Goal: Task Accomplishment & Management: Manage account settings

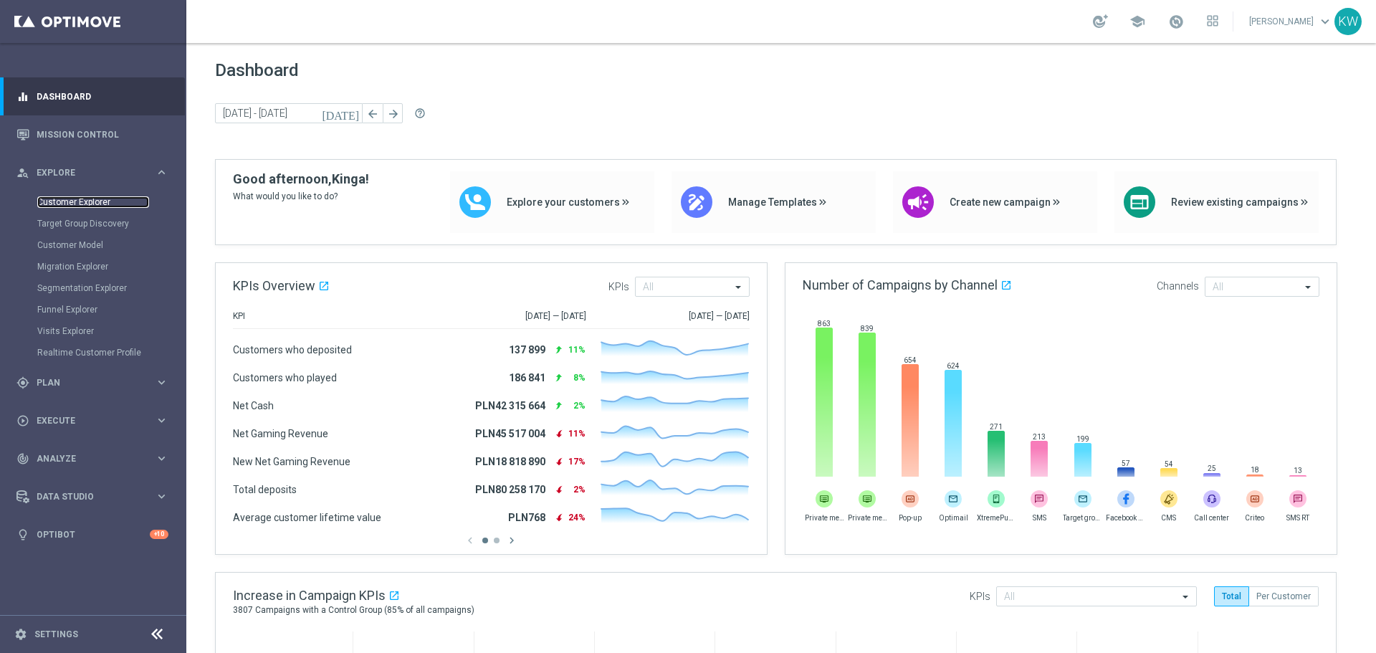
click at [100, 206] on link "Customer Explorer" at bounding box center [93, 201] width 112 height 11
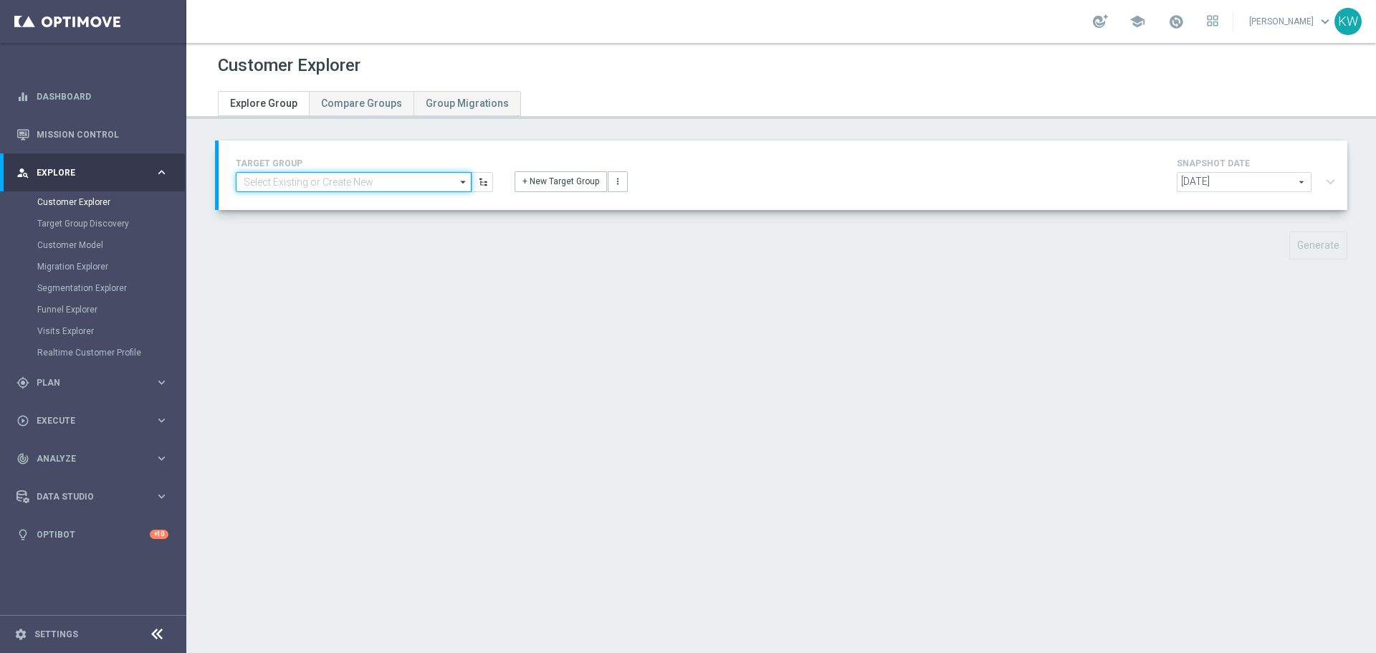
click at [365, 185] on input at bounding box center [354, 182] width 236 height 20
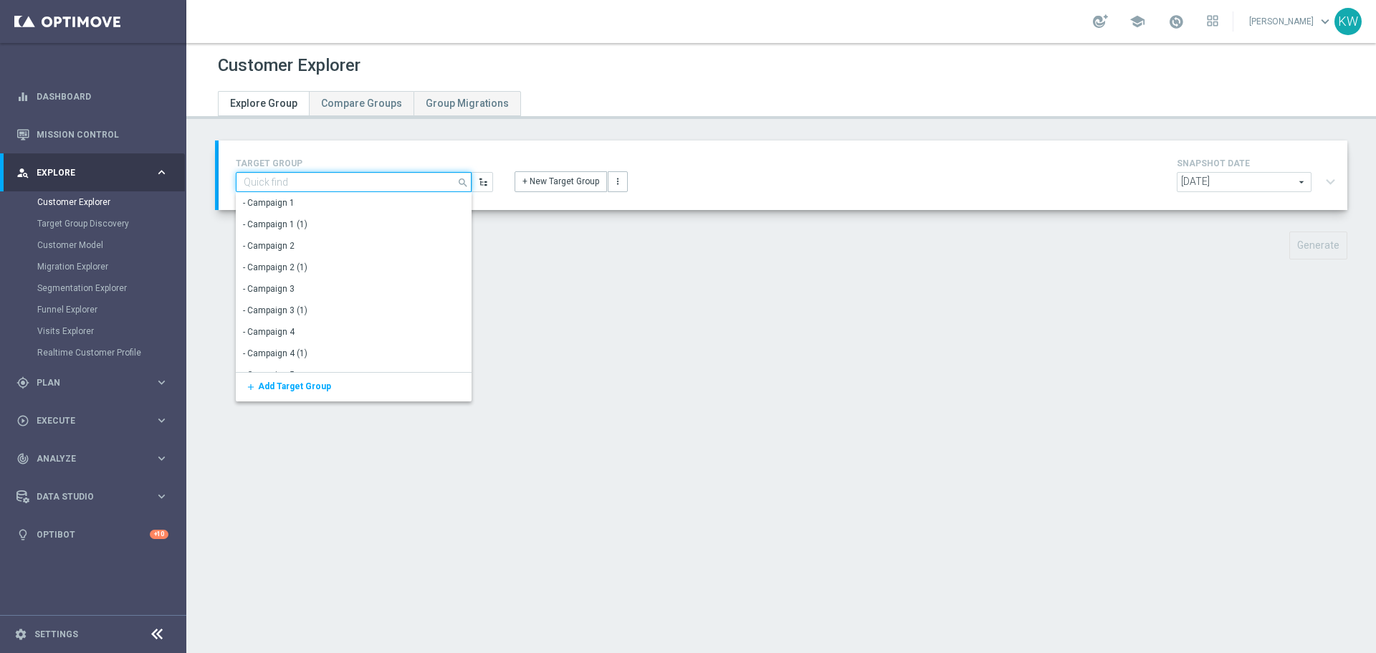
paste input "CRM_BONUSERIA_REMINDER_ALL"
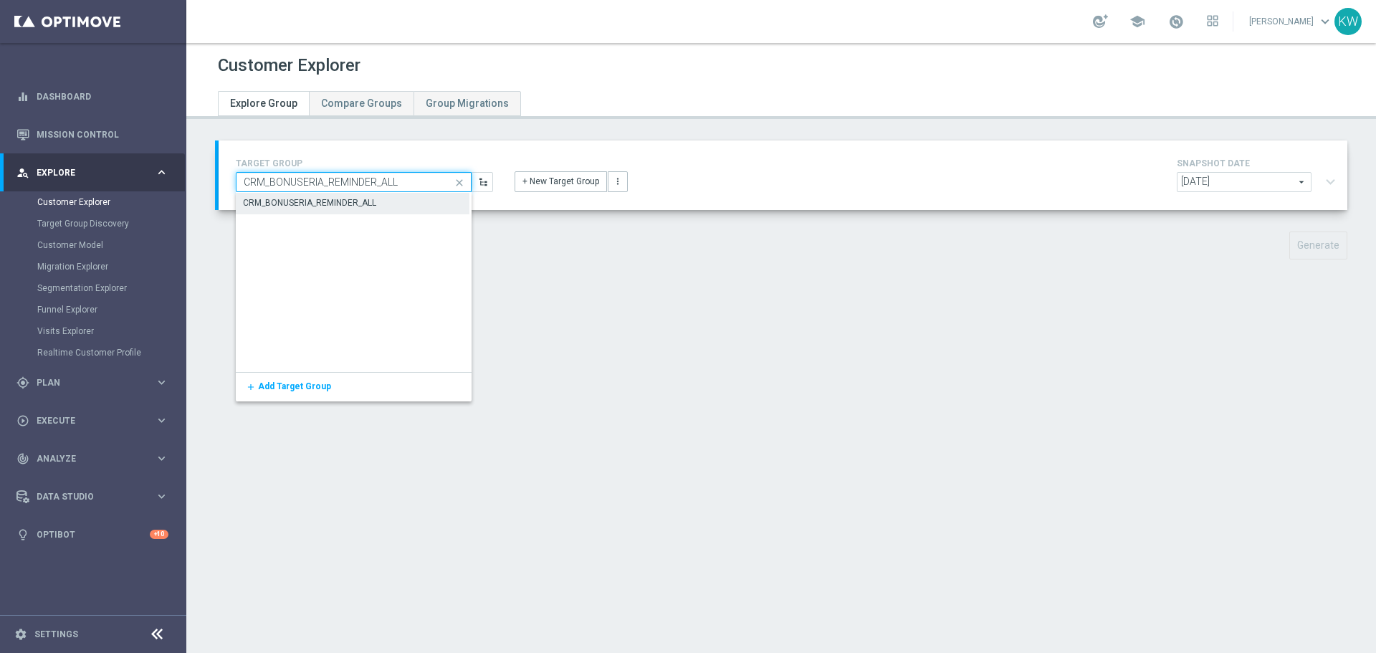
type input "CRM_BONUSERIA_REMINDER_ALL"
click at [361, 206] on div "CRM_BONUSERIA_REMINDER_ALL" at bounding box center [309, 202] width 133 height 13
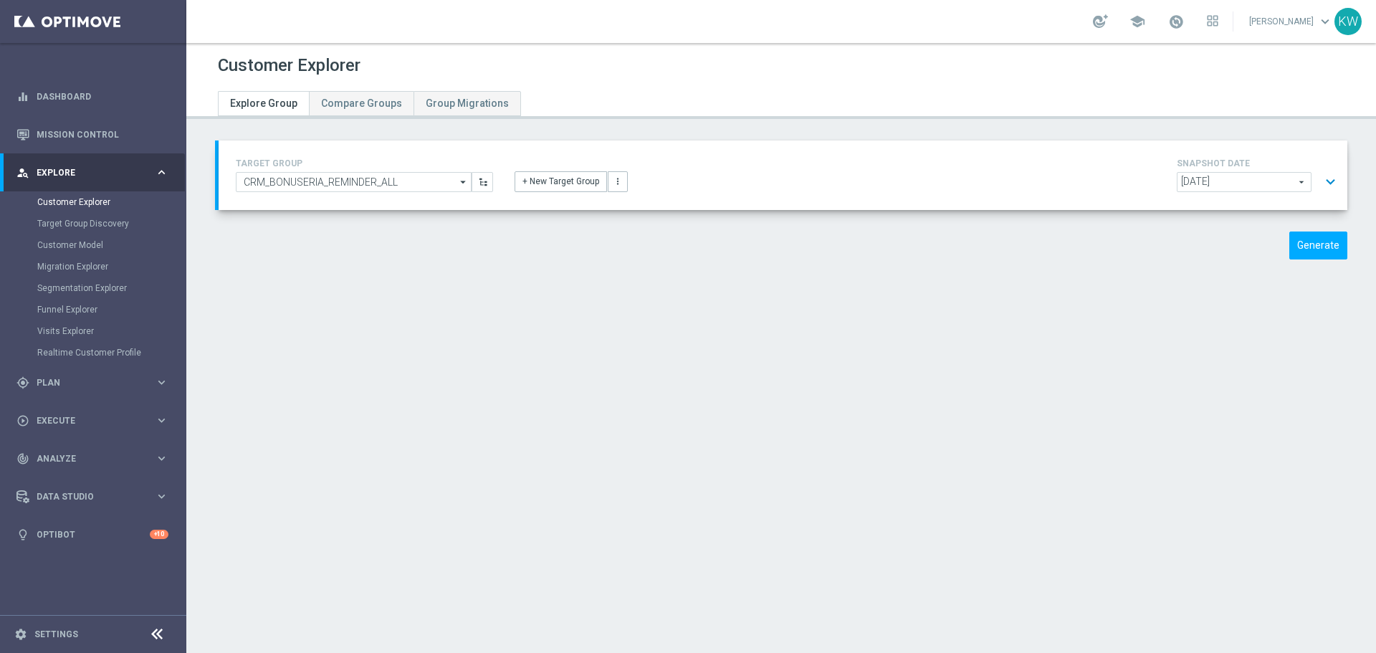
drag, startPoint x: 1306, startPoint y: 179, endPoint x: 1316, endPoint y: 179, distance: 9.3
click at [1306, 179] on div "2025-09-16 2025-09-16 arrow_drop_down search expand_more" at bounding box center [1259, 184] width 165 height 24
click at [1320, 179] on button "expand_more" at bounding box center [1330, 181] width 21 height 27
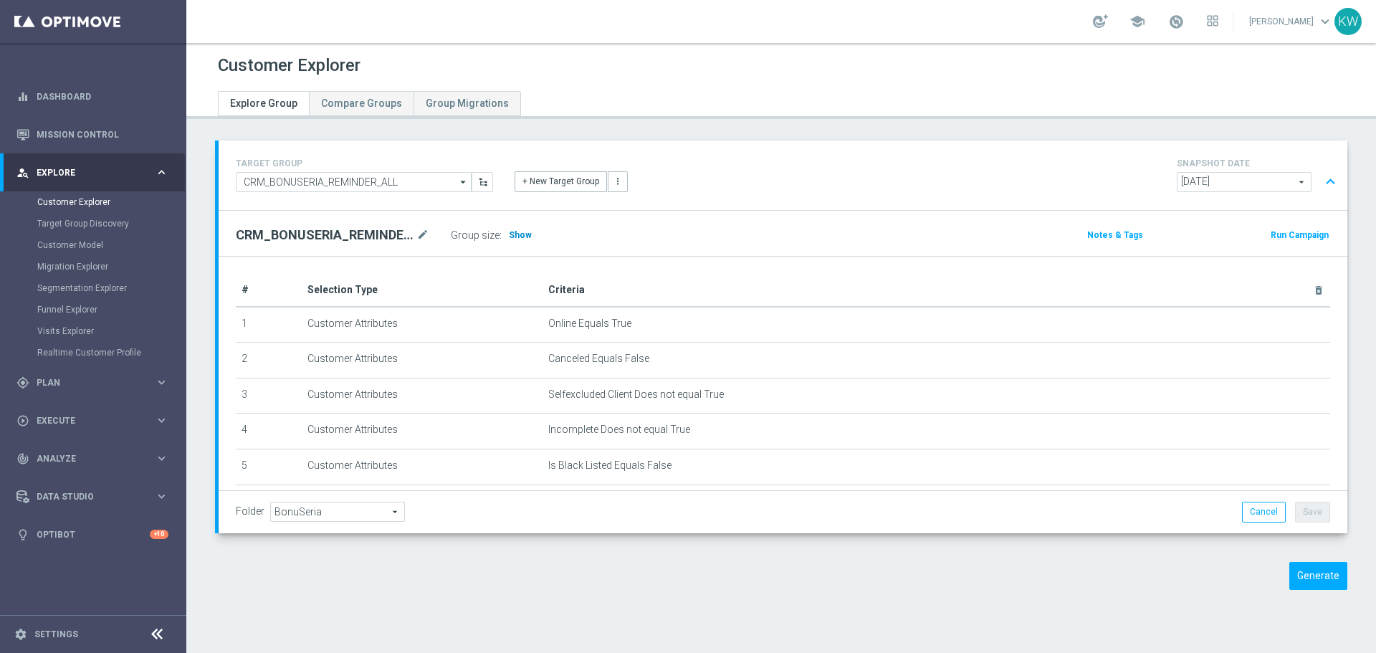
click at [524, 233] on span "Show" at bounding box center [520, 235] width 23 height 10
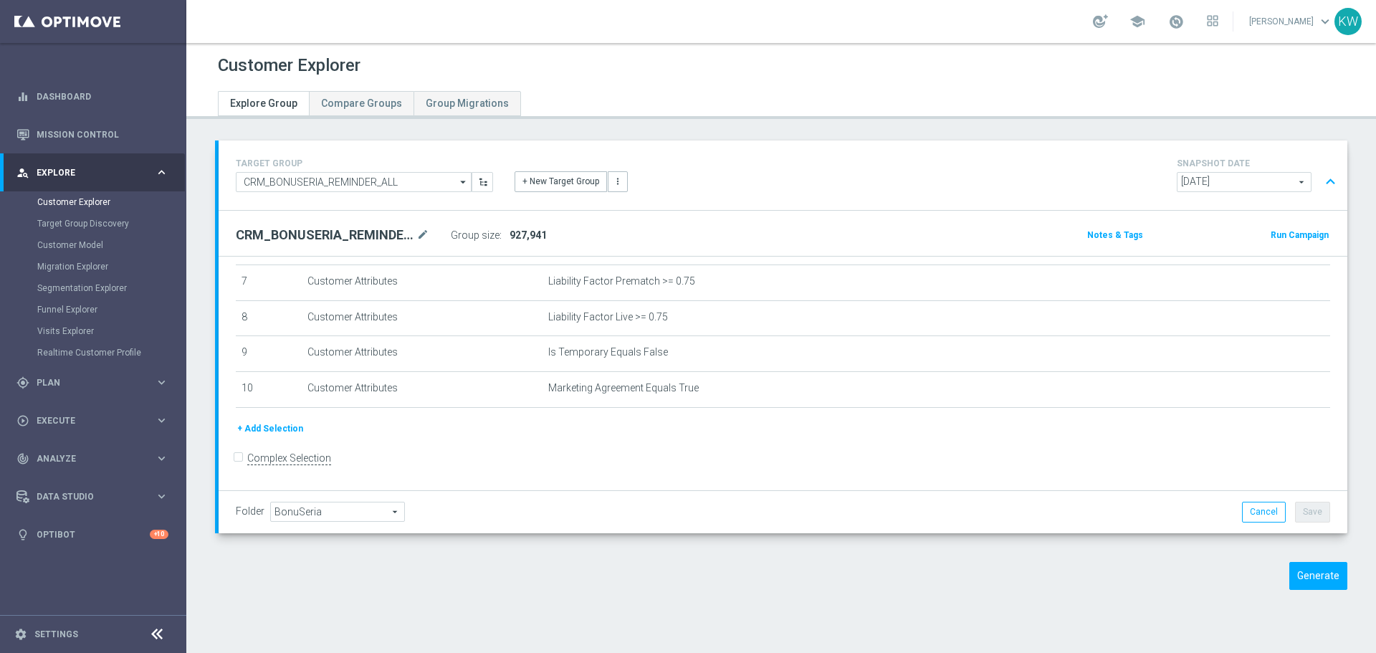
scroll to position [257, 0]
click at [272, 426] on button "+ Add Selection" at bounding box center [270, 426] width 69 height 16
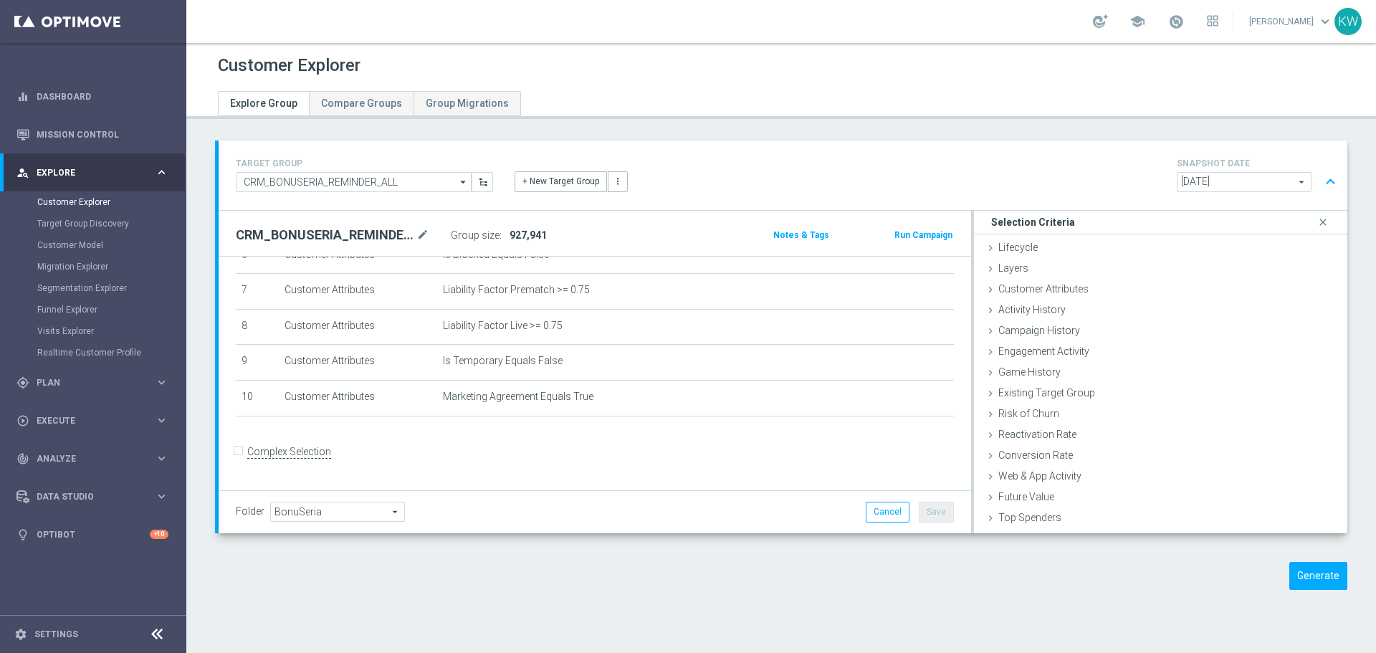
scroll to position [242, 0]
click at [1051, 290] on span "Customer Attributes" at bounding box center [1043, 288] width 90 height 11
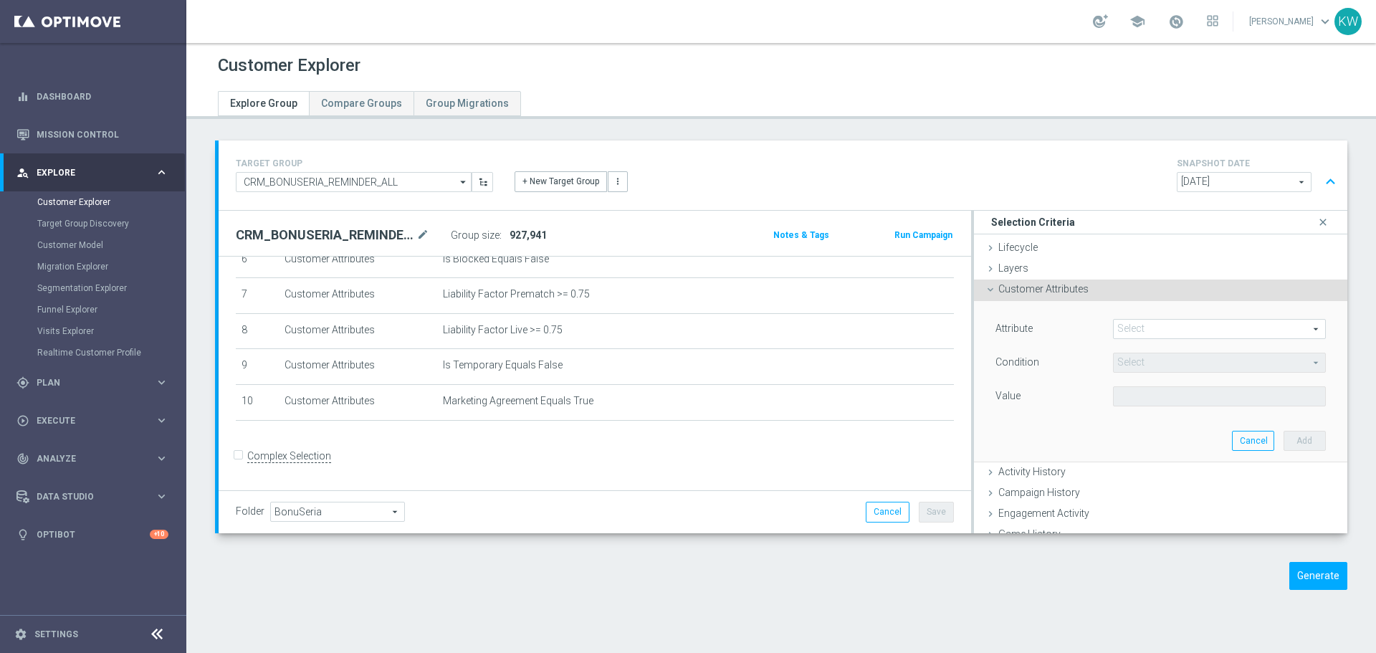
click at [1199, 320] on span at bounding box center [1218, 329] width 211 height 19
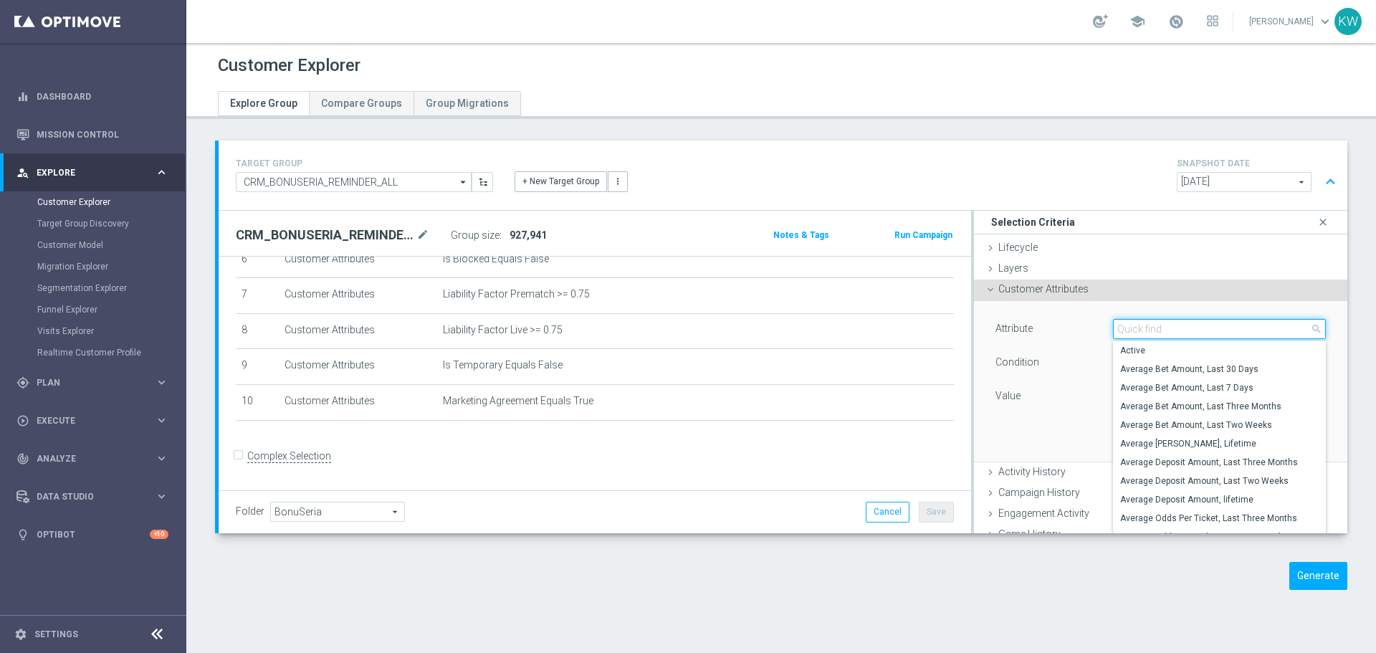
click at [1198, 320] on input "search" at bounding box center [1219, 329] width 213 height 20
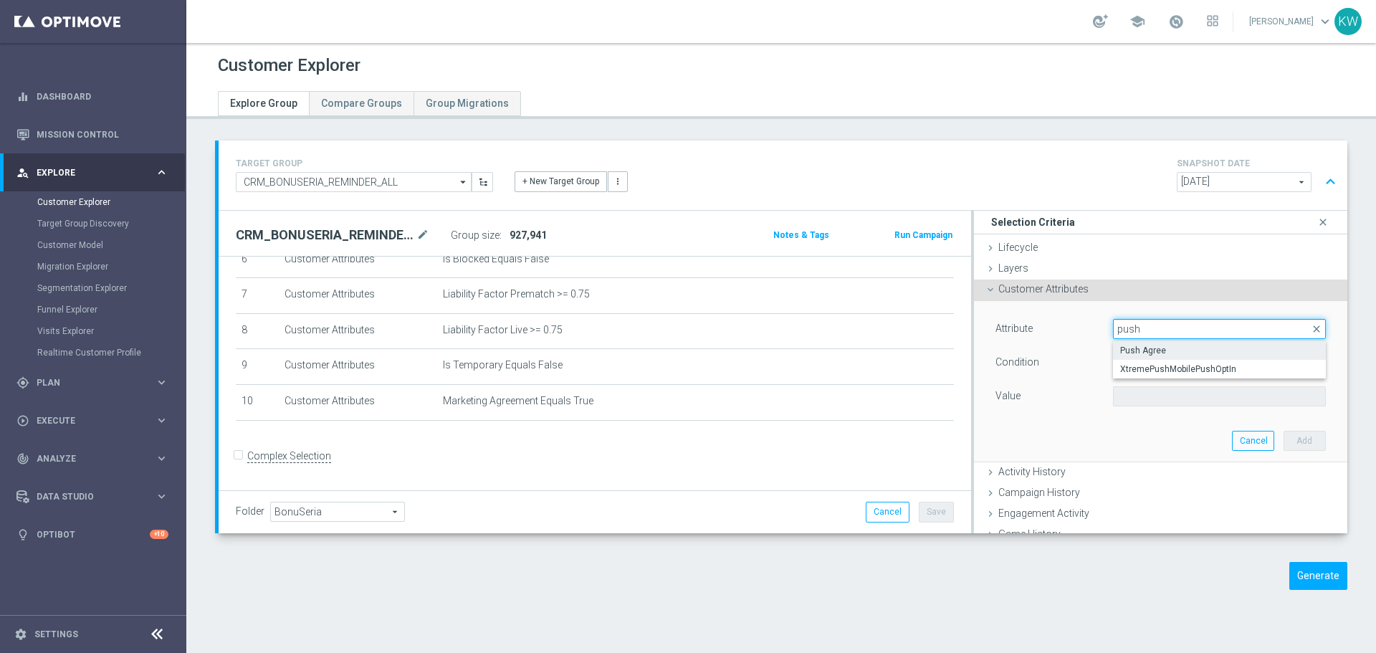
type input "push"
click at [1185, 353] on span "Push Agree" at bounding box center [1219, 350] width 198 height 11
type input "Push Agree"
type input "Equals"
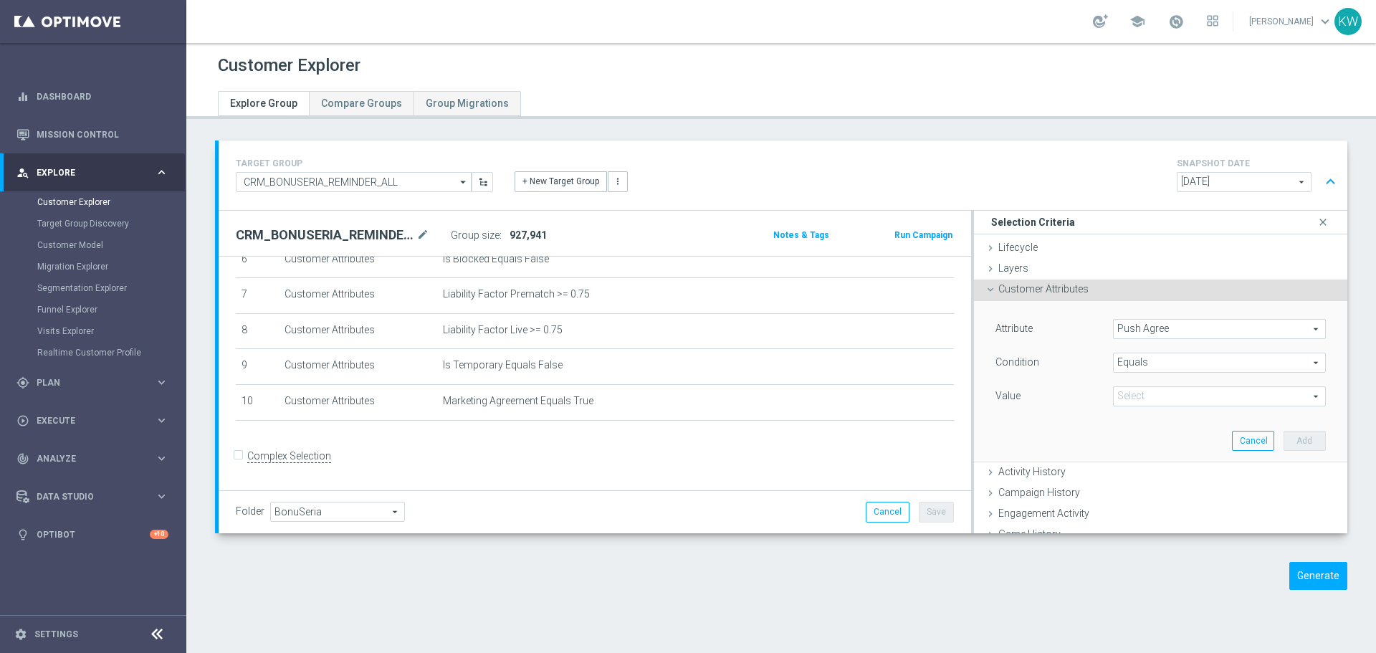
click at [1183, 393] on span at bounding box center [1218, 396] width 211 height 19
click at [1176, 433] on span "TRUE" at bounding box center [1219, 436] width 198 height 11
type input "TRUE"
click at [1283, 436] on button "Add" at bounding box center [1304, 441] width 42 height 20
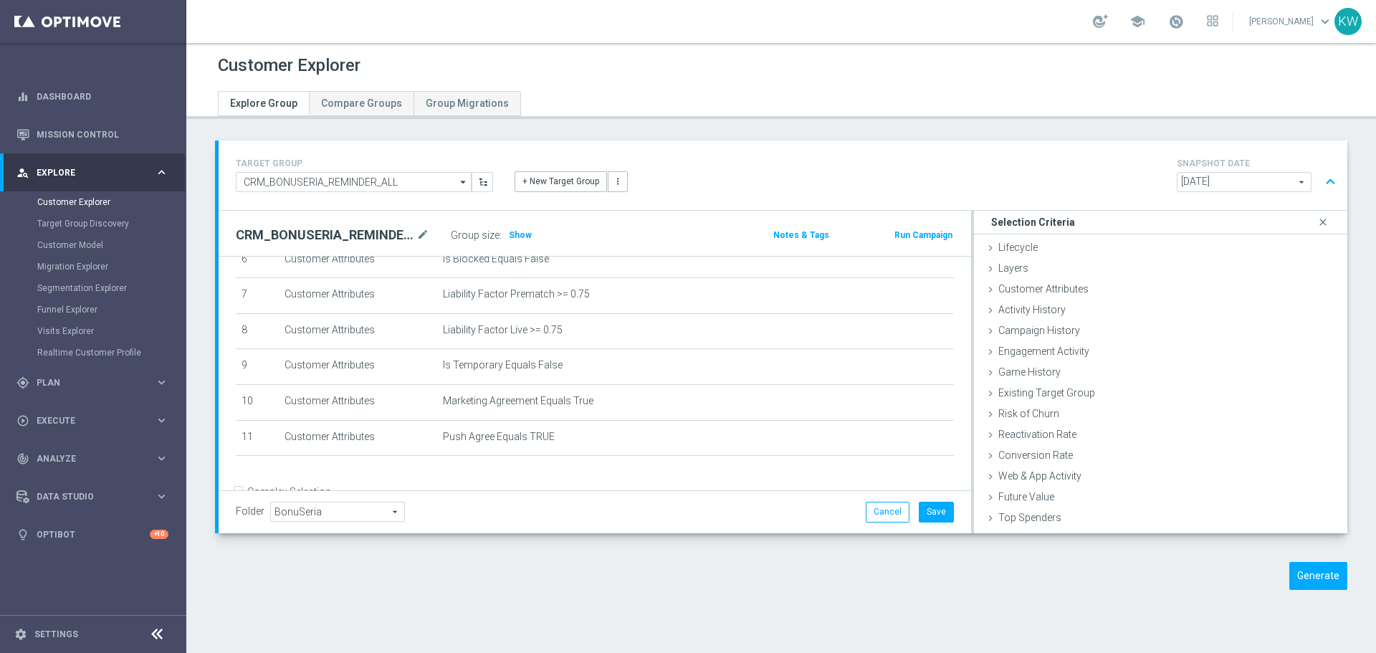
click at [487, 226] on div "Group size : Show" at bounding box center [522, 235] width 143 height 20
click at [514, 239] on span "Show" at bounding box center [520, 235] width 23 height 10
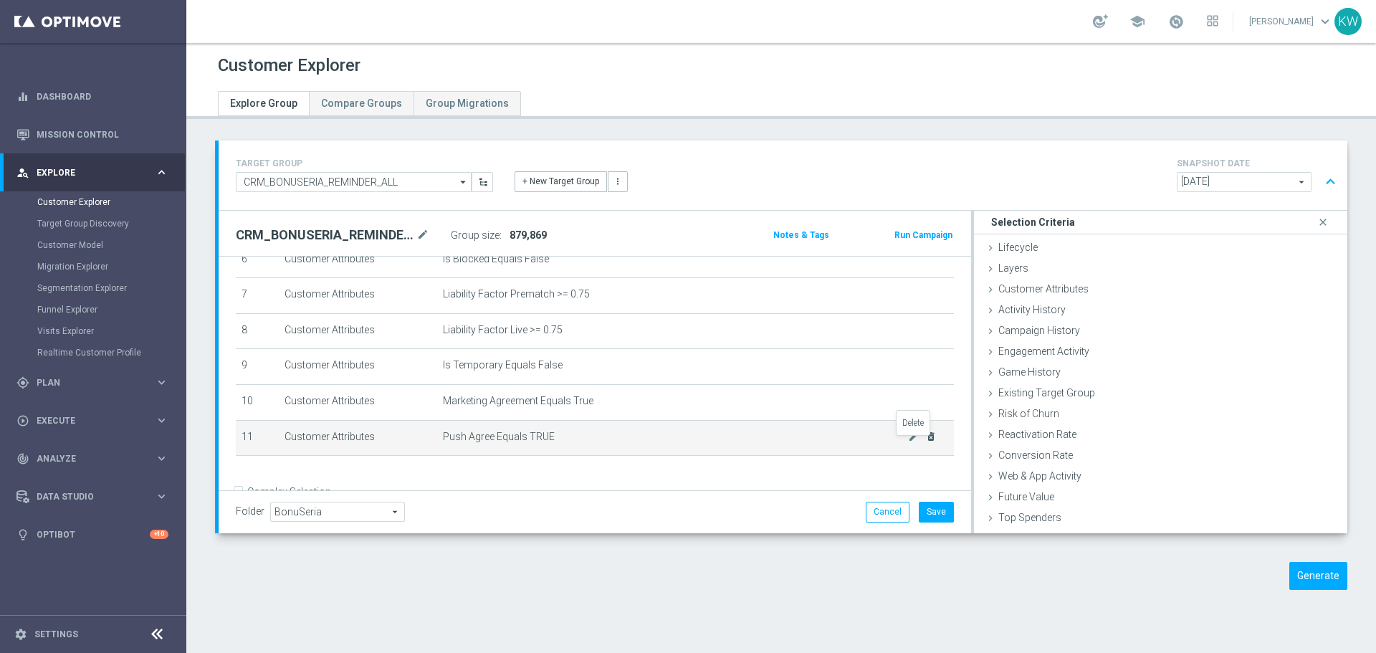
click at [925, 442] on icon "delete_forever" at bounding box center [930, 436] width 11 height 11
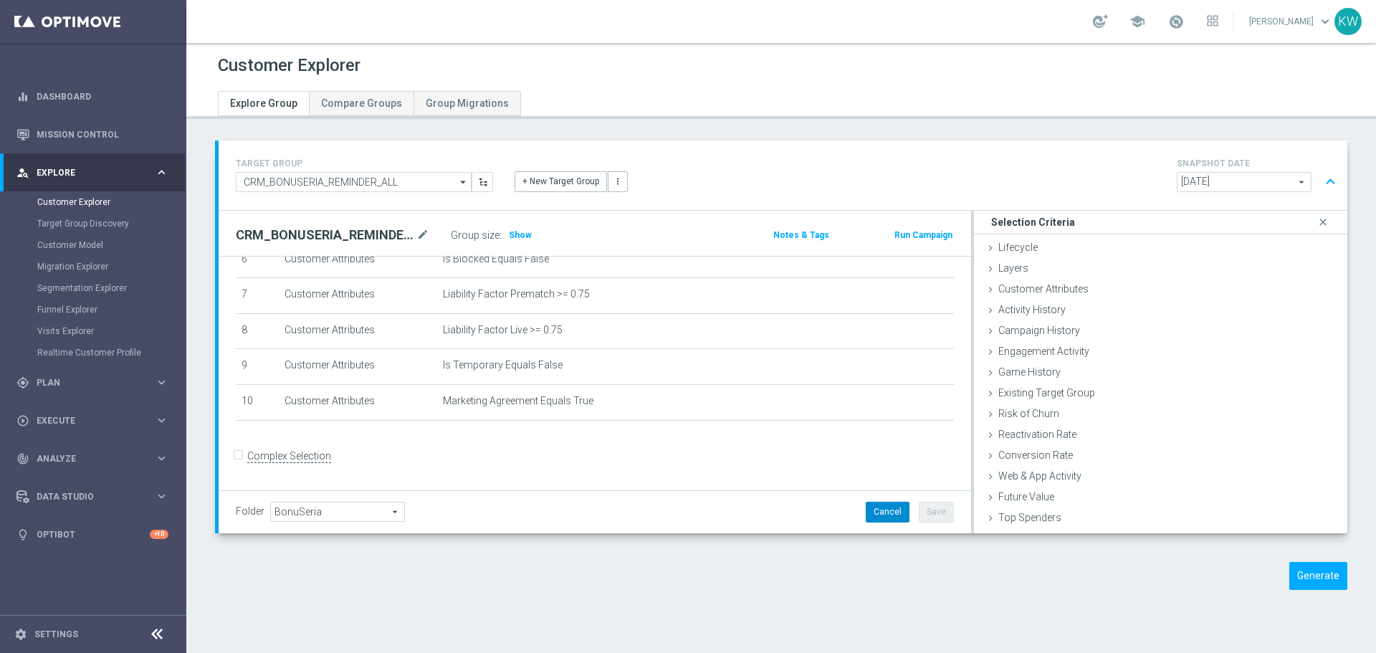
click at [874, 513] on button "Cancel" at bounding box center [888, 512] width 44 height 20
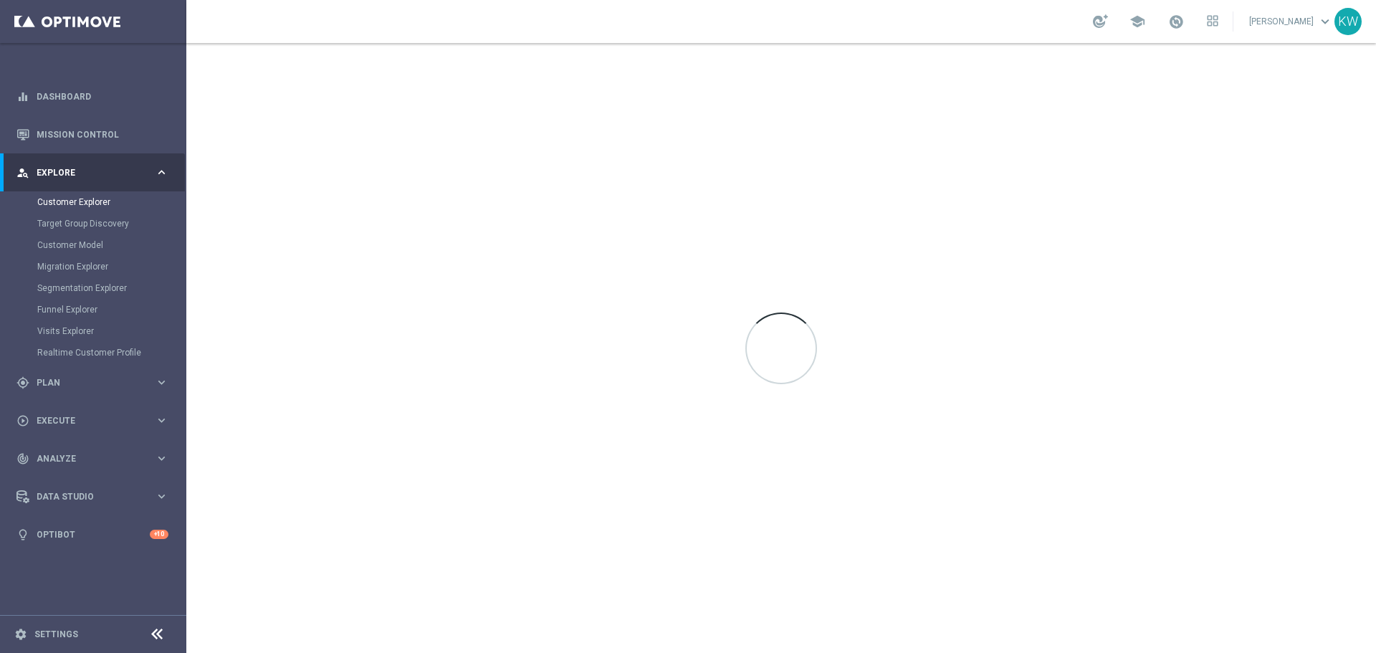
click at [80, 164] on div "person_search Explore keyboard_arrow_right" at bounding box center [92, 172] width 185 height 38
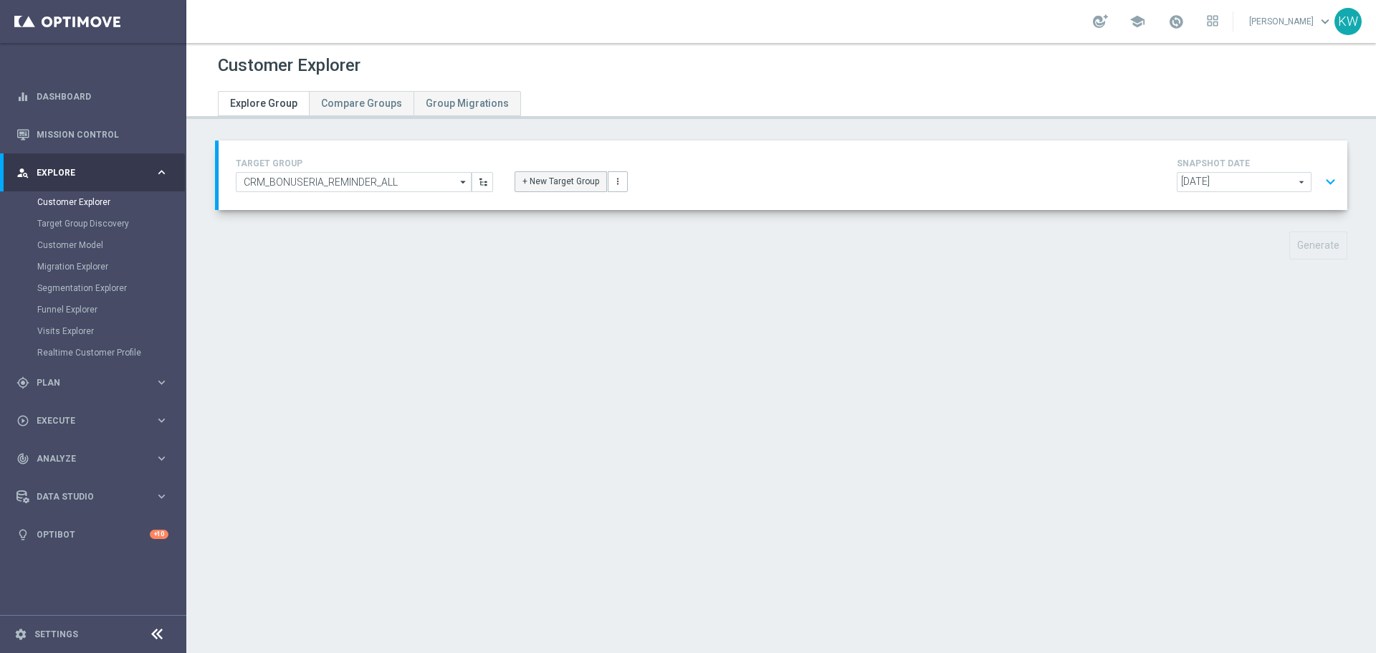
click at [577, 183] on button "+ New Target Group" at bounding box center [560, 181] width 92 height 20
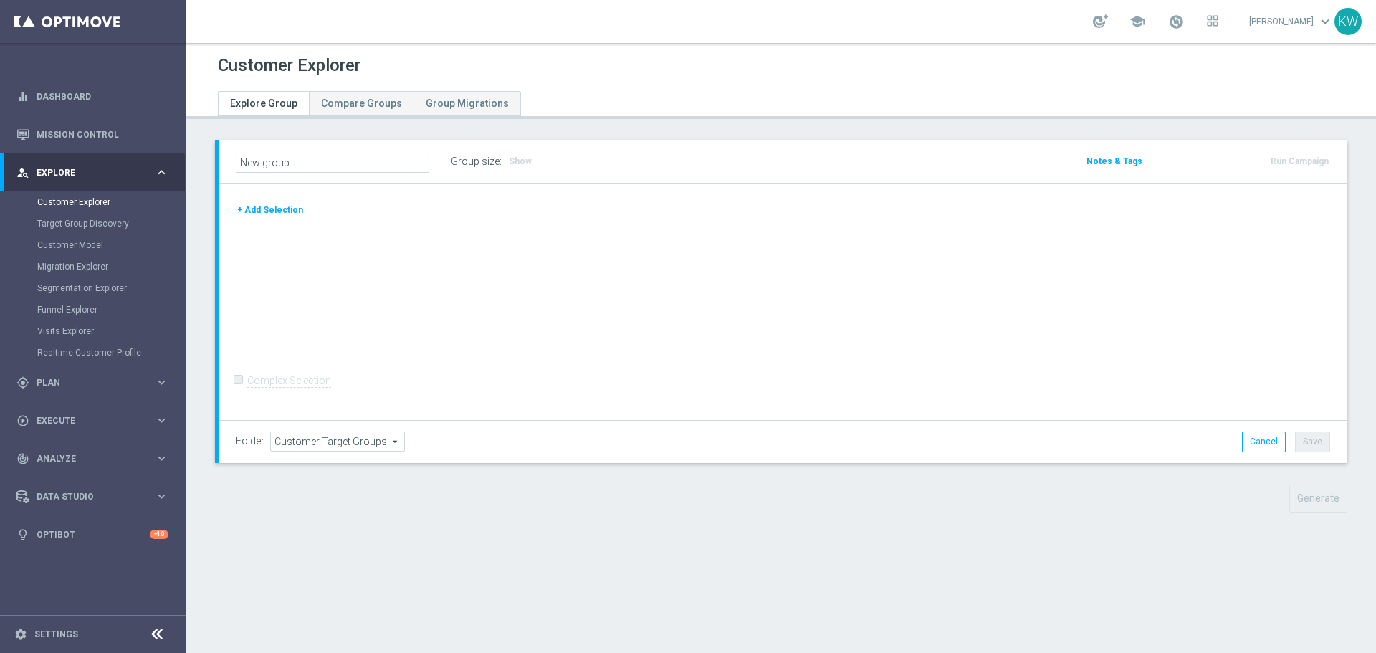
click at [269, 212] on button "+ Add Selection" at bounding box center [270, 210] width 69 height 16
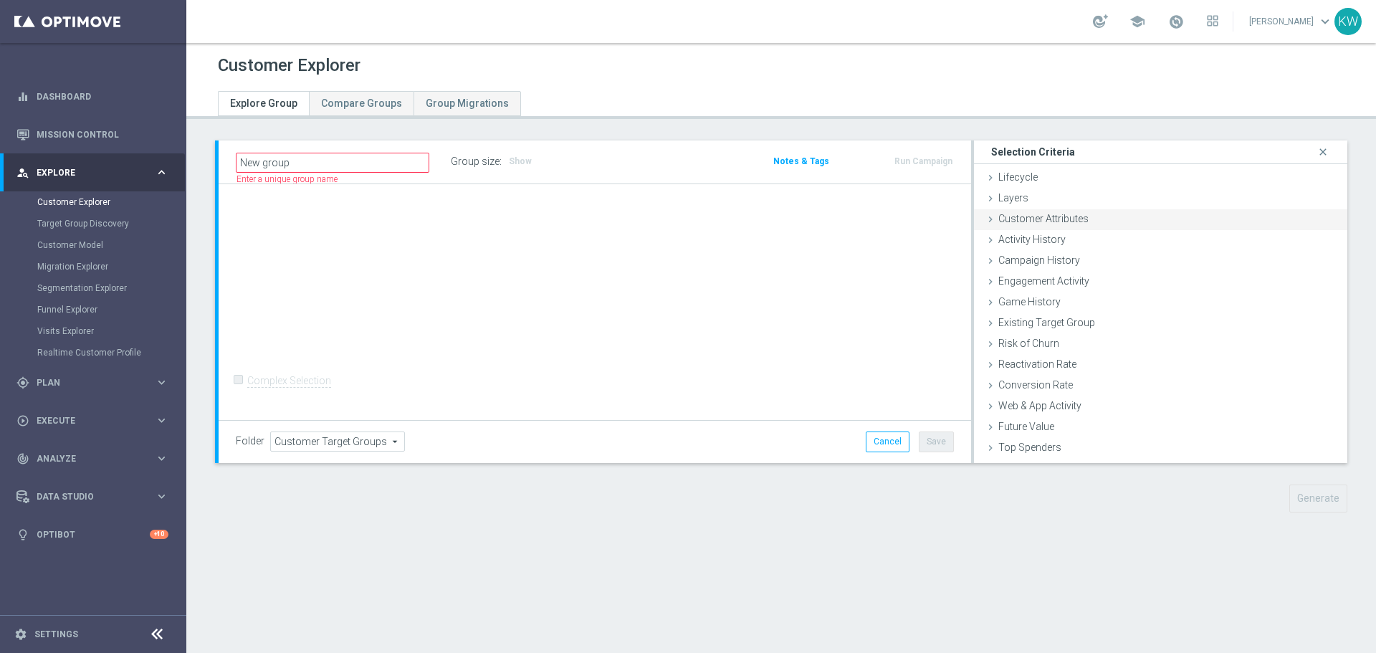
click at [1144, 219] on div "Customer Attributes done" at bounding box center [1160, 219] width 373 height 21
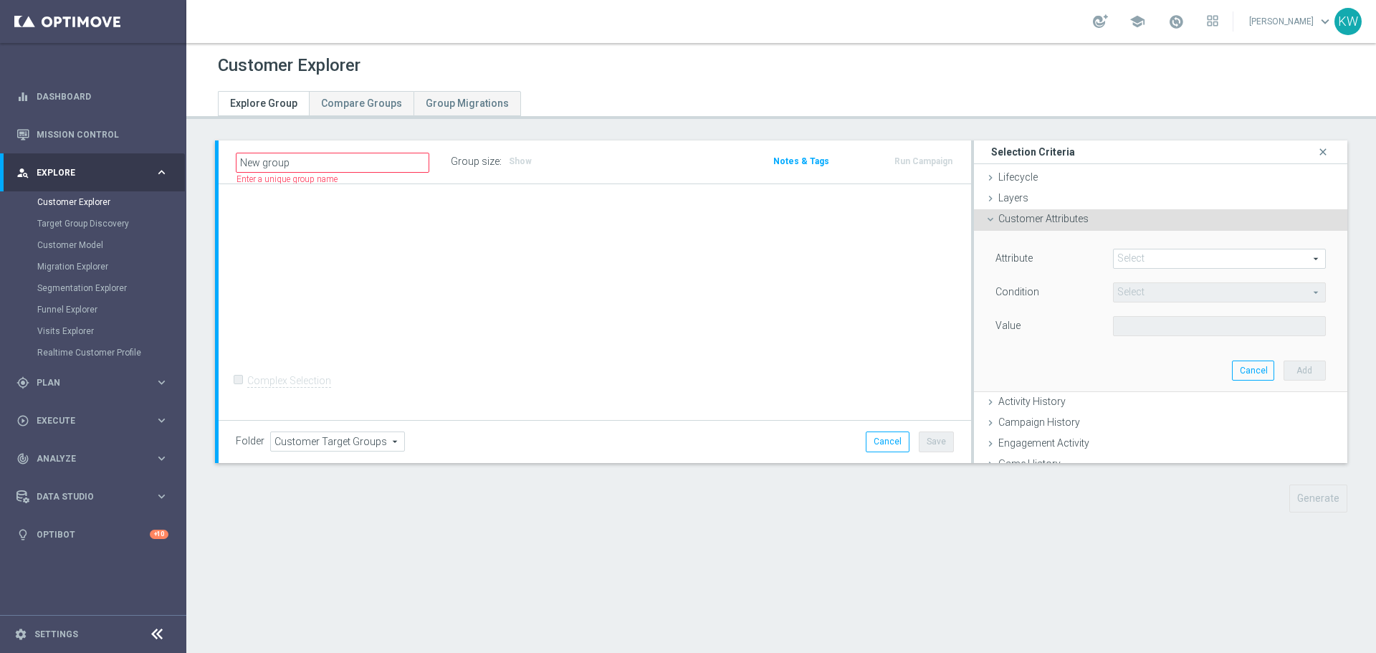
click at [1157, 260] on span at bounding box center [1218, 258] width 211 height 19
click at [0, 0] on input "search" at bounding box center [0, 0] width 0 height 0
type input "mar"
click at [1149, 283] on span "Marketing Agreement" at bounding box center [1219, 279] width 198 height 11
type input "Marketing Agreement"
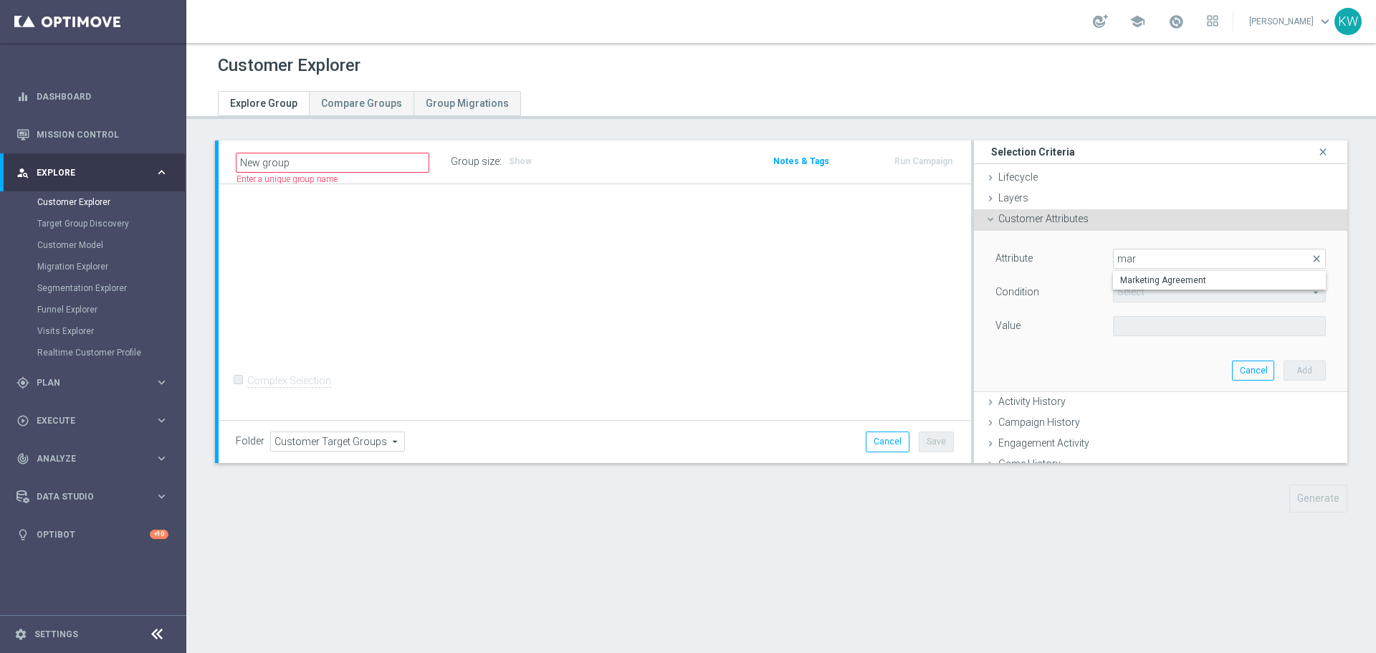
type input "Equals"
click at [1141, 335] on span at bounding box center [1218, 326] width 211 height 19
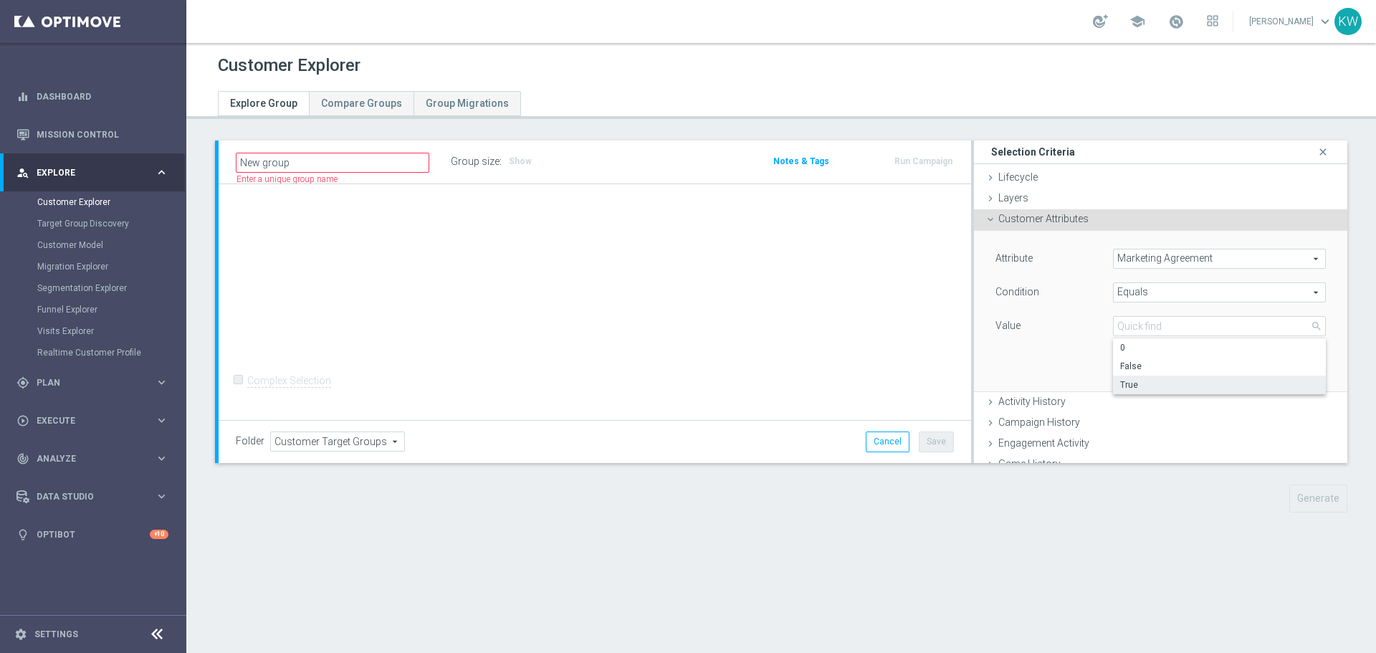
click at [1138, 385] on span "True" at bounding box center [1219, 384] width 198 height 11
type input "True"
click at [1283, 375] on button "Add" at bounding box center [1304, 370] width 42 height 20
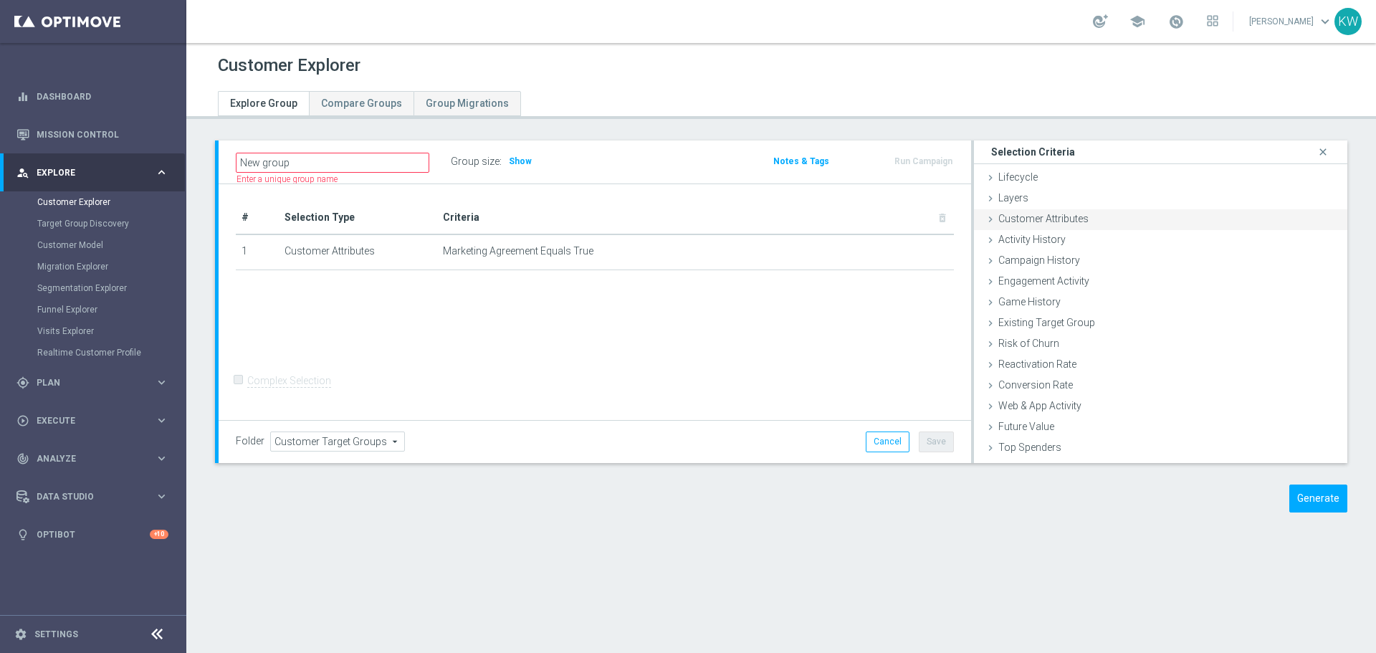
click at [1059, 219] on span "Customer Attributes" at bounding box center [1043, 218] width 90 height 11
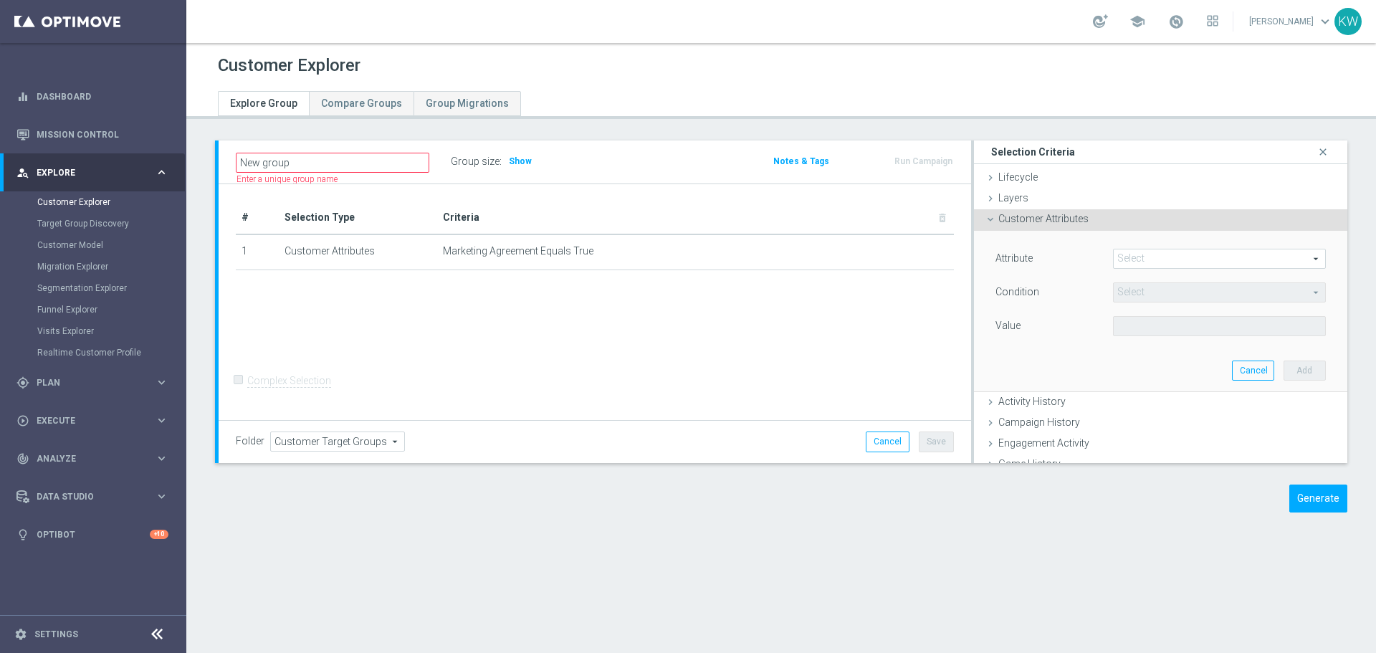
click at [1146, 254] on span at bounding box center [1218, 258] width 211 height 19
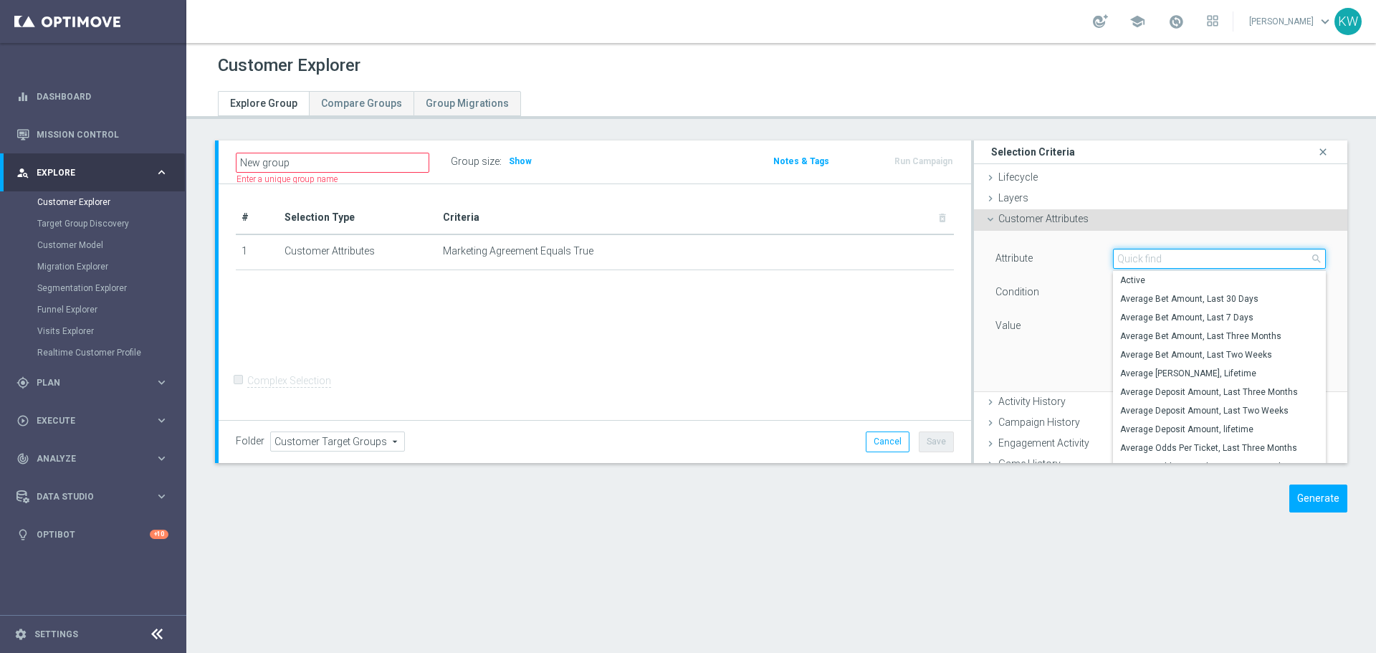
click at [1146, 254] on input "search" at bounding box center [1219, 259] width 213 height 20
type input "push"
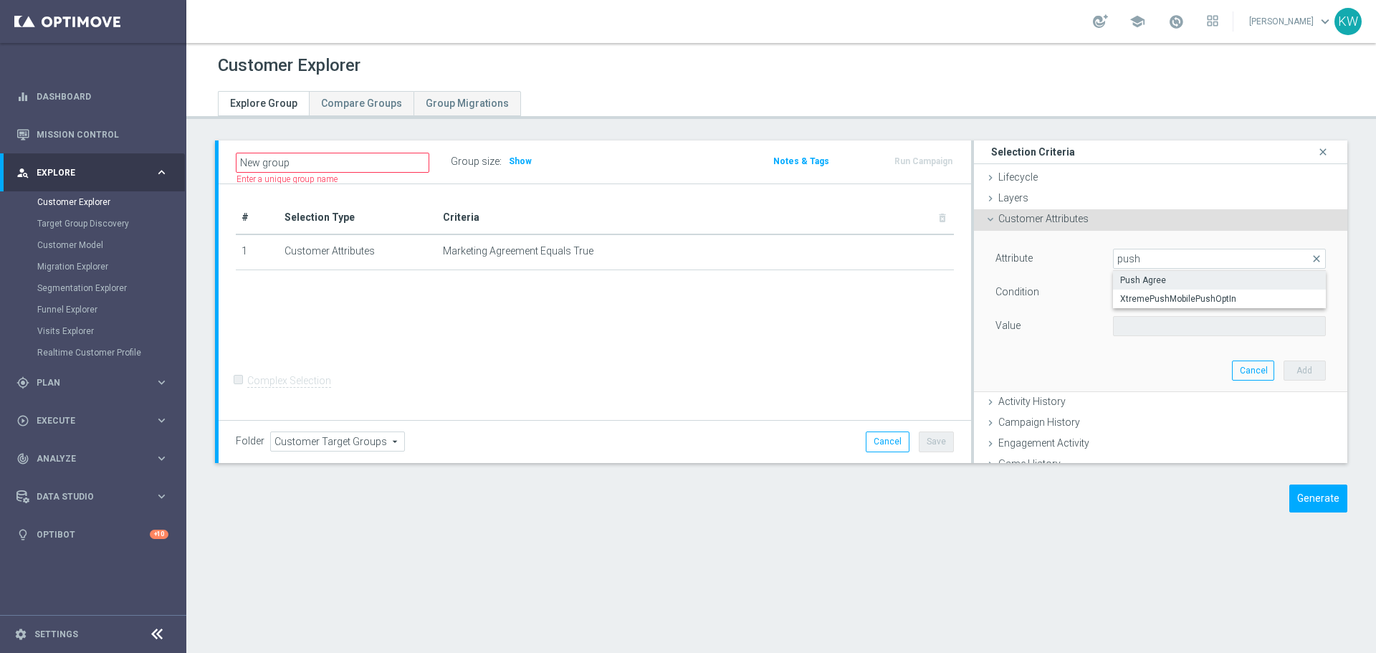
click at [1151, 277] on span "Push Agree" at bounding box center [1219, 279] width 198 height 11
type input "Push Agree"
type input "Equals"
click at [1177, 330] on span at bounding box center [1218, 326] width 211 height 19
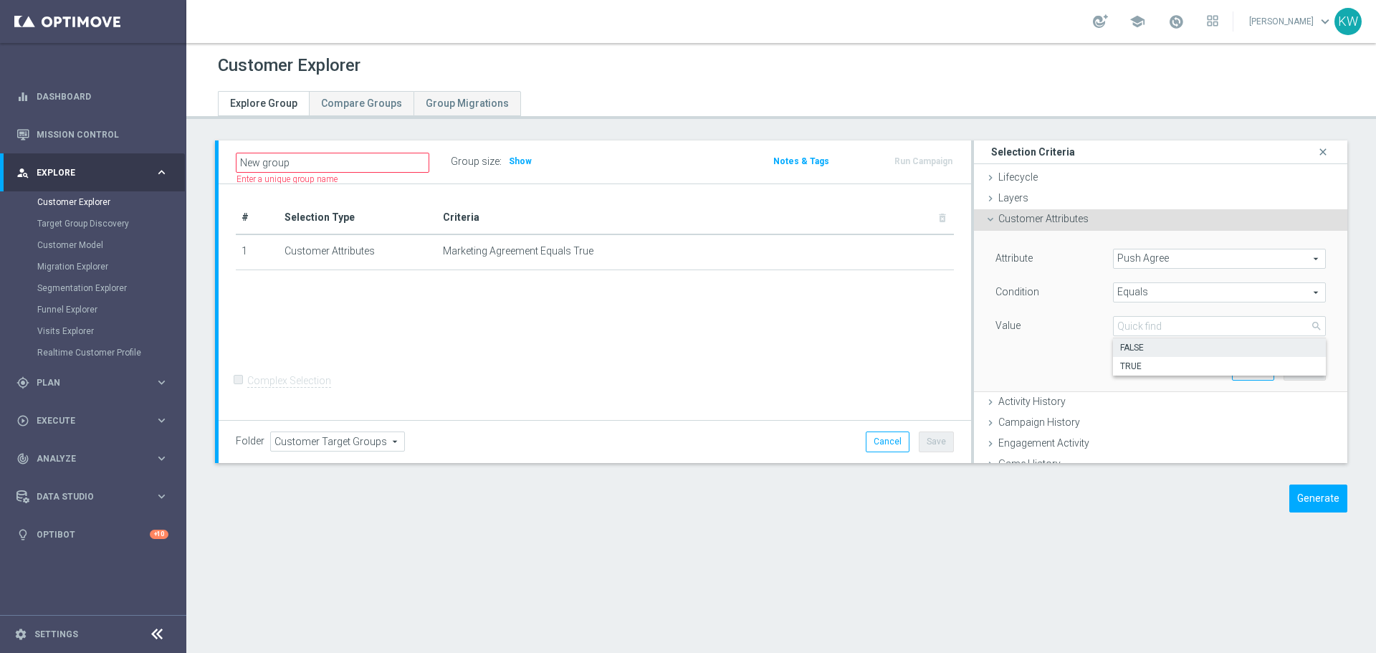
click at [1167, 353] on span "FALSE" at bounding box center [1219, 347] width 198 height 11
type input "FALSE"
click at [1285, 365] on button "Add" at bounding box center [1304, 370] width 42 height 20
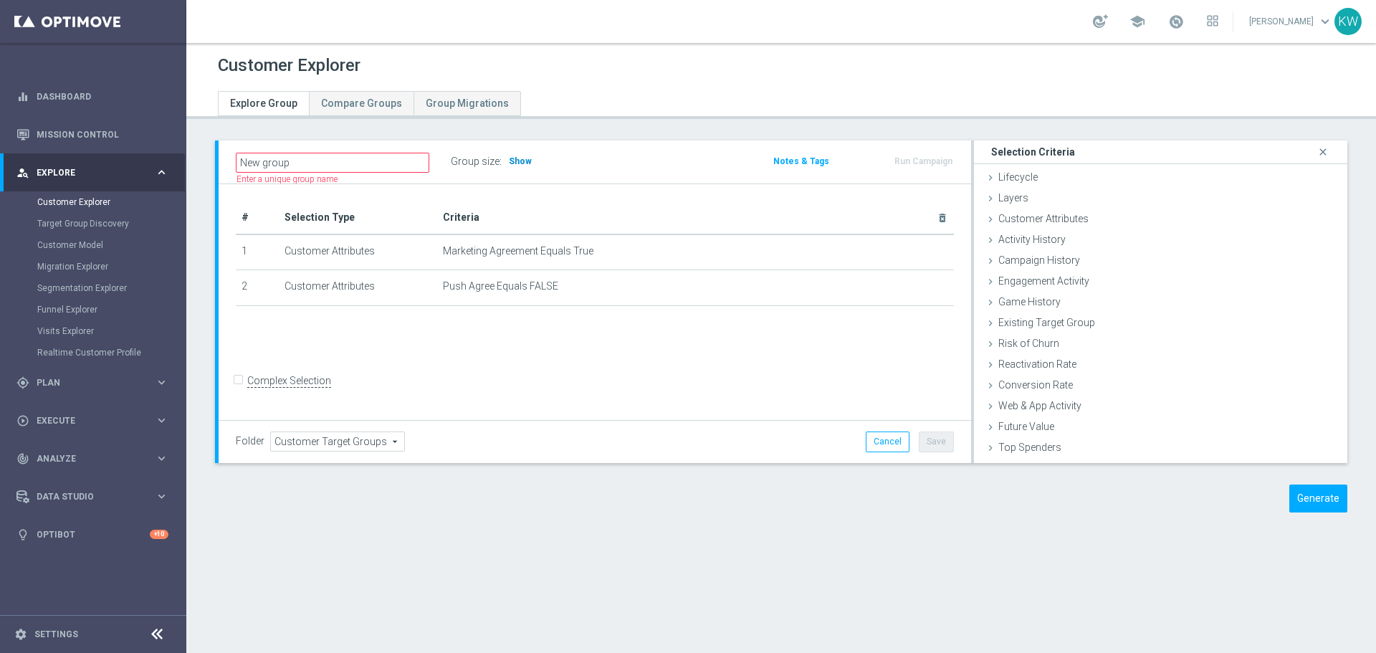
click at [525, 161] on span "Show" at bounding box center [520, 161] width 23 height 10
click at [1306, 498] on button "Generate" at bounding box center [1318, 498] width 58 height 28
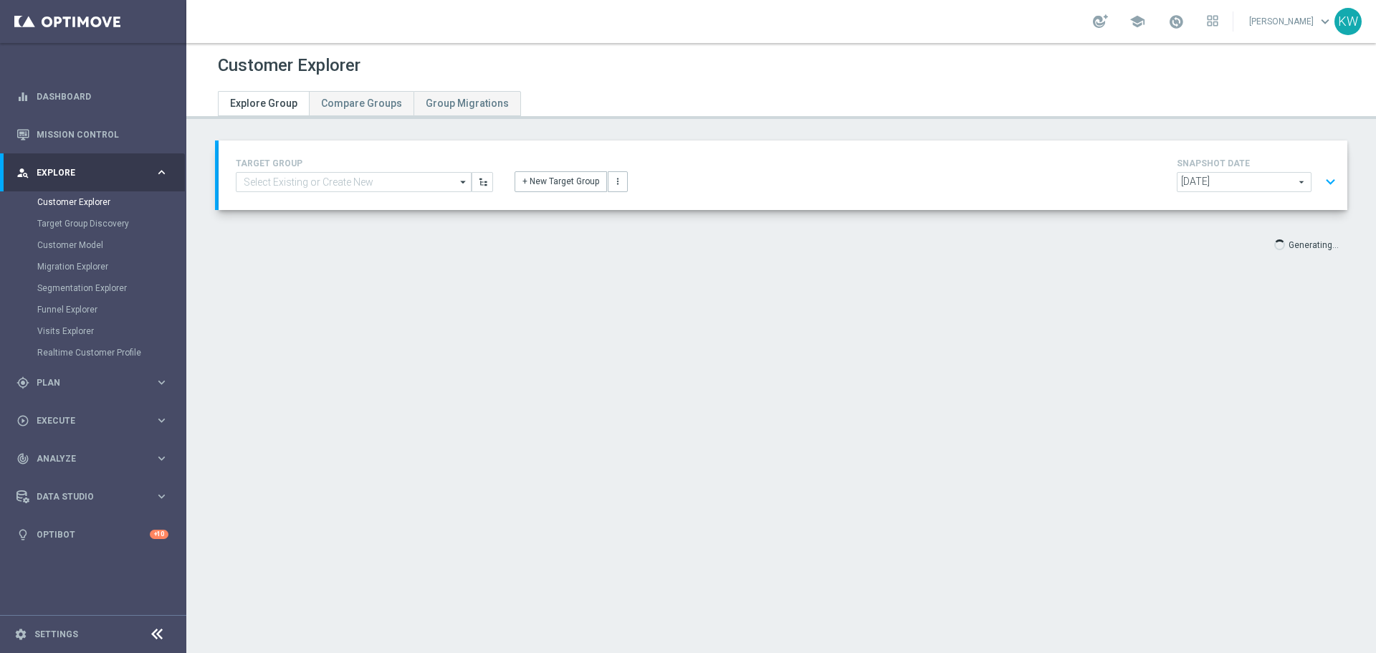
scroll to position [27, 0]
click at [1327, 184] on button "expand_more" at bounding box center [1330, 181] width 21 height 27
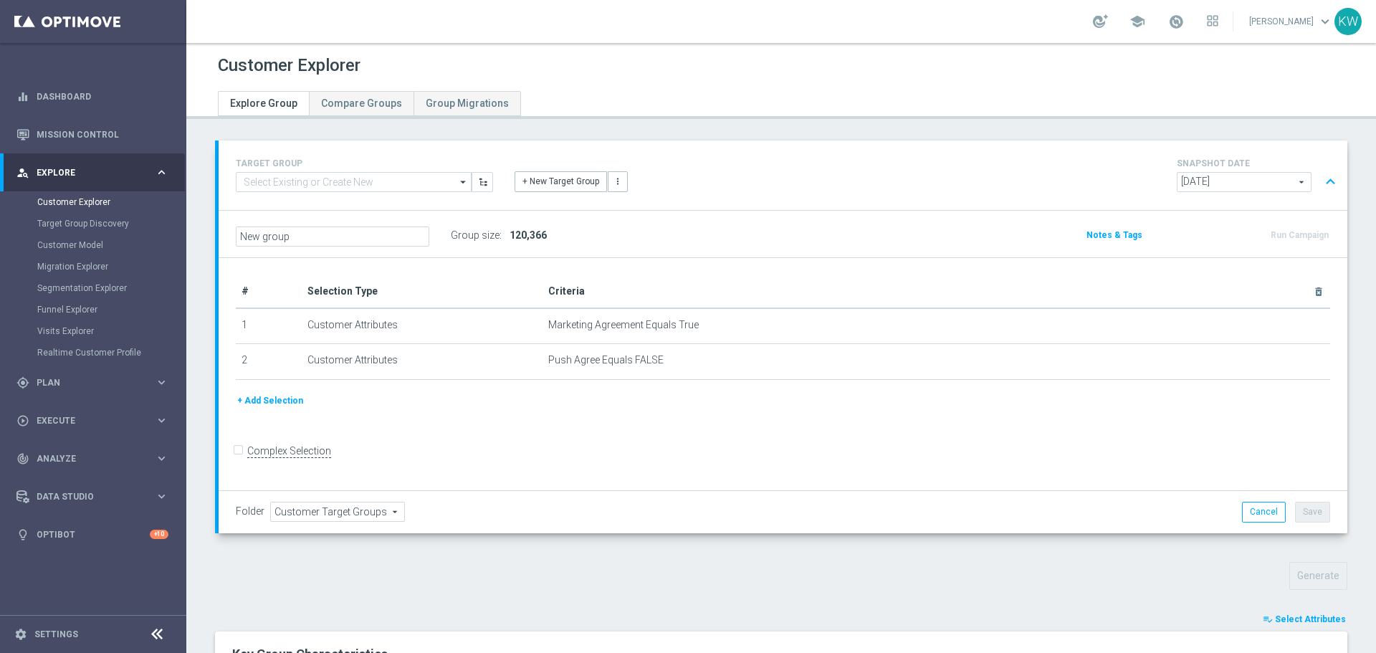
scroll to position [0, 0]
click at [315, 235] on input "New group" at bounding box center [332, 236] width 193 height 20
drag, startPoint x: 348, startPoint y: 234, endPoint x: 191, endPoint y: 233, distance: 156.9
click at [191, 233] on div "TARGET GROUP arrow_drop_down Show Selected 0 of NaN - Campaign 1" at bounding box center [780, 580] width 1189 height 881
type input "test_pushagree"
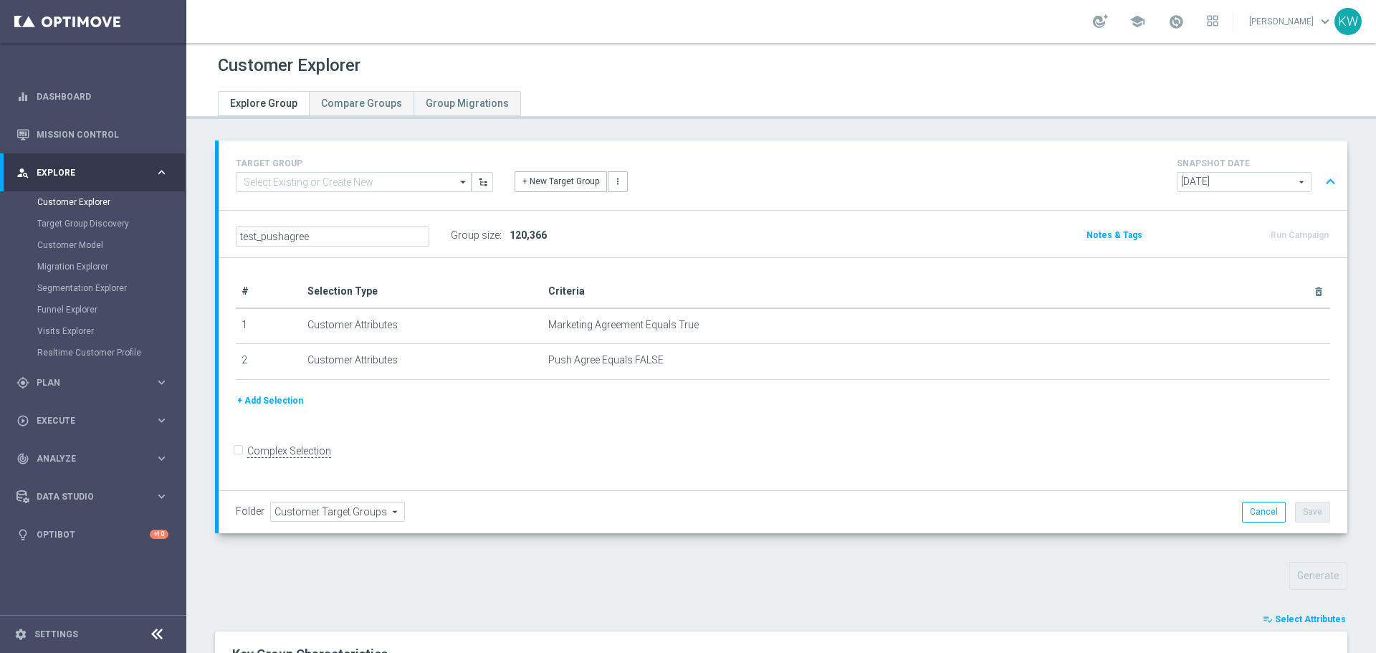
click at [633, 424] on div "# Selection Type Criteria delete_forever 1 Customer Attributes Marketing Agreem…" at bounding box center [783, 374] width 1129 height 233
click at [308, 508] on span "Customer Target Groups" at bounding box center [337, 511] width 133 height 19
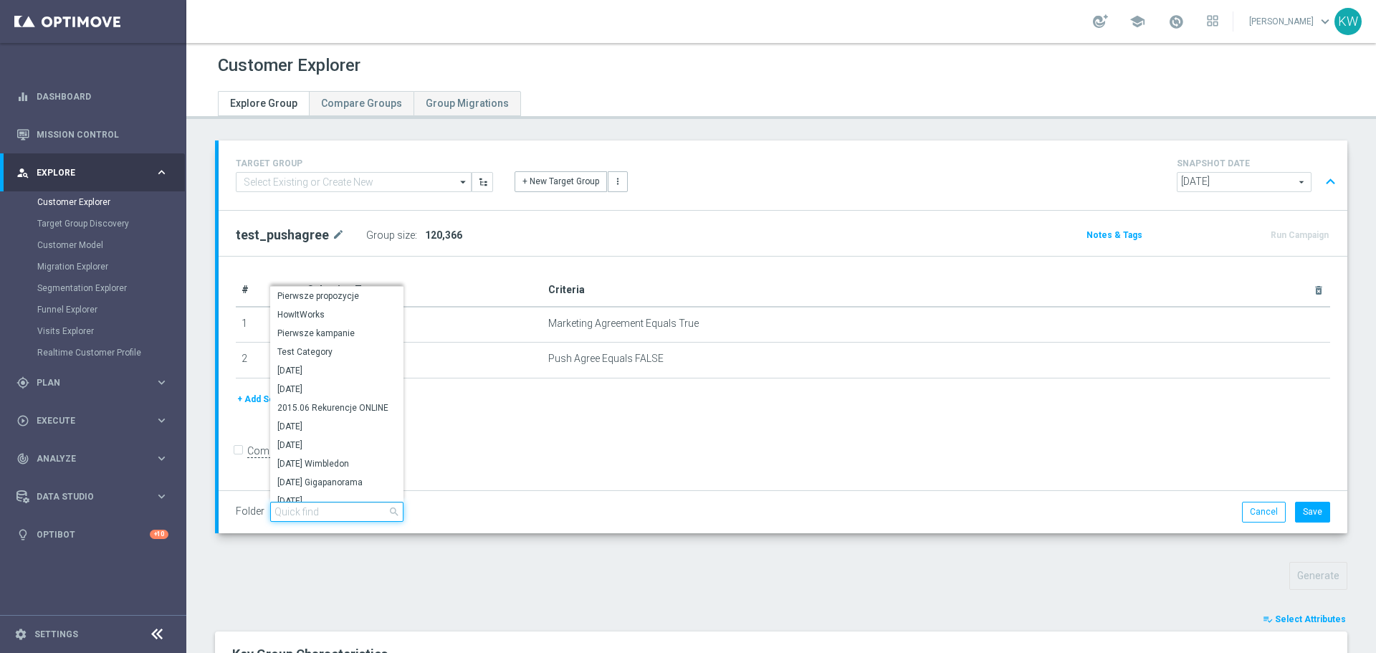
click at [308, 508] on input "search" at bounding box center [336, 512] width 133 height 20
type input "ki"
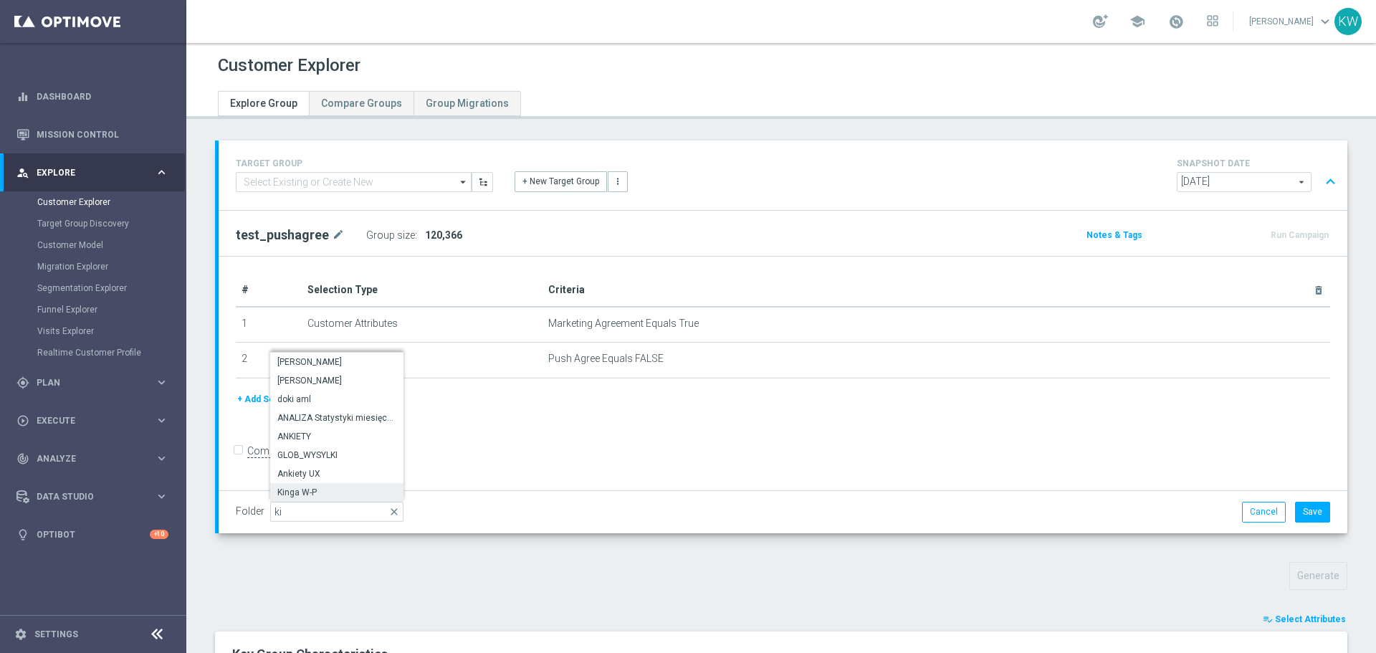
click at [322, 494] on span "Kinga W-P" at bounding box center [336, 492] width 119 height 11
type input "Kinga W-P"
click at [1311, 508] on button "Save" at bounding box center [1312, 512] width 35 height 20
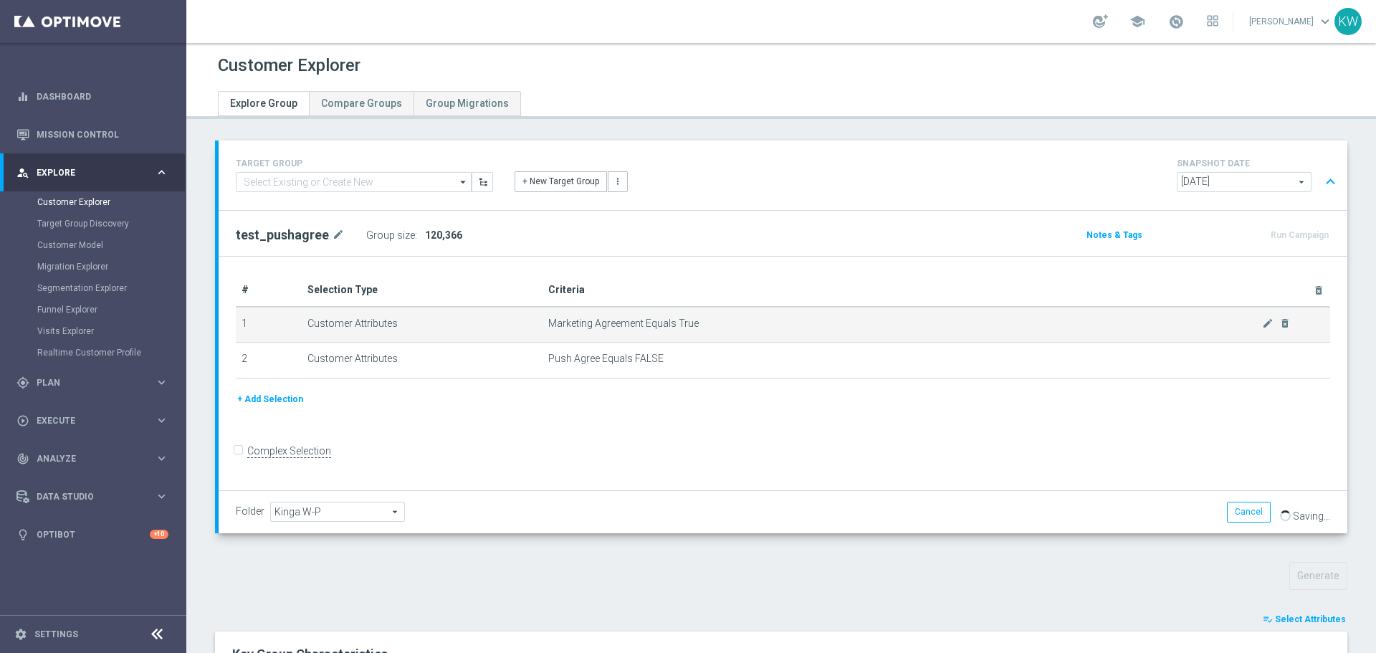
type input "test_pushagree"
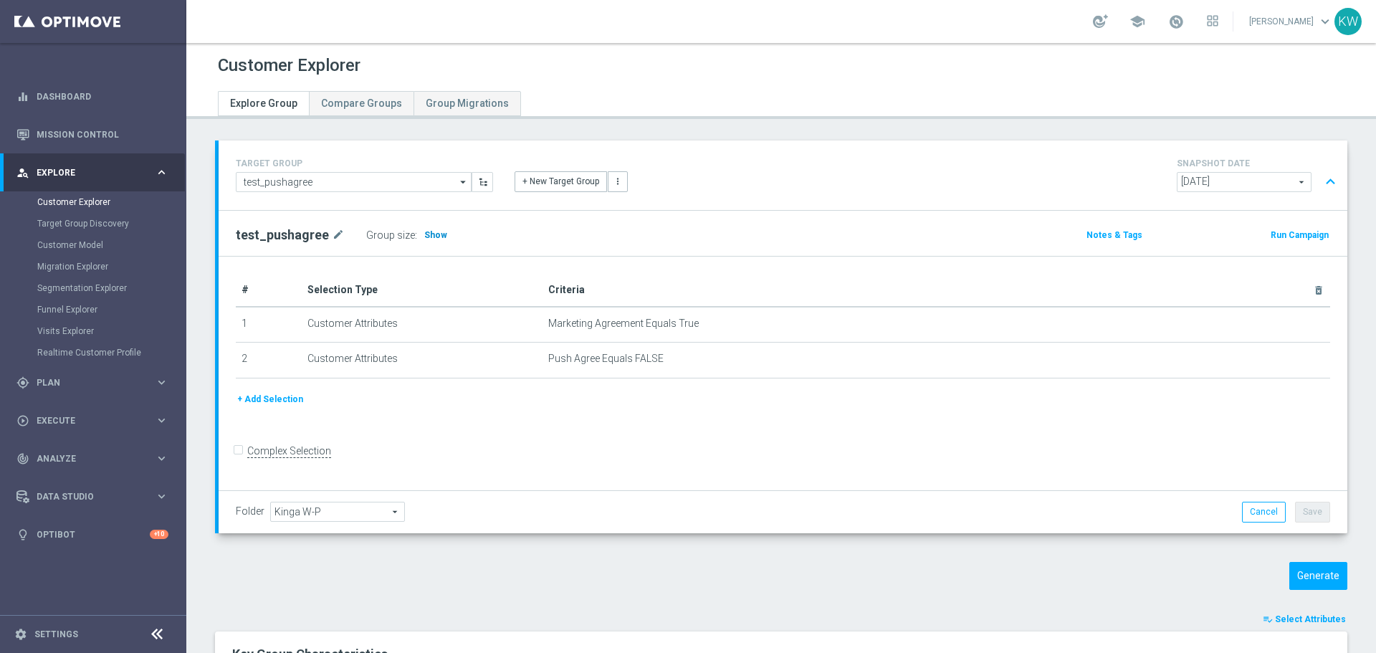
click at [424, 236] on span "Show" at bounding box center [435, 235] width 23 height 10
click at [389, 187] on input "test_pushagree" at bounding box center [354, 182] width 236 height 20
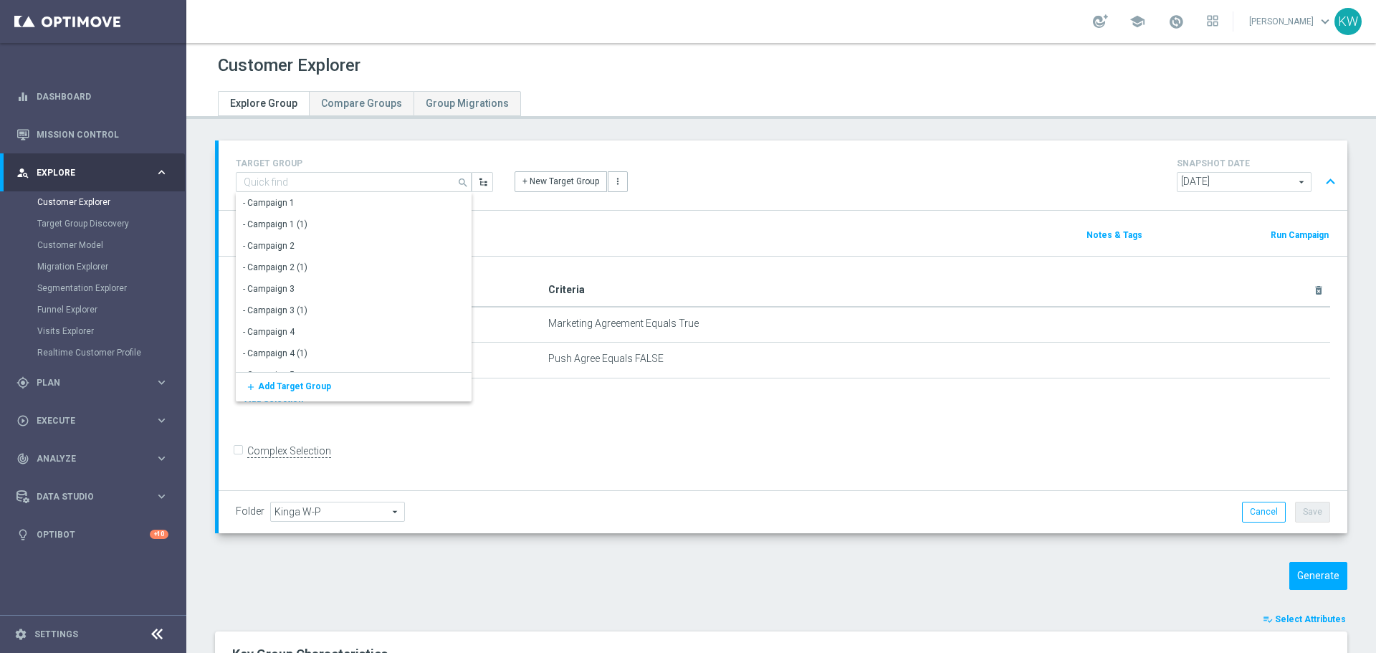
click at [916, 479] on form "Complex Selection Invalid Expression" at bounding box center [783, 465] width 1094 height 51
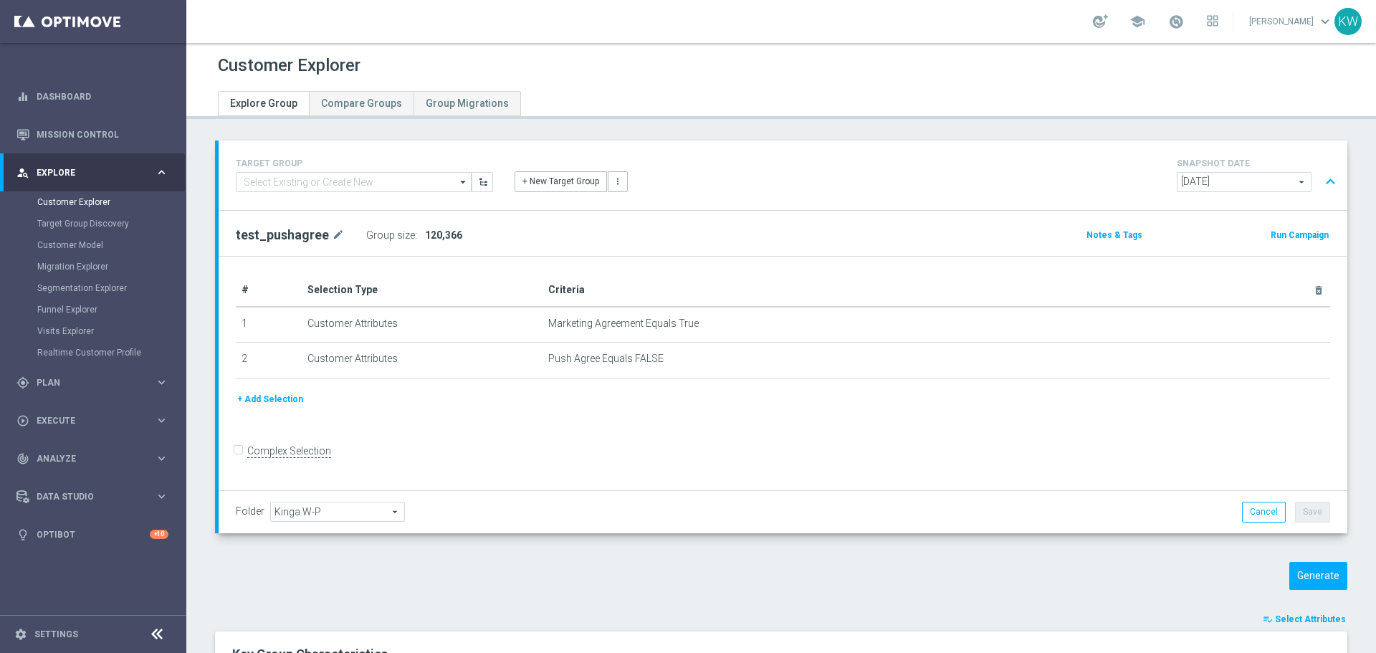
type input "test_pushagree"
click at [277, 404] on button "+ Add Selection" at bounding box center [270, 399] width 69 height 16
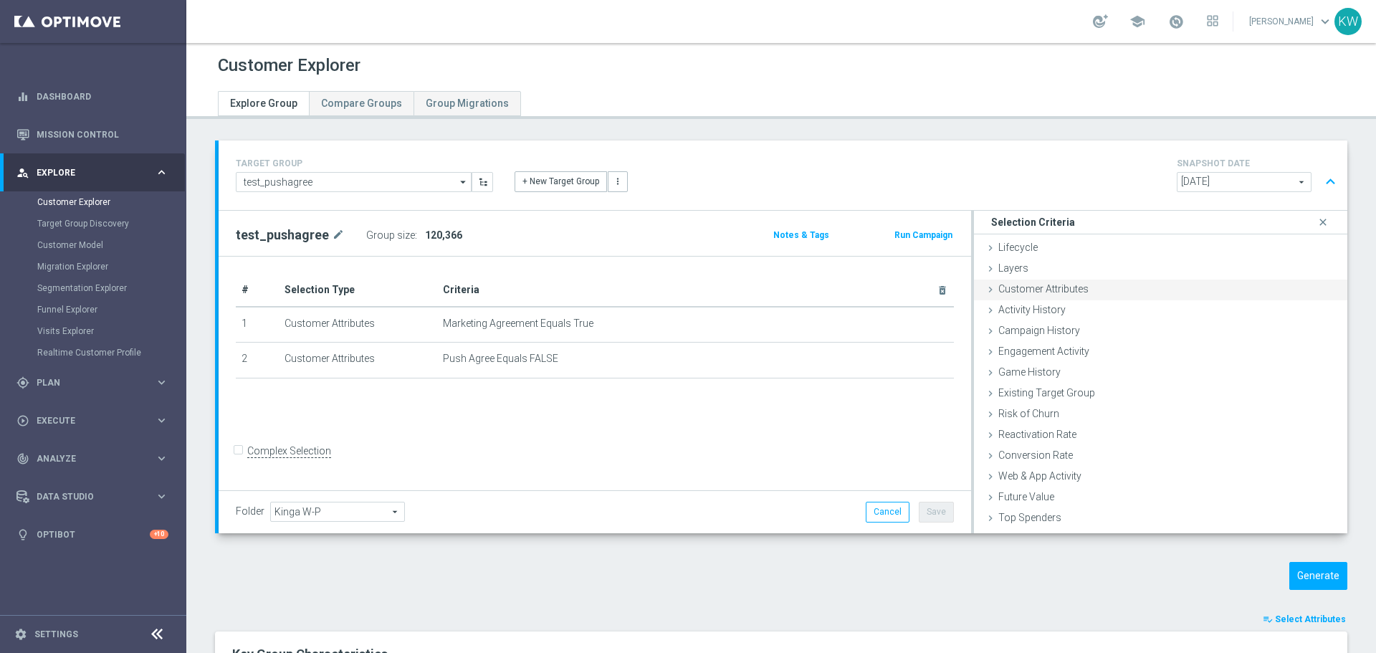
click at [1139, 287] on div "Customer Attributes done" at bounding box center [1160, 289] width 373 height 21
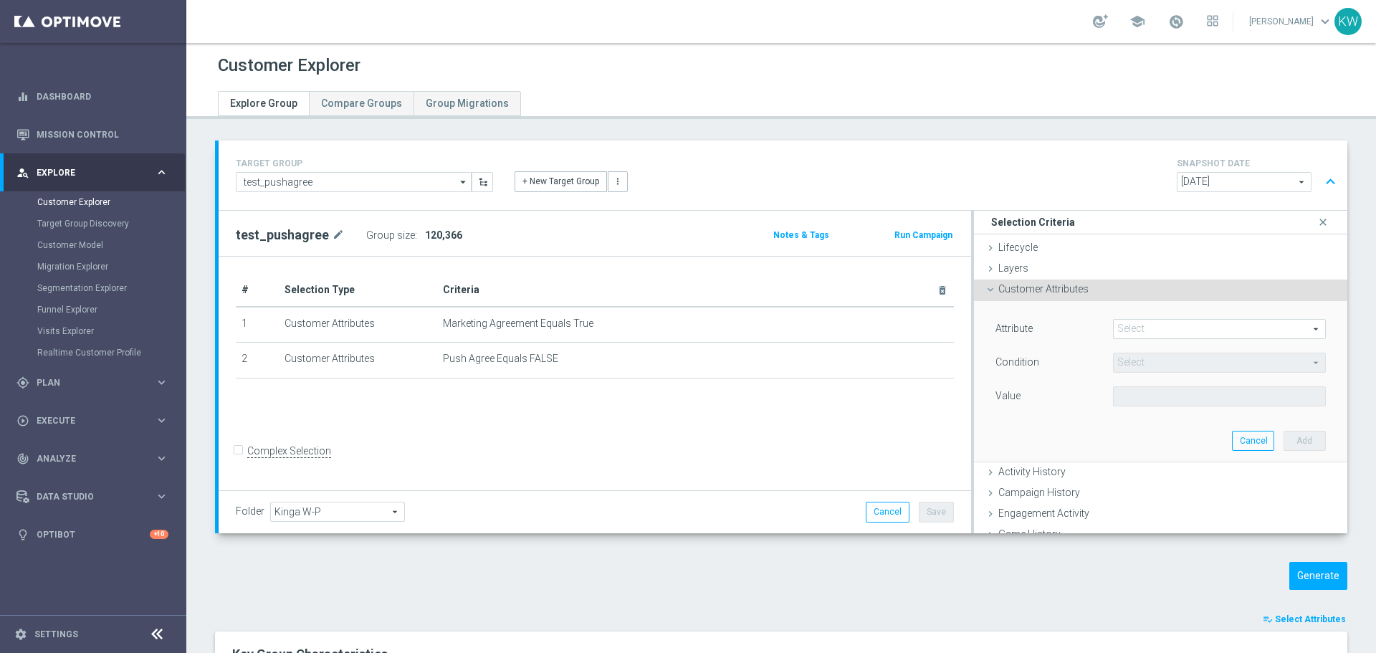
click at [1159, 325] on span at bounding box center [1218, 329] width 211 height 19
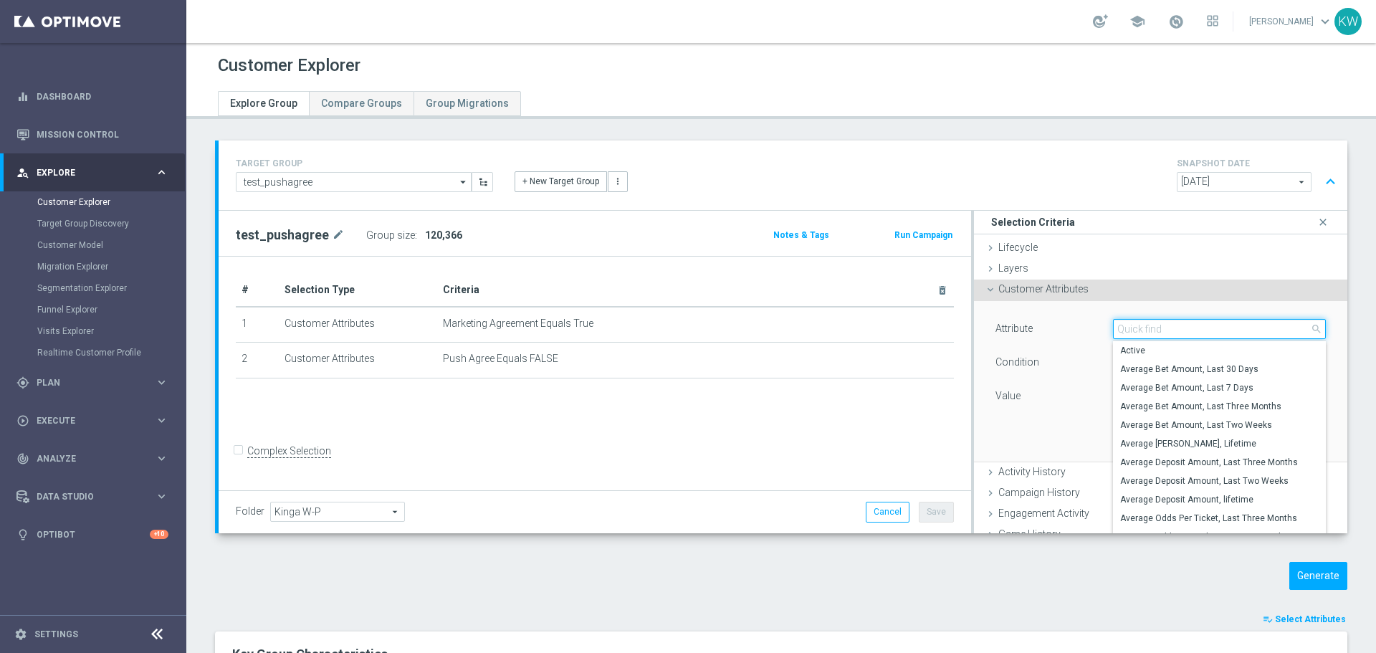
click at [1159, 325] on input "search" at bounding box center [1219, 329] width 213 height 20
type input "name"
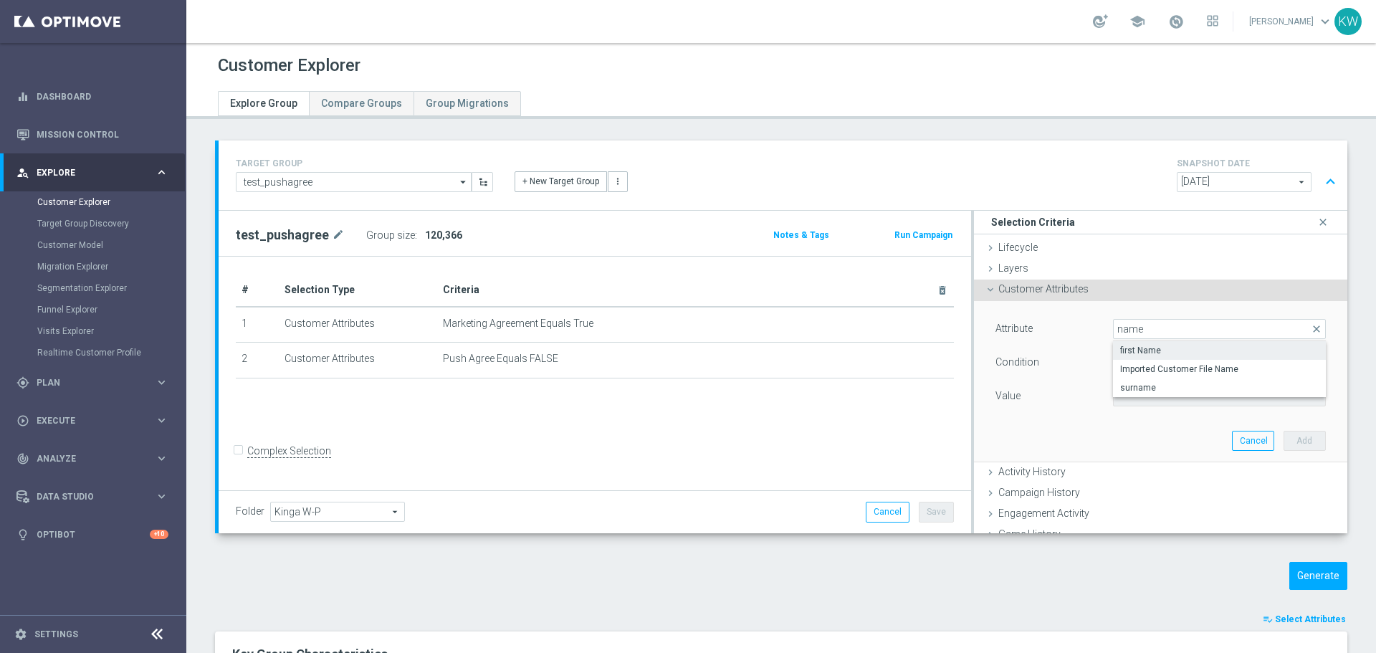
click at [1157, 354] on span "first Name" at bounding box center [1219, 350] width 198 height 11
type input "first Name"
click at [1164, 369] on span "Equals" at bounding box center [1218, 362] width 211 height 19
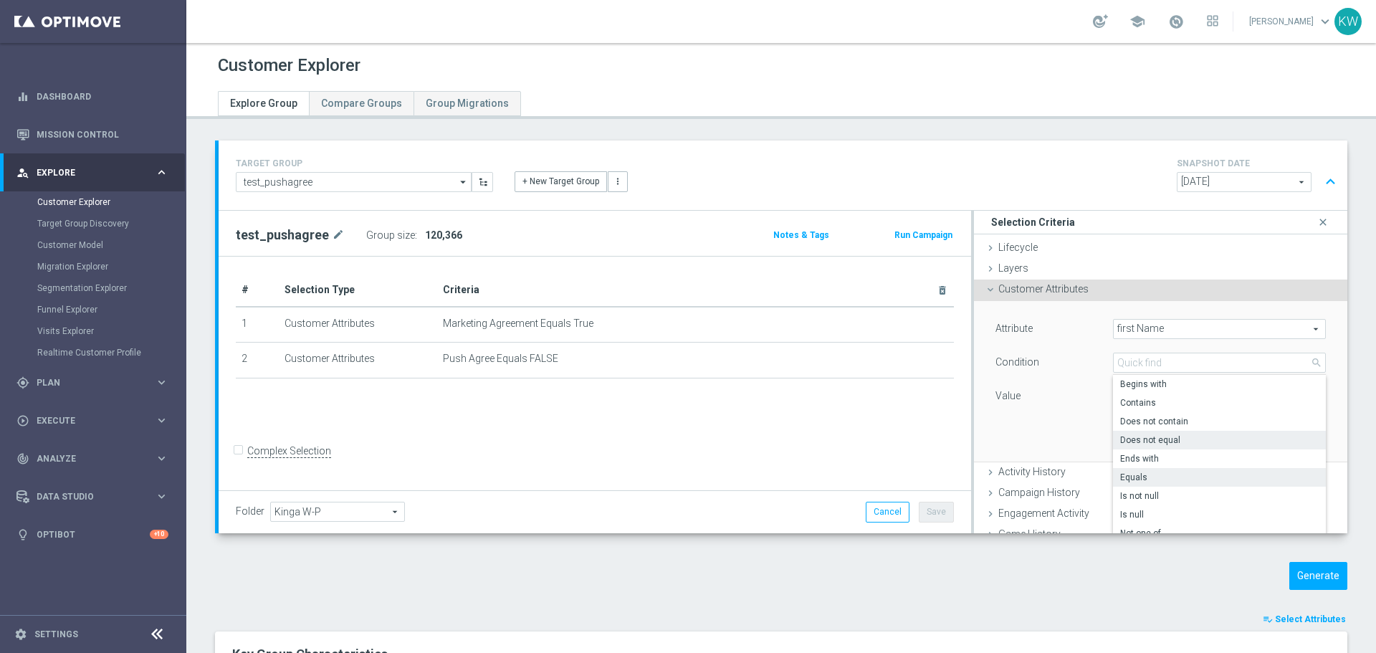
click at [1175, 436] on span "Does not equal" at bounding box center [1219, 439] width 198 height 11
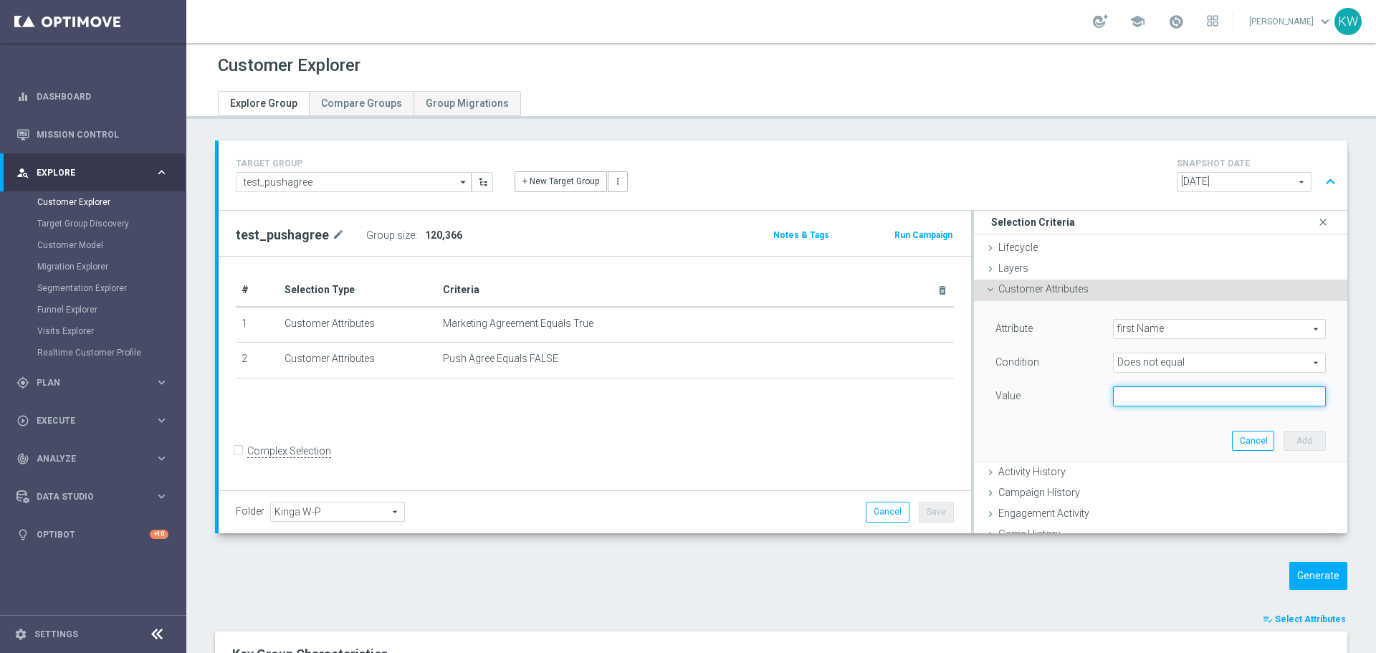
click at [1184, 393] on input "text" at bounding box center [1219, 396] width 213 height 20
click at [1192, 368] on span "Does not equal" at bounding box center [1218, 362] width 211 height 19
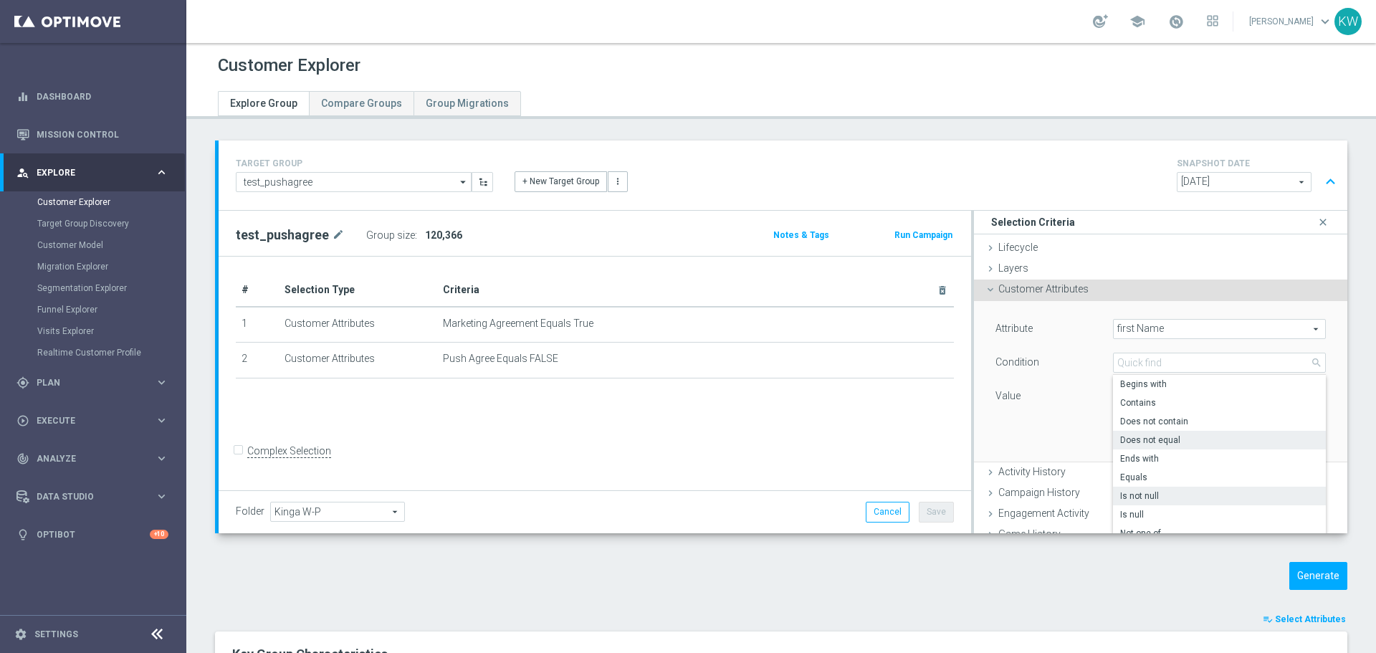
click at [1198, 494] on span "Is not null" at bounding box center [1219, 495] width 198 height 11
type input "Is not null"
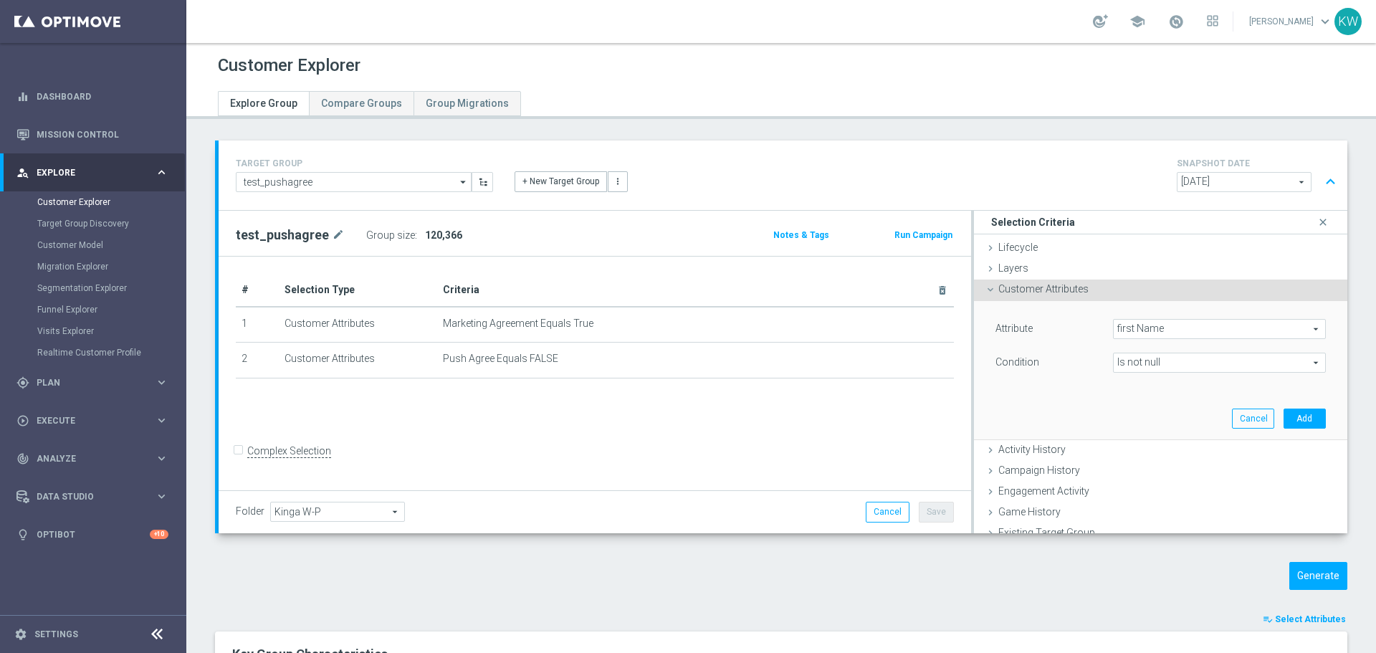
click at [1275, 429] on div "Attribute first Name first Name arrow_drop_down search Condition Is not null Is…" at bounding box center [1161, 370] width 352 height 138
click at [1283, 420] on button "Add" at bounding box center [1304, 418] width 42 height 20
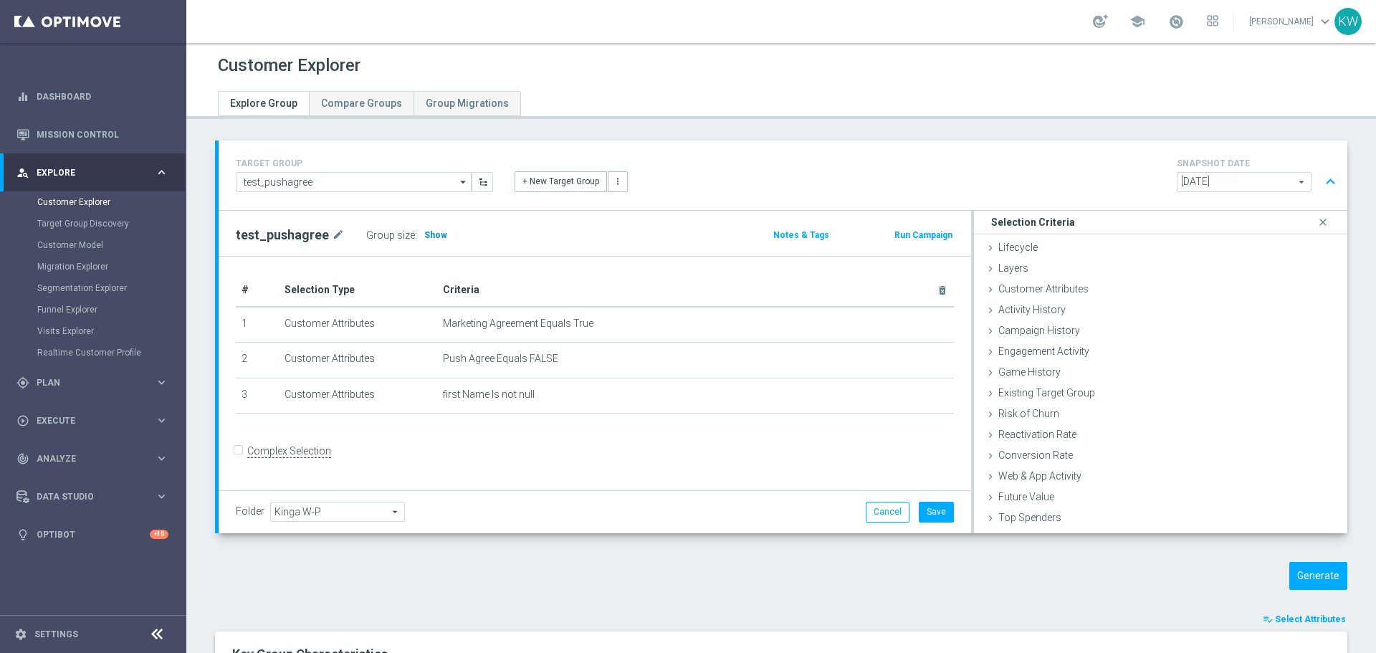
click at [428, 231] on span "Show" at bounding box center [435, 235] width 23 height 10
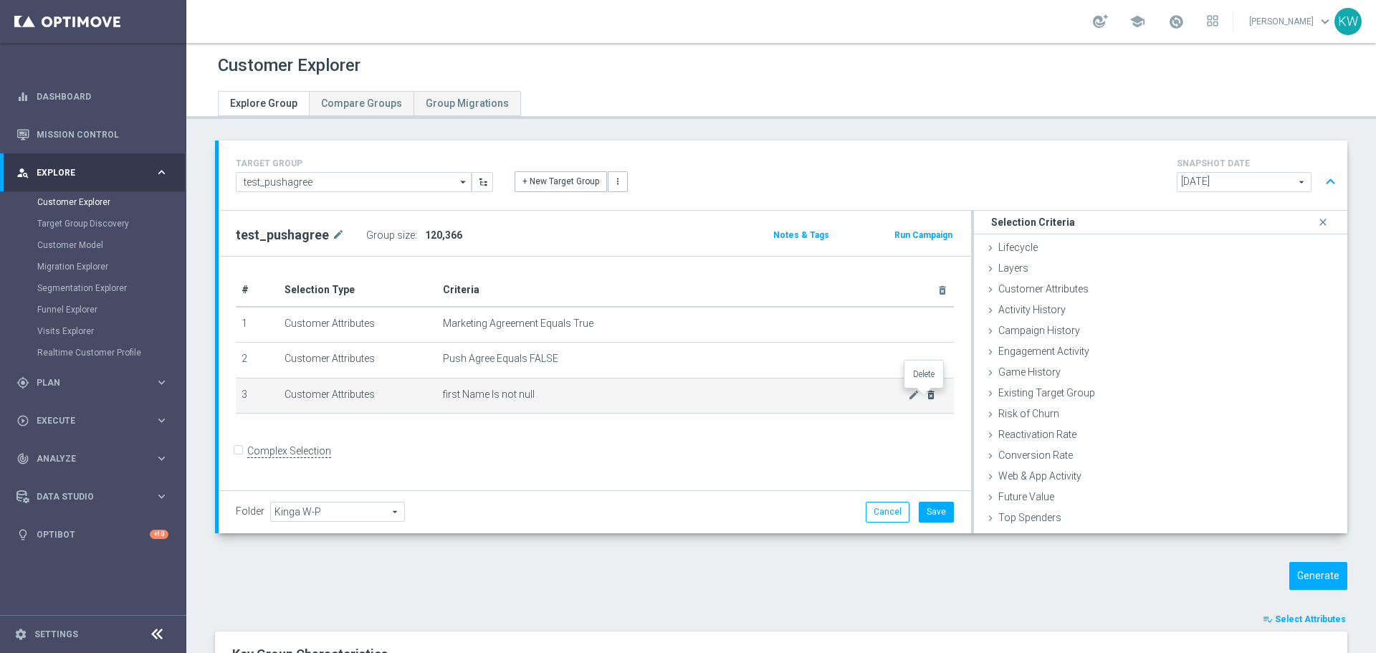
click at [925, 397] on icon "delete_forever" at bounding box center [930, 394] width 11 height 11
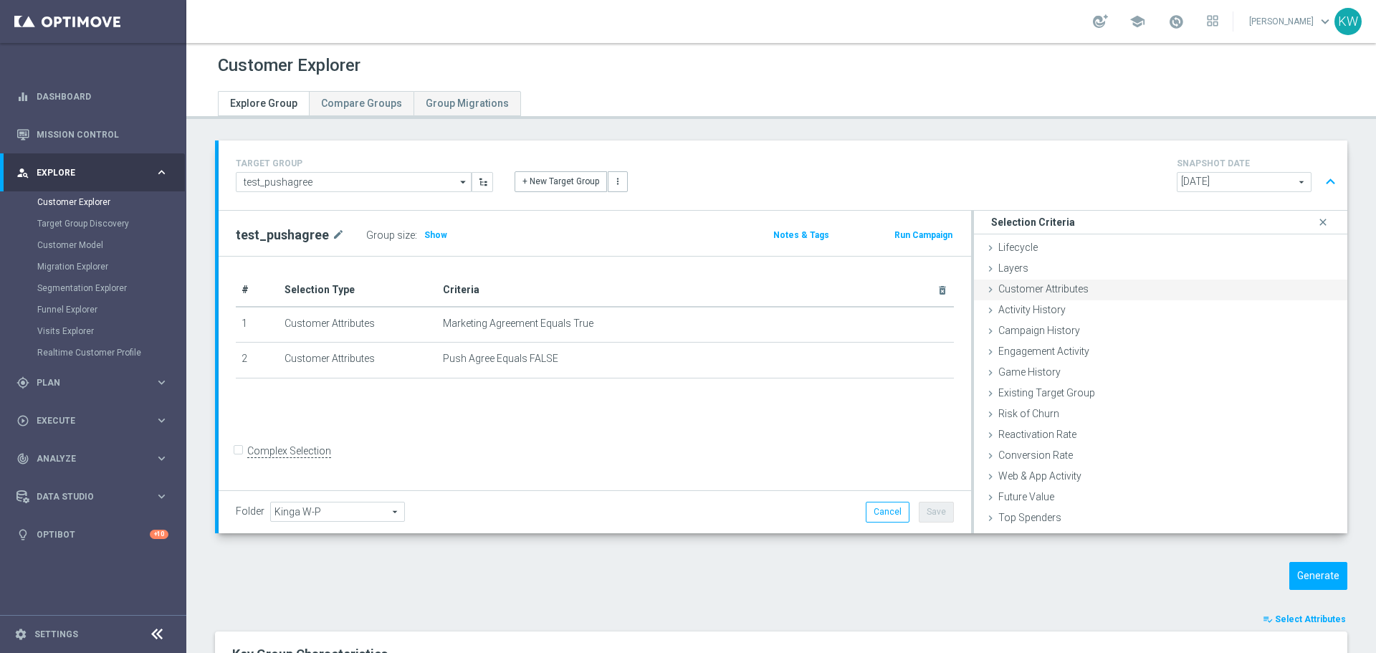
click at [1059, 288] on span "Customer Attributes" at bounding box center [1043, 288] width 90 height 11
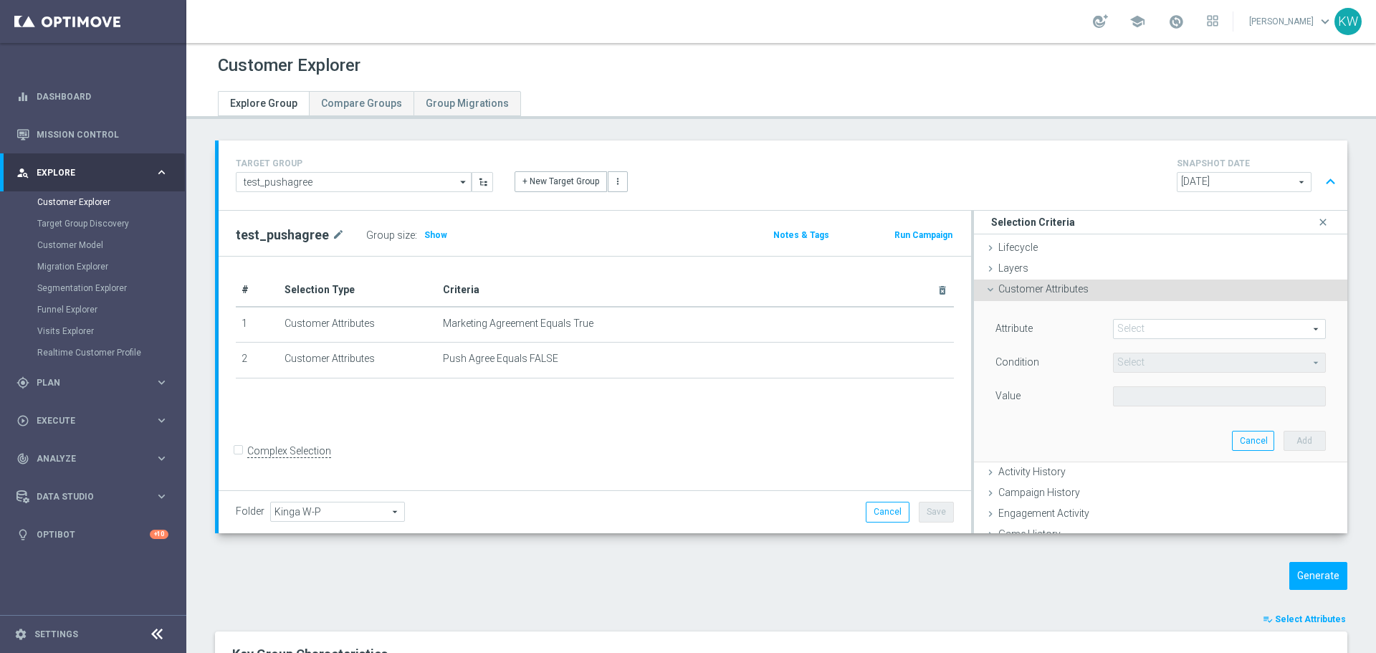
click at [1151, 330] on span at bounding box center [1218, 329] width 211 height 19
click at [0, 0] on input "search" at bounding box center [0, 0] width 0 height 0
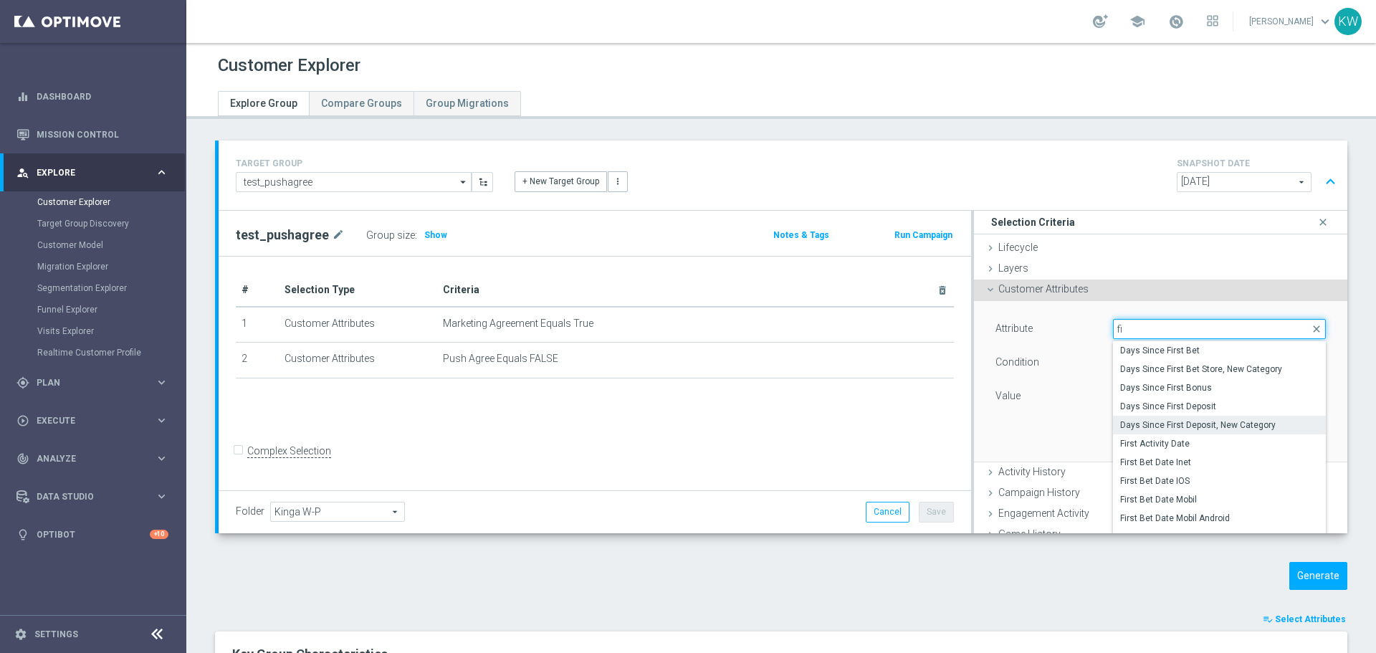
type input "f"
type input "nam"
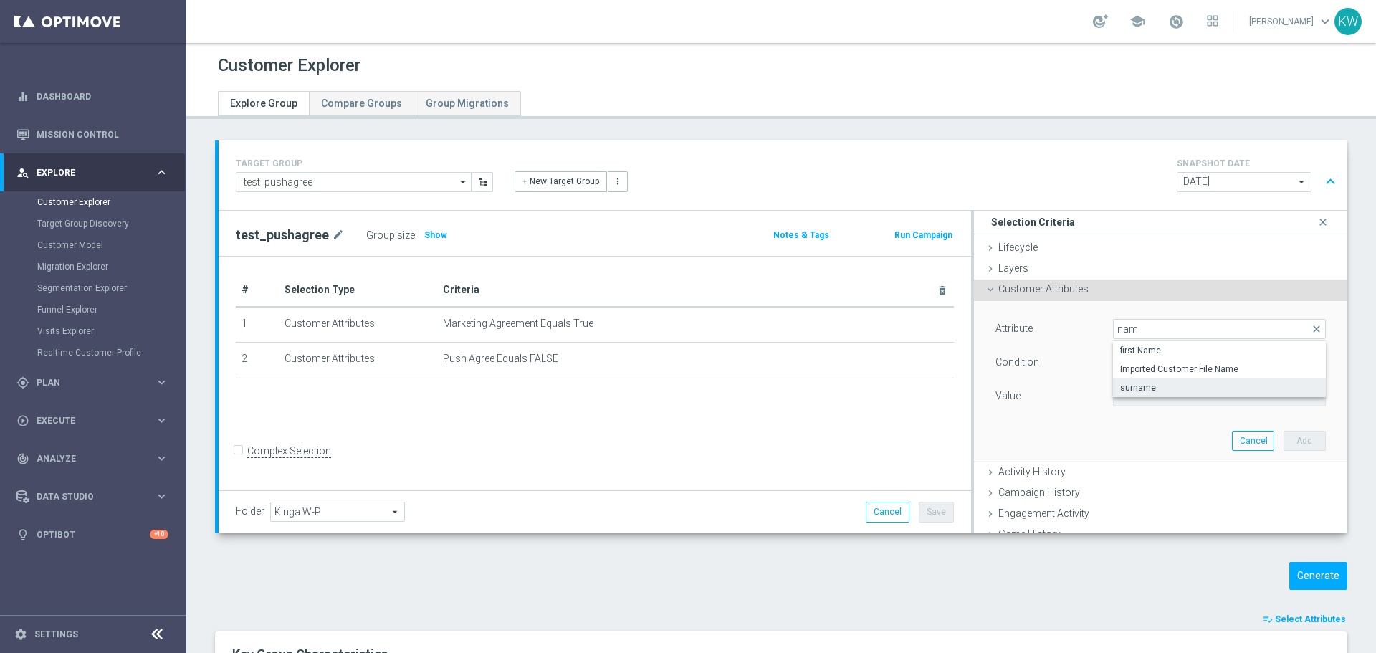
click at [1203, 388] on span "surname" at bounding box center [1219, 387] width 198 height 11
type input "surname"
click at [1201, 364] on span "Equals" at bounding box center [1218, 362] width 211 height 19
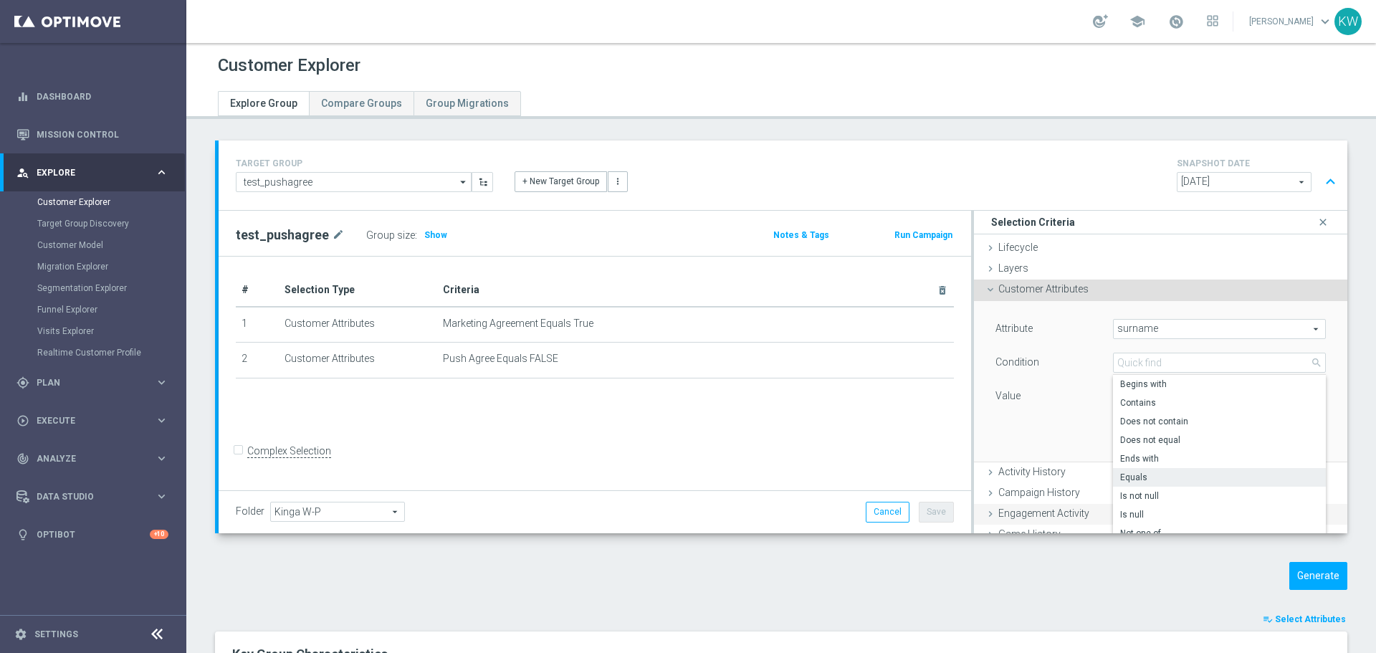
click at [1194, 492] on span "Is not null" at bounding box center [1219, 495] width 198 height 11
type input "Is not null"
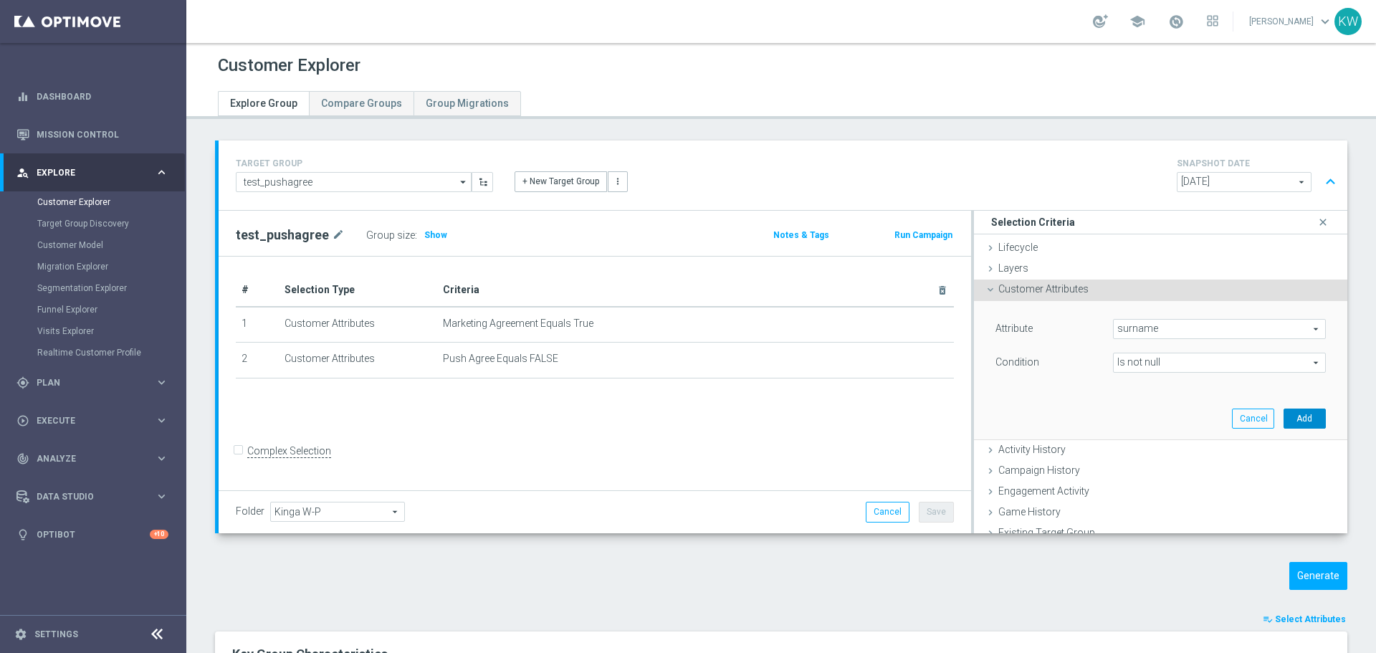
click at [1283, 417] on button "Add" at bounding box center [1304, 418] width 42 height 20
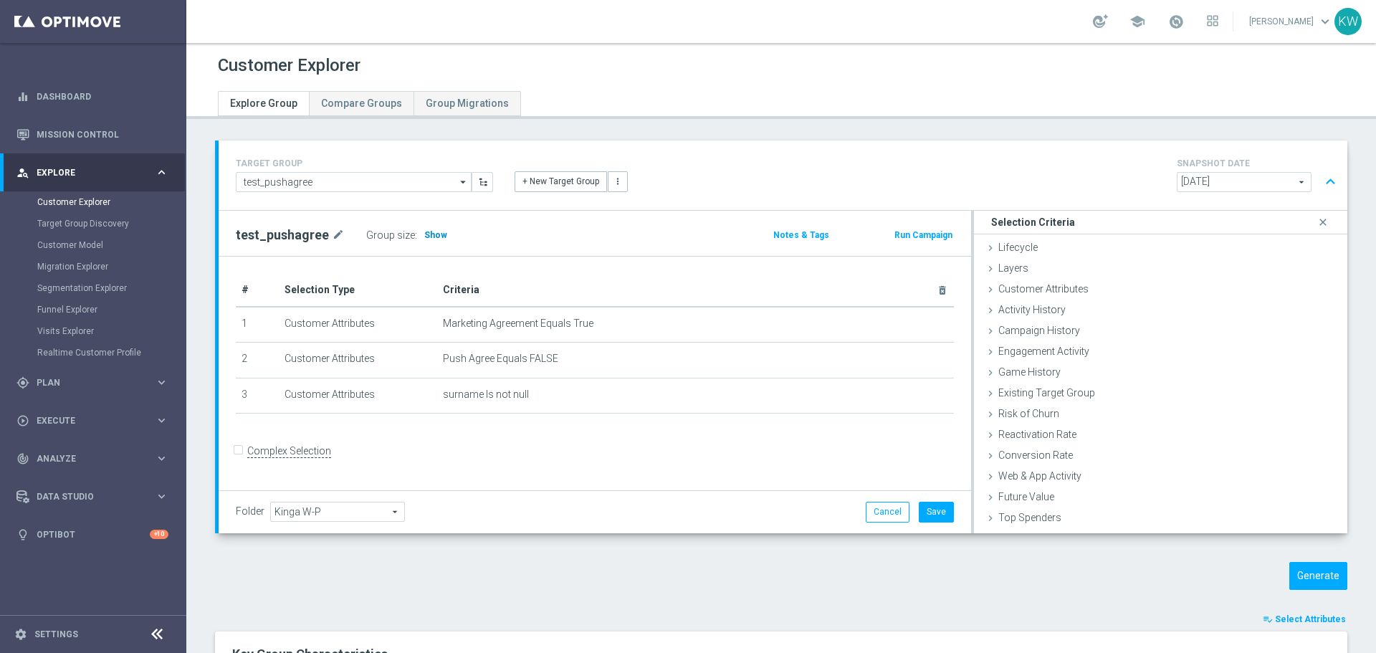
click at [431, 231] on span "Show" at bounding box center [435, 235] width 23 height 10
click at [922, 517] on button "Save" at bounding box center [936, 512] width 35 height 20
click at [1304, 578] on button "Generate" at bounding box center [1318, 576] width 58 height 28
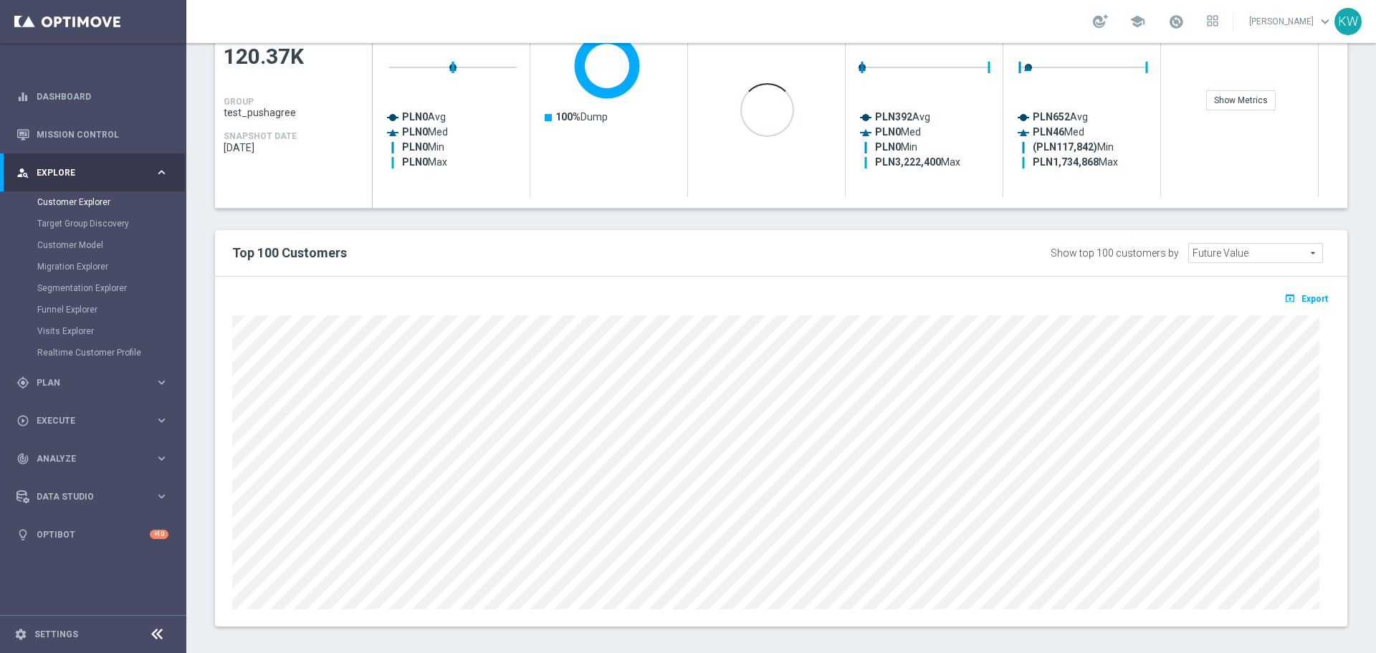
scroll to position [143, 0]
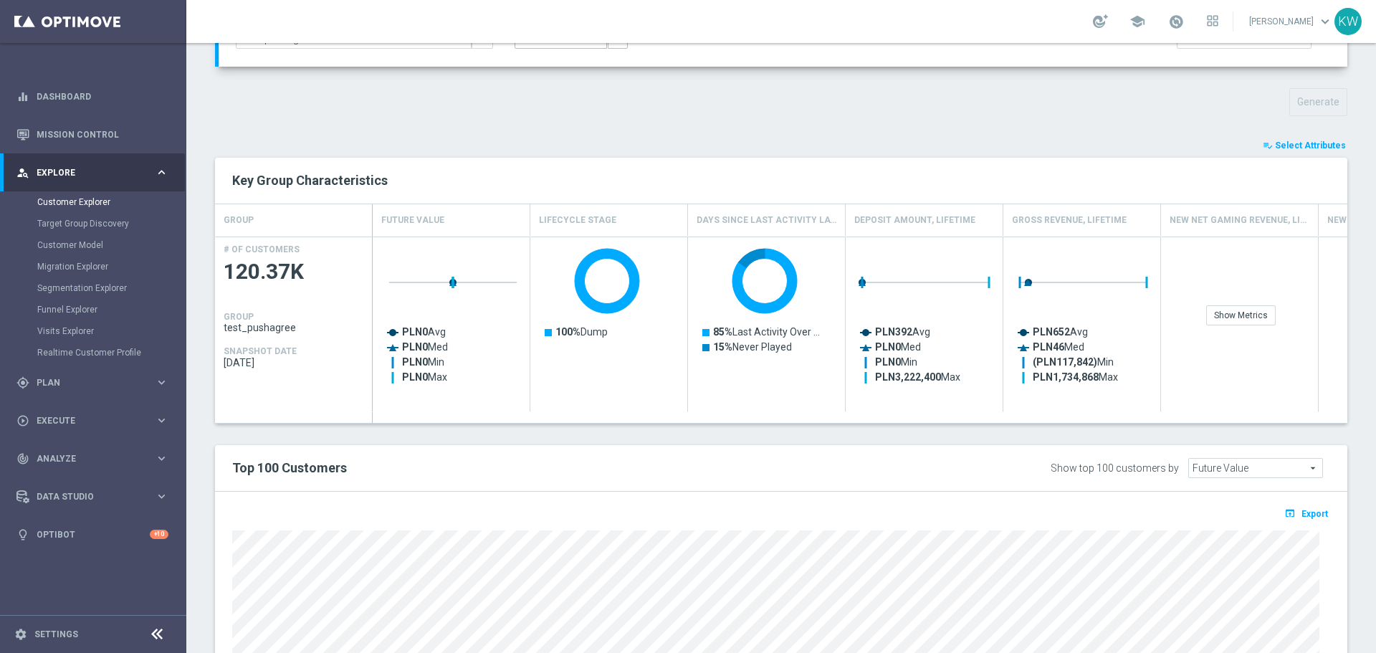
click at [1298, 144] on span "Select Attributes" at bounding box center [1310, 145] width 71 height 10
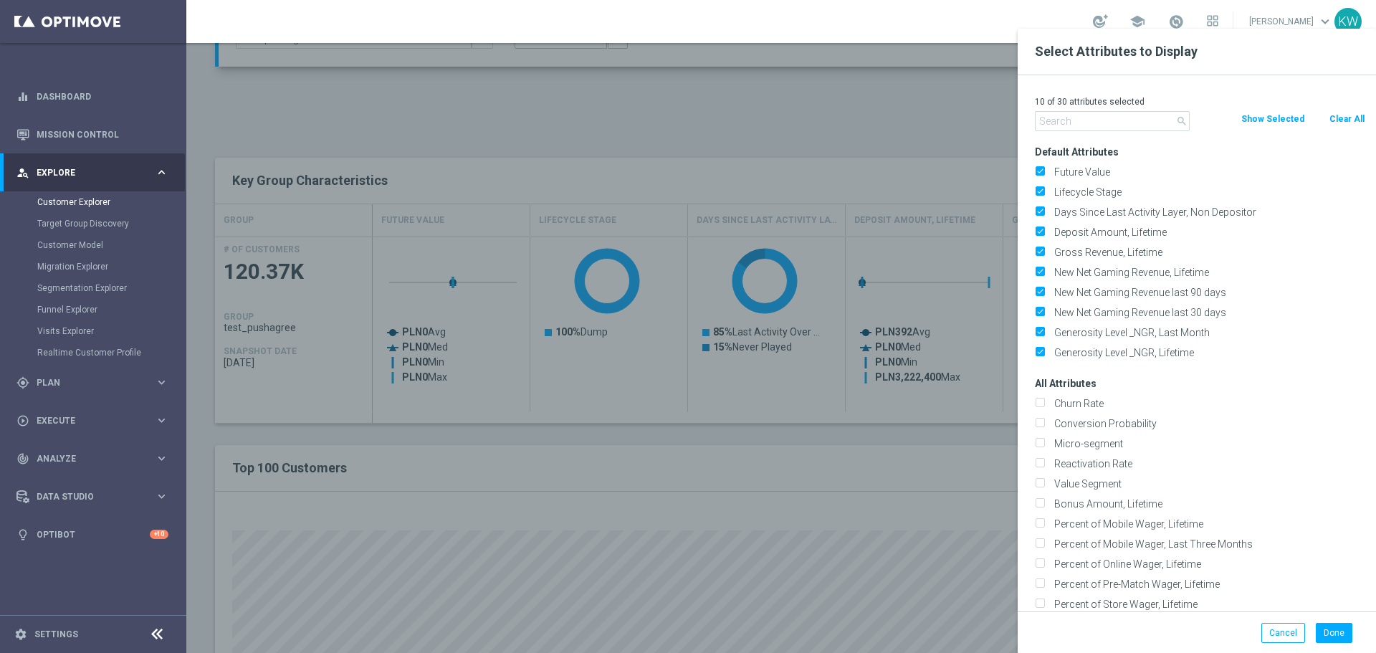
click at [1331, 114] on button "Clear All" at bounding box center [1347, 119] width 38 height 16
checkbox input "false"
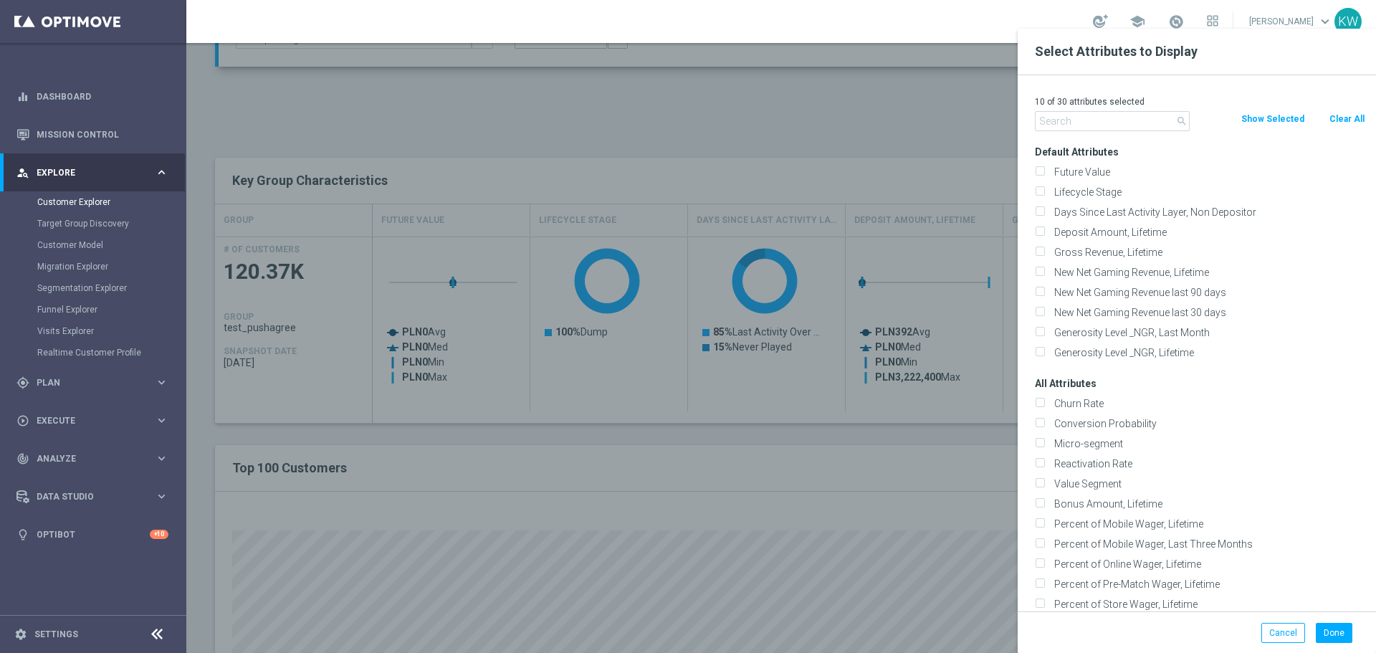
checkbox input "false"
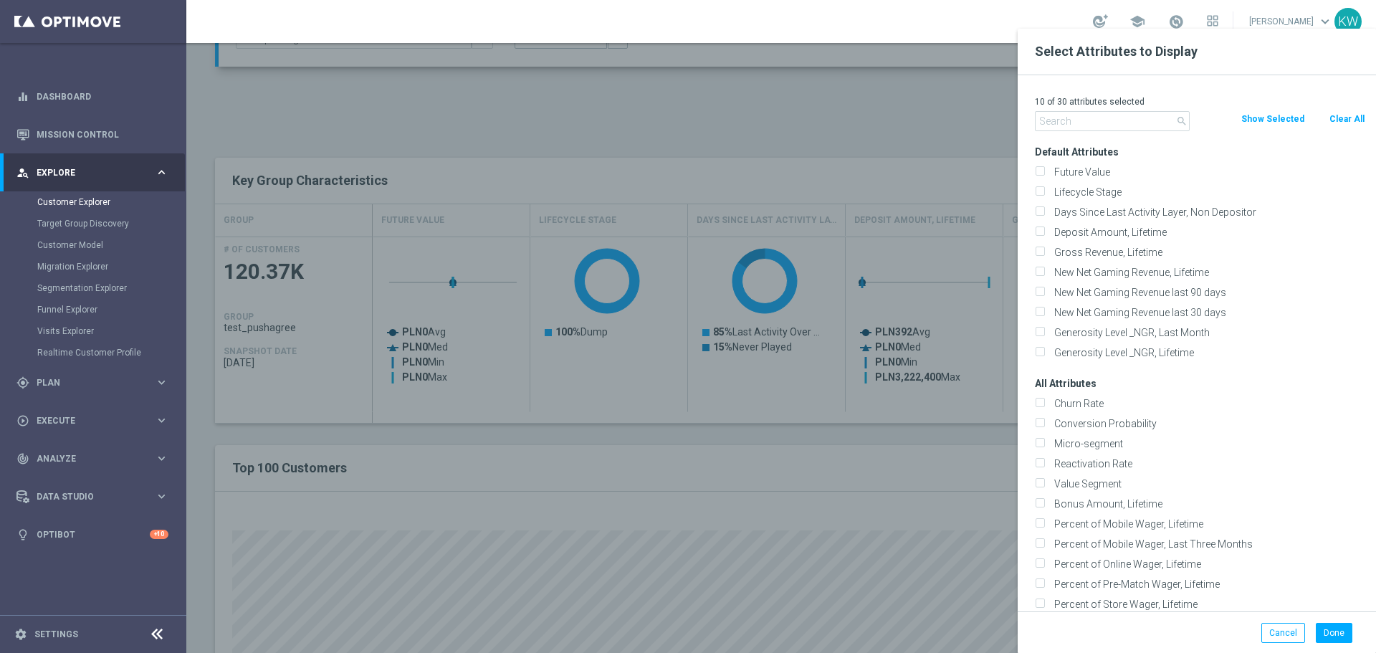
checkbox input "false"
click at [1131, 118] on input "text" at bounding box center [1112, 121] width 155 height 20
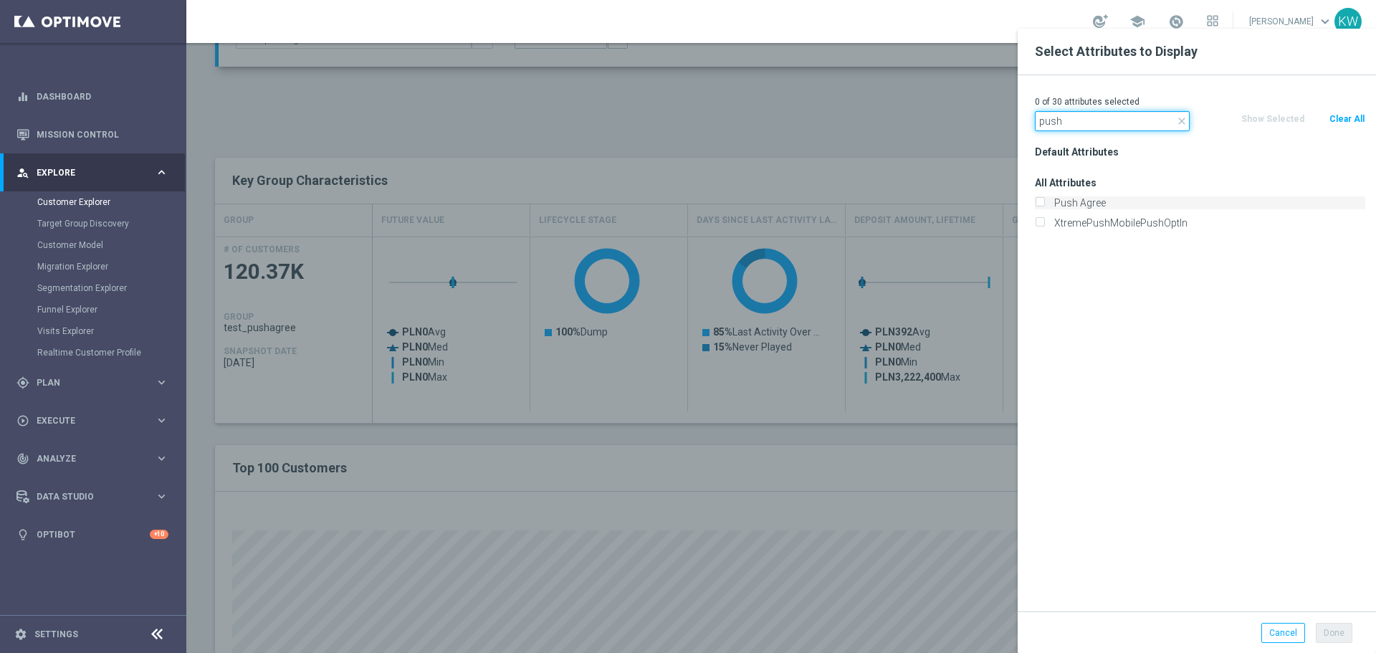
type input "push"
click at [1127, 201] on label "Push Agree" at bounding box center [1207, 202] width 316 height 13
click at [1044, 201] on input "Push Agree" at bounding box center [1039, 204] width 9 height 9
checkbox input "true"
click at [1097, 120] on input "push" at bounding box center [1112, 121] width 155 height 20
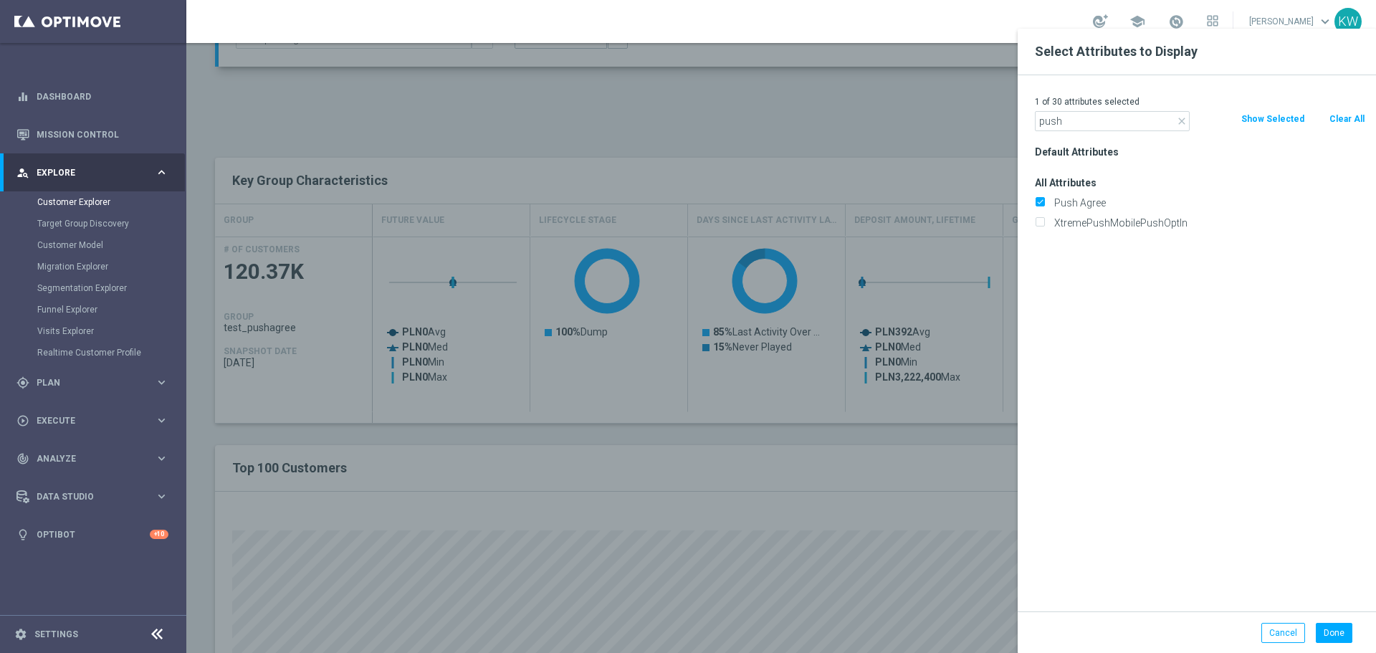
click at [1182, 118] on icon "close" at bounding box center [1181, 120] width 11 height 11
click at [1106, 118] on input "text" at bounding box center [1112, 121] width 155 height 20
type input "mark"
click at [1143, 203] on label "Marketing Agreement" at bounding box center [1207, 202] width 316 height 13
click at [1044, 203] on input "Marketing Agreement" at bounding box center [1039, 204] width 9 height 9
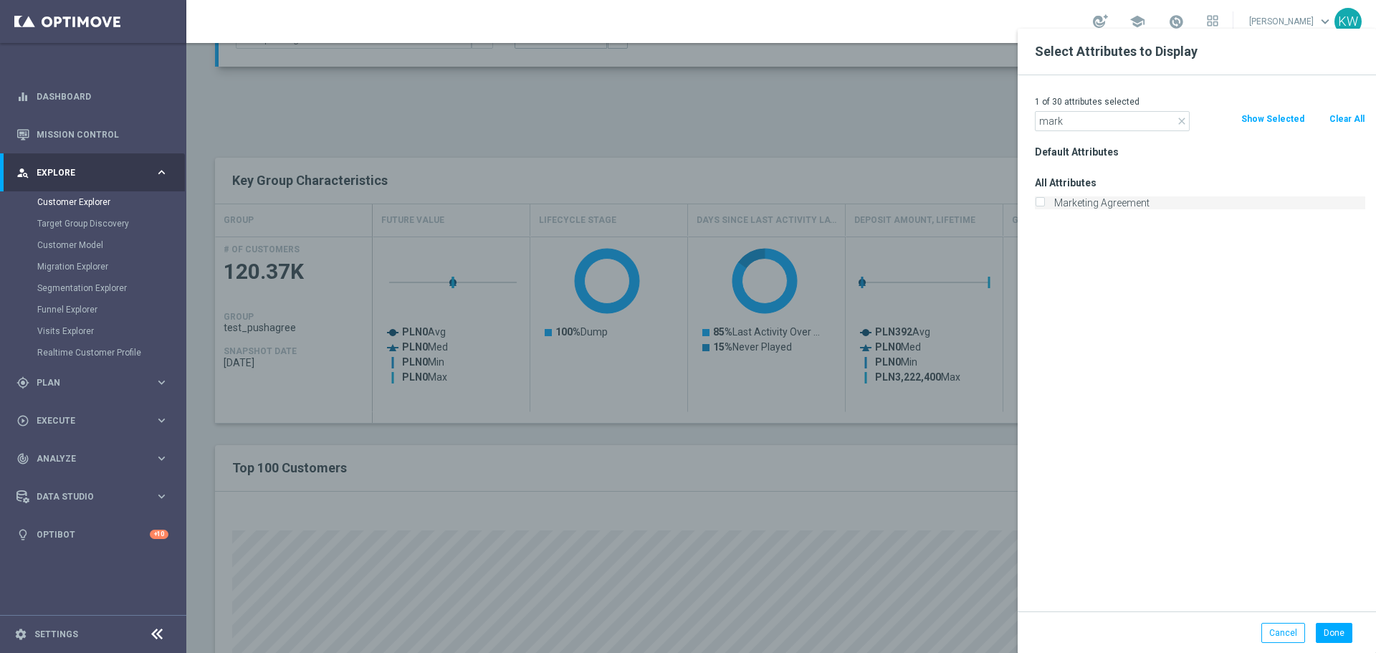
checkbox input "true"
click at [1338, 629] on button "Done" at bounding box center [1334, 633] width 37 height 20
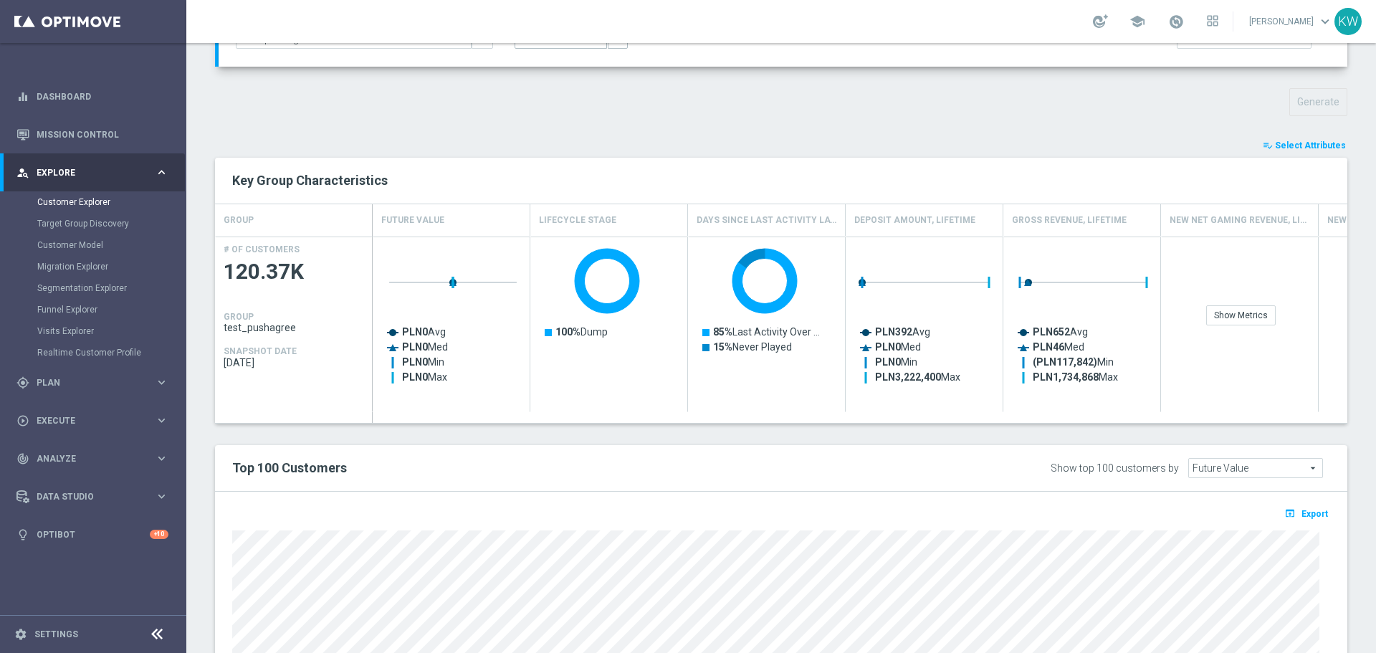
type input "Search"
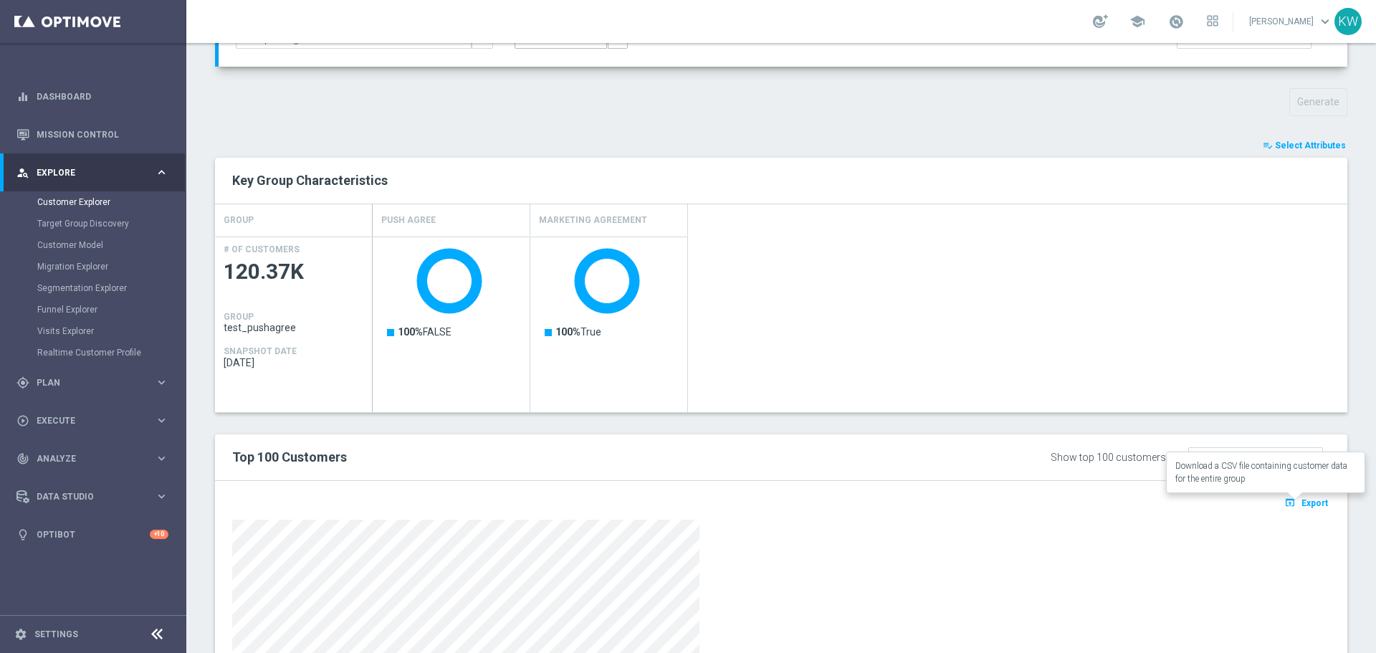
click at [1301, 502] on span "Export" at bounding box center [1314, 503] width 27 height 10
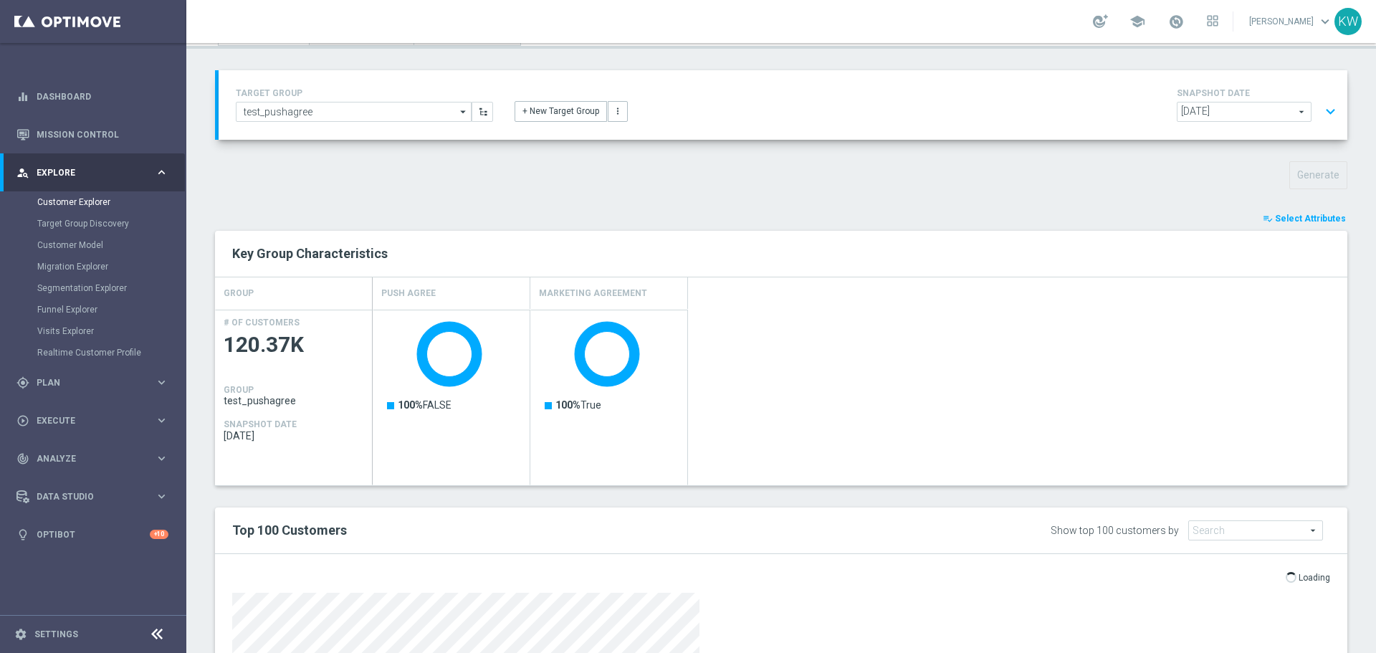
scroll to position [0, 0]
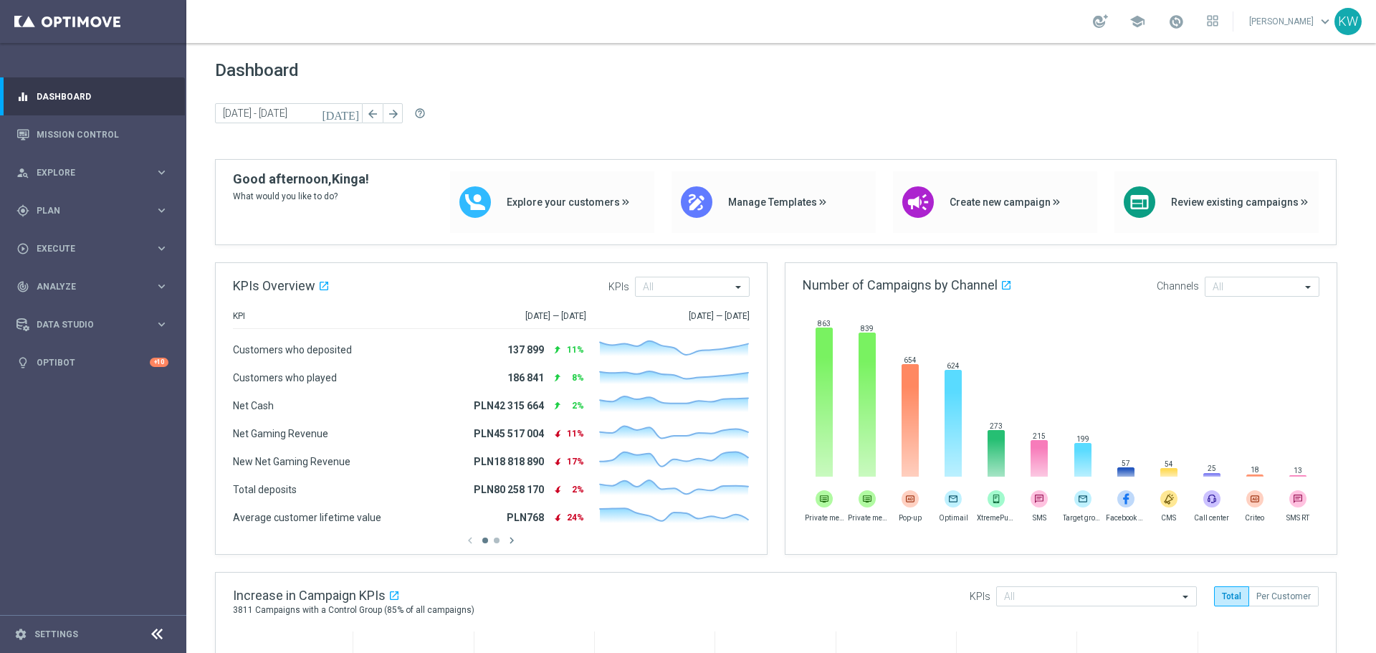
click at [950, 30] on div "school [PERSON_NAME] keyboard_arrow_down KW" at bounding box center [780, 21] width 1189 height 43
click at [27, 168] on icon "person_search" at bounding box center [22, 172] width 13 height 13
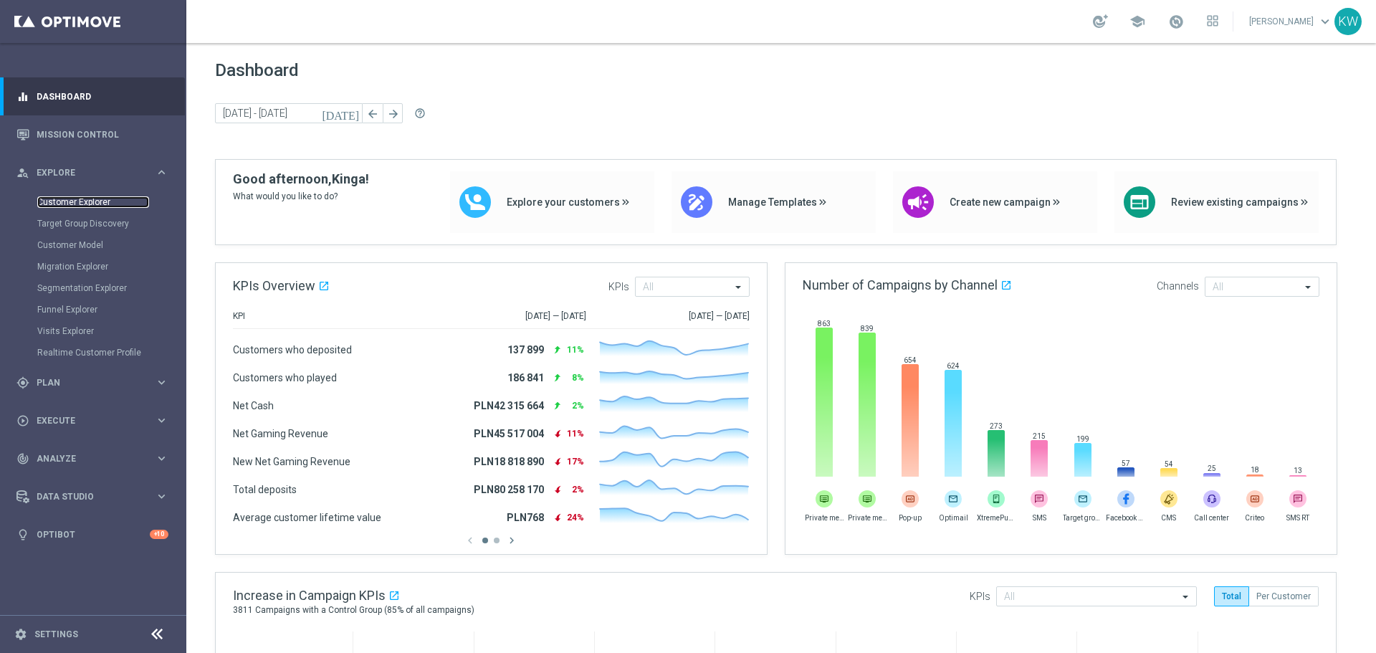
click at [64, 200] on link "Customer Explorer" at bounding box center [93, 201] width 112 height 11
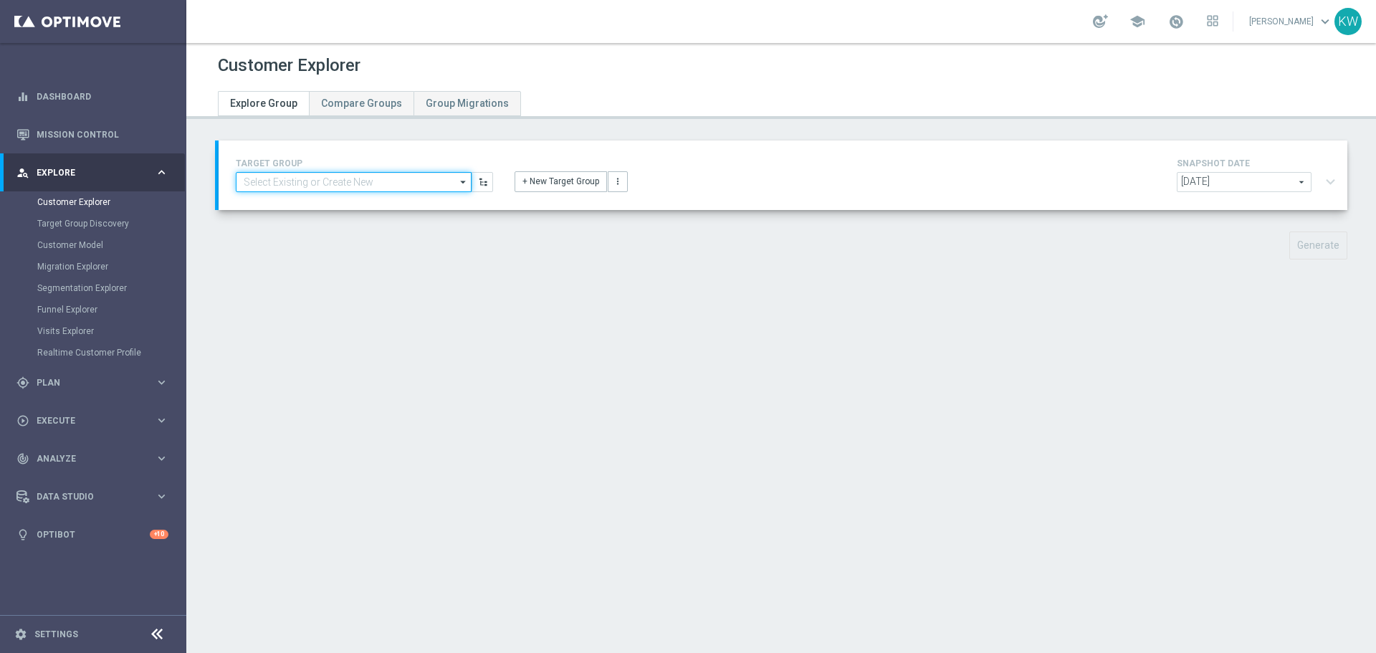
click at [413, 176] on input at bounding box center [354, 182] width 236 height 20
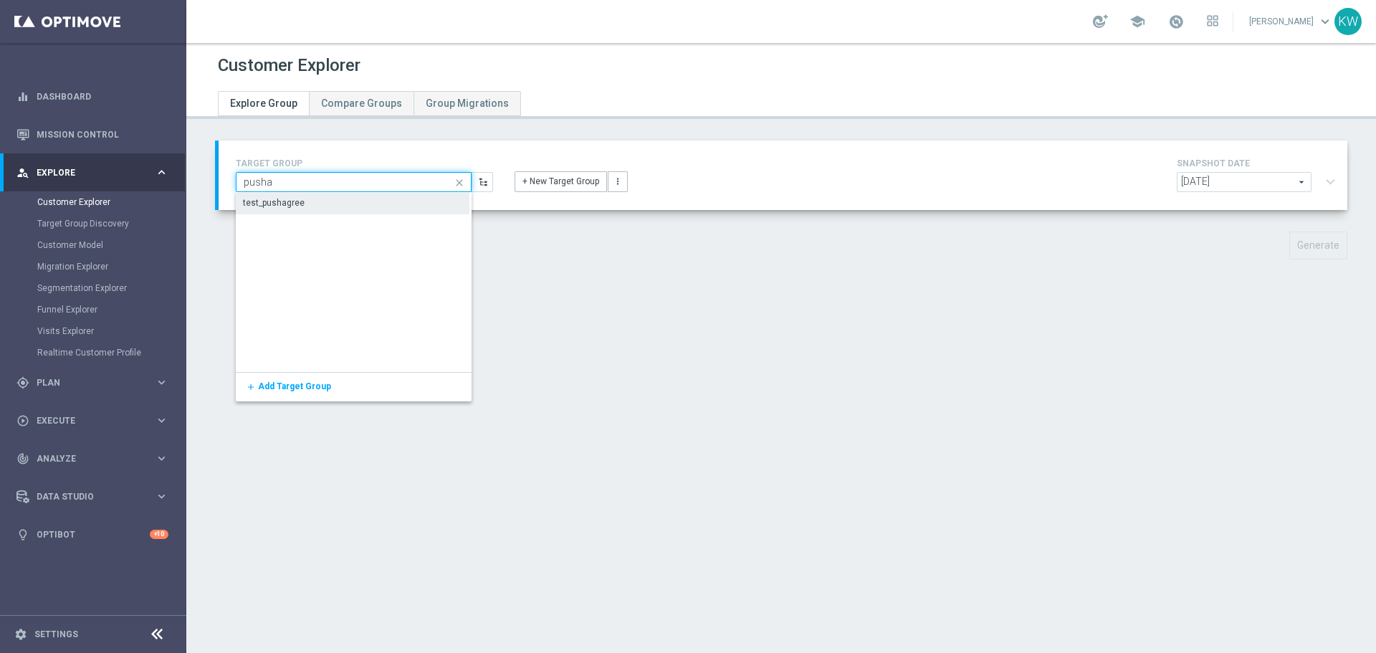
type input "pusha"
click at [356, 209] on div "test_pushagree" at bounding box center [353, 203] width 234 height 20
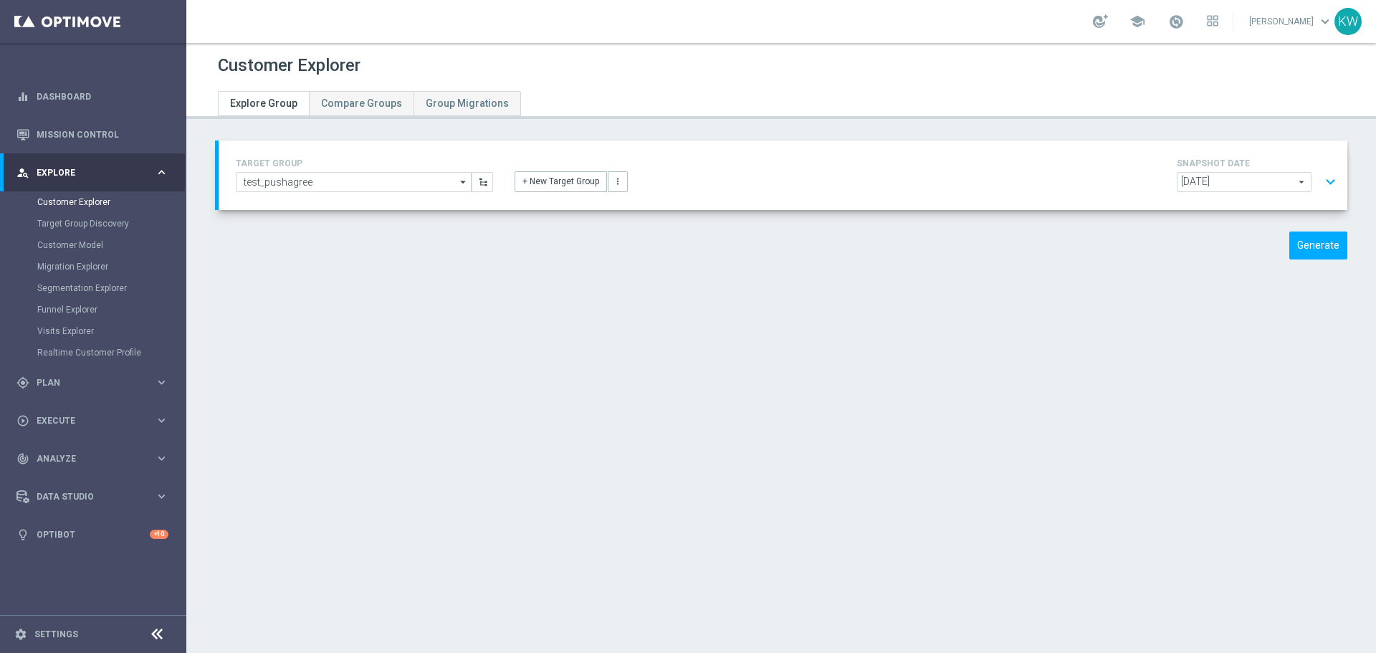
click at [1323, 186] on button "expand_more" at bounding box center [1330, 181] width 21 height 27
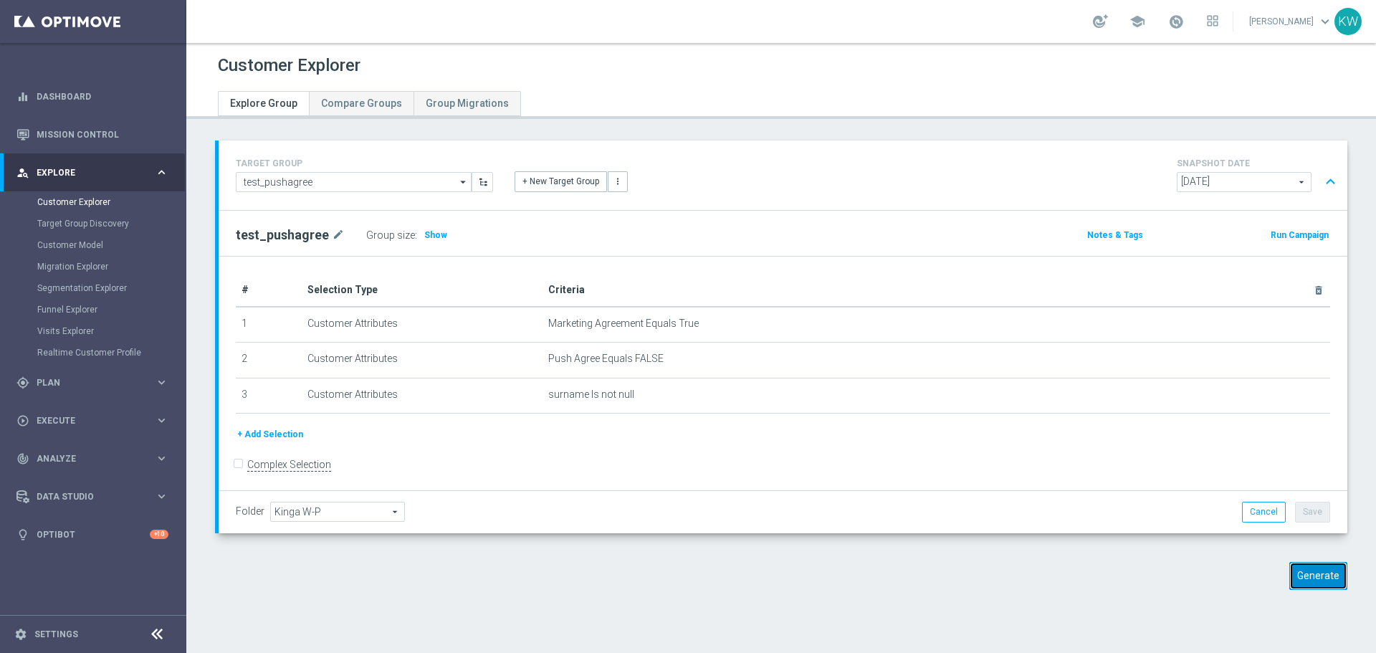
click at [1331, 579] on button "Generate" at bounding box center [1318, 576] width 58 height 28
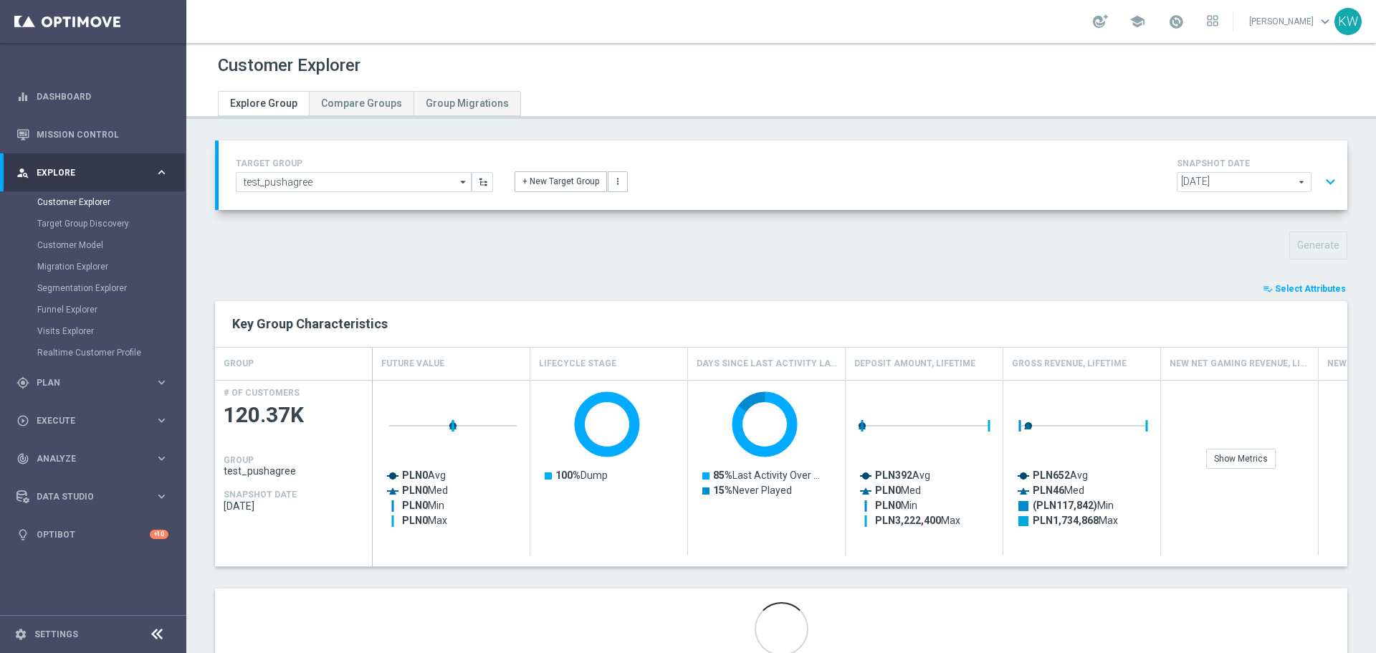
click at [1278, 288] on span "Select Attributes" at bounding box center [1310, 289] width 71 height 10
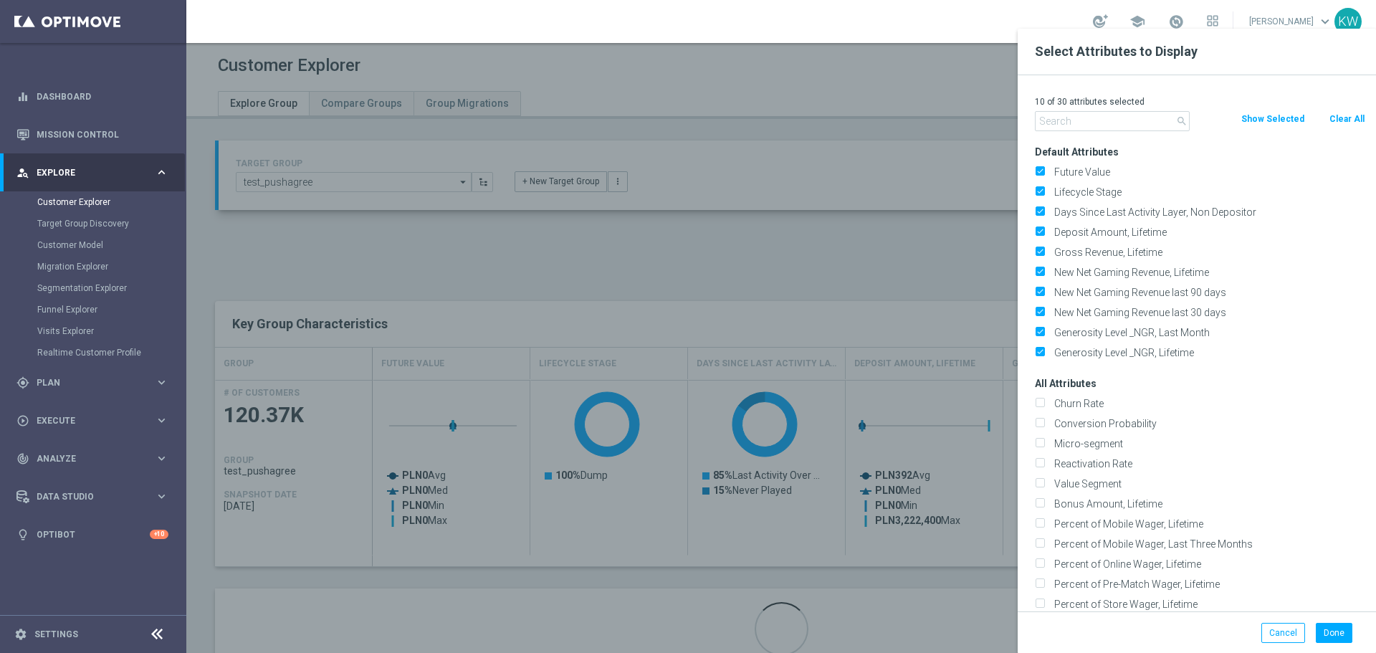
click at [1341, 117] on button "Clear All" at bounding box center [1347, 119] width 38 height 16
checkbox input "false"
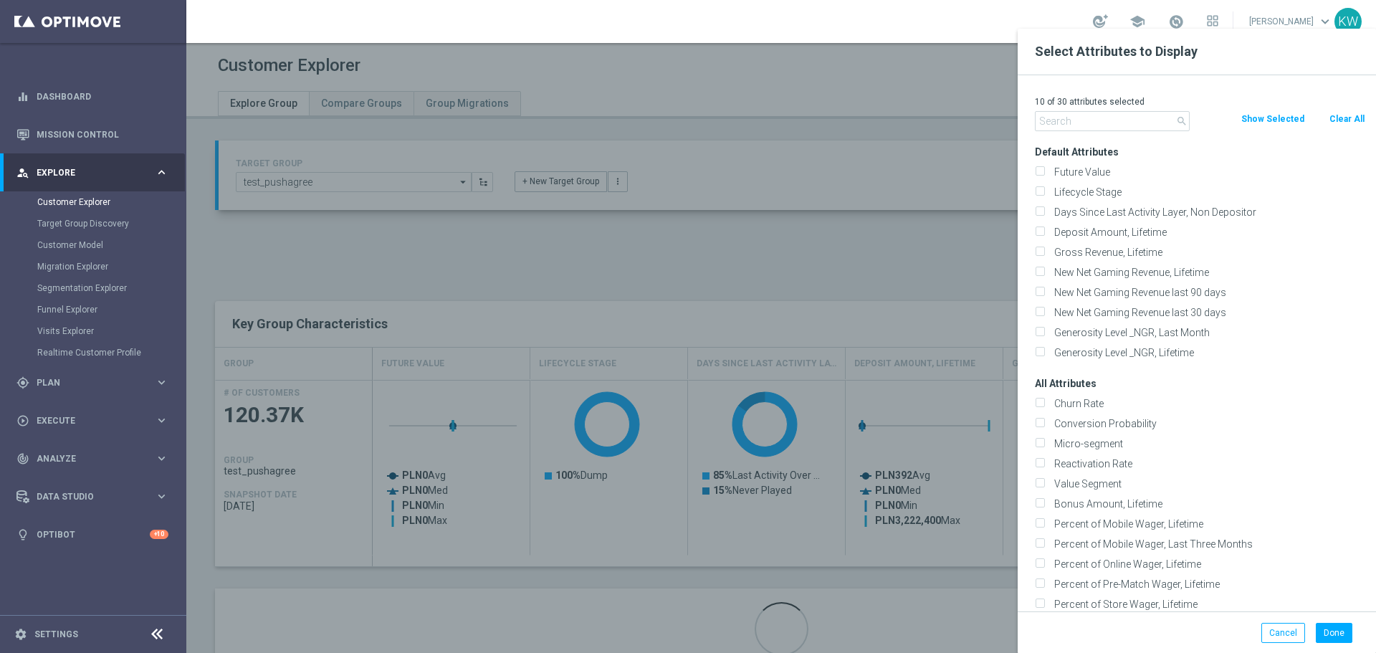
checkbox input "false"
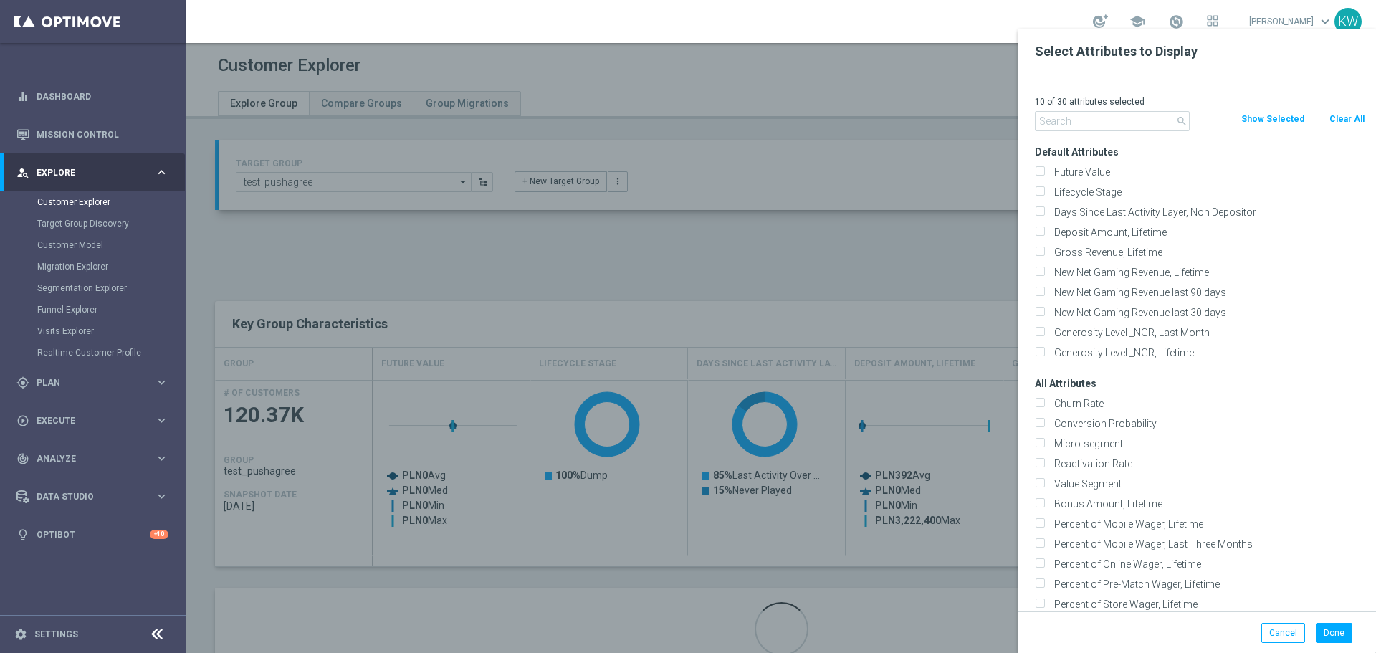
checkbox input "false"
click at [1124, 120] on input "text" at bounding box center [1112, 121] width 155 height 20
type input "m"
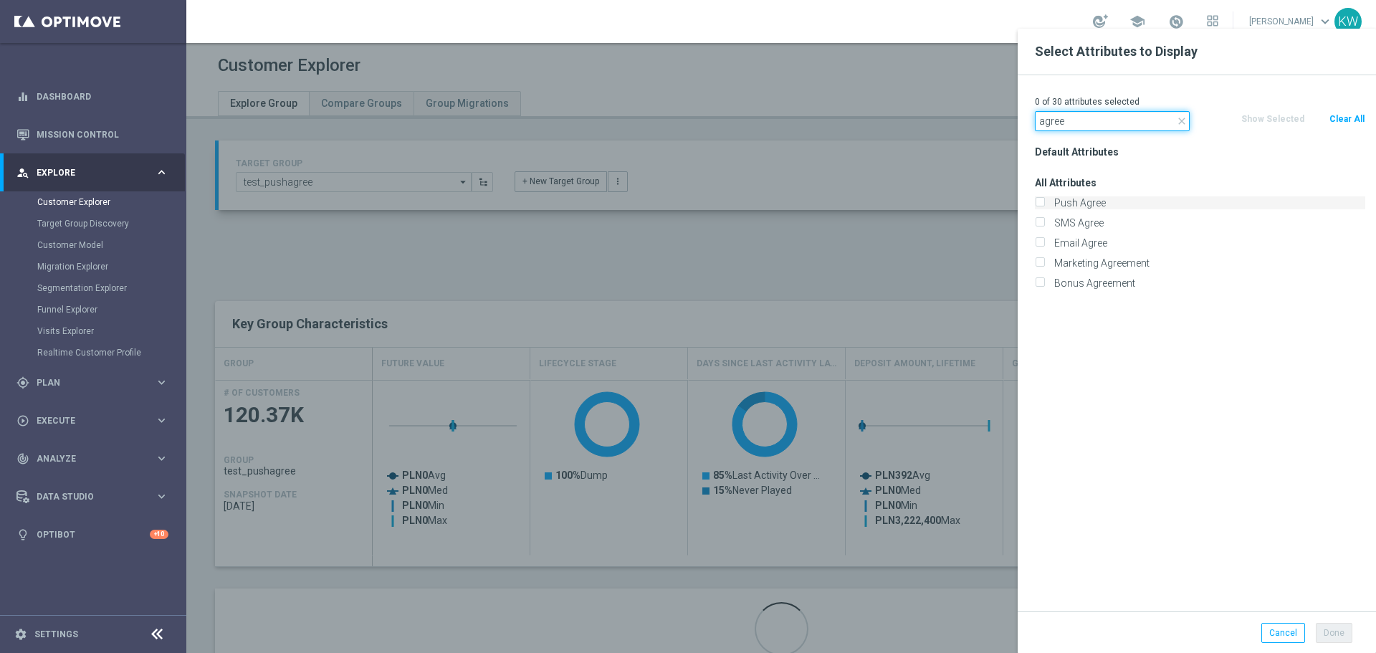
type input "agree"
click at [1114, 204] on label "Push Agree" at bounding box center [1207, 202] width 316 height 13
click at [1044, 204] on input "Push Agree" at bounding box center [1039, 204] width 9 height 9
checkbox input "true"
click at [1115, 264] on label "Marketing Agreement" at bounding box center [1207, 263] width 316 height 13
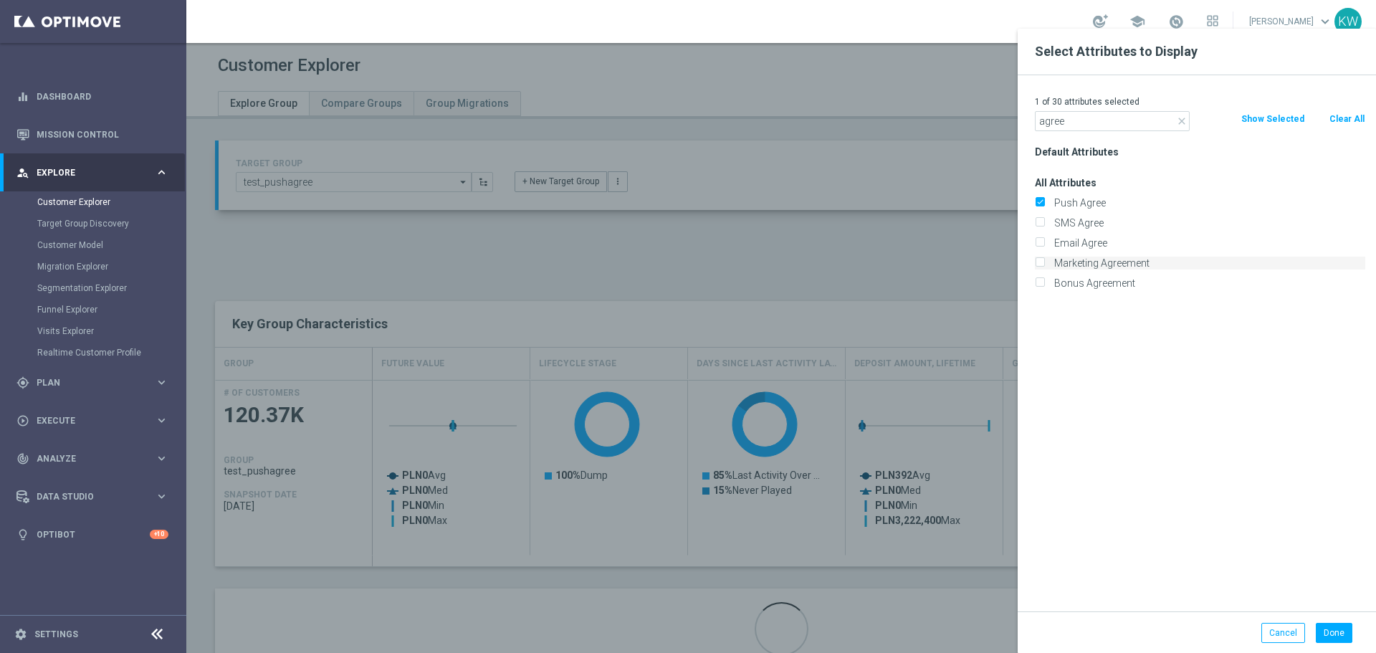
click at [1044, 264] on input "Marketing Agreement" at bounding box center [1039, 264] width 9 height 9
checkbox input "true"
drag, startPoint x: 1089, startPoint y: 117, endPoint x: 1017, endPoint y: 120, distance: 72.4
type input "name"
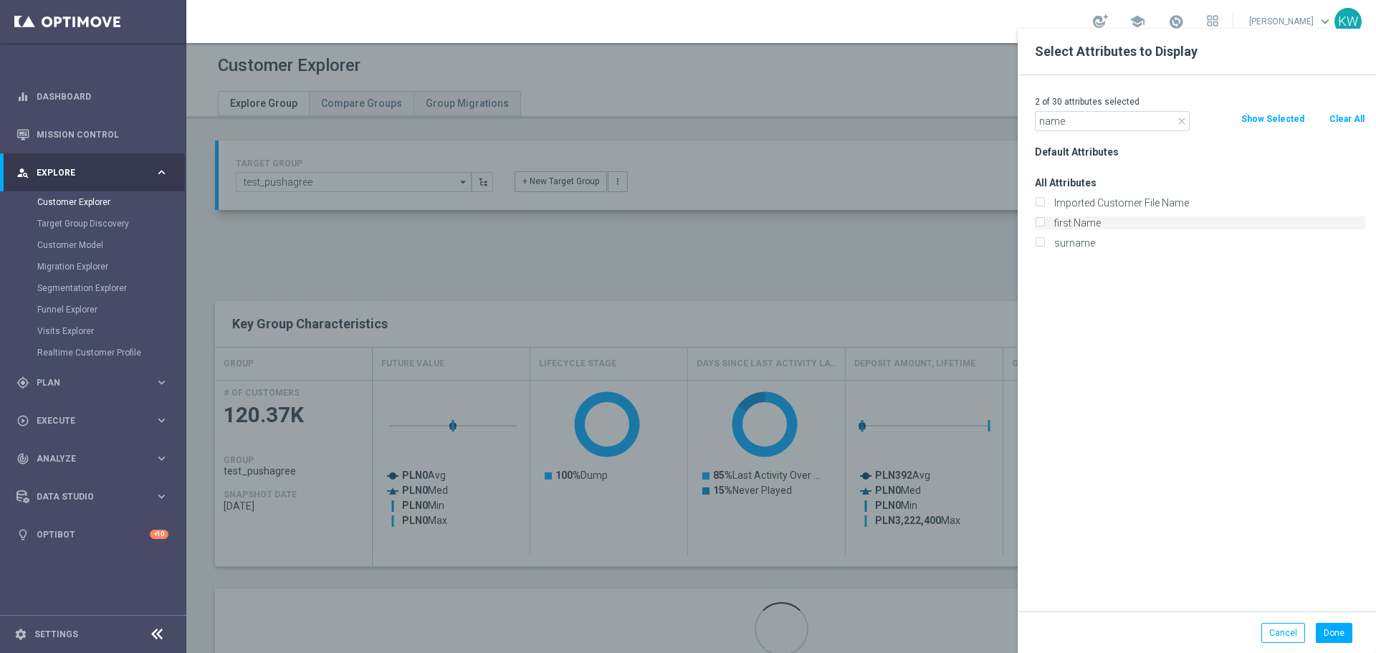
click at [1114, 227] on label "first Name" at bounding box center [1207, 222] width 316 height 13
click at [1044, 227] on input "first Name" at bounding box center [1039, 224] width 9 height 9
checkbox input "true"
click at [1110, 237] on label "surname" at bounding box center [1207, 242] width 316 height 13
click at [1044, 240] on input "surname" at bounding box center [1039, 244] width 9 height 9
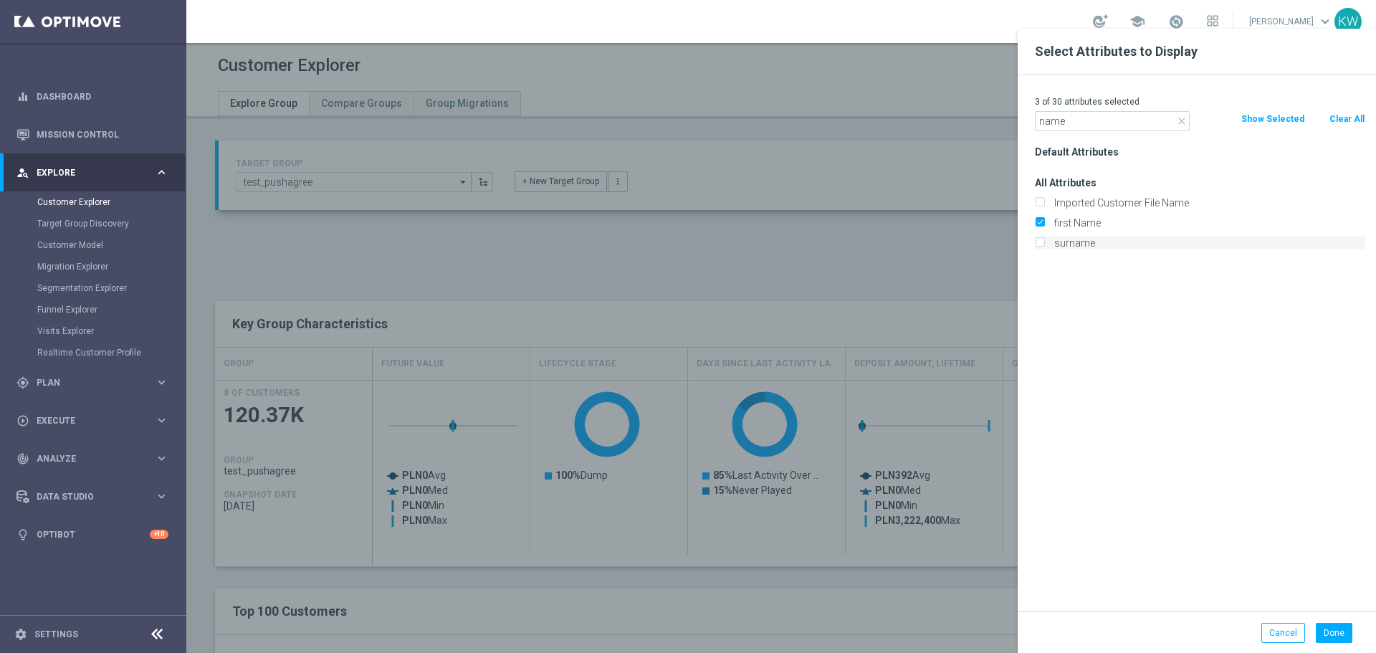
checkbox input "true"
click at [1329, 626] on button "Done" at bounding box center [1334, 633] width 37 height 20
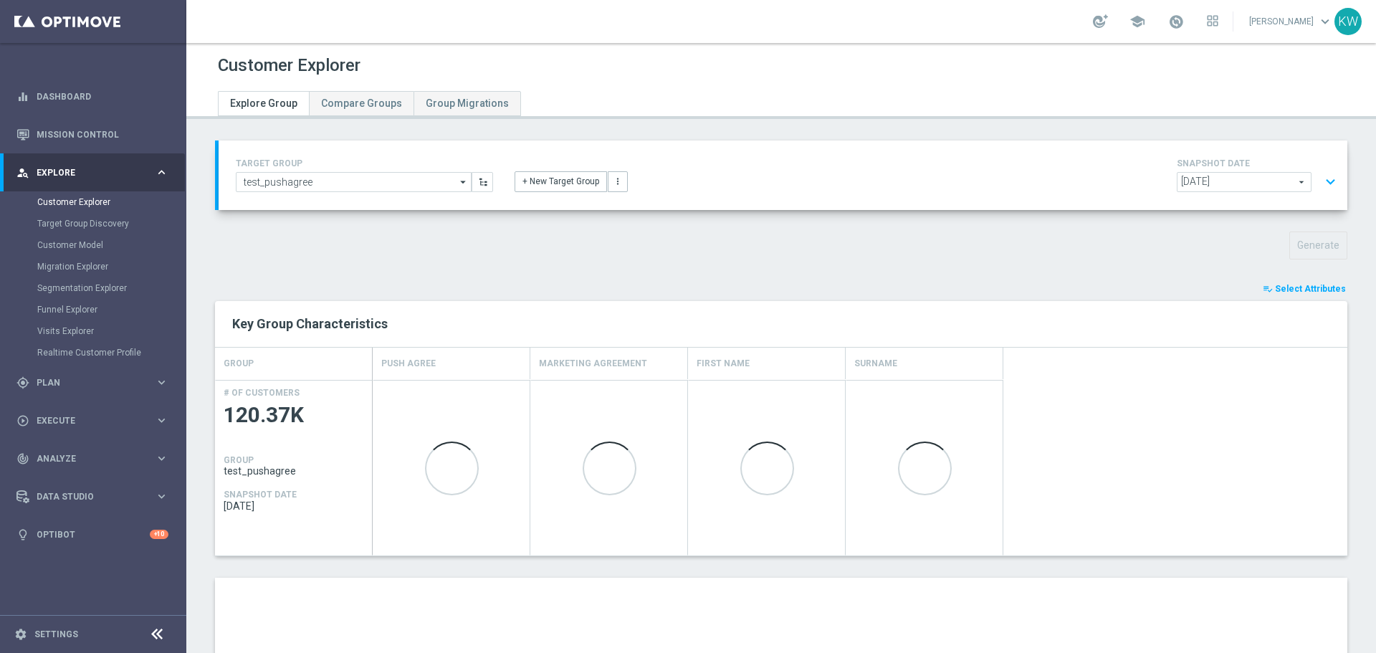
type input "Search"
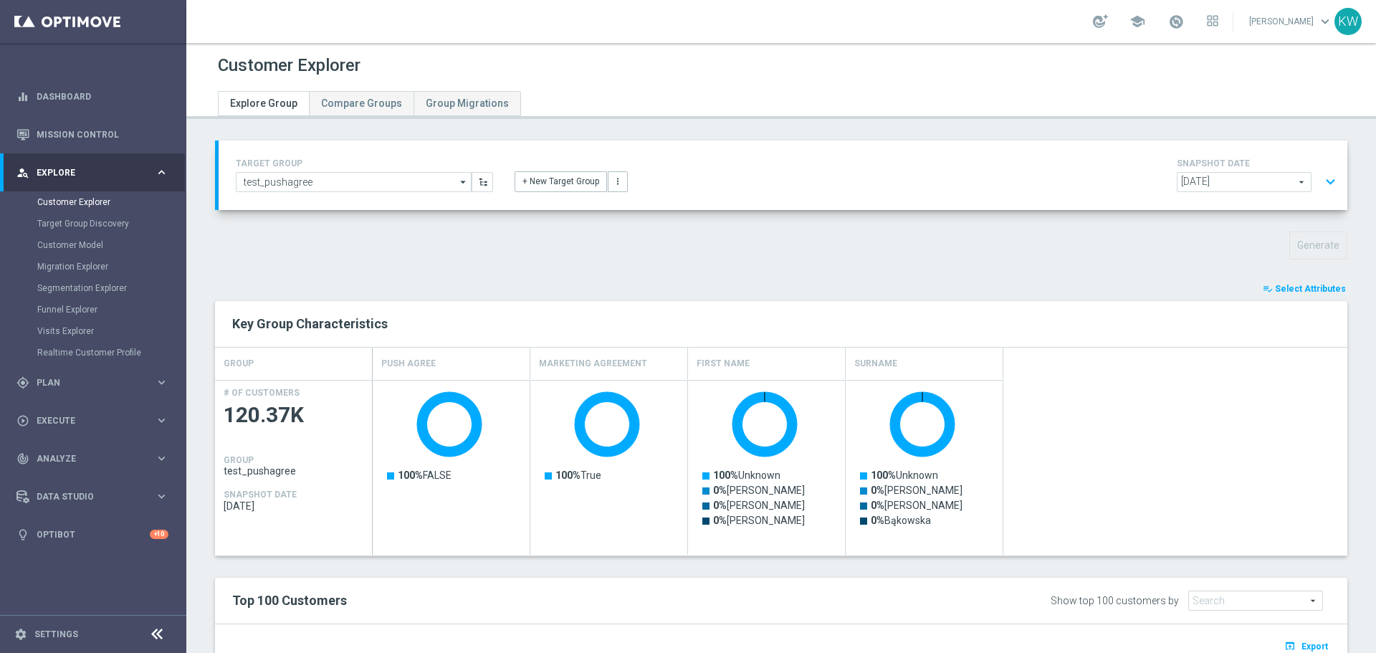
click at [1330, 166] on div "TARGET GROUP test_pushagree test_pushagree arrow_drop_down Show Selected 0 of N…" at bounding box center [783, 175] width 1129 height 70
click at [1322, 178] on button "expand_more" at bounding box center [1330, 181] width 21 height 27
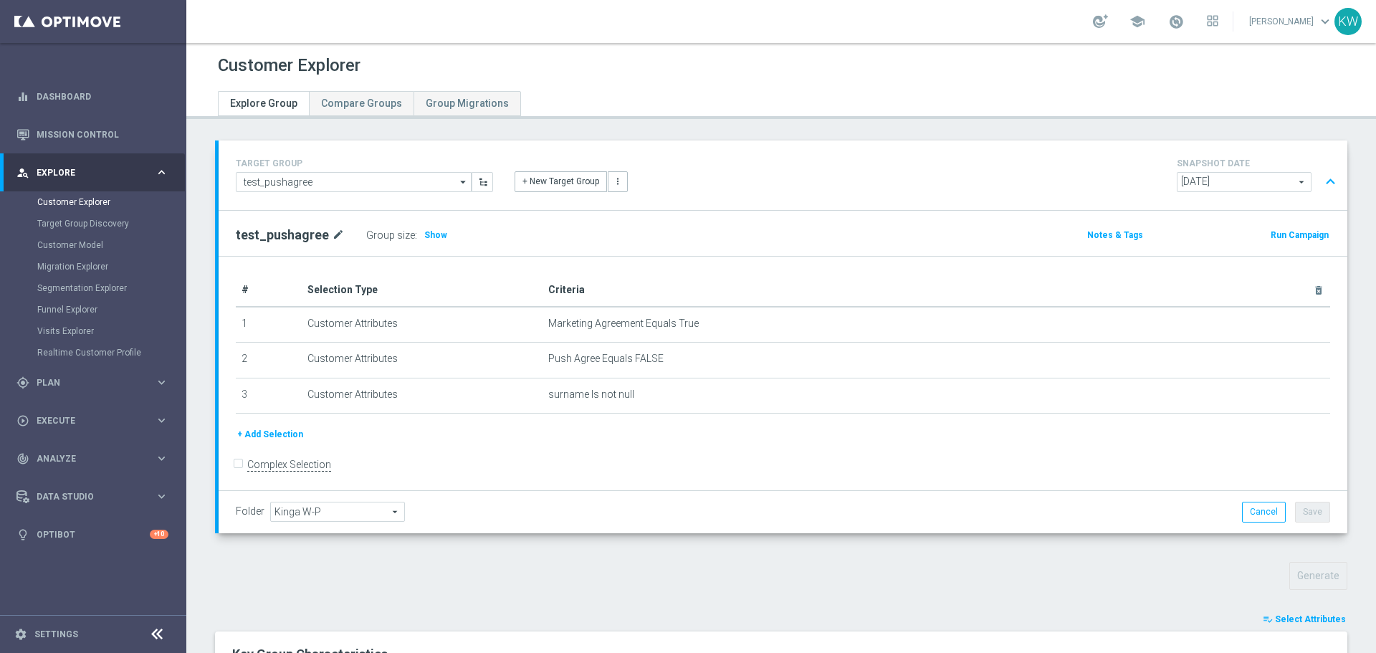
click at [337, 233] on icon "mode_edit" at bounding box center [338, 234] width 13 height 17
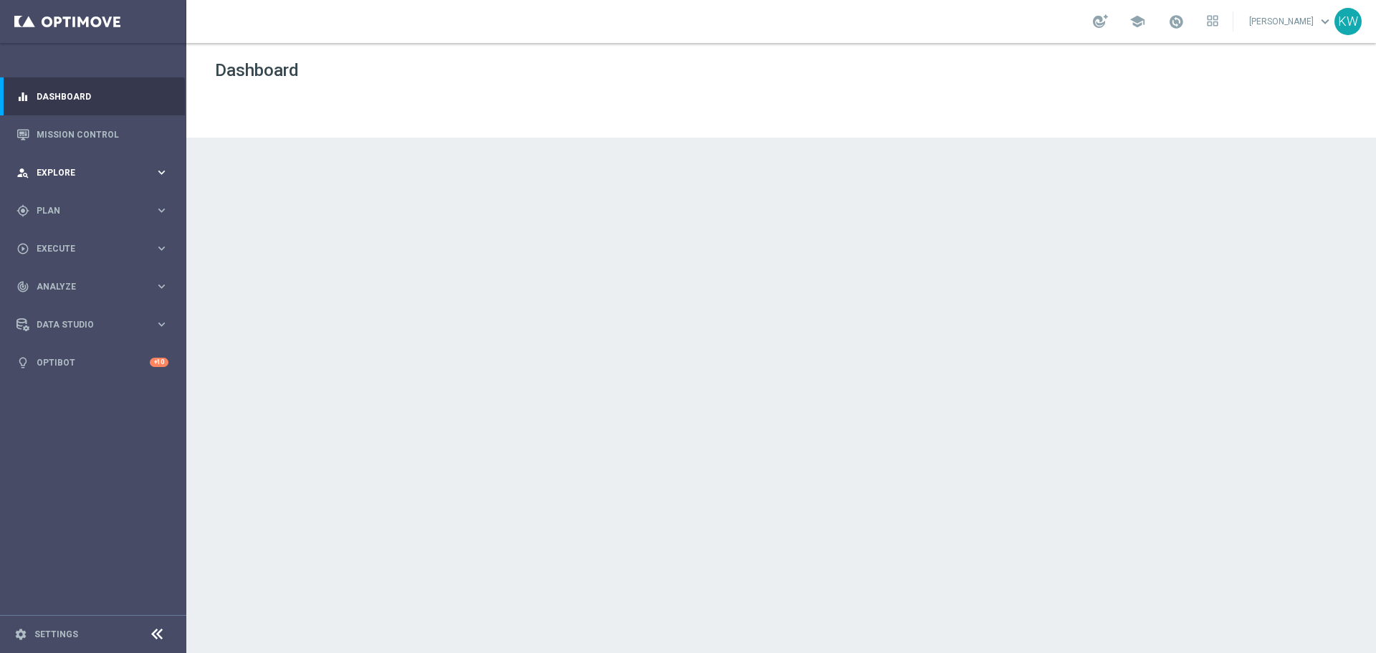
click at [93, 168] on span "Explore" at bounding box center [96, 172] width 118 height 9
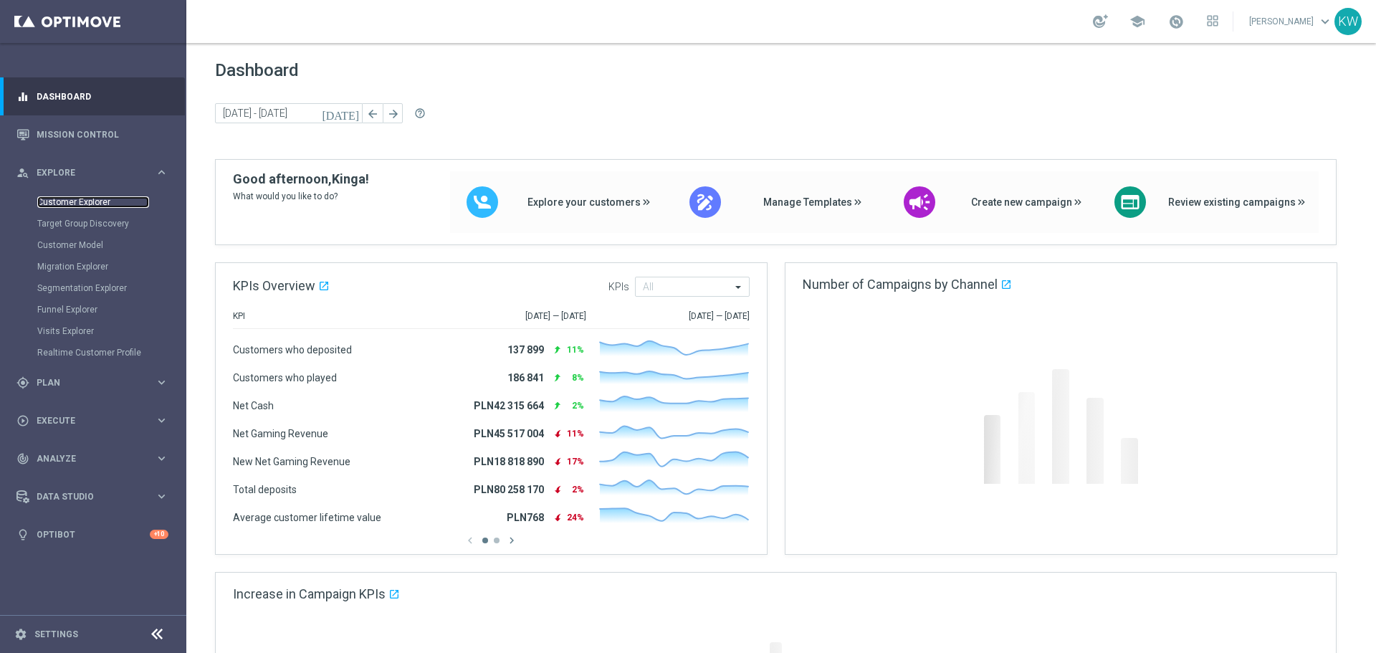
click at [90, 198] on link "Customer Explorer" at bounding box center [93, 201] width 112 height 11
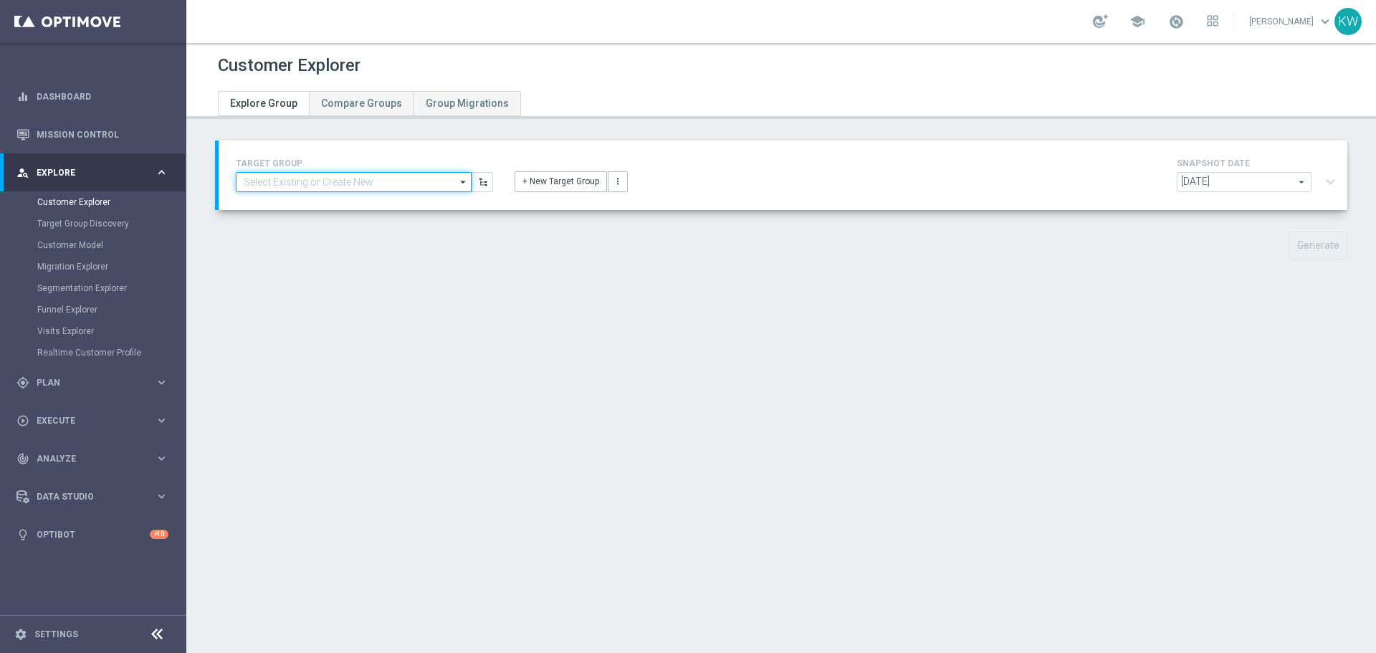
click at [371, 183] on input at bounding box center [354, 182] width 236 height 20
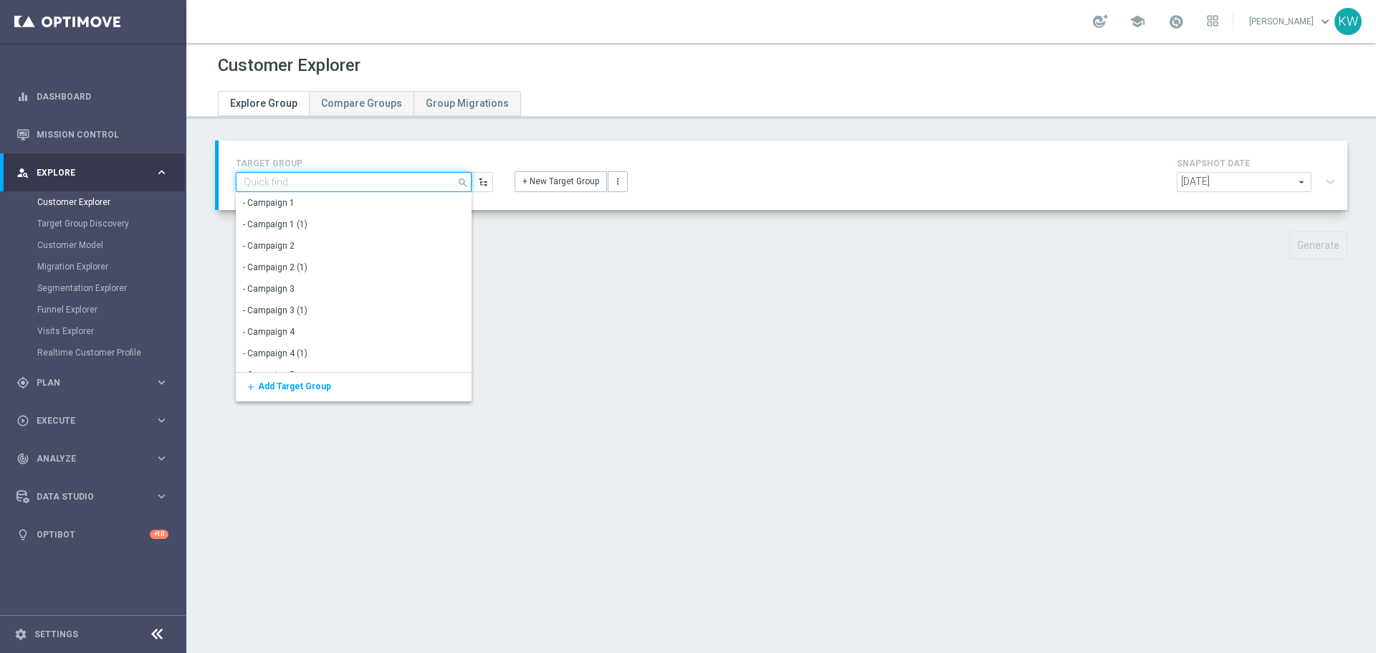
paste input "test_pushagree"
type input "test_pushagree"
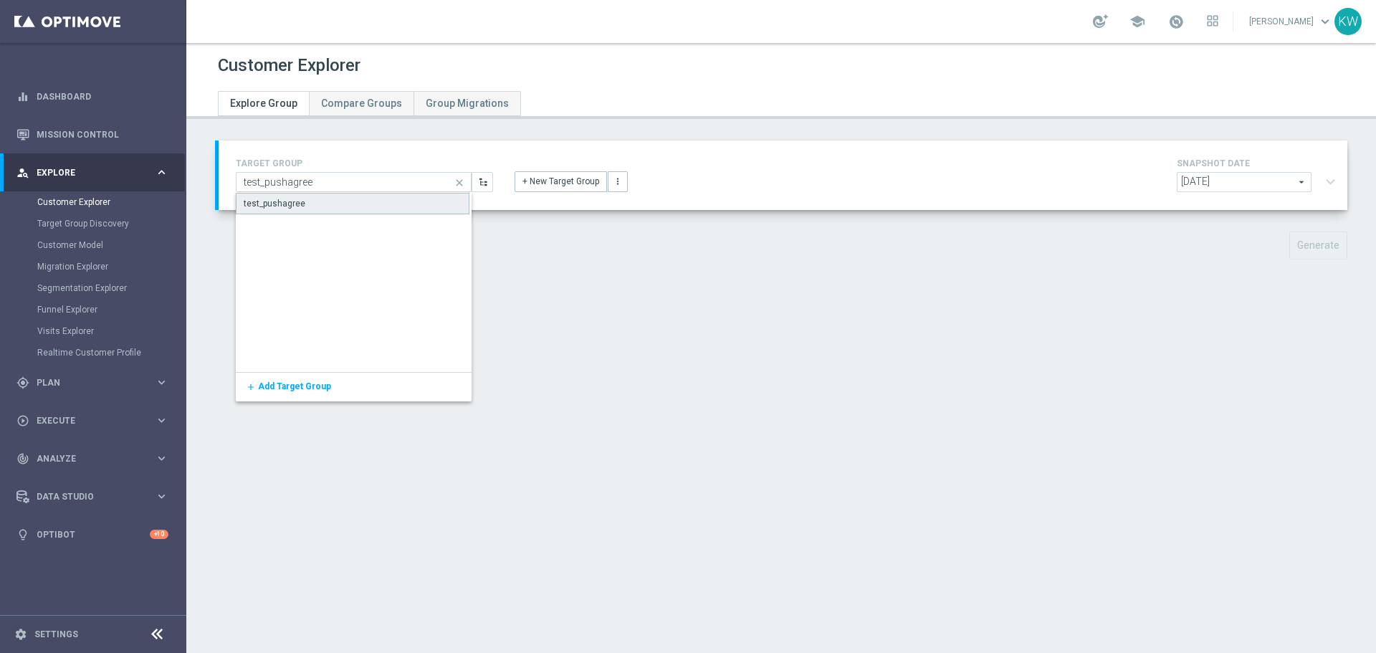
click at [326, 201] on div "test_pushagree" at bounding box center [353, 203] width 234 height 21
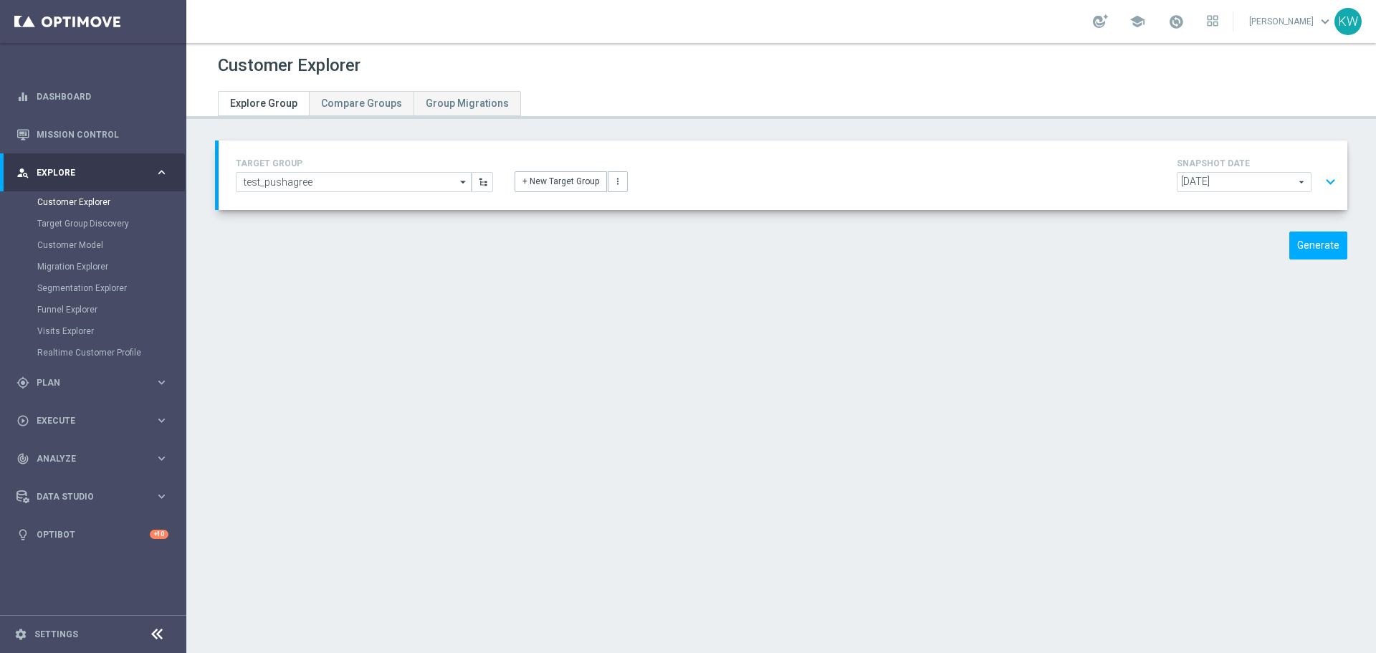
click at [1322, 183] on button "expand_more" at bounding box center [1330, 181] width 21 height 27
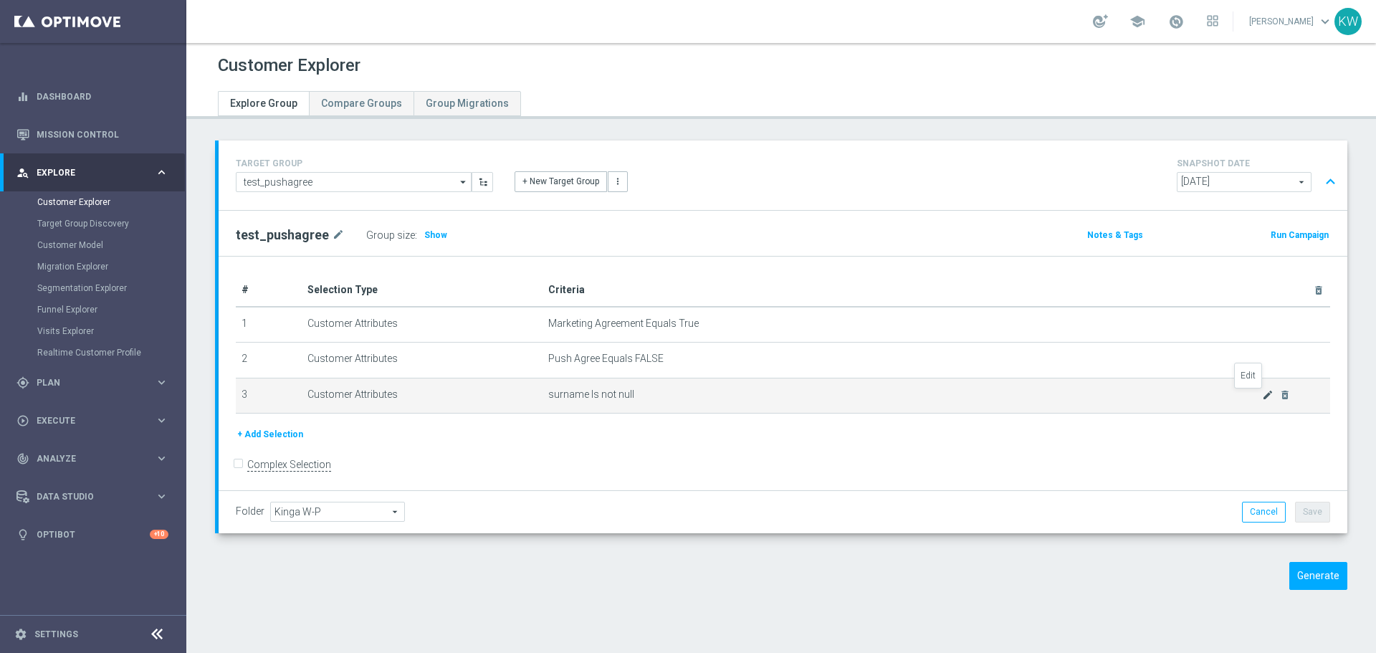
click at [1262, 396] on icon "mode_edit" at bounding box center [1267, 394] width 11 height 11
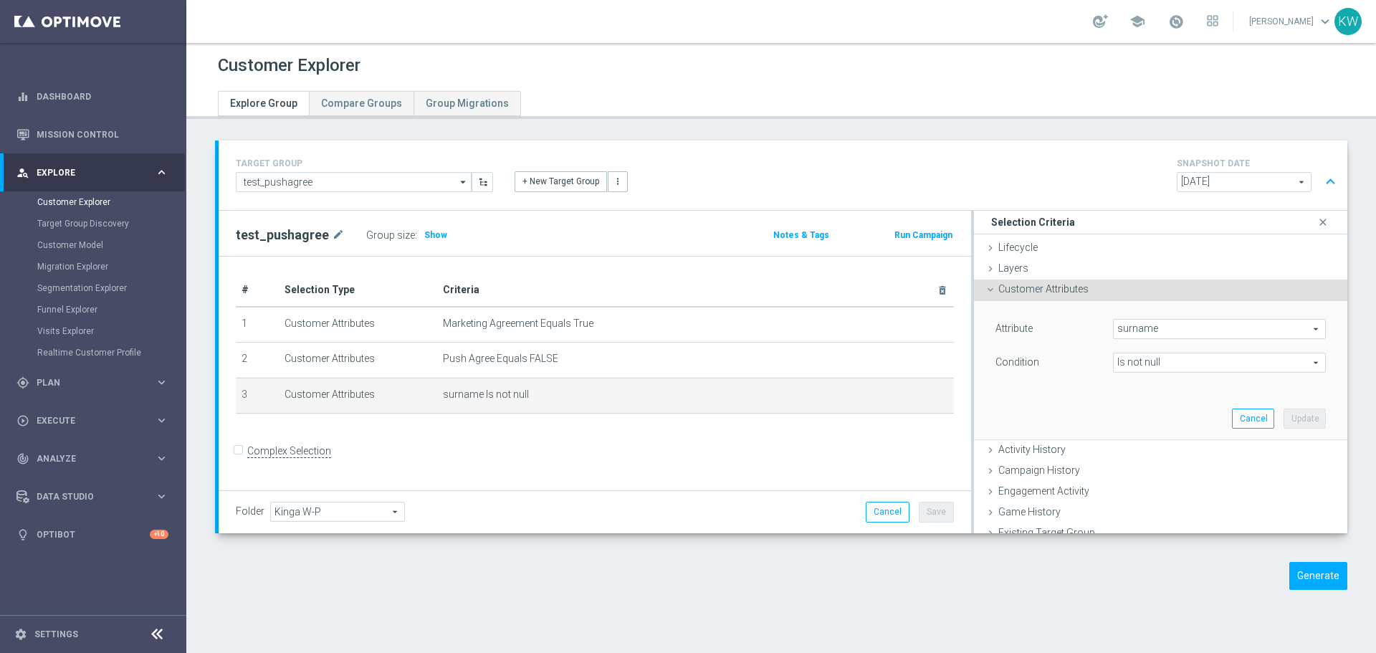
click at [1187, 361] on span "Is not null" at bounding box center [1218, 362] width 211 height 19
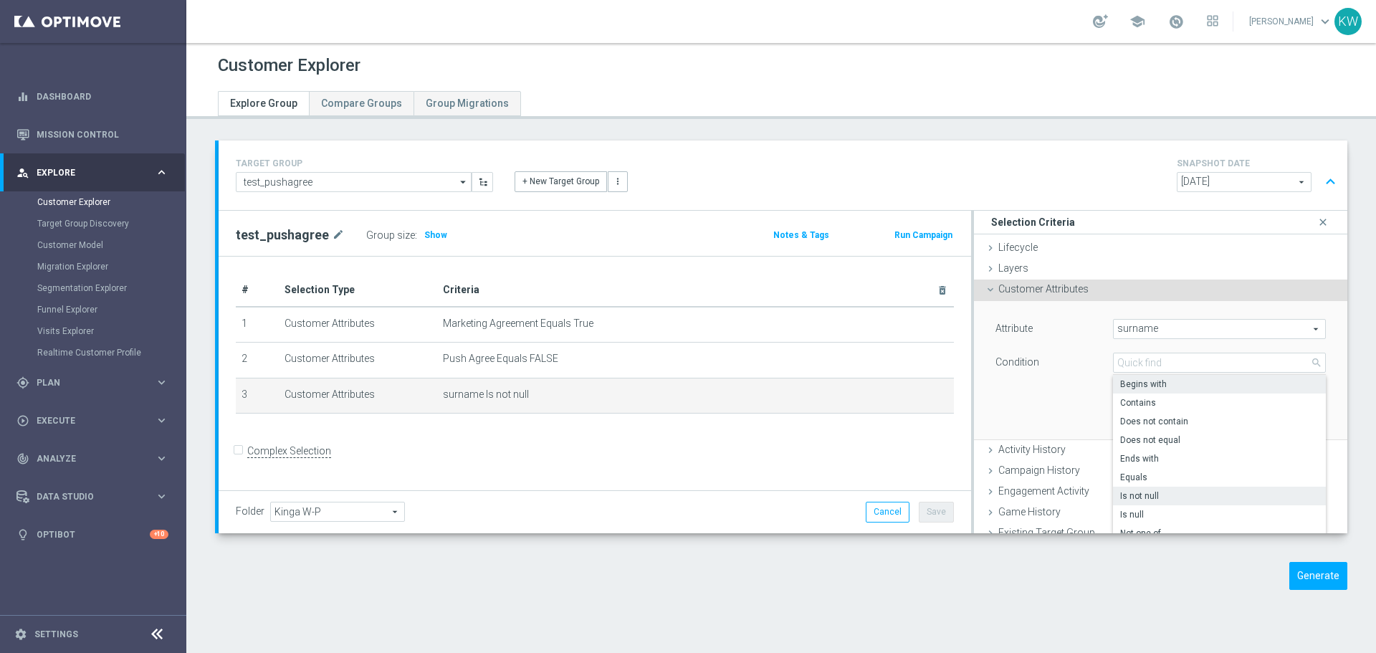
click at [1166, 384] on span "Begins with" at bounding box center [1219, 383] width 198 height 11
type input "Begins with"
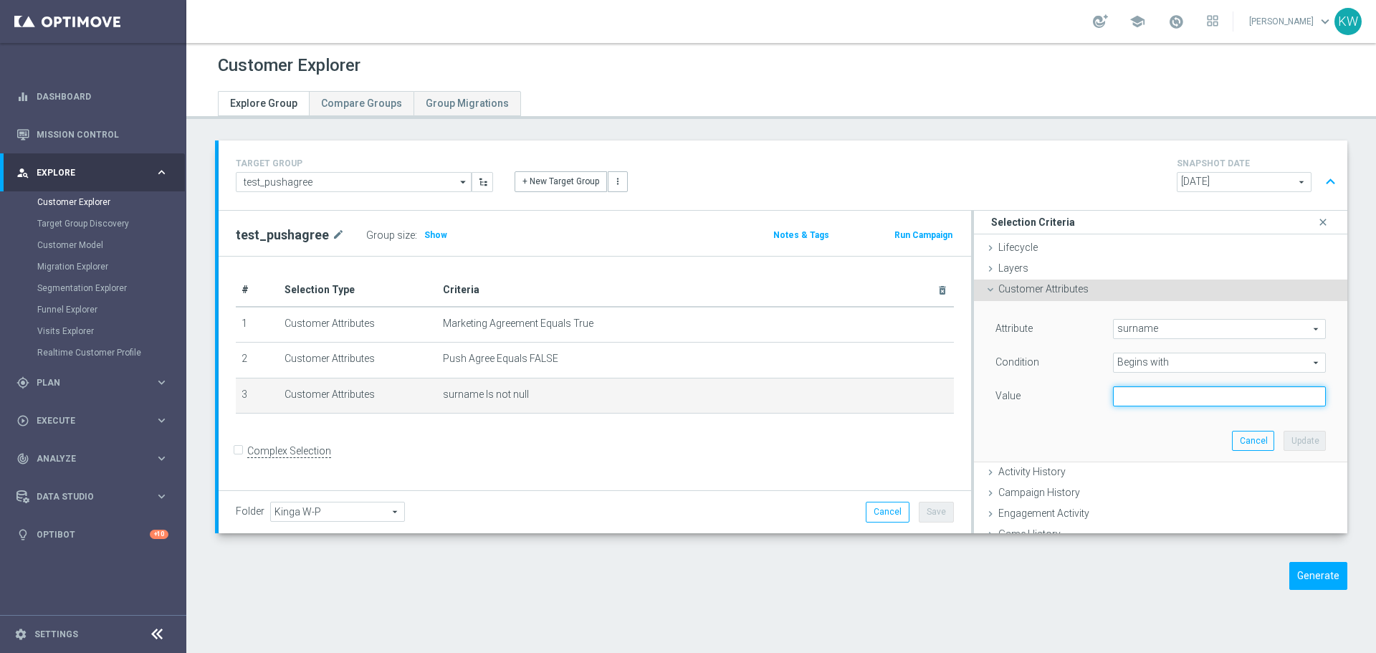
click at [1142, 395] on input "text" at bounding box center [1219, 396] width 213 height 20
type input "G"
click at [1283, 440] on button "Update" at bounding box center [1304, 441] width 42 height 20
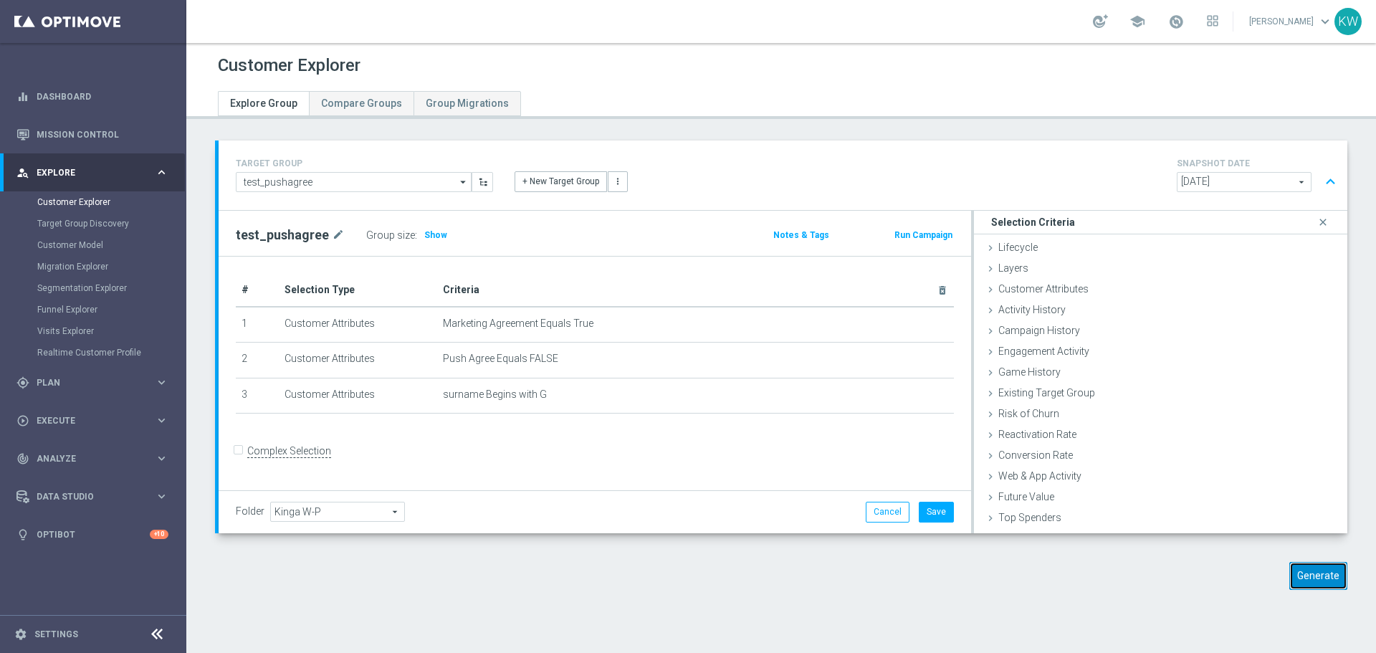
click at [1303, 585] on button "Generate" at bounding box center [1318, 576] width 58 height 28
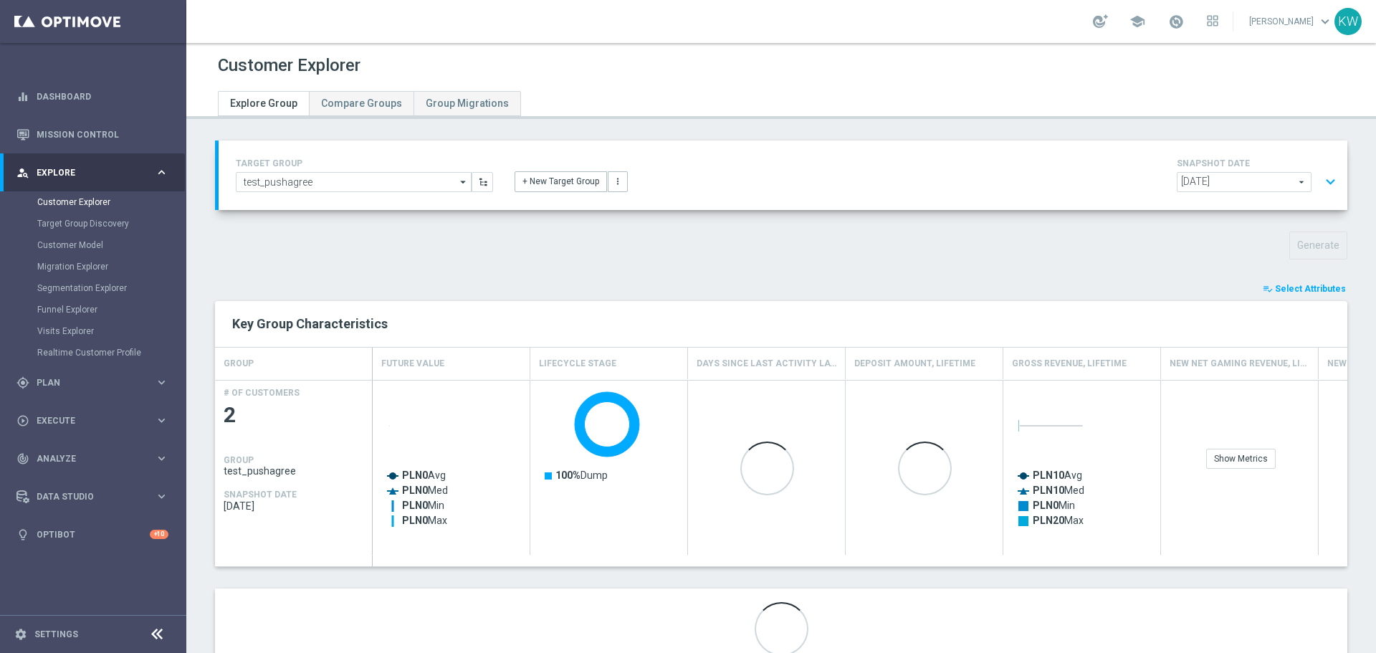
scroll to position [52, 0]
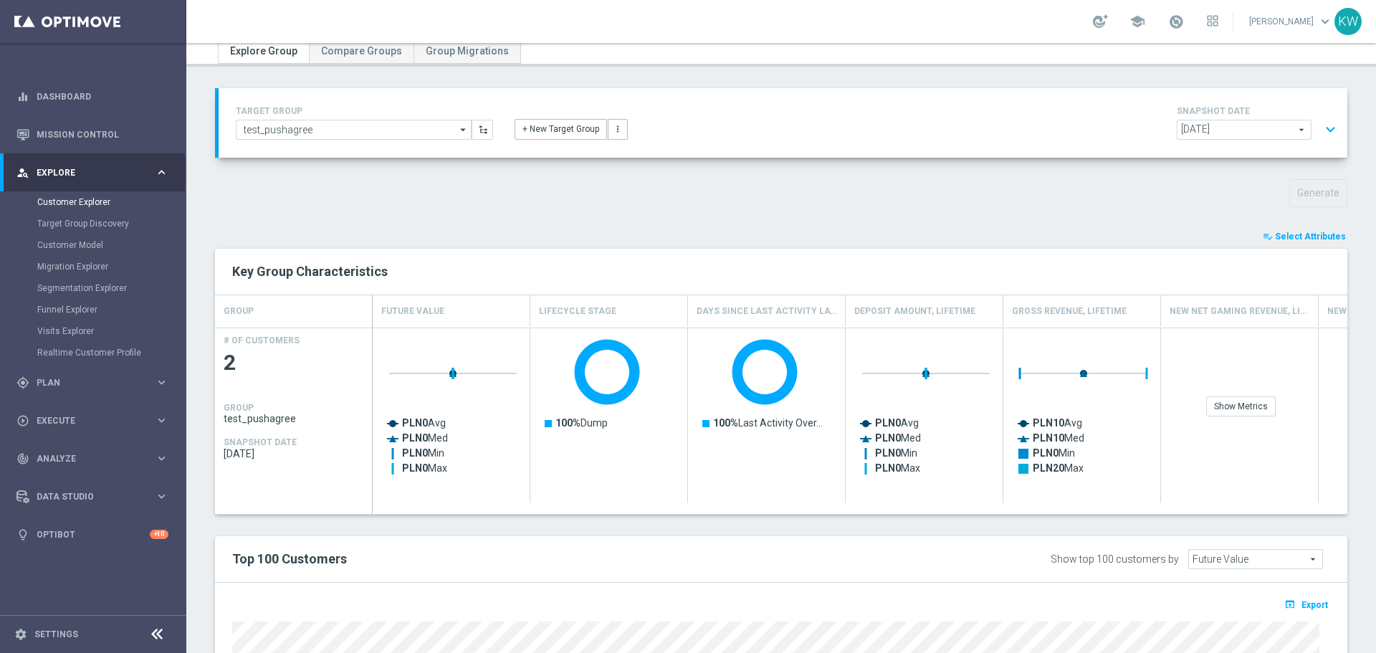
click at [1303, 128] on div "2025-09-16 2025-09-16 arrow_drop_down search expand_more" at bounding box center [1259, 132] width 165 height 24
click at [1320, 128] on button "expand_more" at bounding box center [1330, 129] width 21 height 27
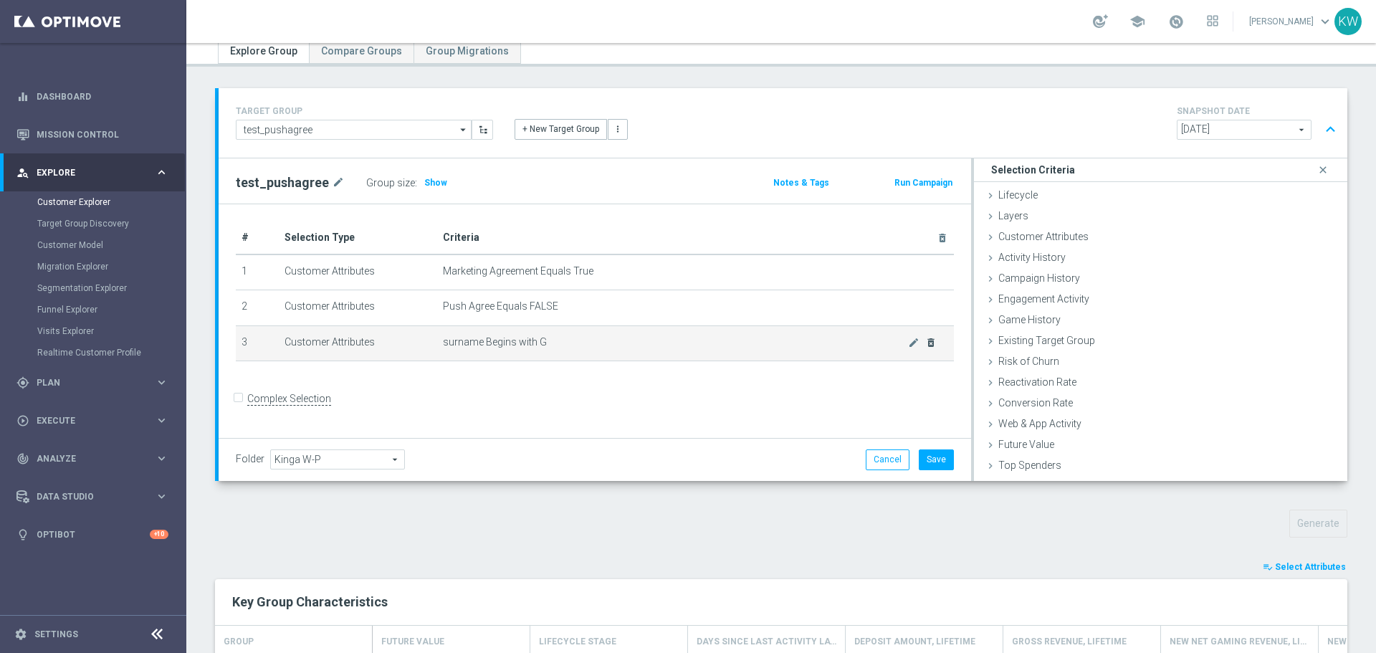
click at [925, 348] on icon "delete_forever" at bounding box center [930, 342] width 11 height 11
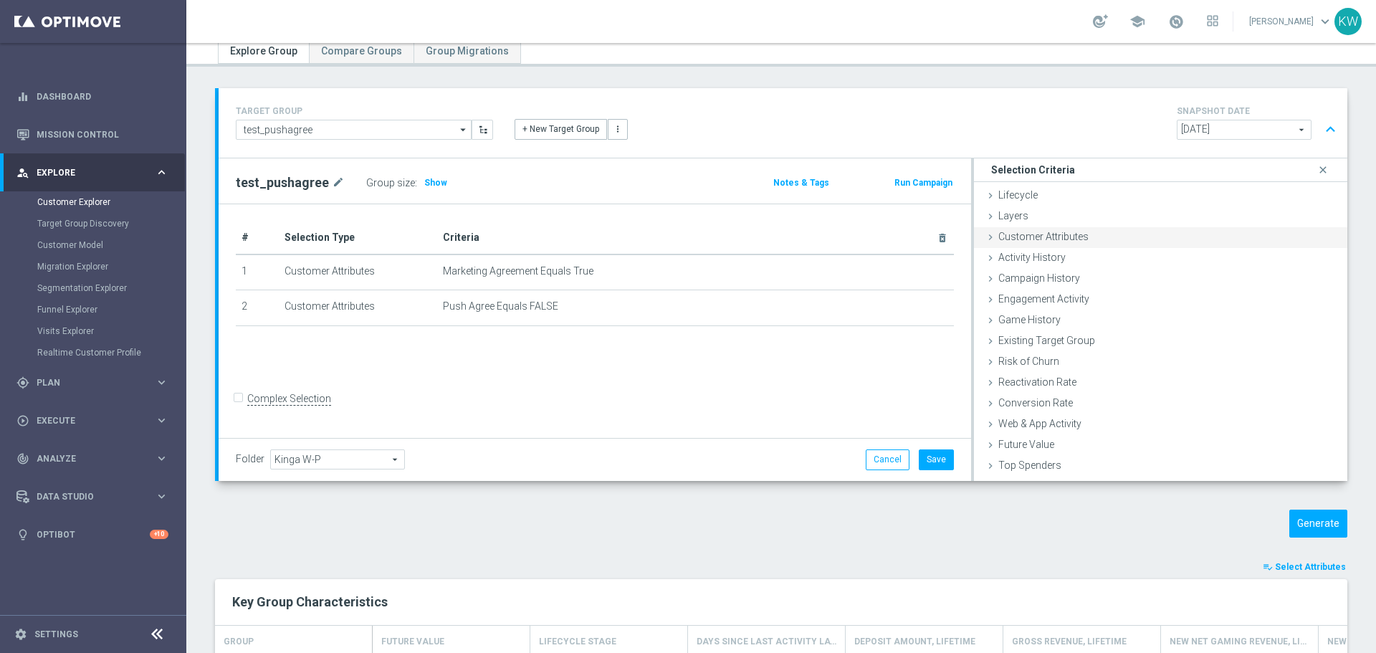
click at [1045, 241] on span "Customer Attributes" at bounding box center [1043, 236] width 90 height 11
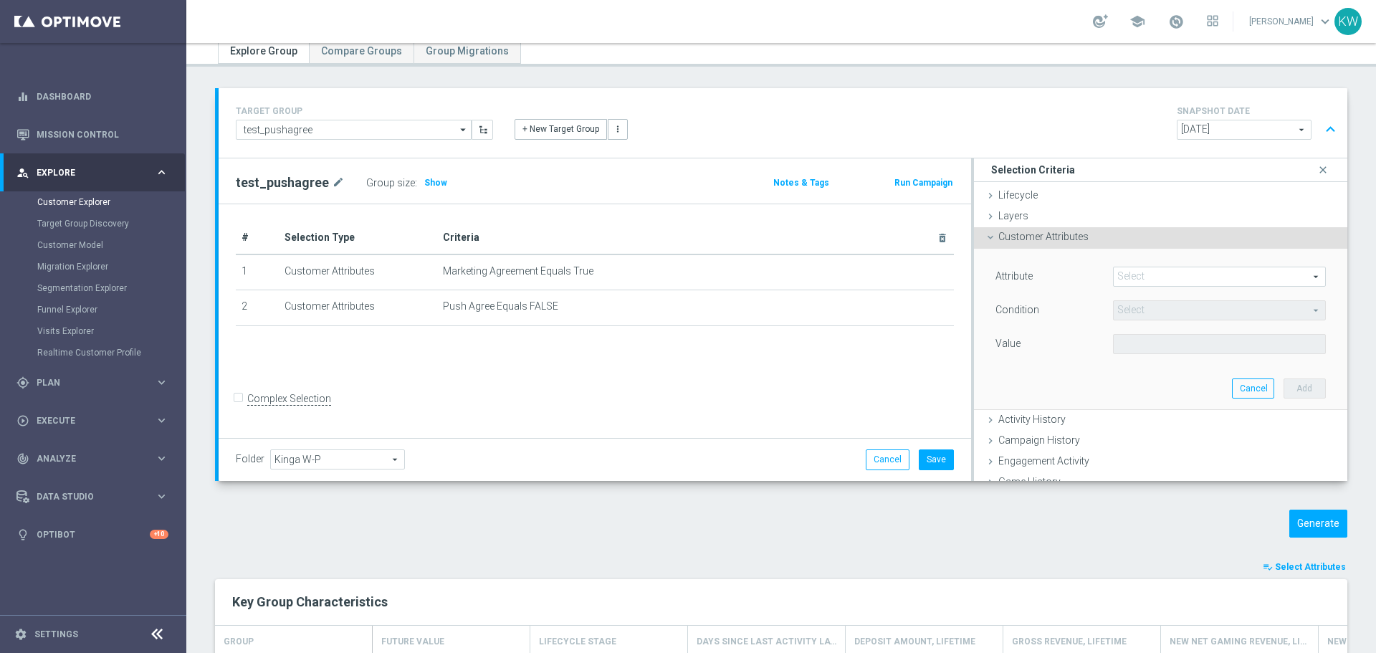
click at [1129, 272] on span at bounding box center [1218, 276] width 211 height 19
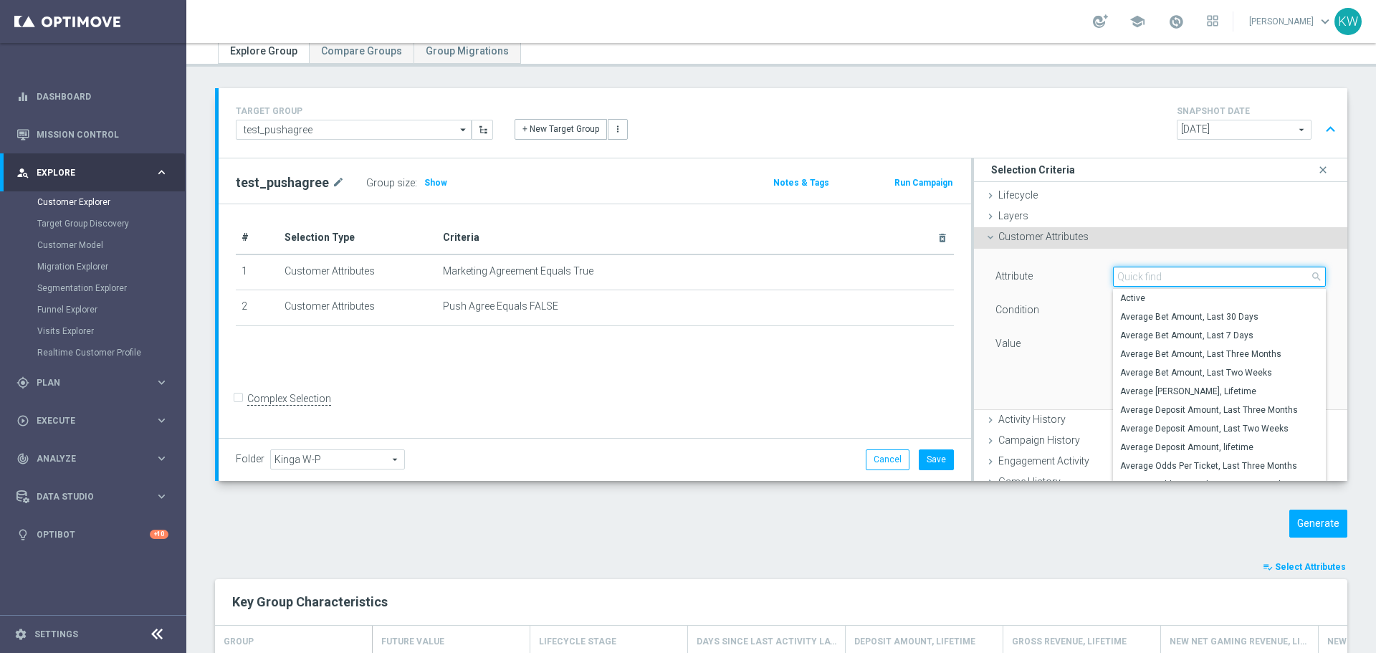
click at [1129, 272] on input "search" at bounding box center [1219, 277] width 213 height 20
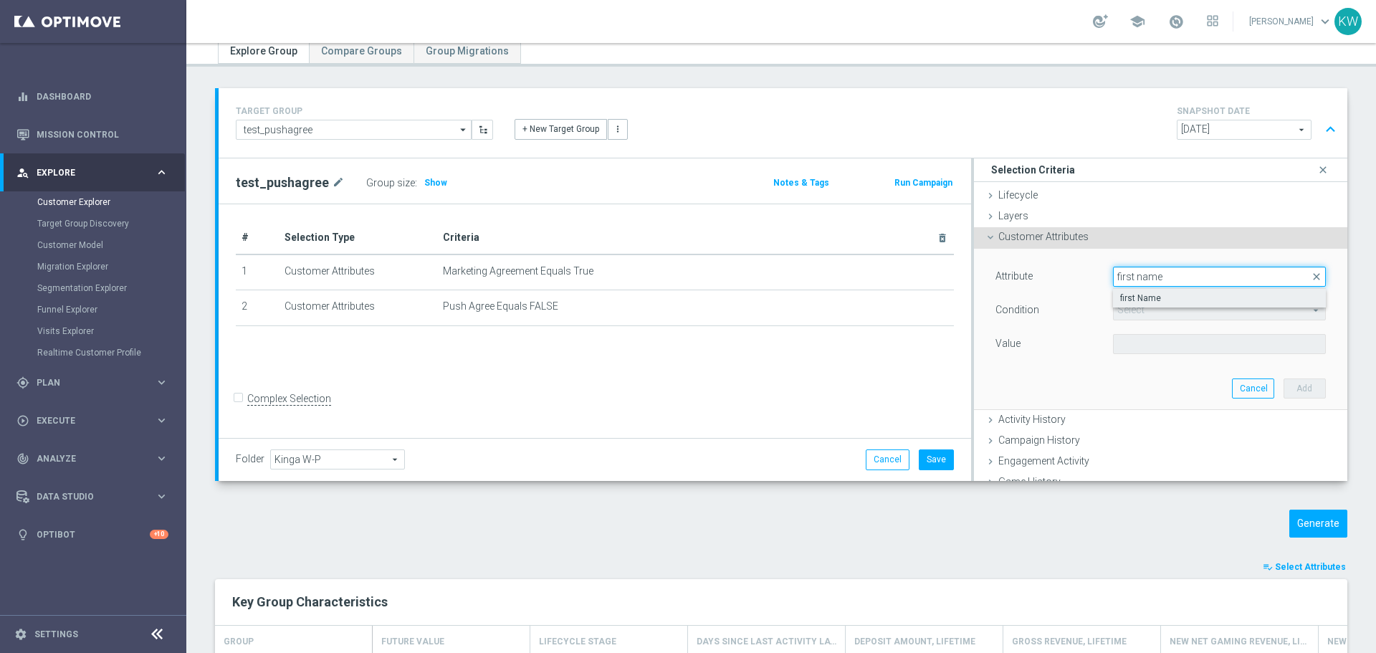
type input "first name"
click at [1198, 301] on span "first Name" at bounding box center [1219, 297] width 198 height 11
type input "first Name"
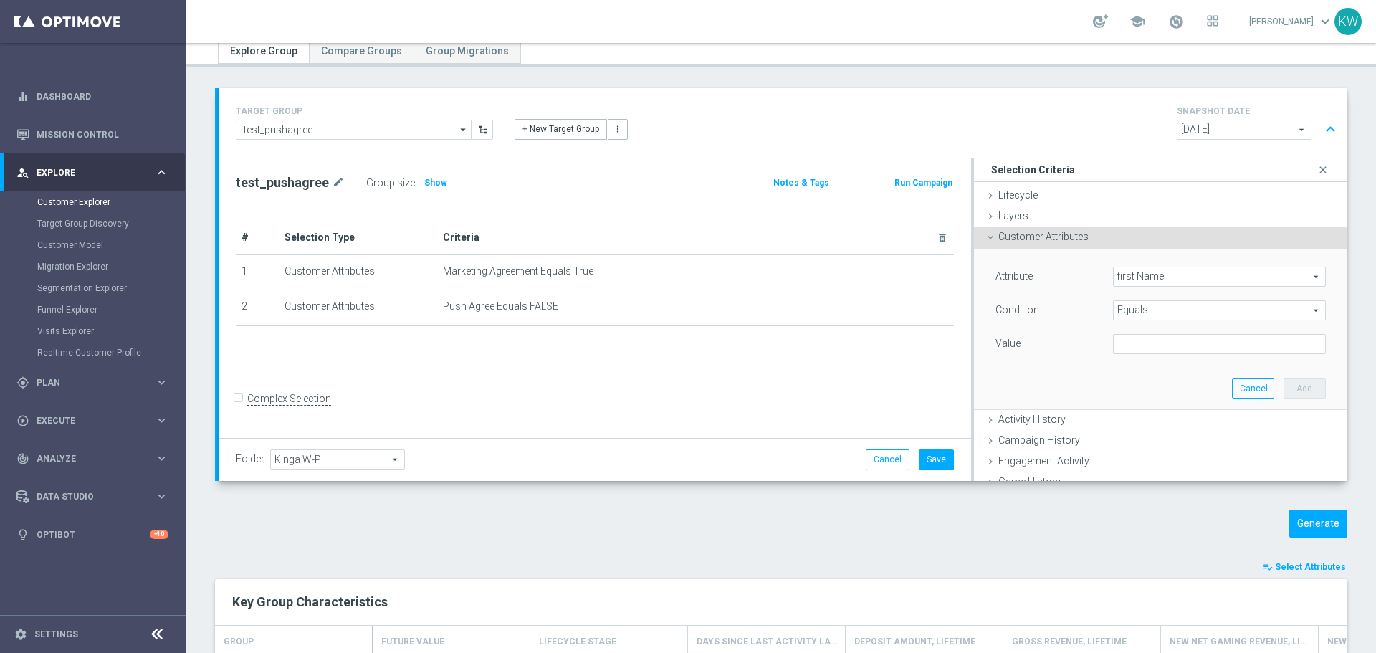
click at [1192, 315] on span "Equals" at bounding box center [1218, 310] width 211 height 19
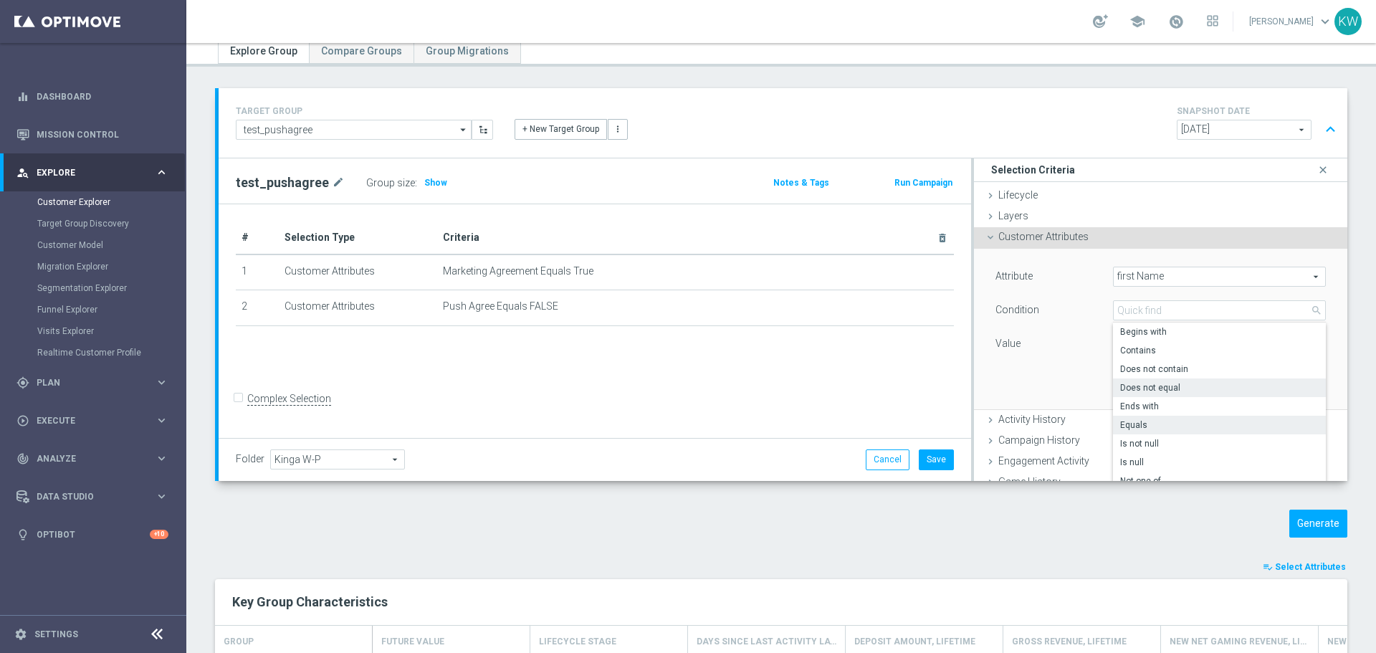
click at [1186, 386] on span "Does not equal" at bounding box center [1219, 387] width 198 height 11
type input "Does not equal"
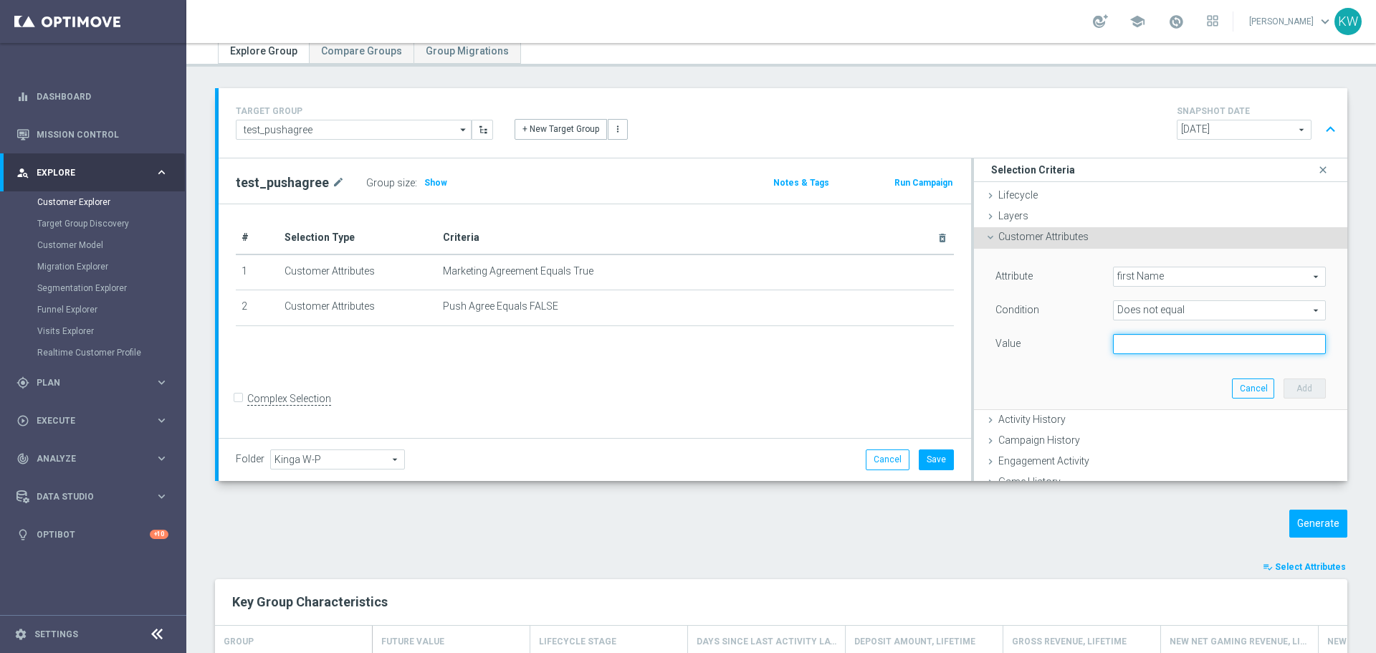
click at [1174, 345] on input "text" at bounding box center [1219, 344] width 213 height 20
type input "Unkown"
click at [1284, 383] on button "Add" at bounding box center [1304, 388] width 42 height 20
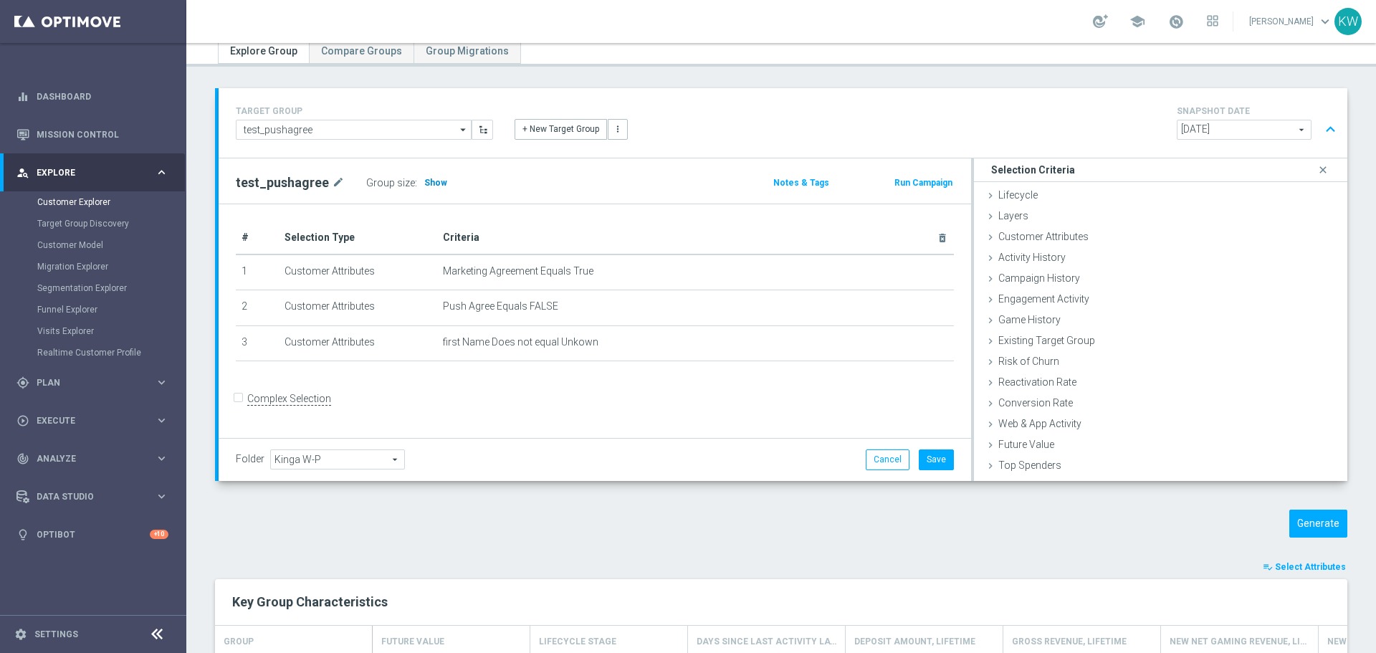
click at [431, 183] on span "Show" at bounding box center [435, 183] width 23 height 10
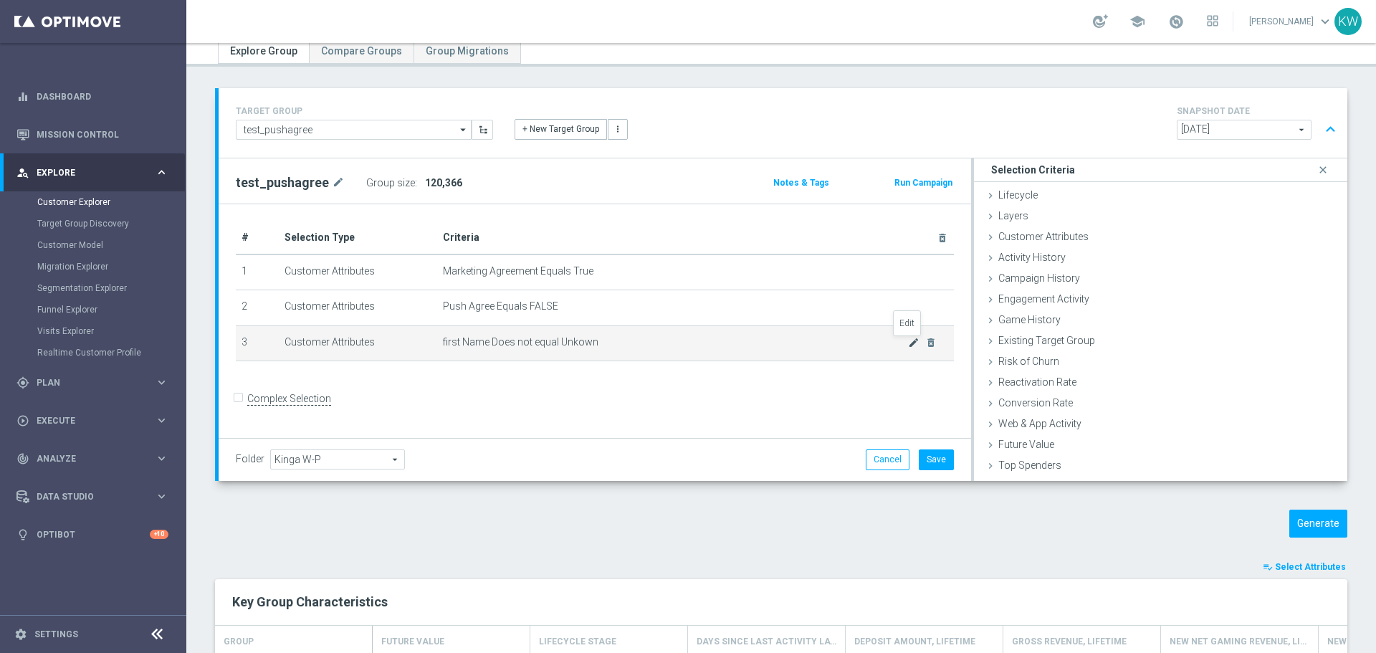
click at [908, 343] on icon "mode_edit" at bounding box center [913, 342] width 11 height 11
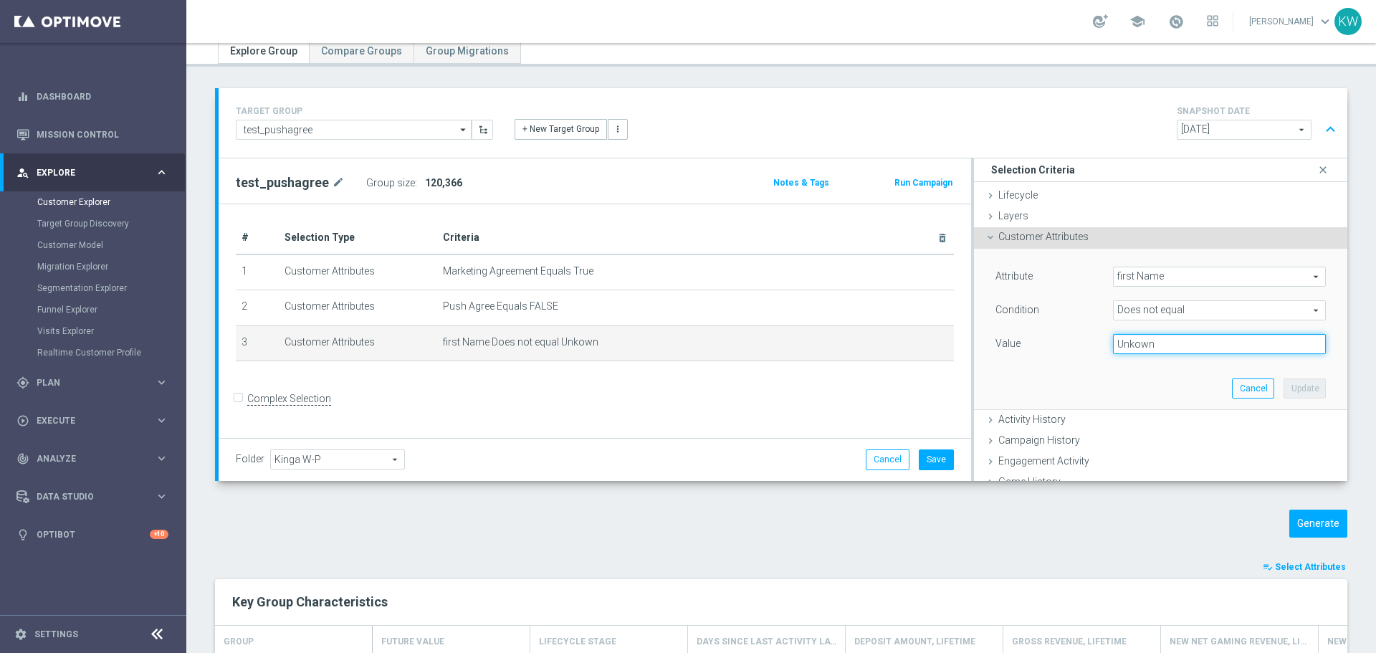
click at [1119, 342] on input "Unkown" at bounding box center [1219, 344] width 213 height 20
type input "Unknown"
click at [1300, 383] on button "Update" at bounding box center [1304, 388] width 42 height 20
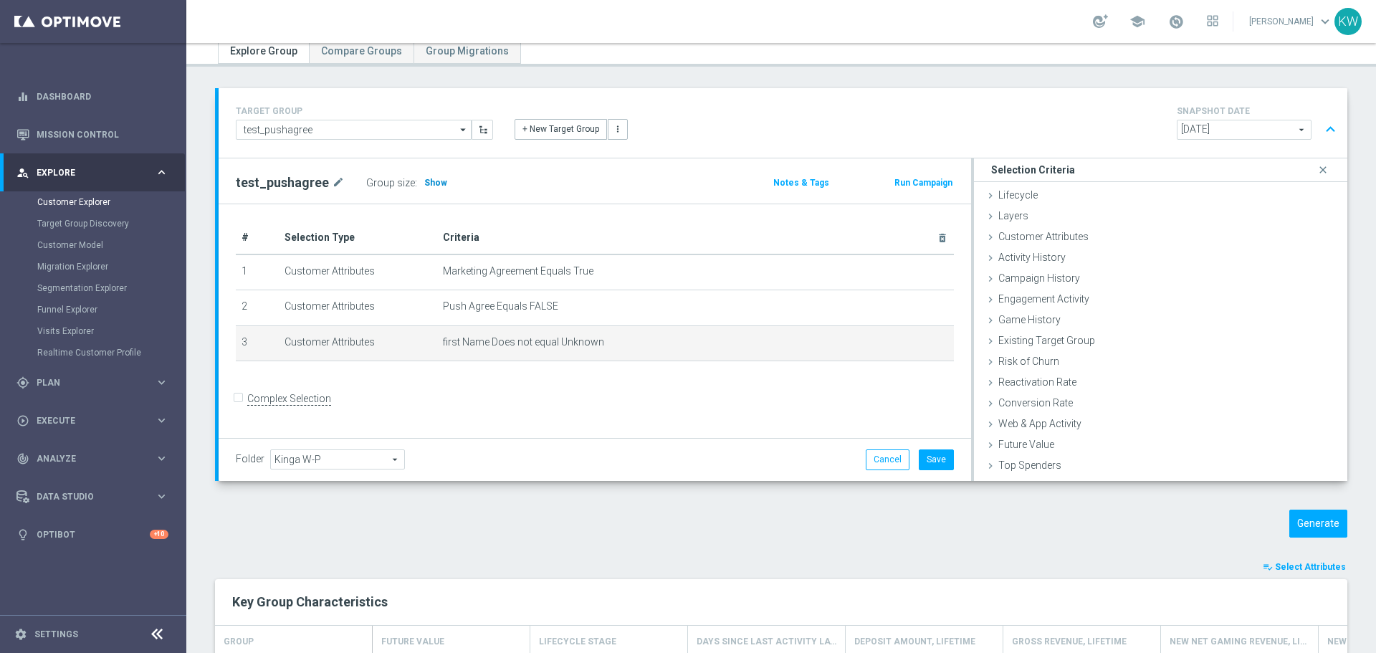
click at [424, 184] on span "Show" at bounding box center [435, 183] width 23 height 10
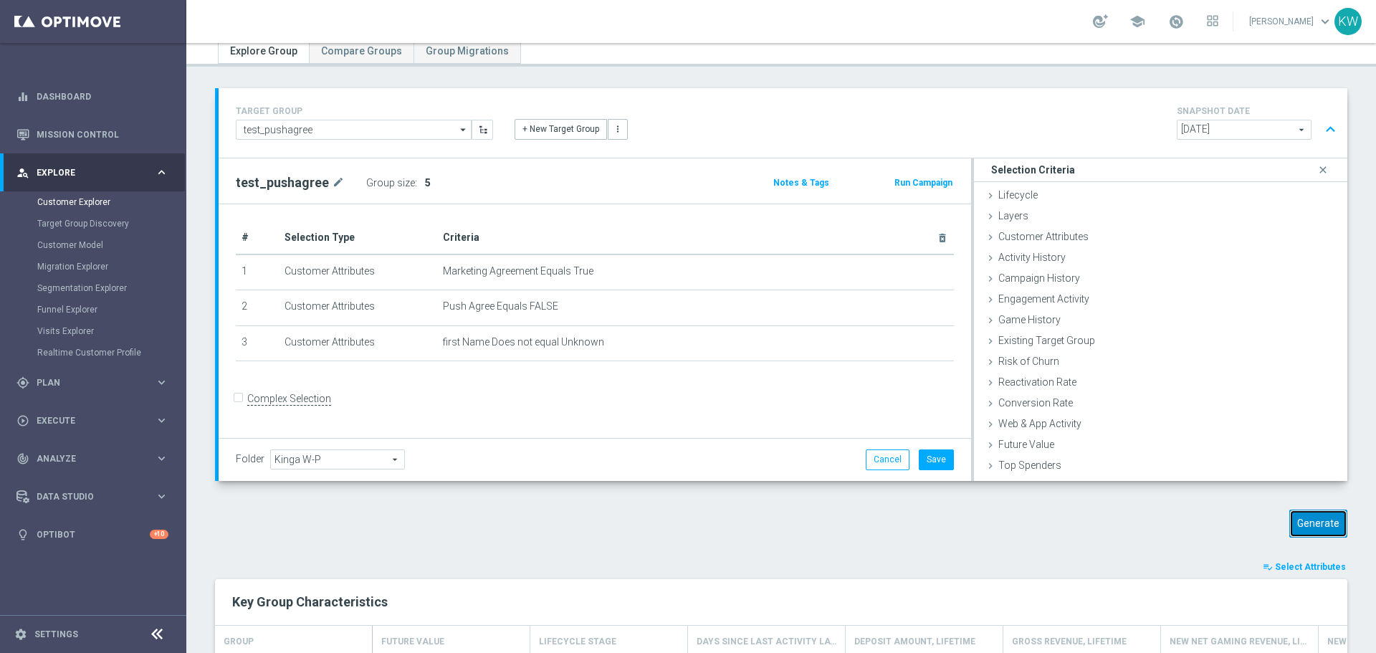
click at [1298, 520] on button "Generate" at bounding box center [1318, 523] width 58 height 28
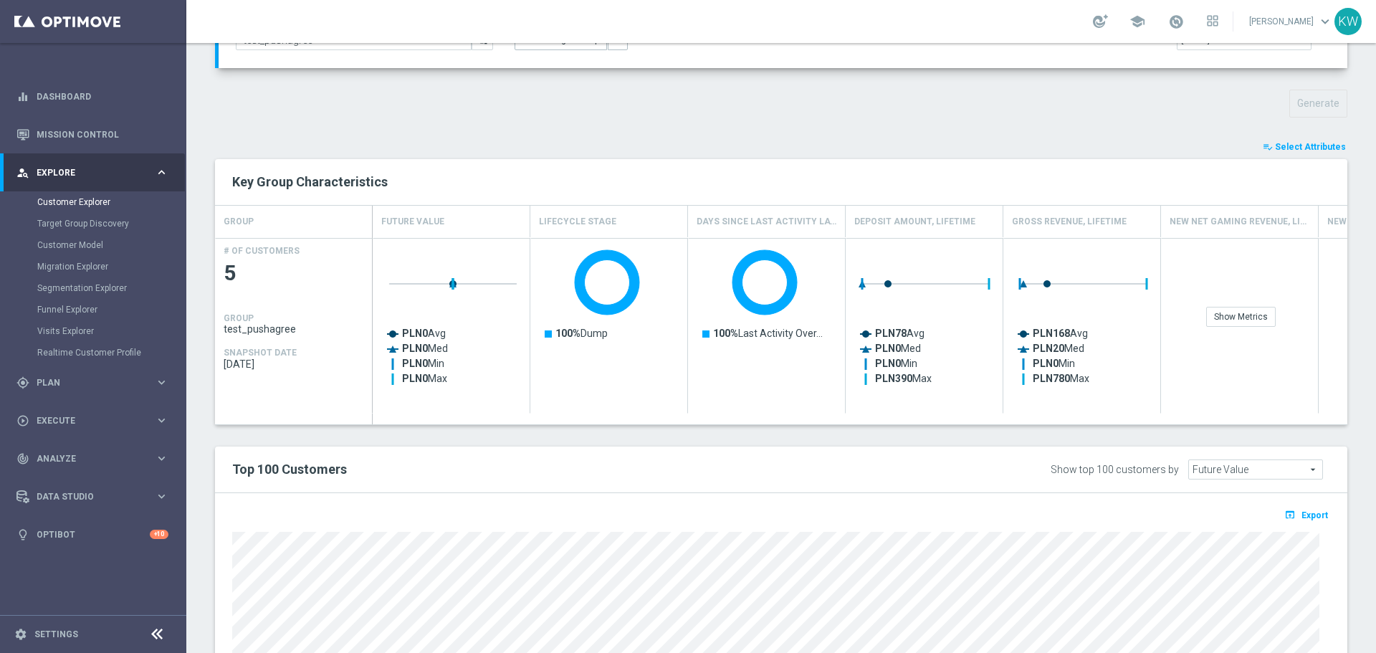
scroll to position [105, 0]
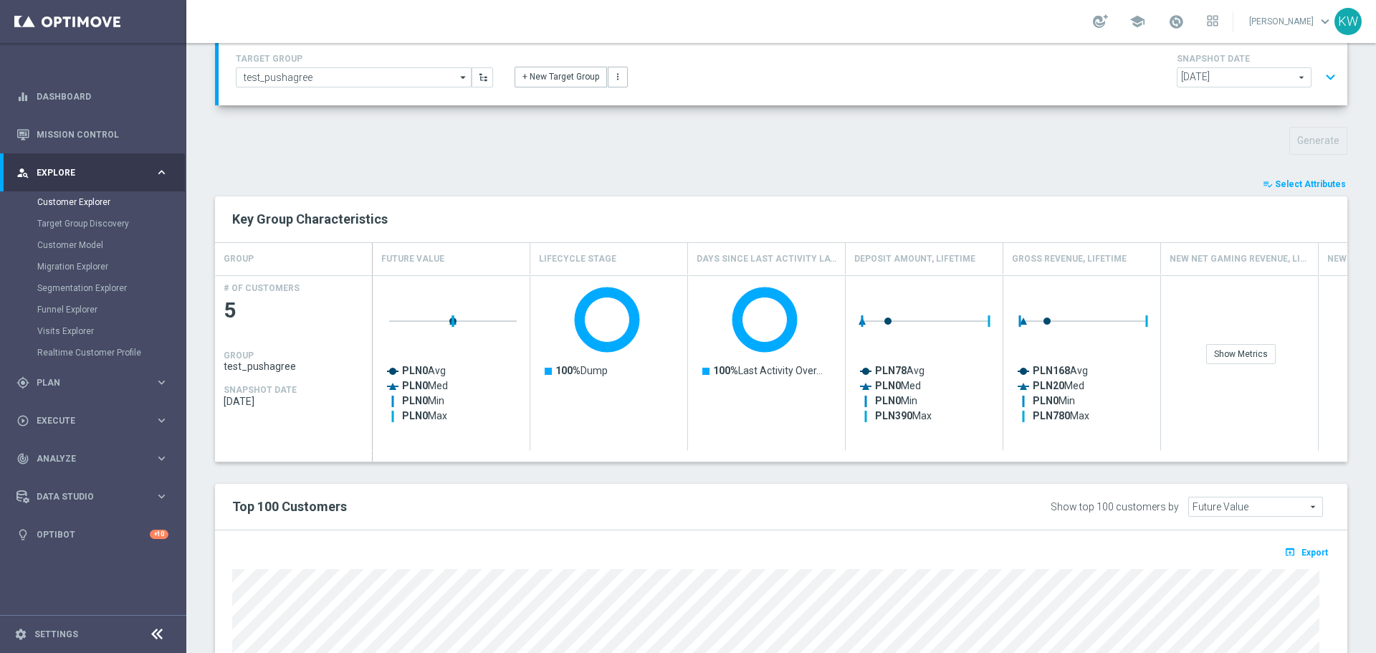
click at [1275, 184] on span "Select Attributes" at bounding box center [1310, 184] width 71 height 10
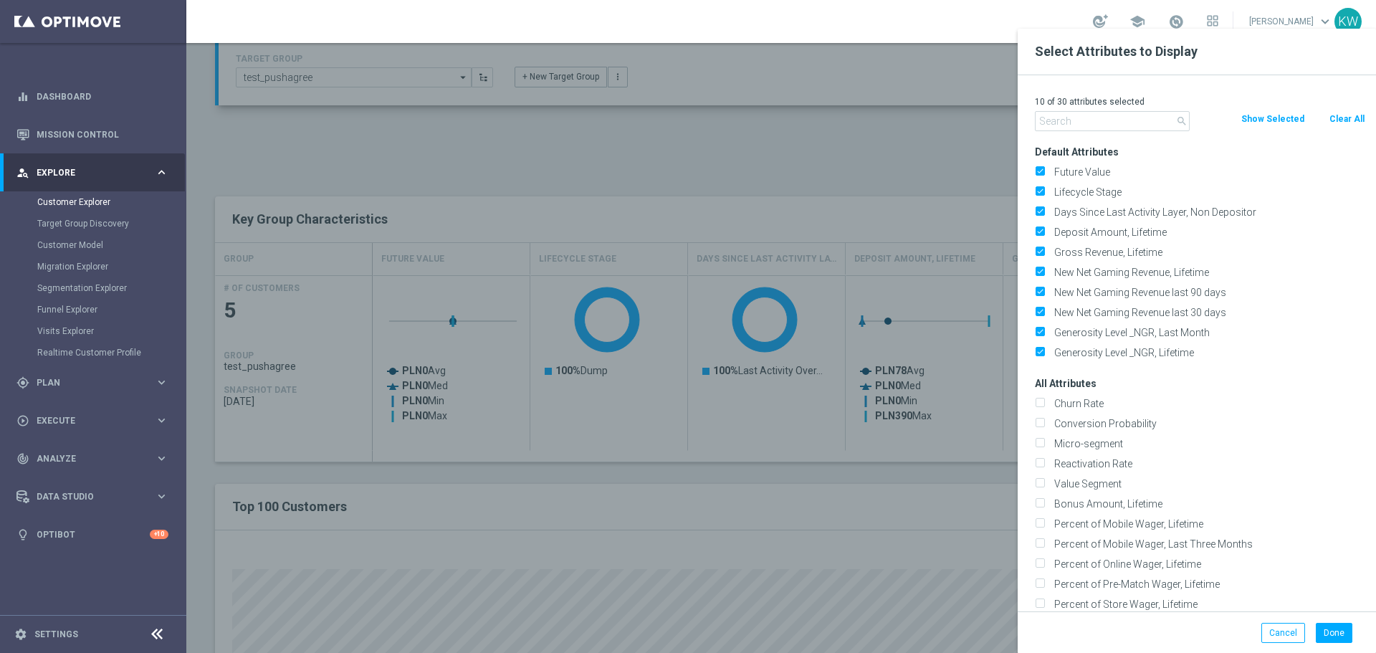
click at [1338, 114] on button "Clear All" at bounding box center [1347, 119] width 38 height 16
checkbox input "false"
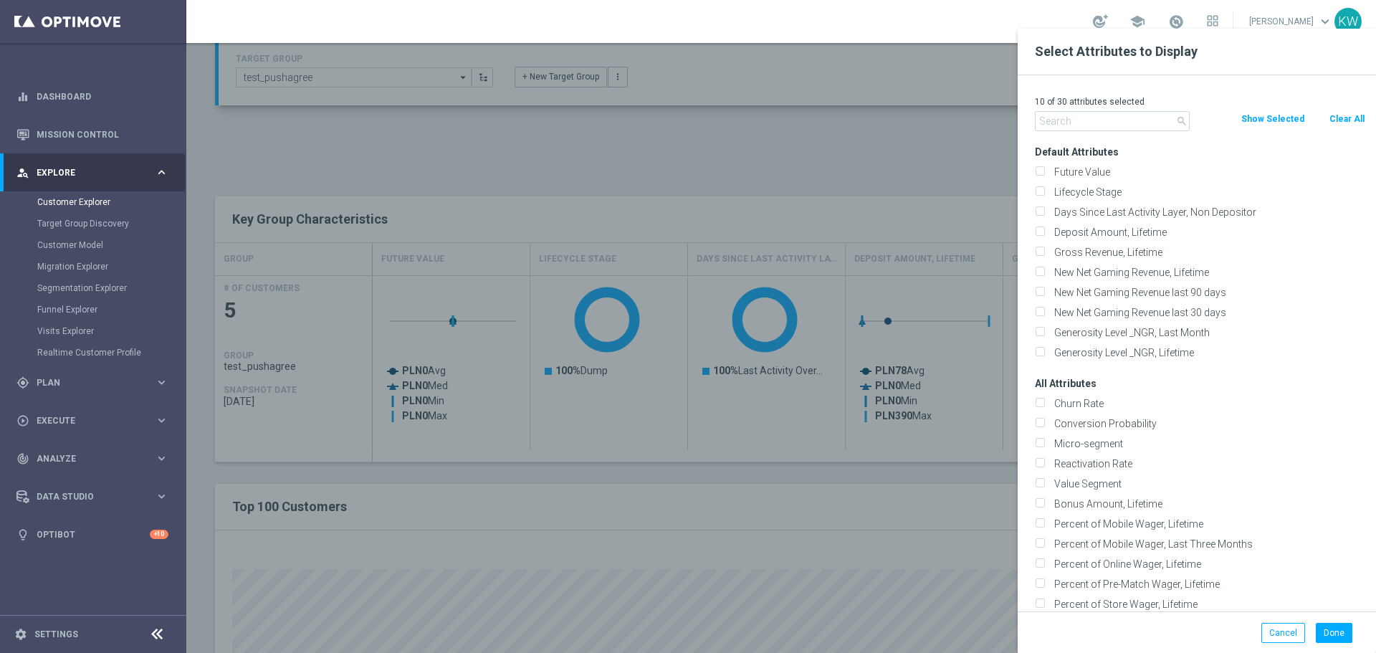
checkbox input "false"
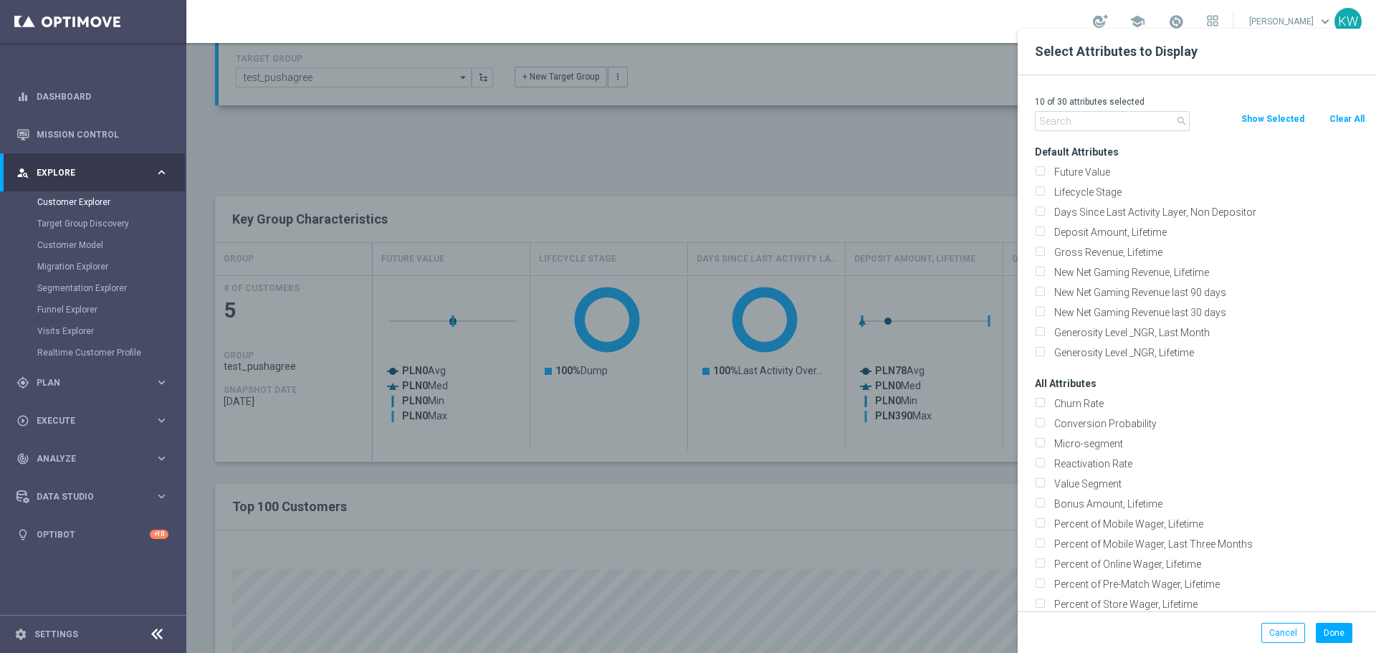
checkbox input "false"
click at [1088, 120] on input "text" at bounding box center [1112, 121] width 155 height 20
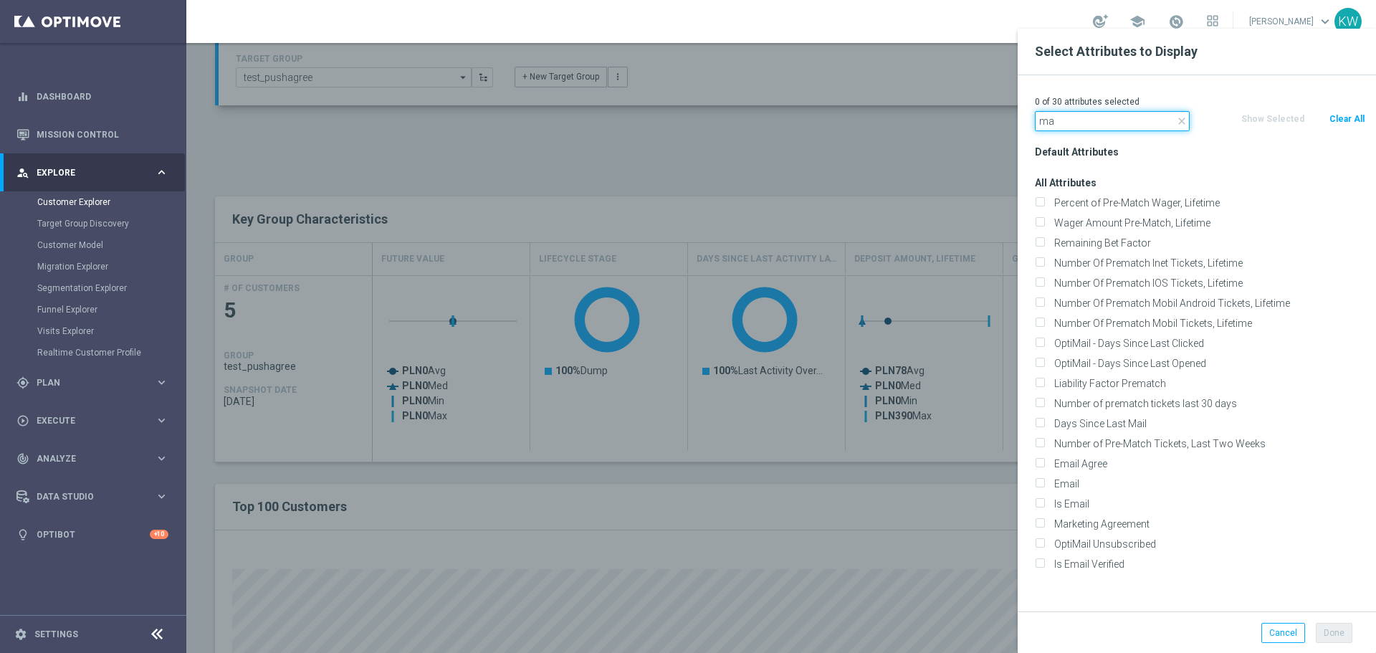
type input "m"
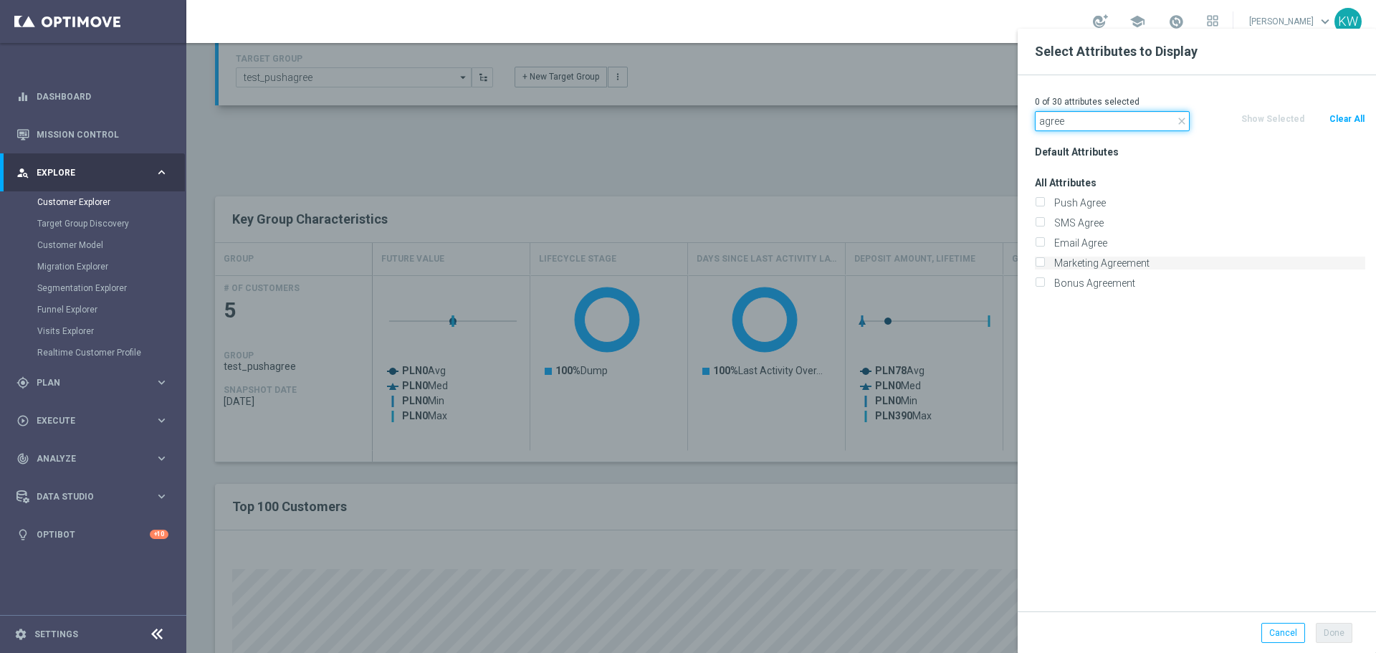
type input "agree"
click at [1144, 262] on label "Marketing Agreement" at bounding box center [1207, 263] width 316 height 13
click at [1044, 262] on input "Marketing Agreement" at bounding box center [1039, 264] width 9 height 9
checkbox input "true"
click at [1140, 237] on label "Email Agree" at bounding box center [1207, 242] width 316 height 13
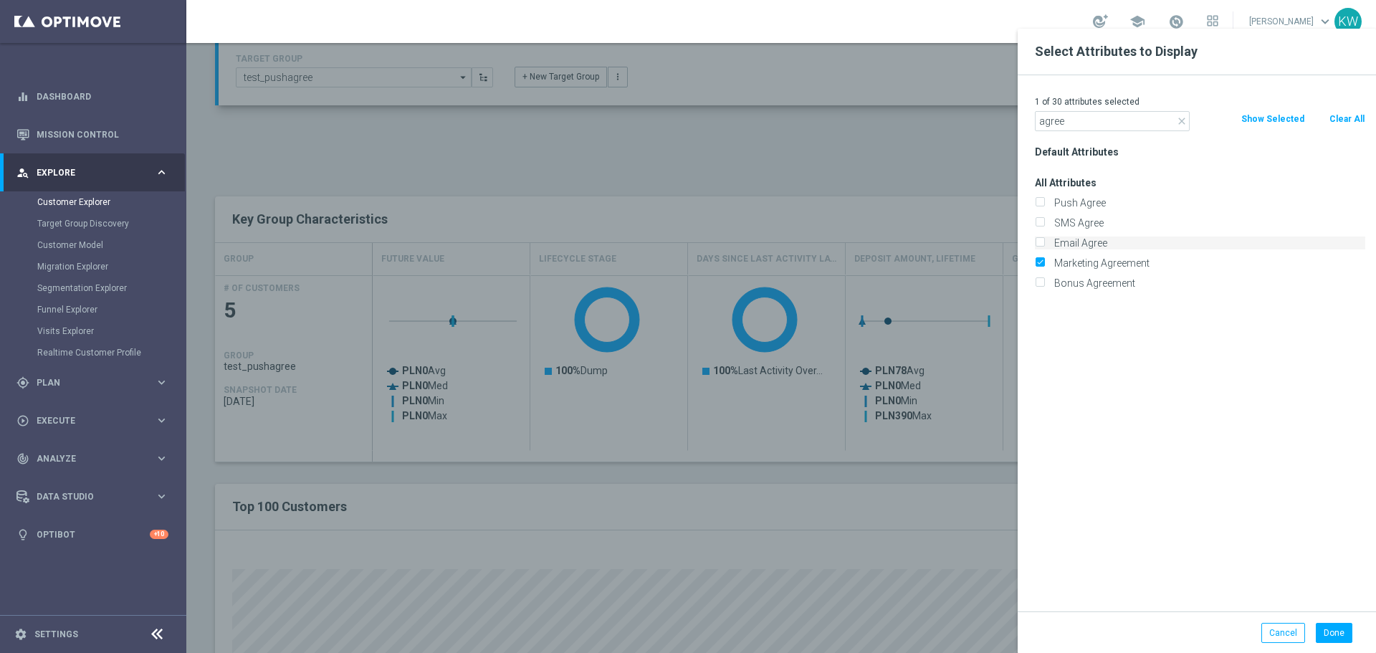
click at [1044, 240] on input "Email Agree" at bounding box center [1039, 244] width 9 height 9
checkbox input "true"
click at [1141, 218] on label "SMS Agree" at bounding box center [1207, 222] width 316 height 13
click at [1044, 220] on input "SMS Agree" at bounding box center [1039, 224] width 9 height 9
checkbox input "true"
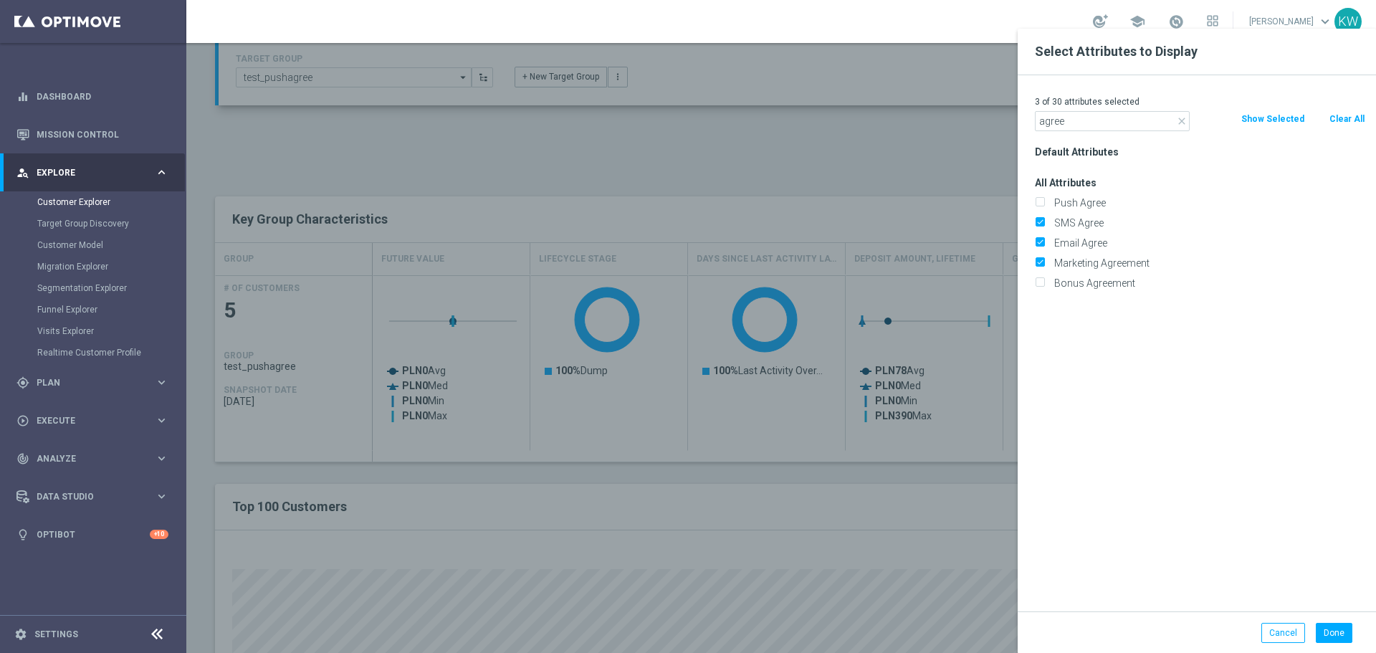
click at [1143, 195] on div "Push Agree" at bounding box center [1200, 203] width 352 height 20
click at [1152, 204] on label "Push Agree" at bounding box center [1207, 202] width 316 height 13
click at [1044, 204] on input "Push Agree" at bounding box center [1039, 204] width 9 height 9
checkbox input "true"
click at [1333, 637] on button "Done" at bounding box center [1334, 633] width 37 height 20
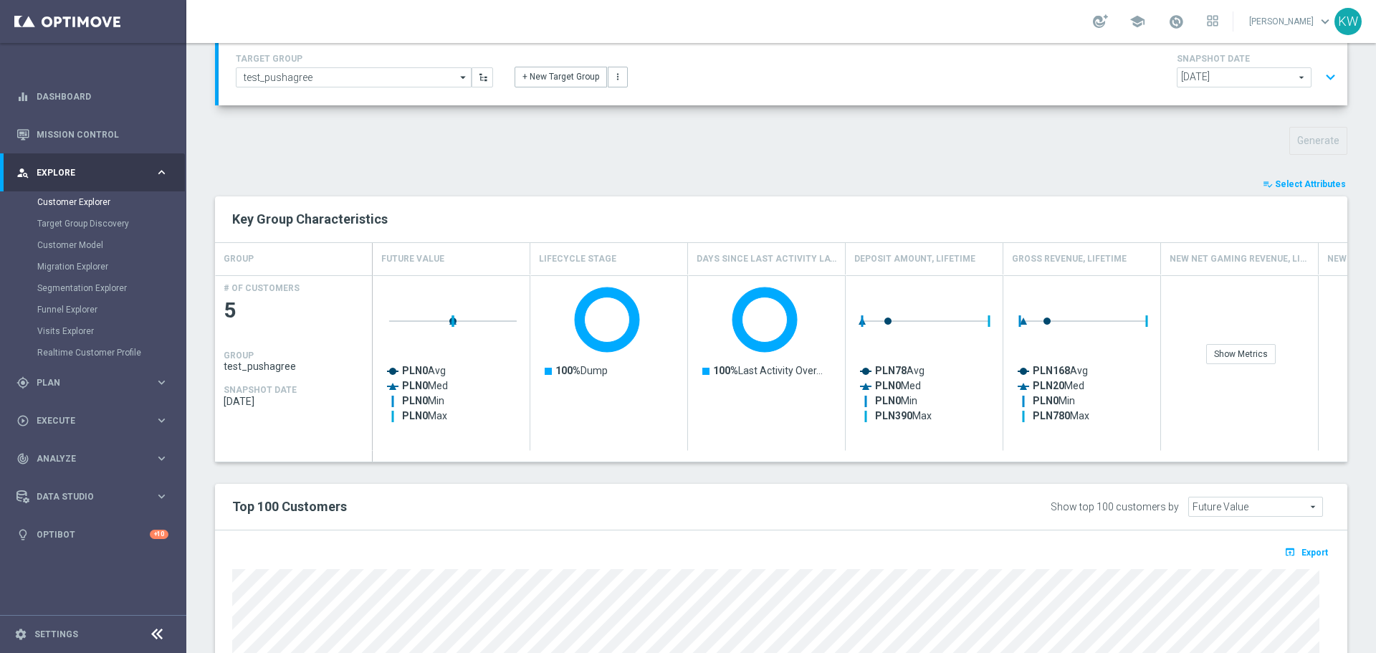
type input "Search"
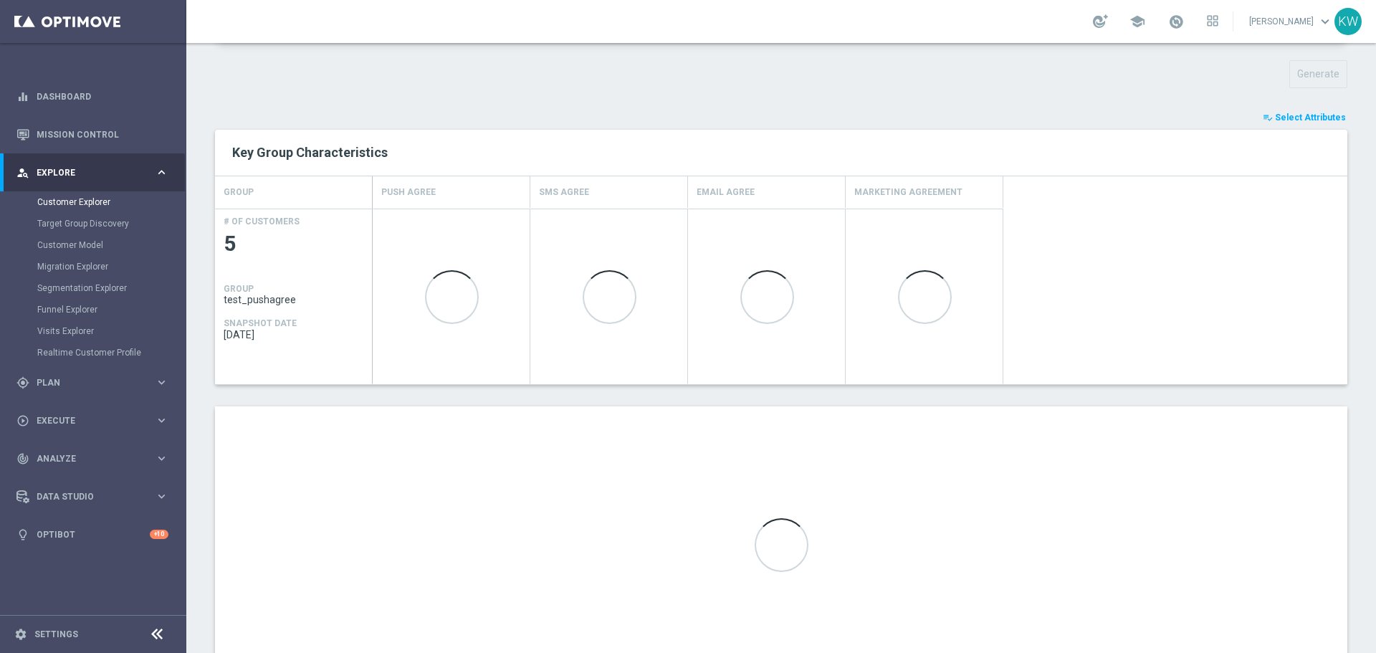
scroll to position [237, 0]
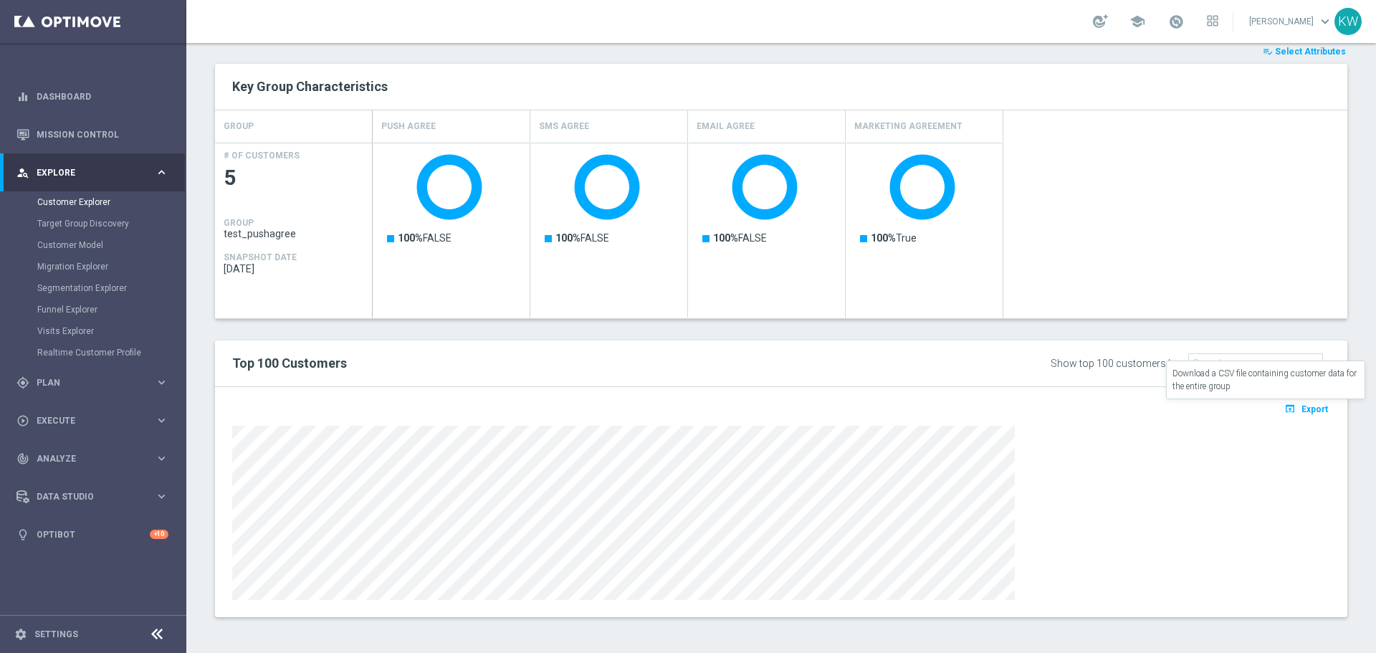
click at [1290, 406] on button "open_in_browser Export" at bounding box center [1306, 408] width 48 height 19
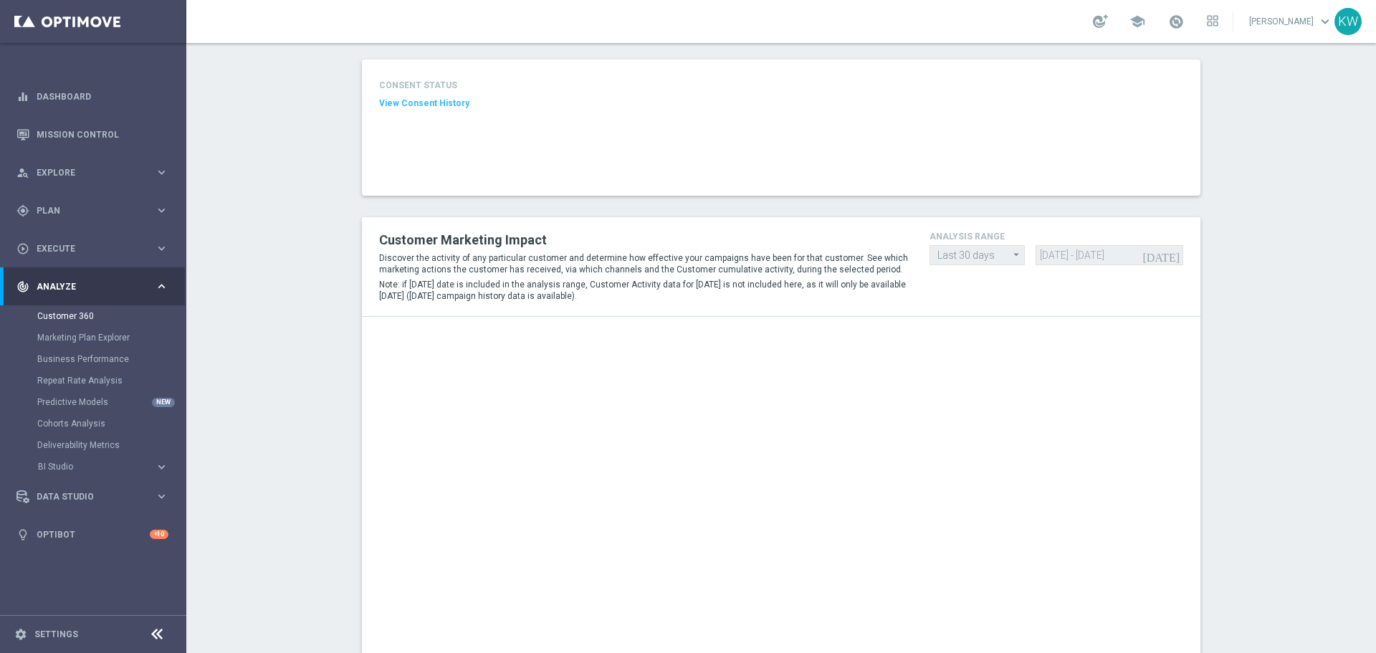
scroll to position [72, 0]
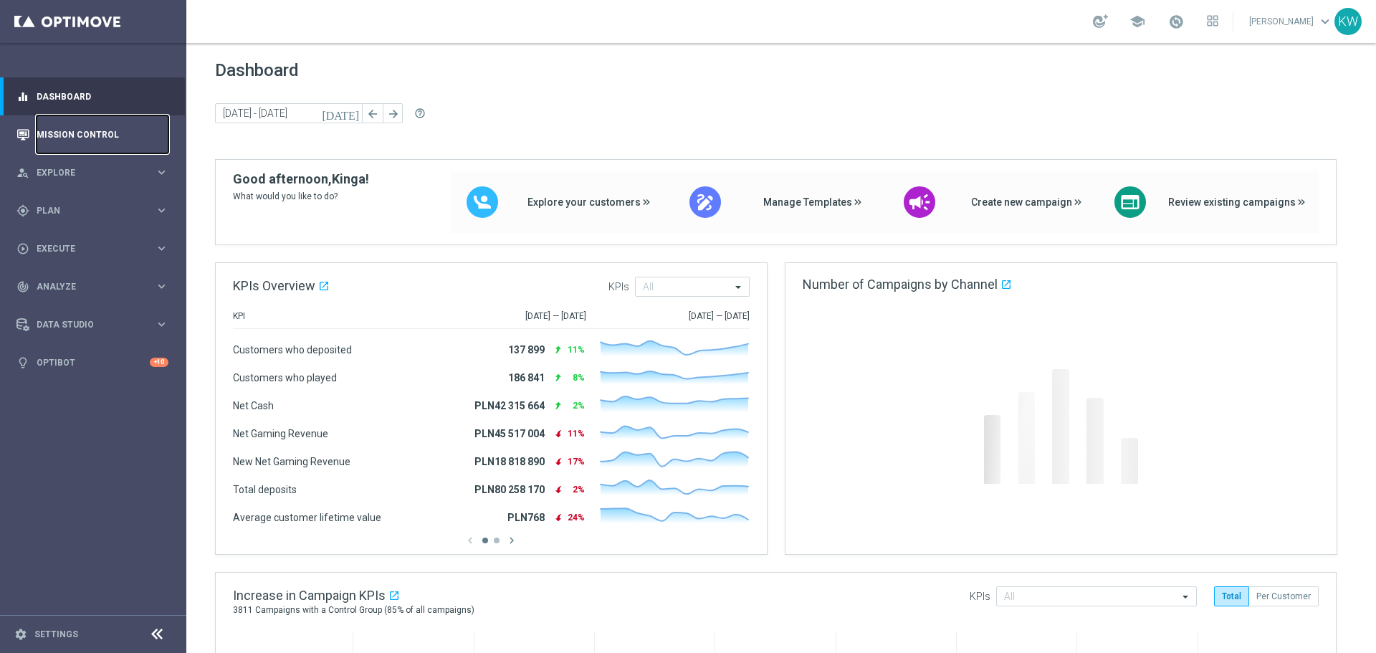
click at [59, 133] on link "Mission Control" at bounding box center [103, 134] width 132 height 38
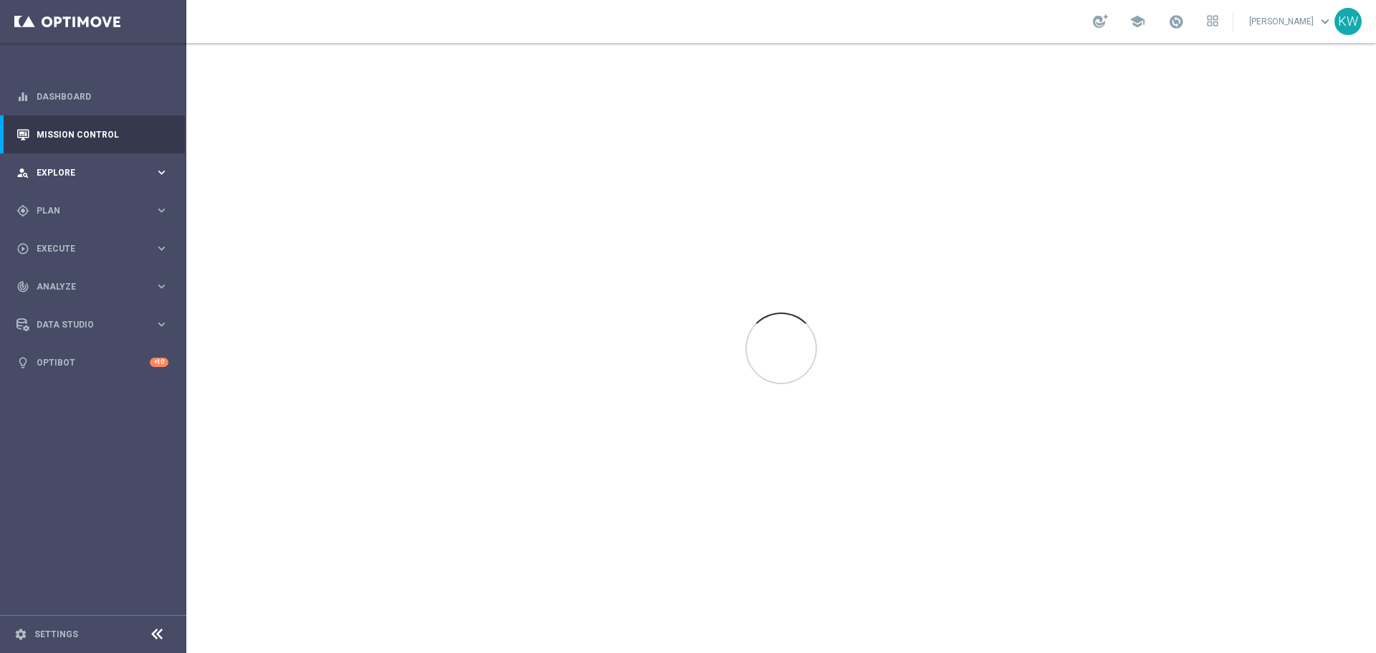
click at [75, 163] on div "person_search Explore keyboard_arrow_right" at bounding box center [92, 172] width 185 height 38
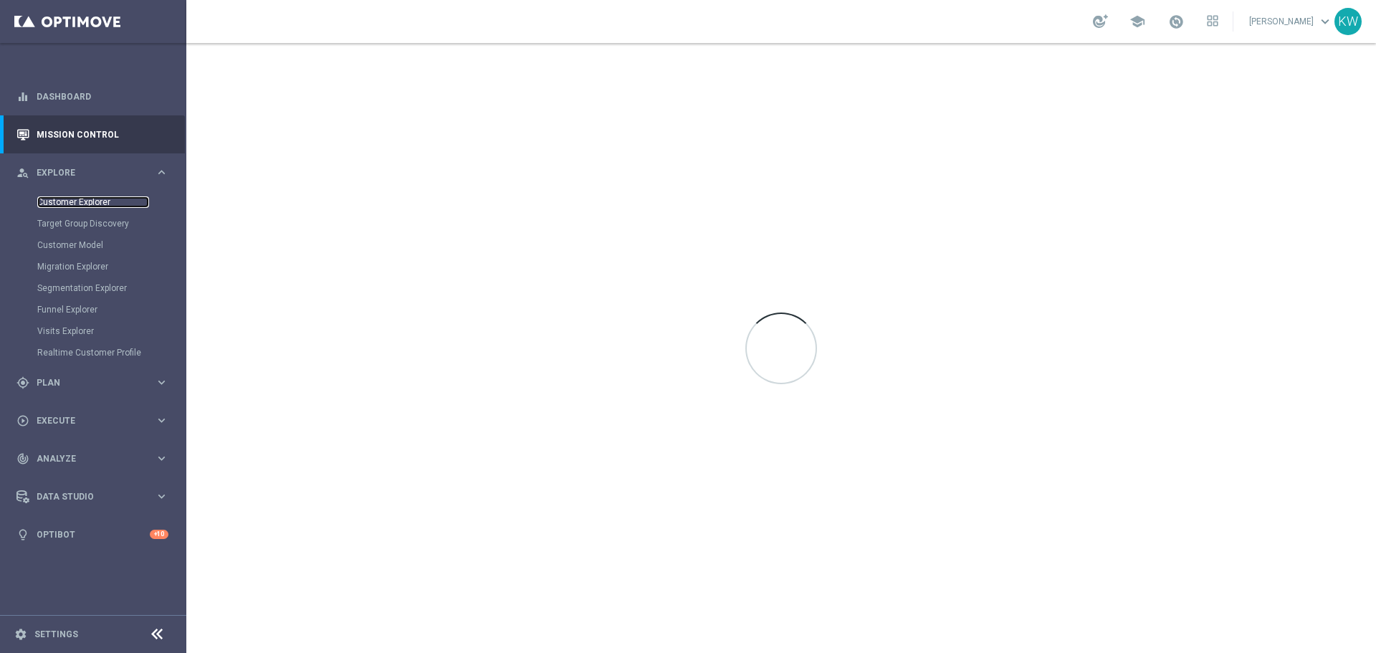
click at [79, 202] on link "Customer Explorer" at bounding box center [93, 201] width 112 height 11
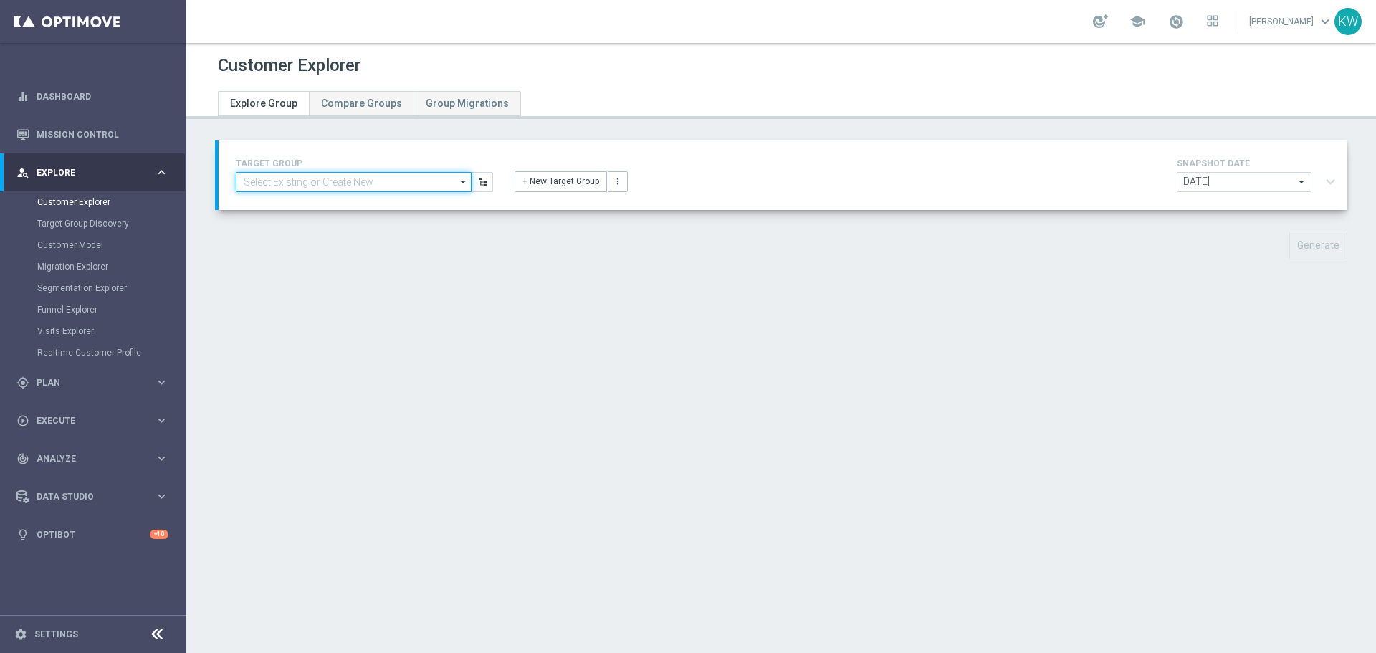
click at [376, 183] on input at bounding box center [354, 182] width 236 height 20
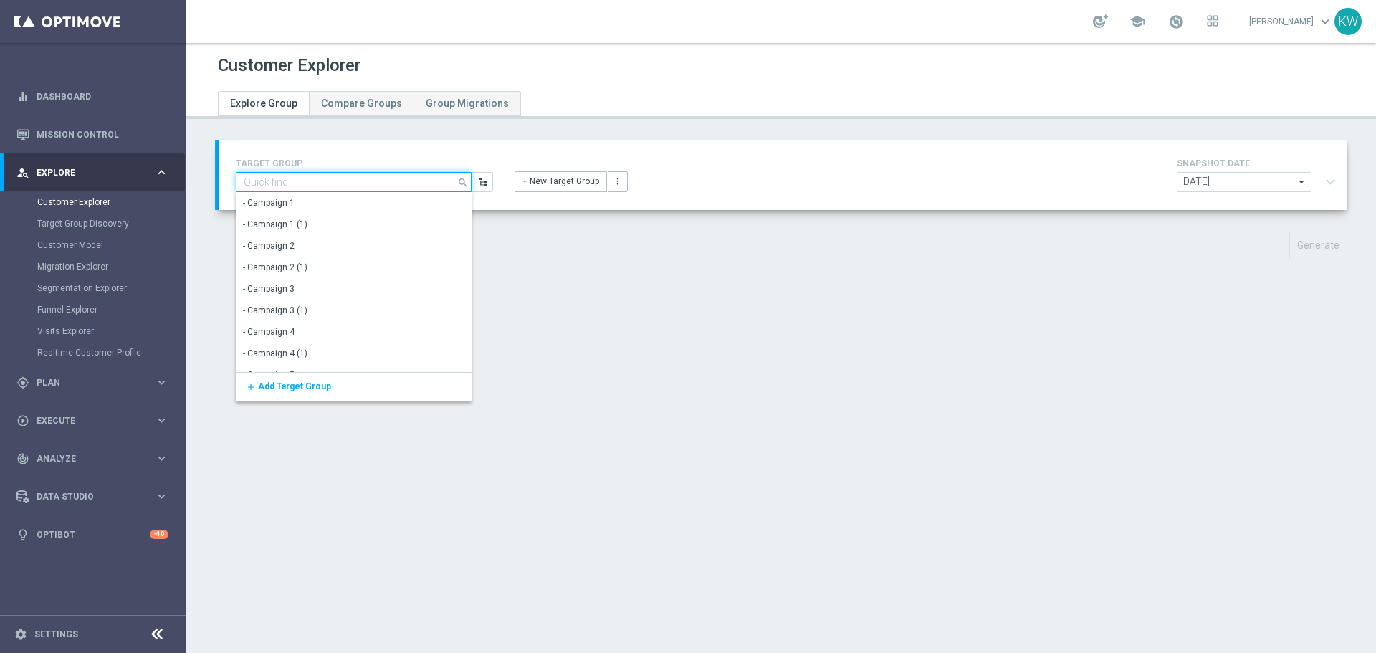
paste input "CRM_BONUSERIA_REMINDER_ALL"
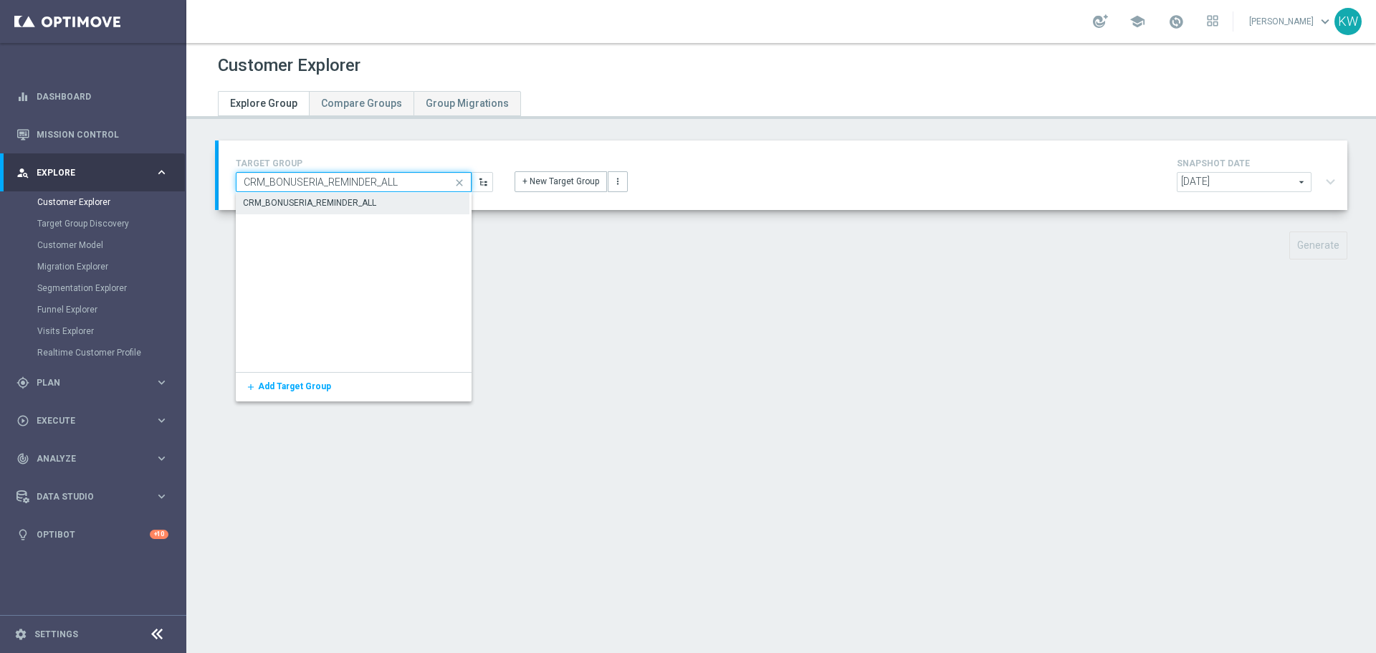
type input "CRM_BONUSERIA_REMINDER_ALL"
click at [360, 198] on div "CRM_BONUSERIA_REMINDER_ALL" at bounding box center [309, 202] width 133 height 13
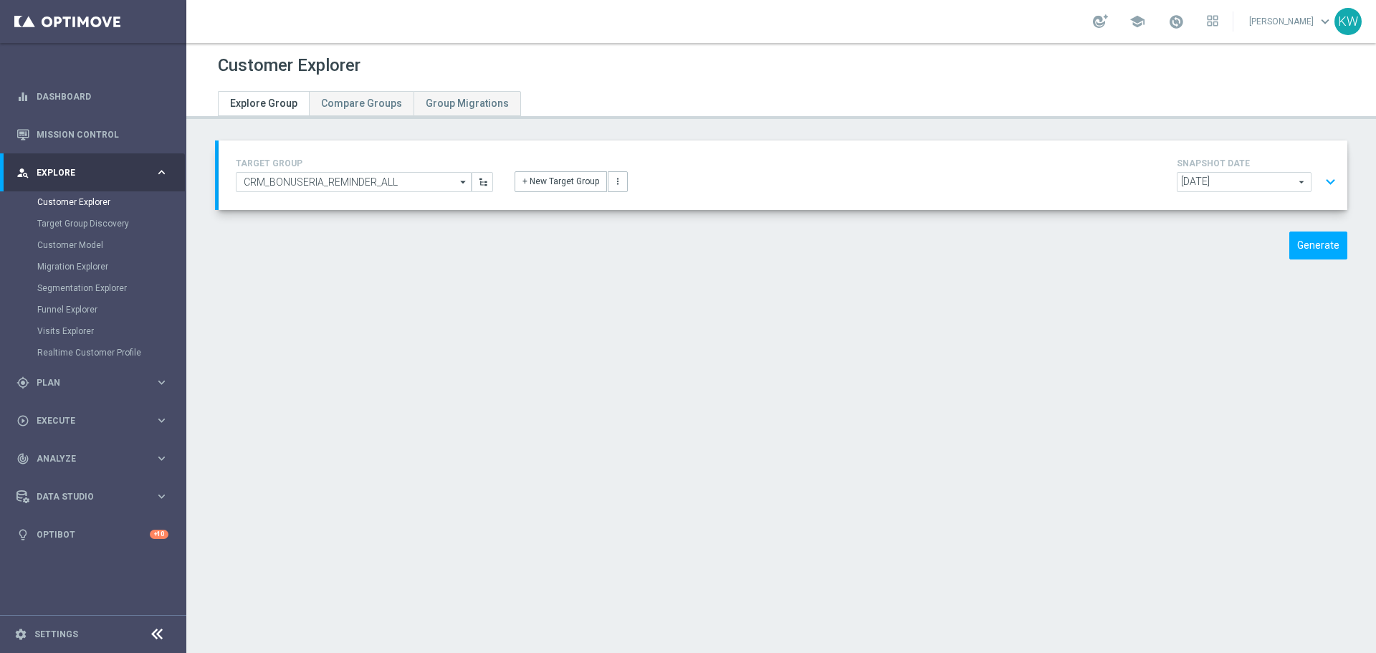
click at [1321, 178] on button "expand_more" at bounding box center [1330, 181] width 21 height 27
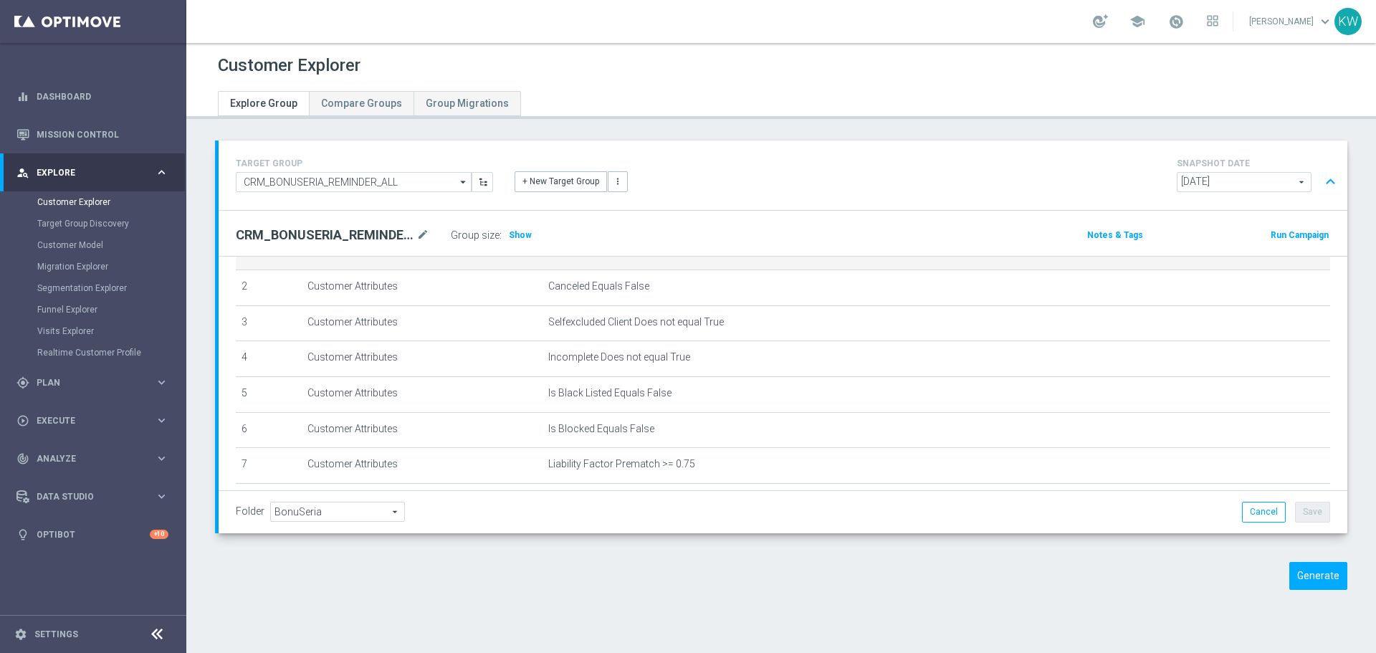
scroll to position [72, 0]
click at [524, 234] on span "Show" at bounding box center [520, 235] width 23 height 10
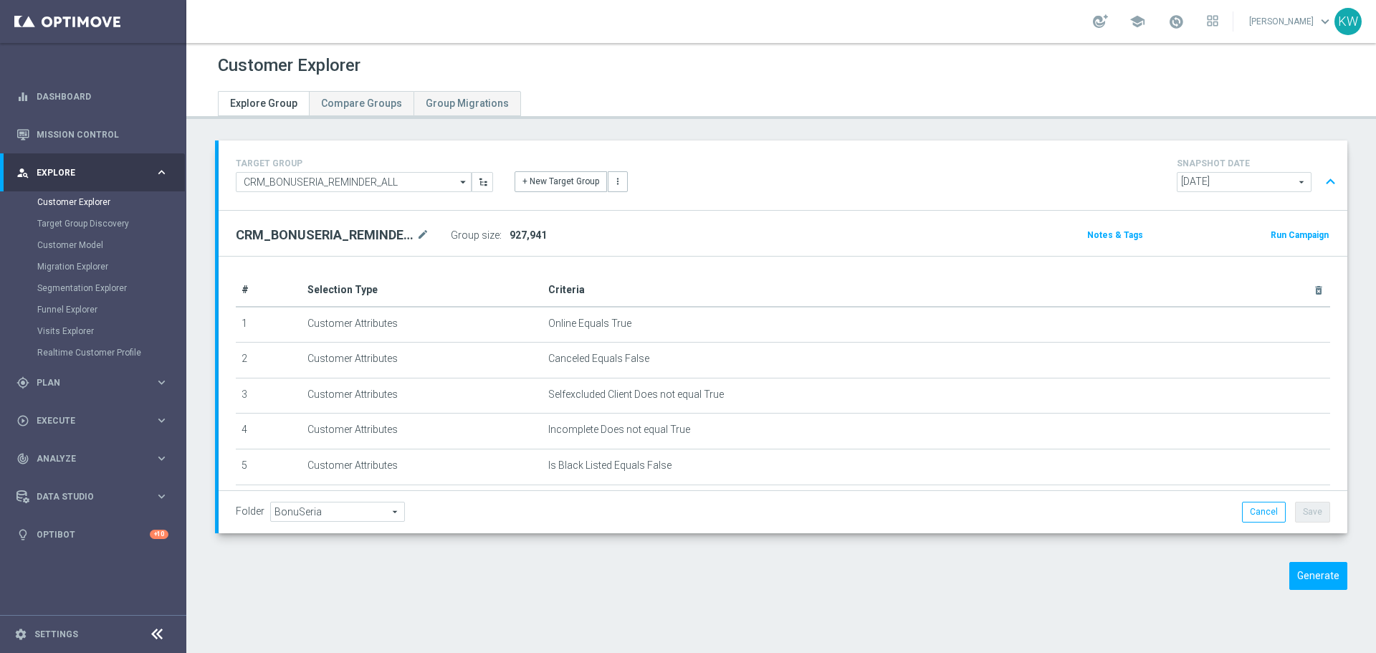
scroll to position [257, 0]
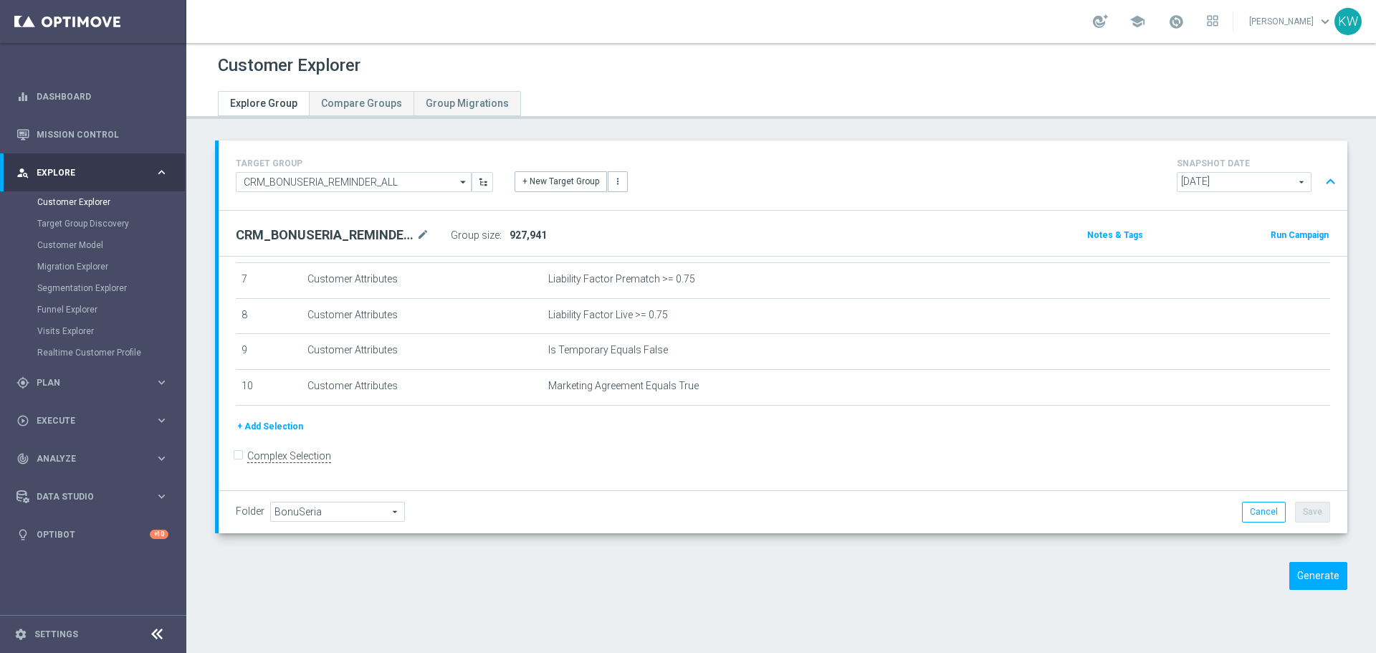
click at [264, 434] on button "+ Add Selection" at bounding box center [270, 426] width 69 height 16
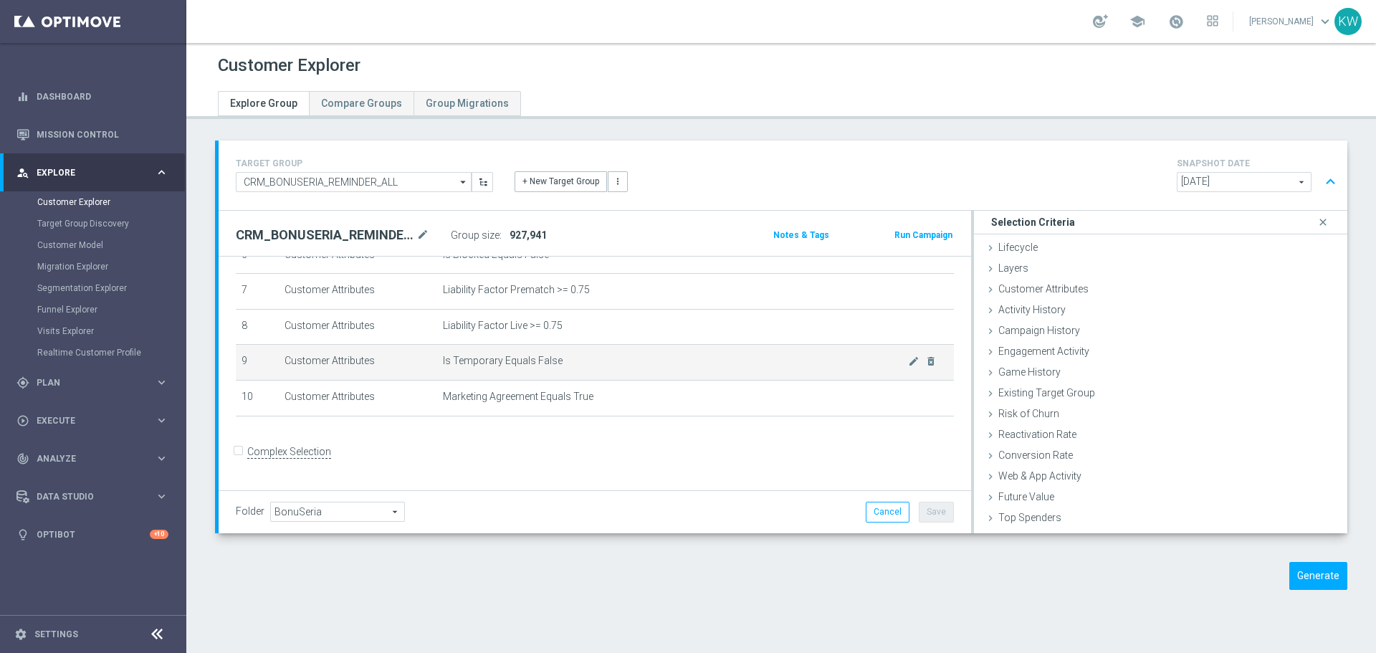
scroll to position [242, 0]
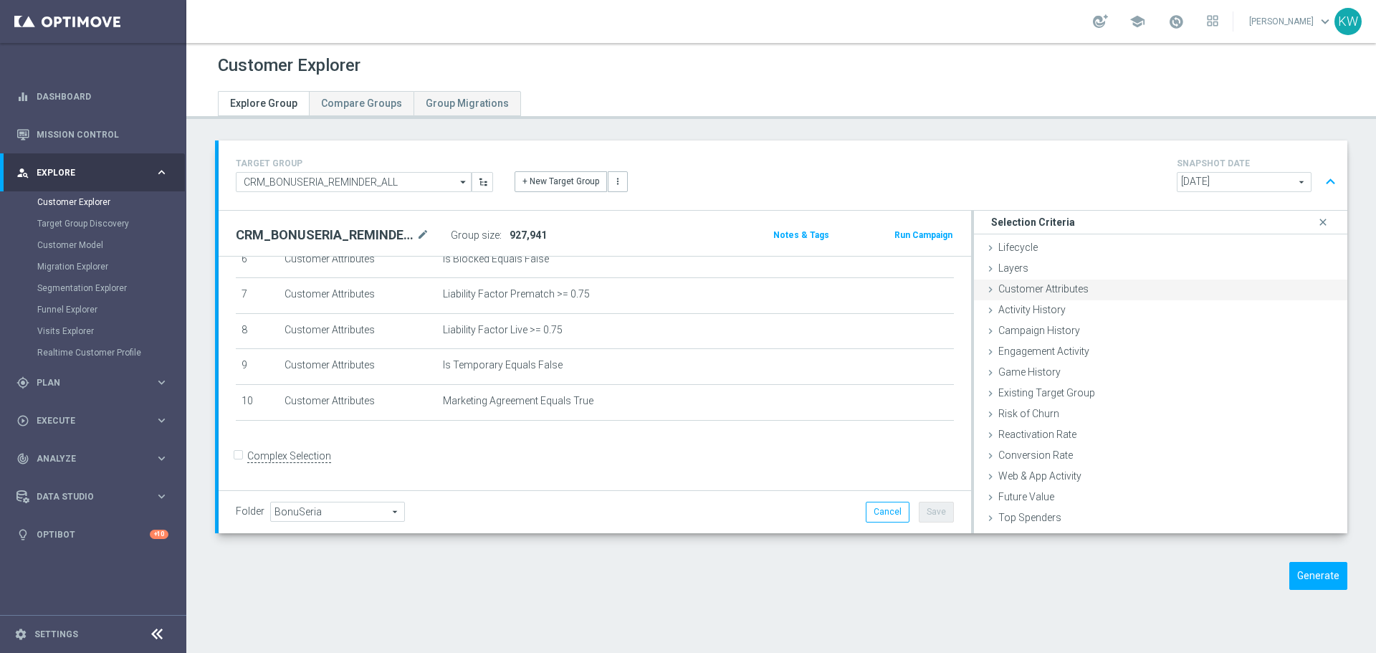
click at [1146, 284] on div "Customer Attributes done" at bounding box center [1160, 289] width 373 height 21
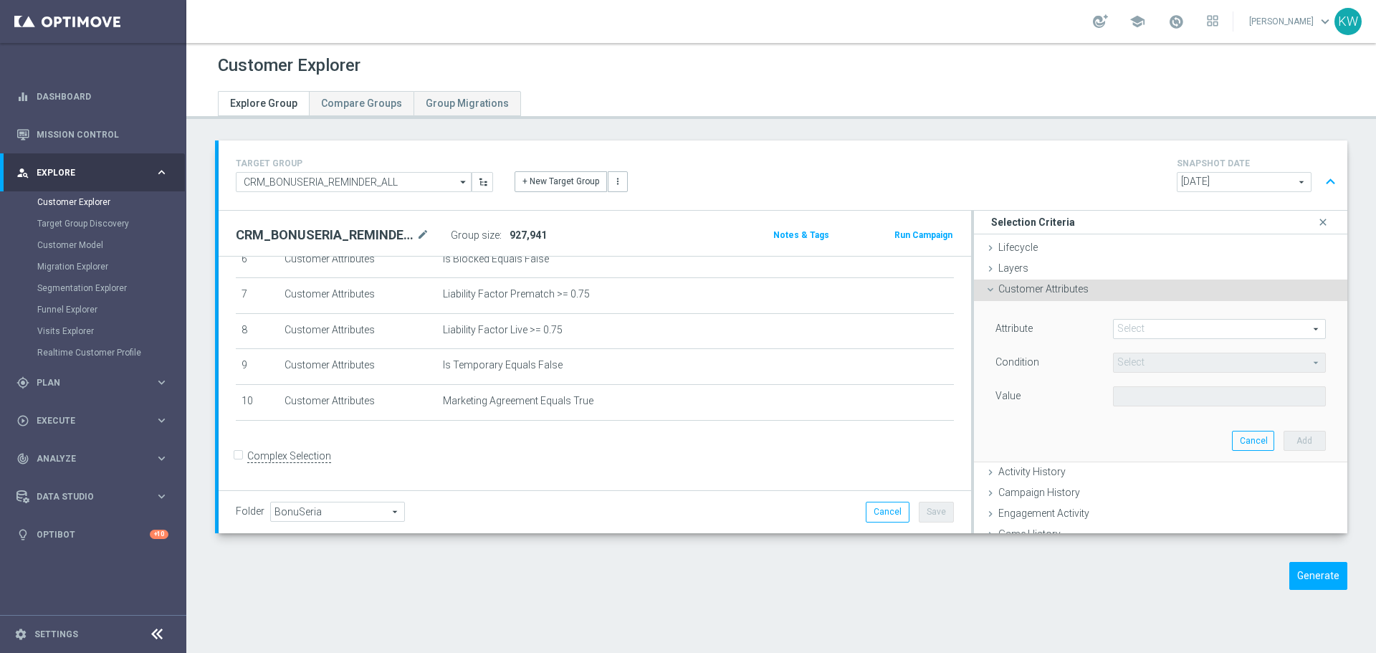
click at [1145, 319] on div "Select arrow_drop_down search" at bounding box center [1219, 329] width 213 height 20
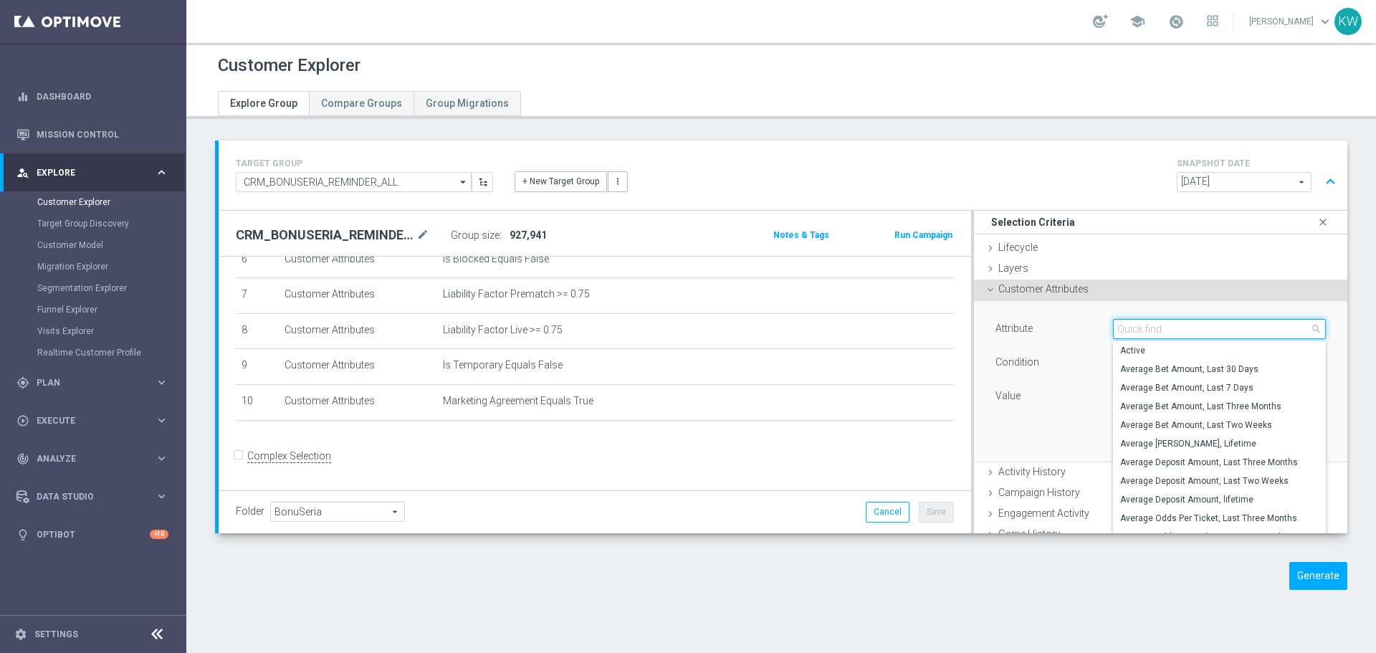
click at [1145, 319] on input "search" at bounding box center [1219, 329] width 213 height 20
type input "days sinc"
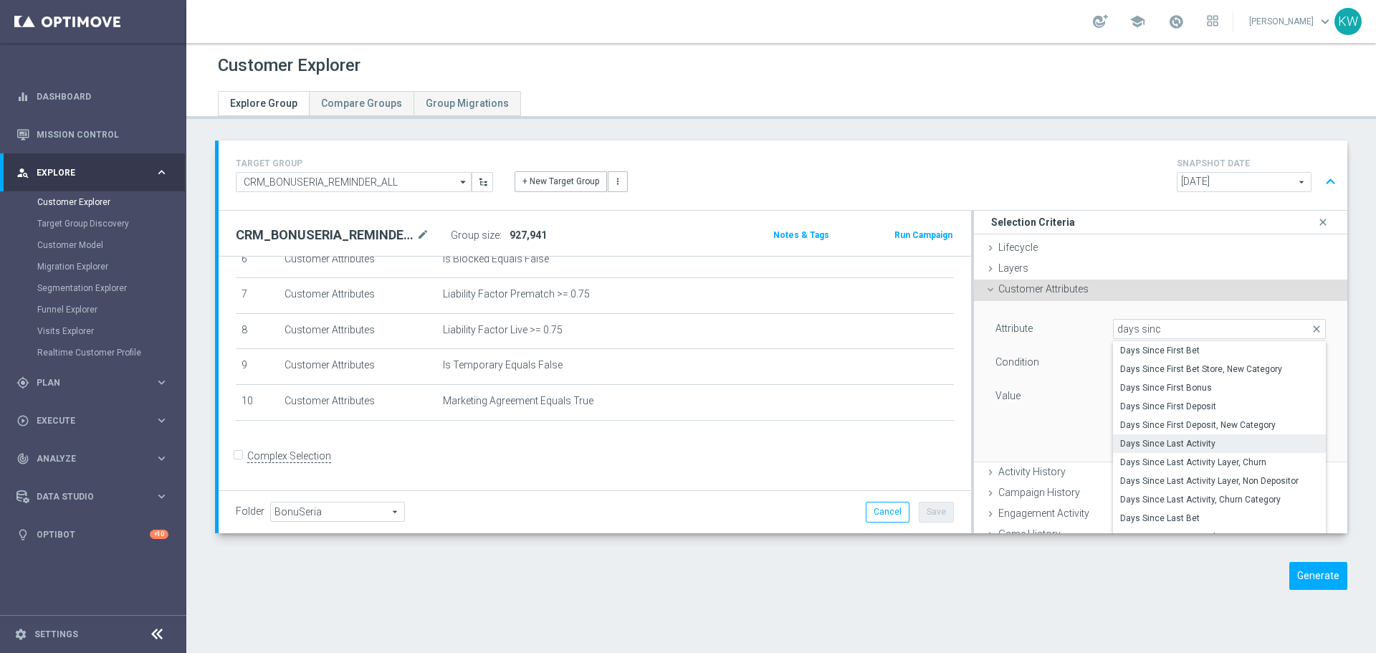
click at [1234, 444] on span "Days Since Last Activity" at bounding box center [1219, 443] width 198 height 11
type input "Days Since Last Activity"
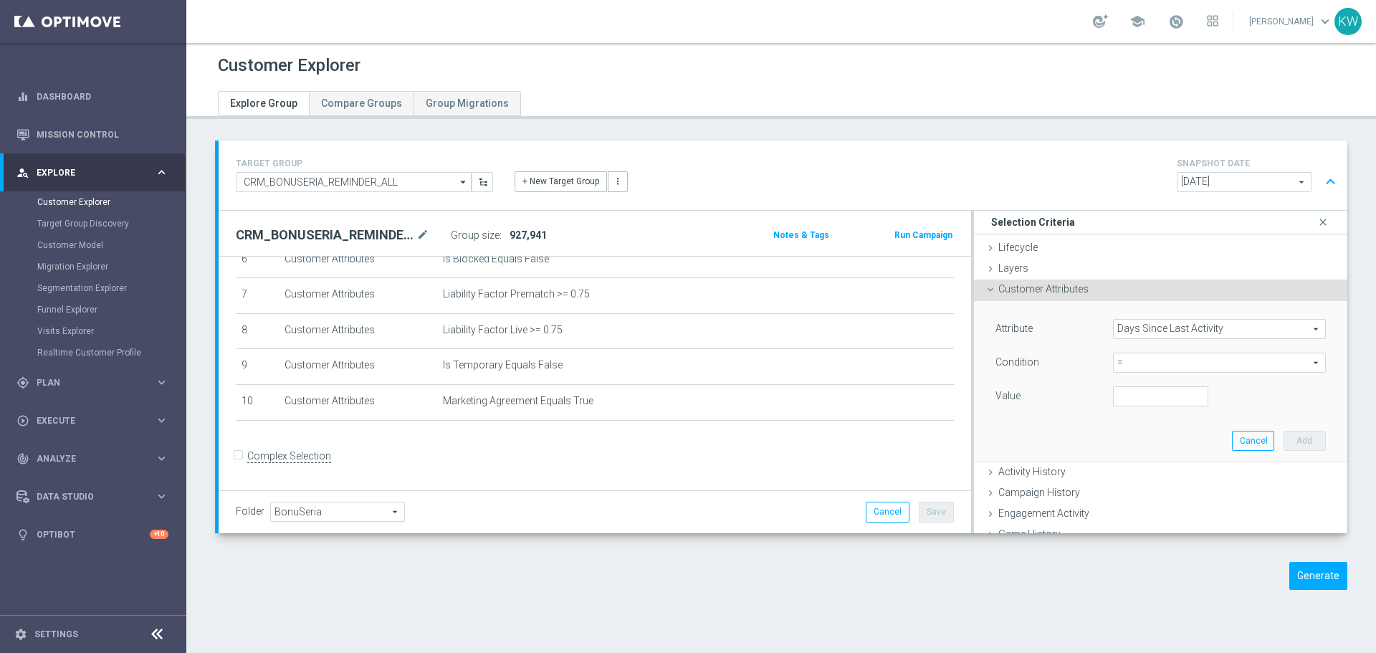
click at [1215, 359] on span "=" at bounding box center [1218, 362] width 211 height 19
click at [1196, 387] on span "<" at bounding box center [1219, 383] width 198 height 11
type input "<"
click at [1121, 405] on input "number" at bounding box center [1161, 396] width 96 height 20
type input "14"
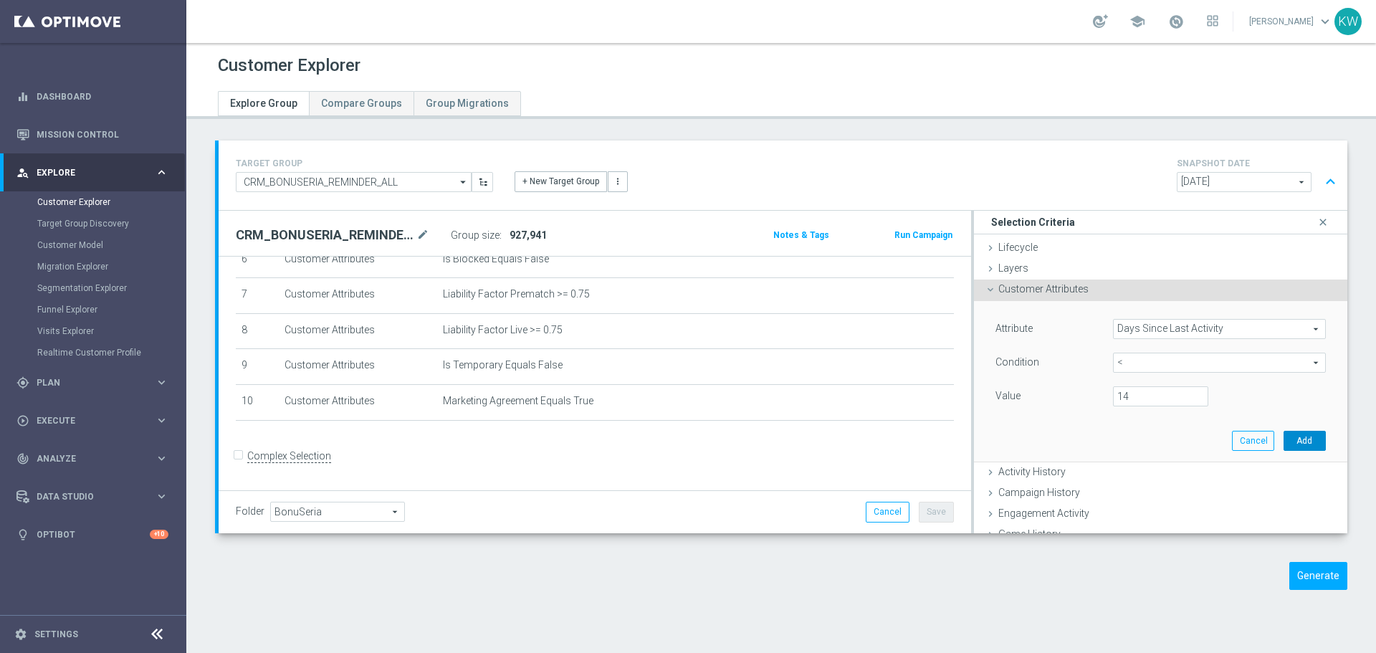
click at [1295, 440] on button "Add" at bounding box center [1304, 441] width 42 height 20
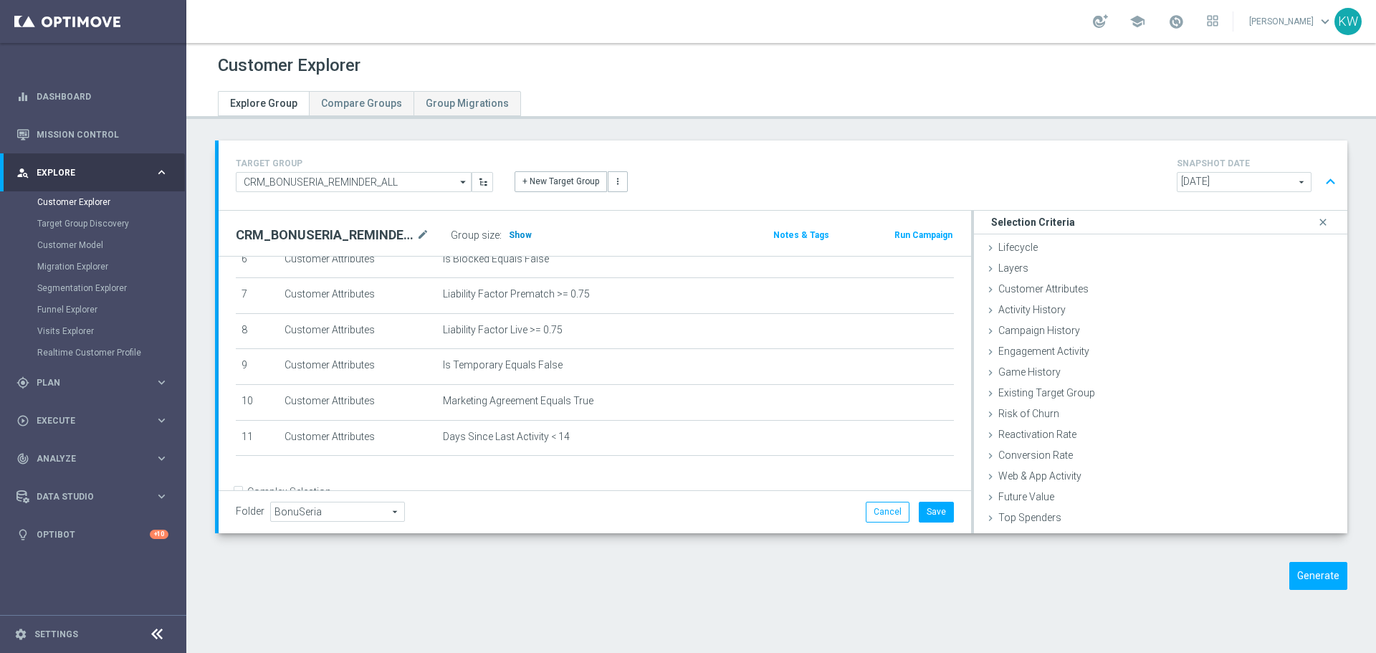
click at [528, 239] on h3 "Show" at bounding box center [520, 235] width 26 height 16
click at [1111, 293] on div "Customer Attributes done selection saved" at bounding box center [1160, 289] width 373 height 21
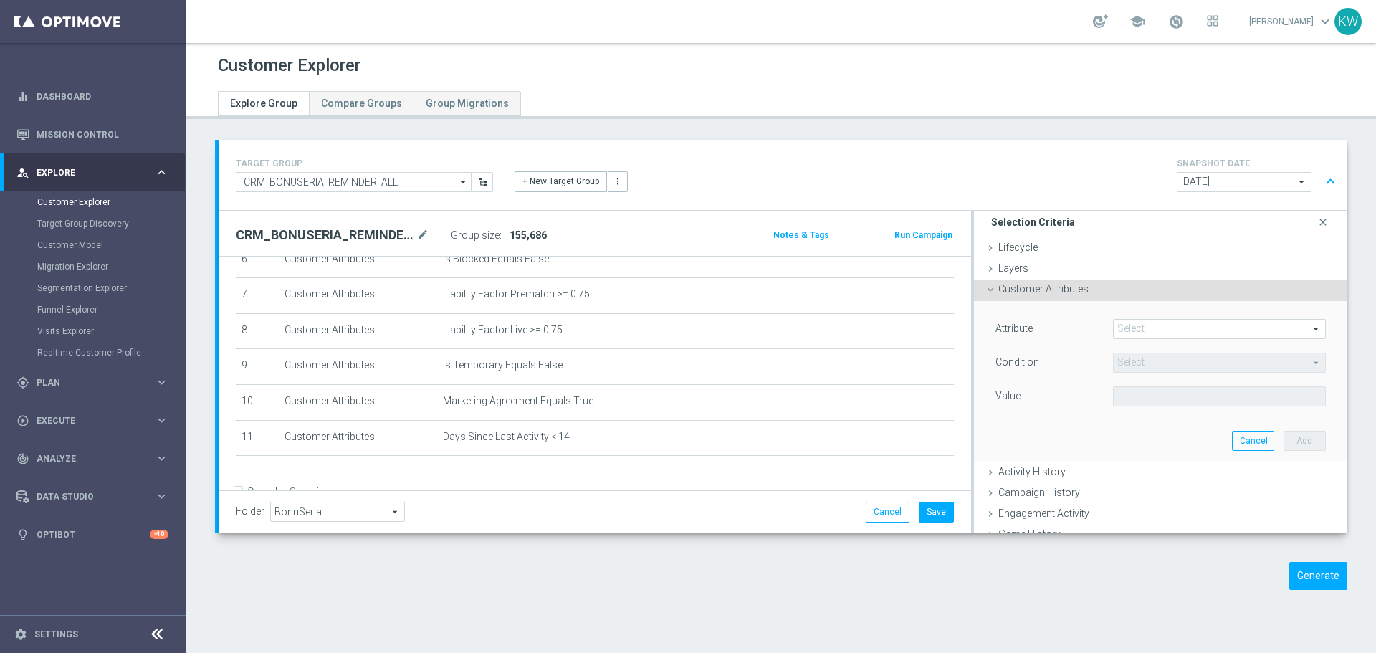
click at [1166, 321] on span at bounding box center [1218, 329] width 211 height 19
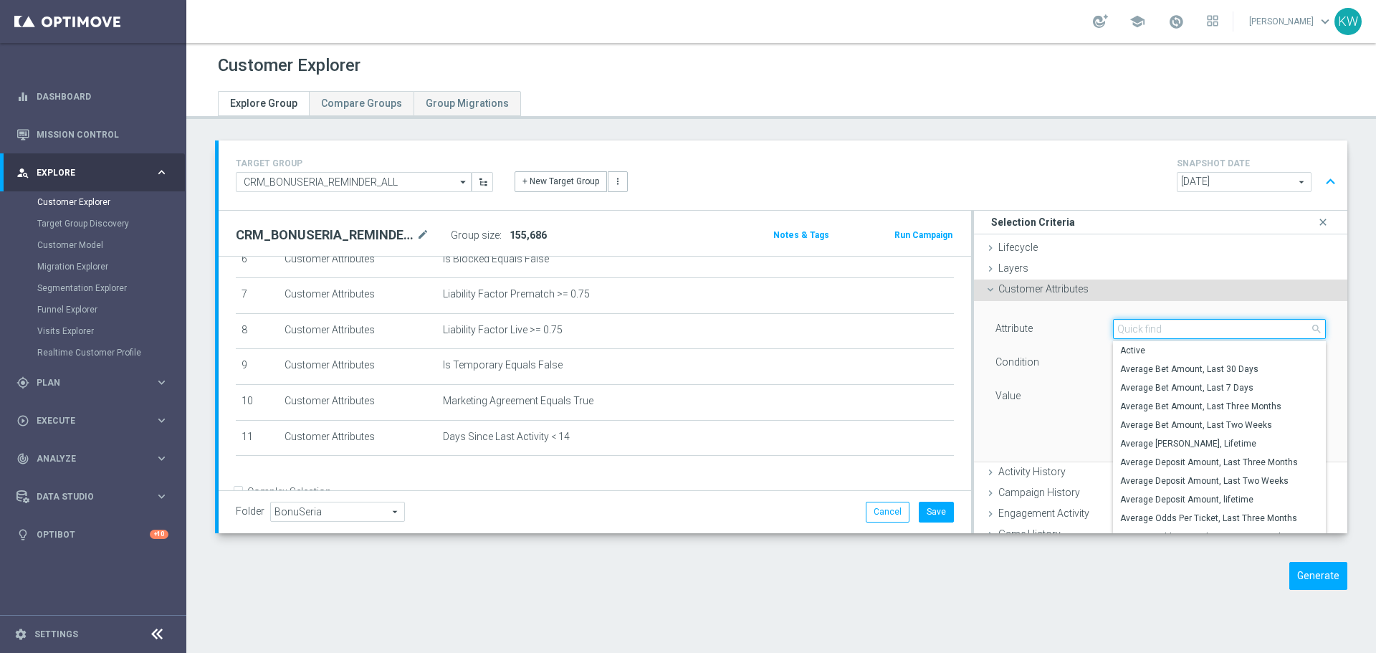
click at [1166, 321] on input "search" at bounding box center [1219, 329] width 213 height 20
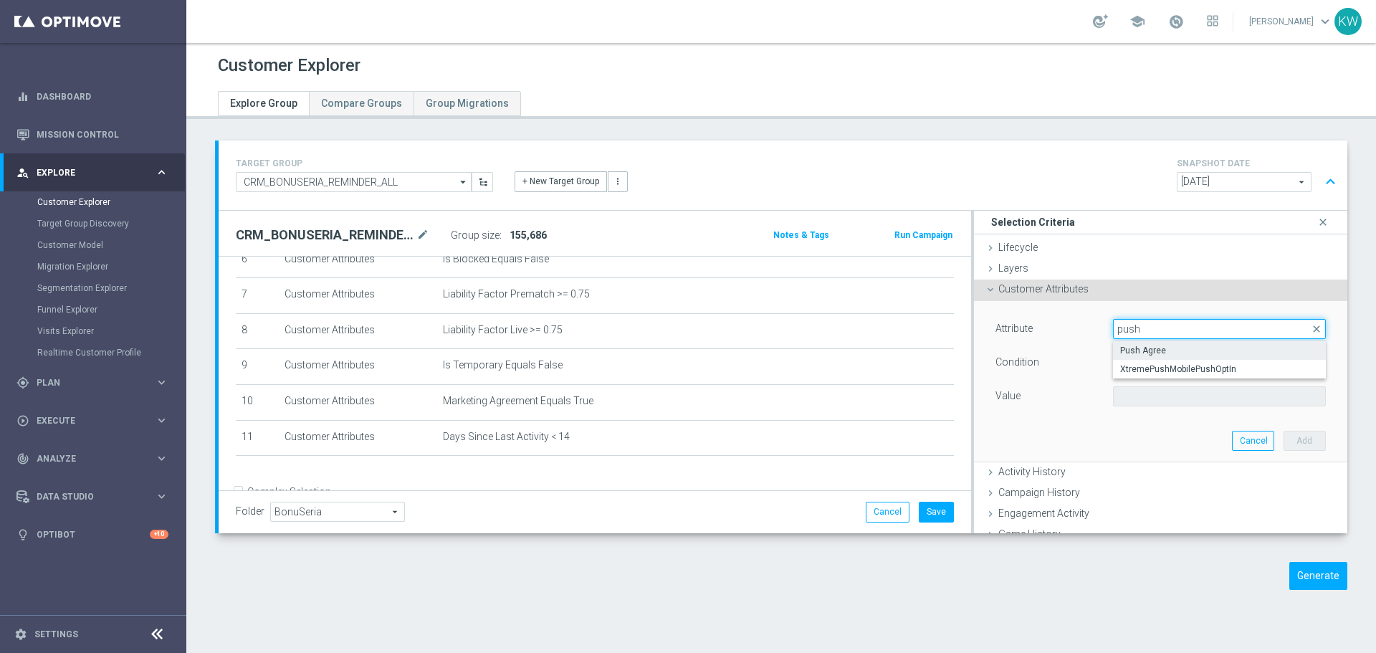
type input "push"
click at [1164, 349] on span "Push Agree" at bounding box center [1219, 350] width 198 height 11
type input "Push Agree"
type input "Equals"
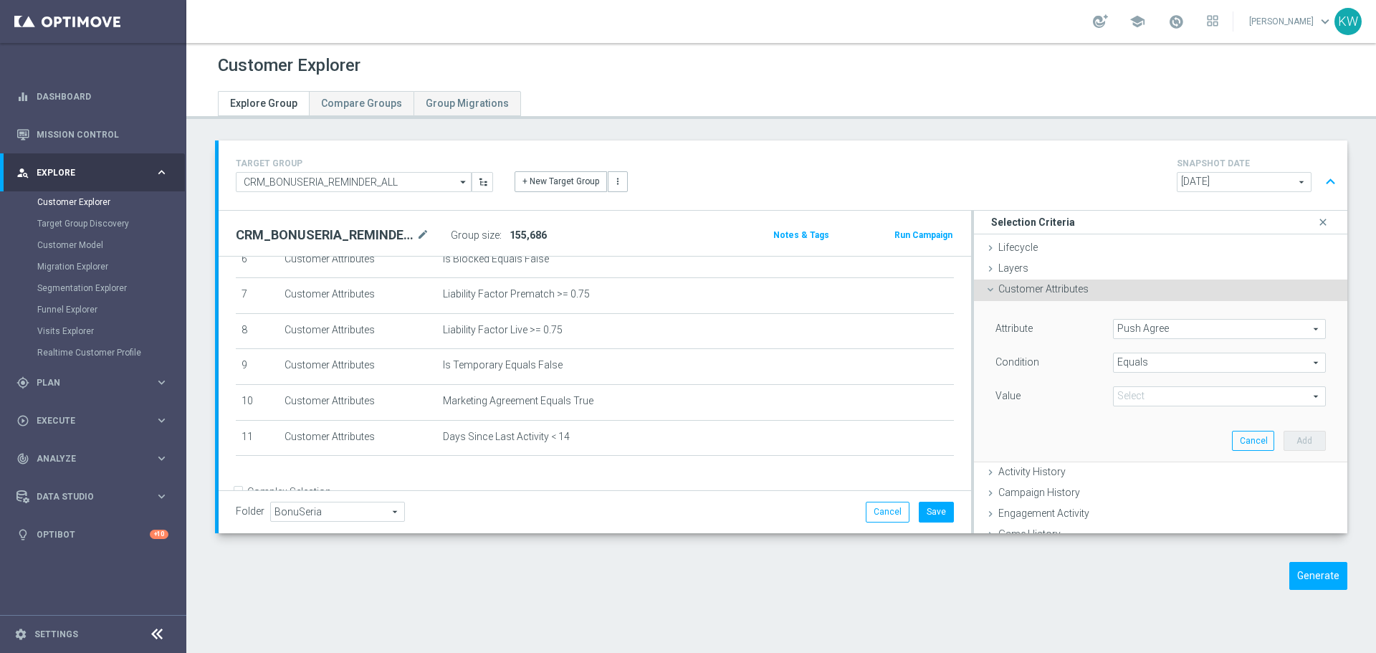
click at [1192, 399] on span at bounding box center [1218, 396] width 211 height 19
click at [1179, 431] on span "TRUE" at bounding box center [1219, 436] width 198 height 11
type input "TRUE"
click at [1284, 435] on button "Add" at bounding box center [1304, 441] width 42 height 20
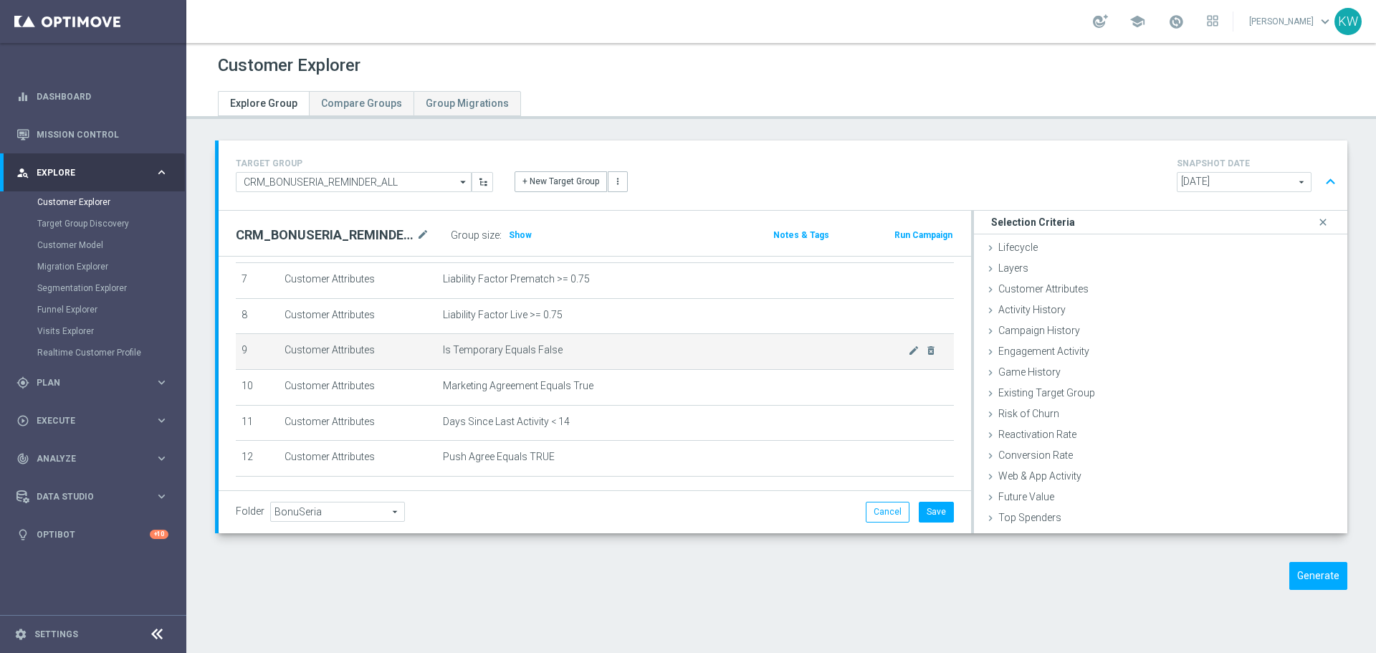
scroll to position [265, 0]
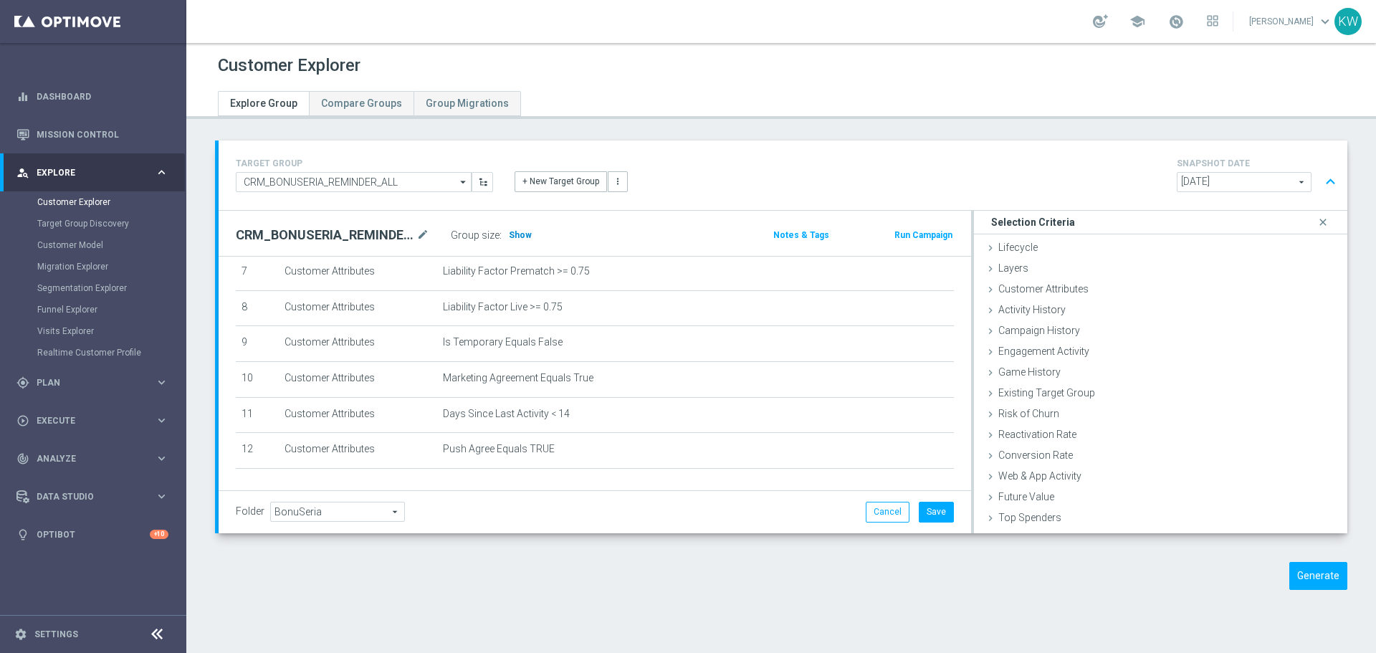
click at [512, 236] on span "Show" at bounding box center [520, 235] width 23 height 10
click at [370, 178] on input "CRM_BONUSERIA_REMINDER_ALL" at bounding box center [354, 182] width 236 height 20
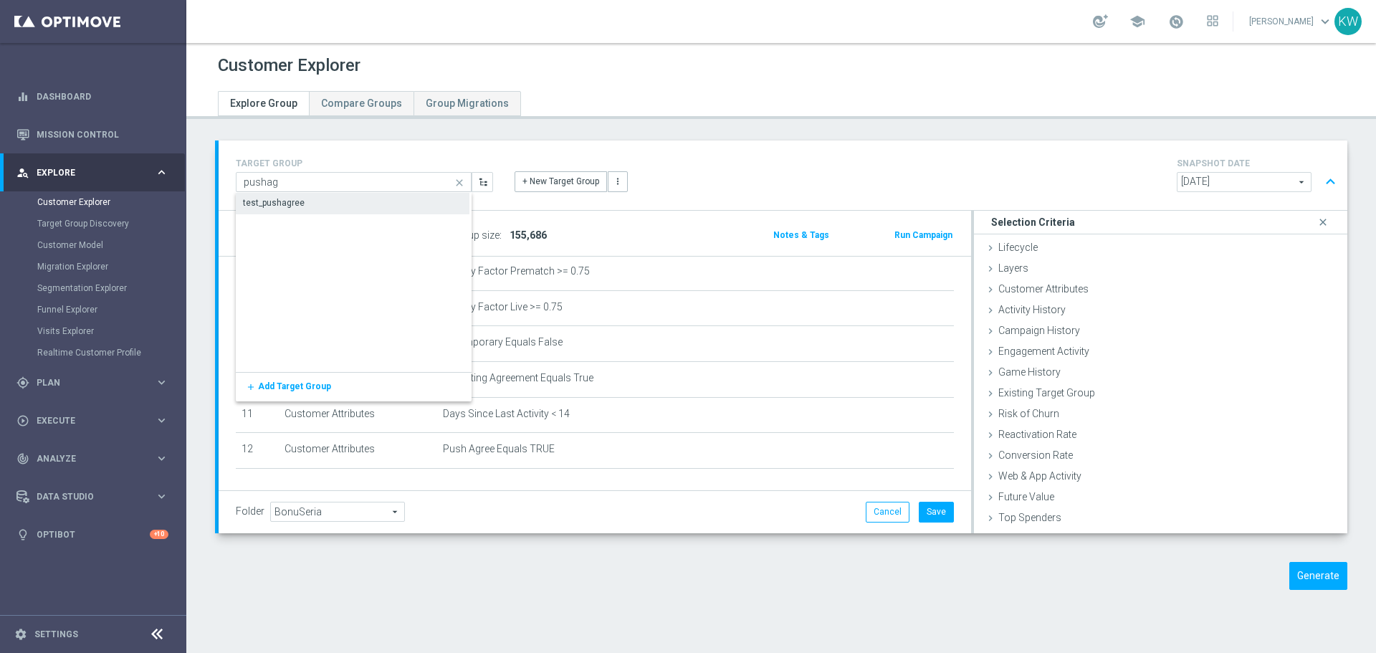
click at [373, 209] on div "test_pushagree" at bounding box center [353, 203] width 234 height 20
type input "test_pushagree"
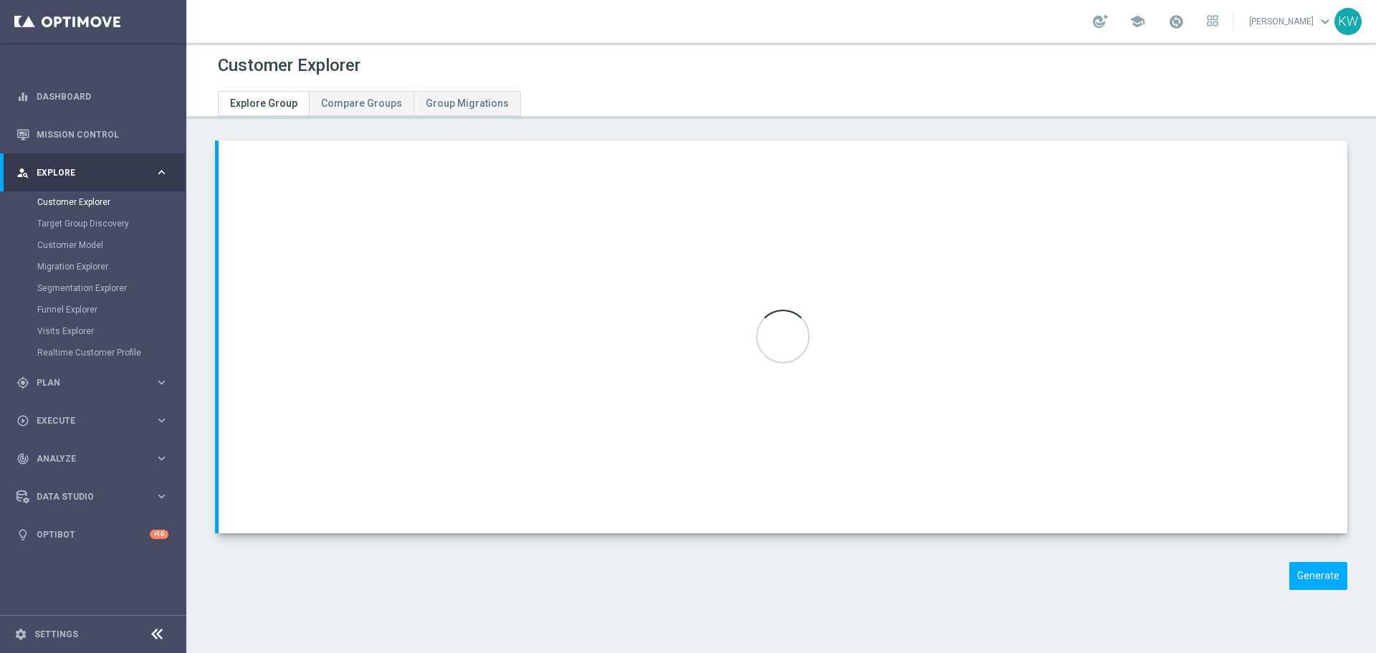
type input "Kinga W-P"
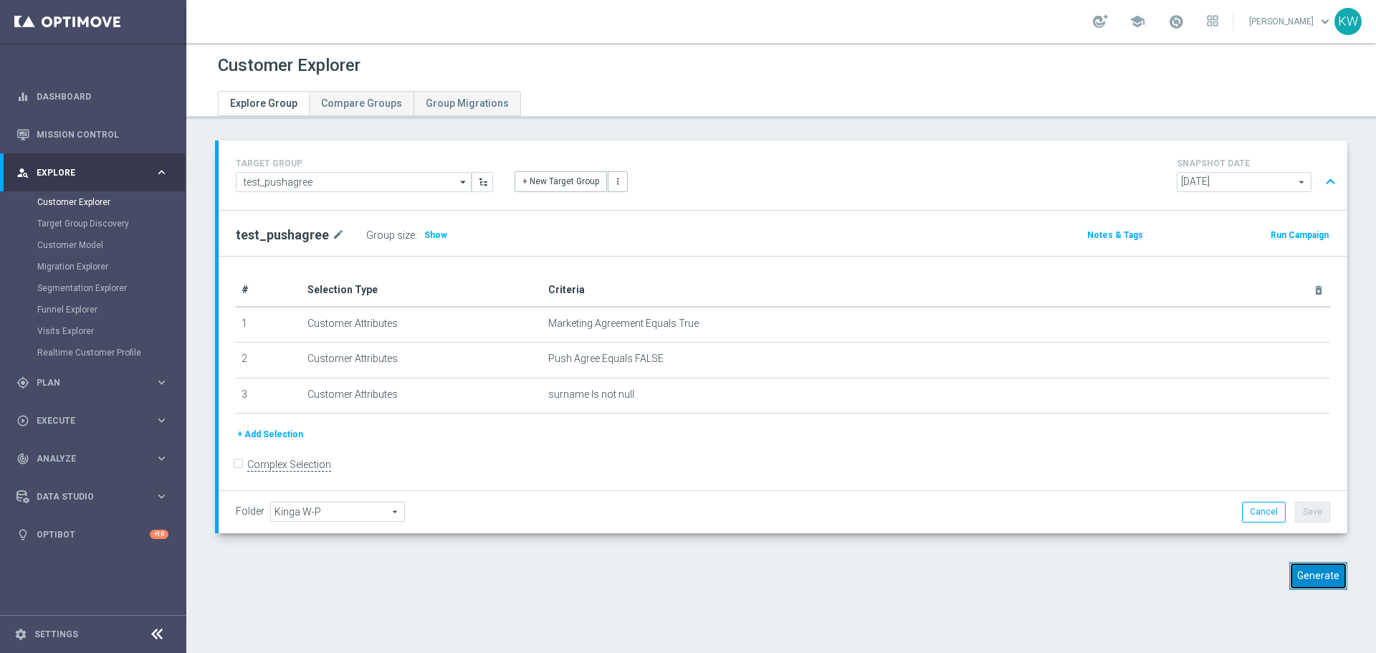
click at [1302, 571] on button "Generate" at bounding box center [1318, 576] width 58 height 28
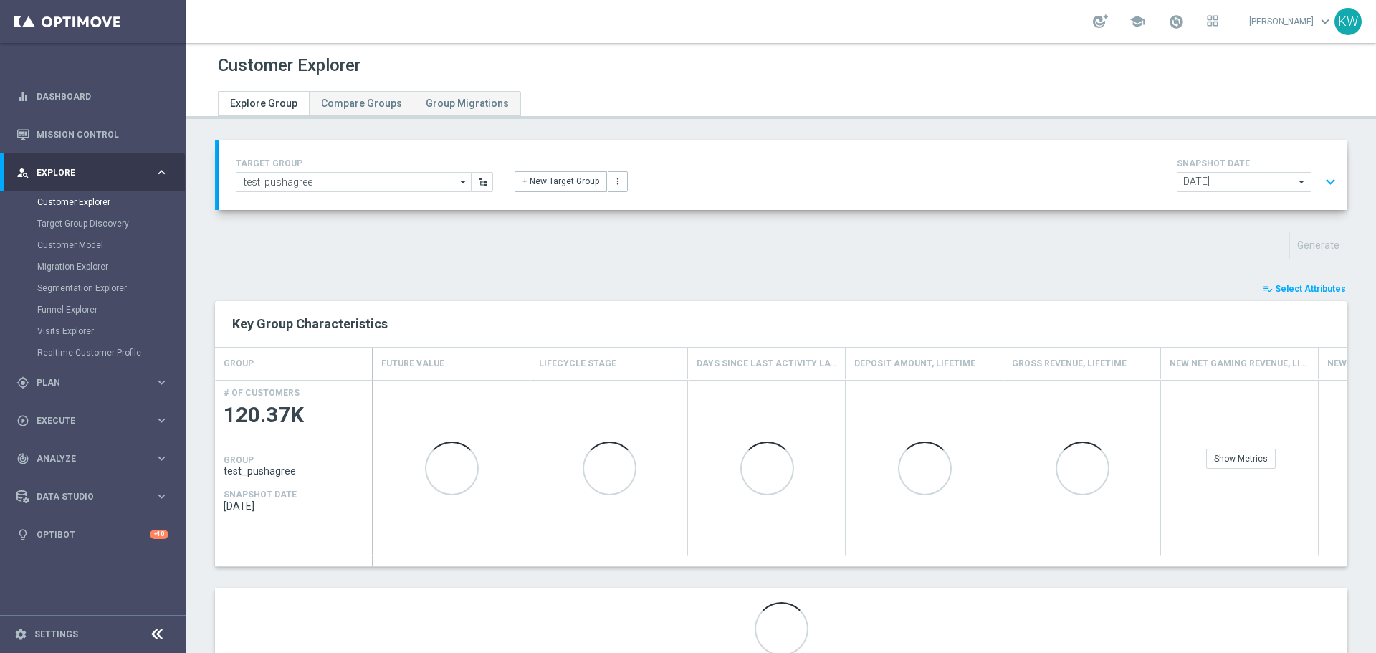
click at [1291, 281] on button "playlist_add_check Select Attributes" at bounding box center [1304, 289] width 86 height 16
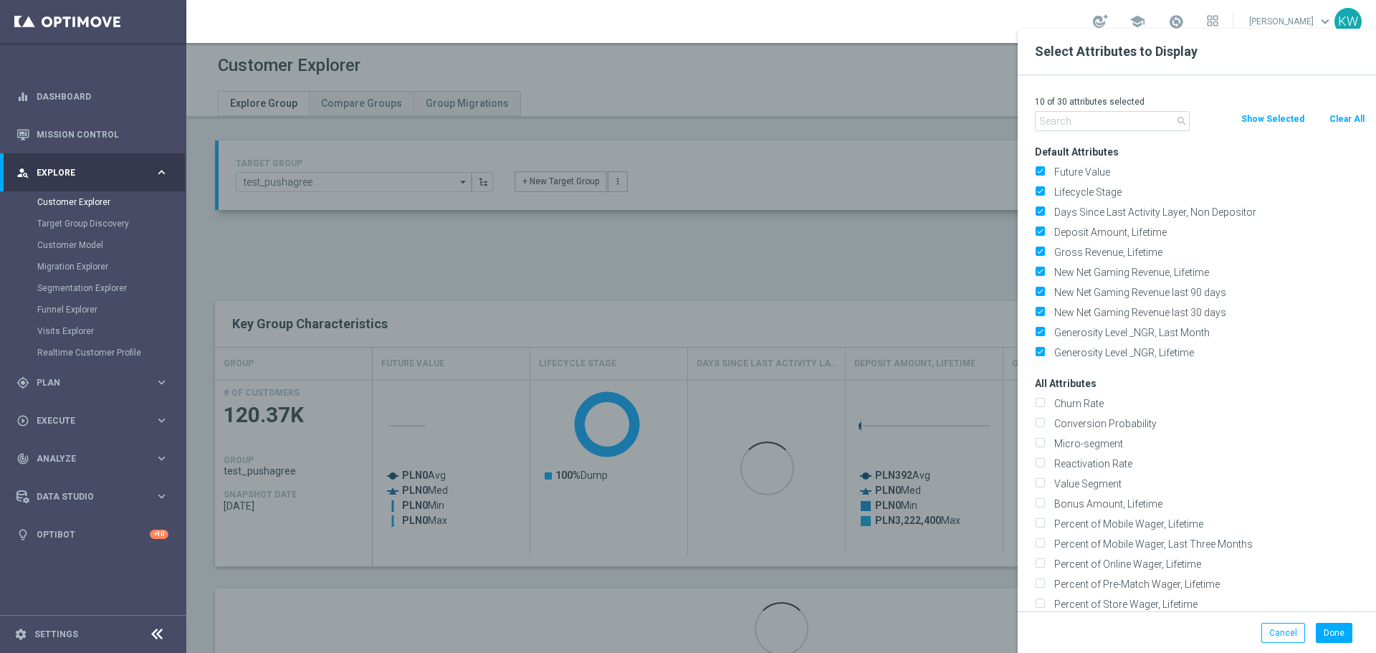
click at [1343, 119] on button "Clear All" at bounding box center [1347, 119] width 38 height 16
checkbox input "false"
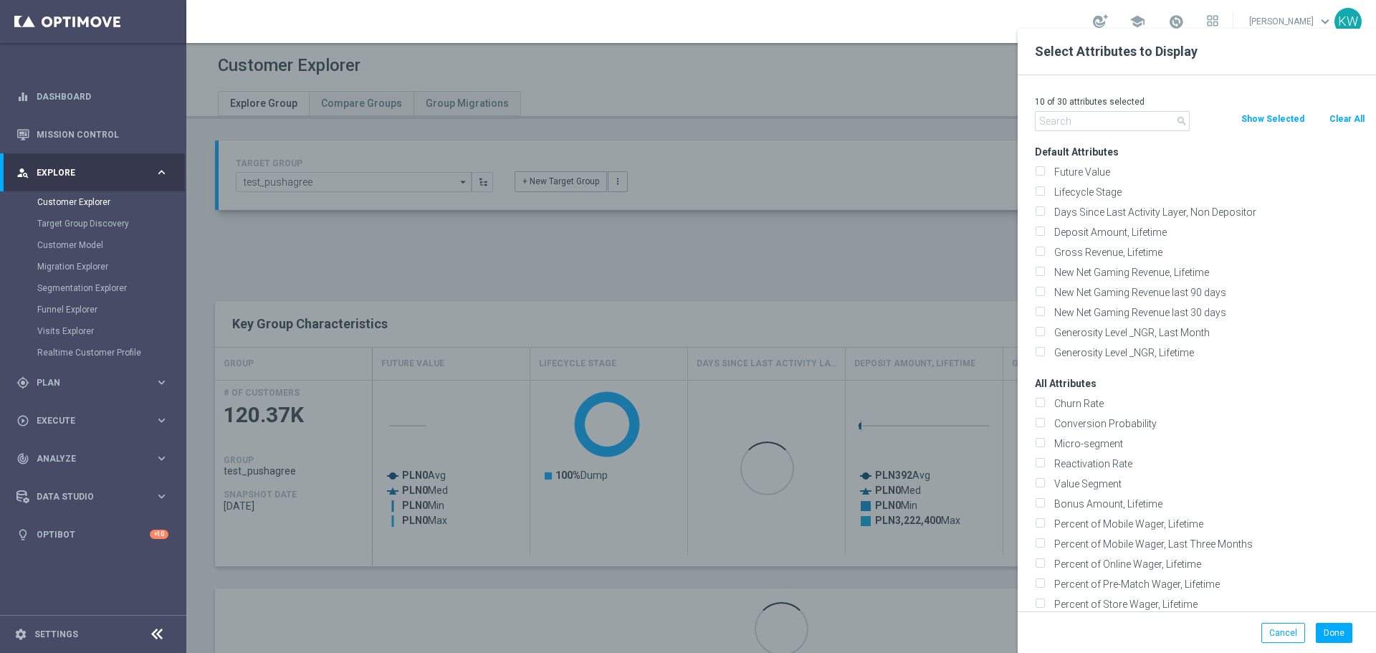
checkbox input "false"
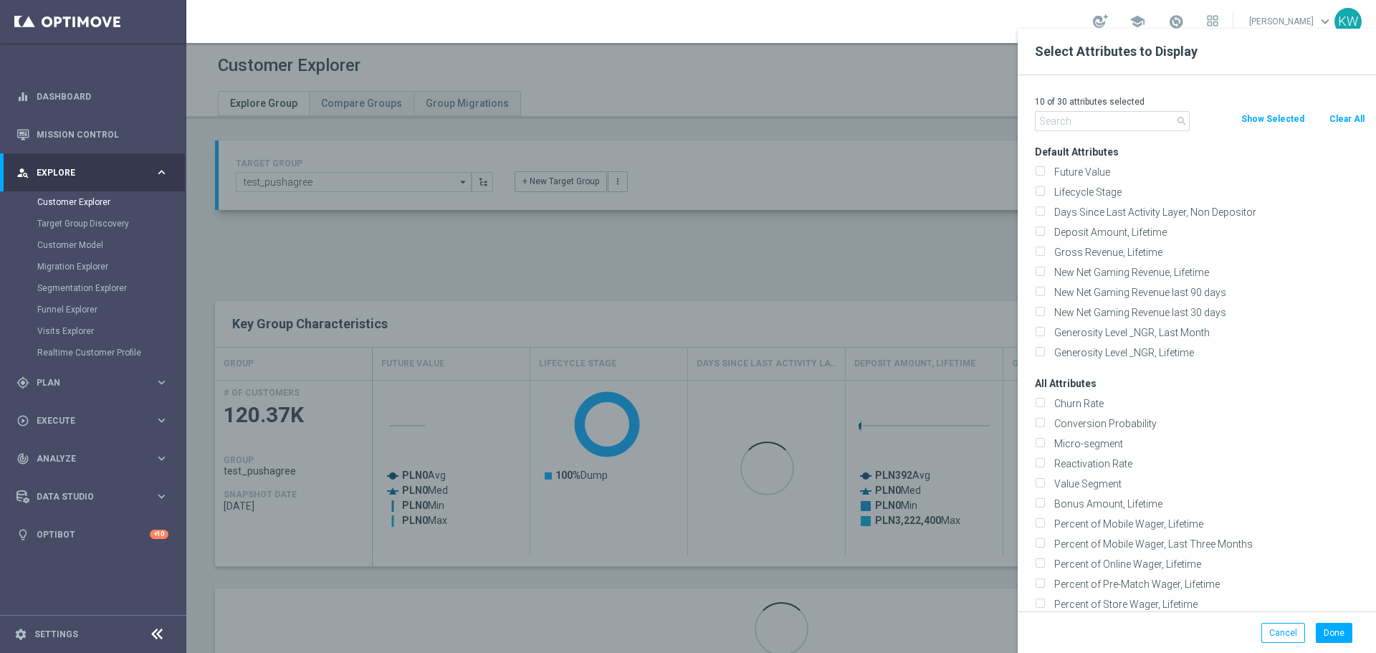
checkbox input "false"
click at [1093, 128] on input "text" at bounding box center [1112, 121] width 155 height 20
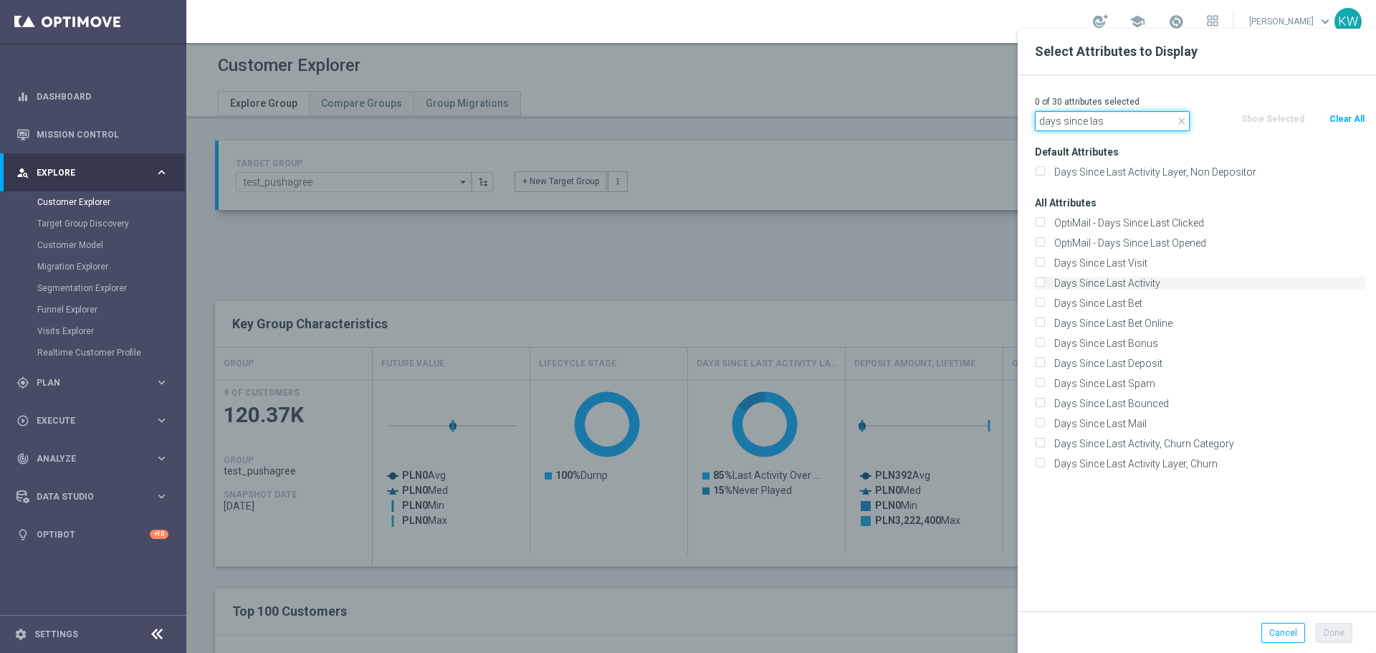
type input "days since las"
click at [1183, 284] on label "Days Since Last Activity" at bounding box center [1207, 283] width 316 height 13
click at [1044, 284] on input "Days Since Last Activity" at bounding box center [1039, 284] width 9 height 9
checkbox input "true"
click at [1326, 611] on button "Done" at bounding box center [1334, 633] width 37 height 20
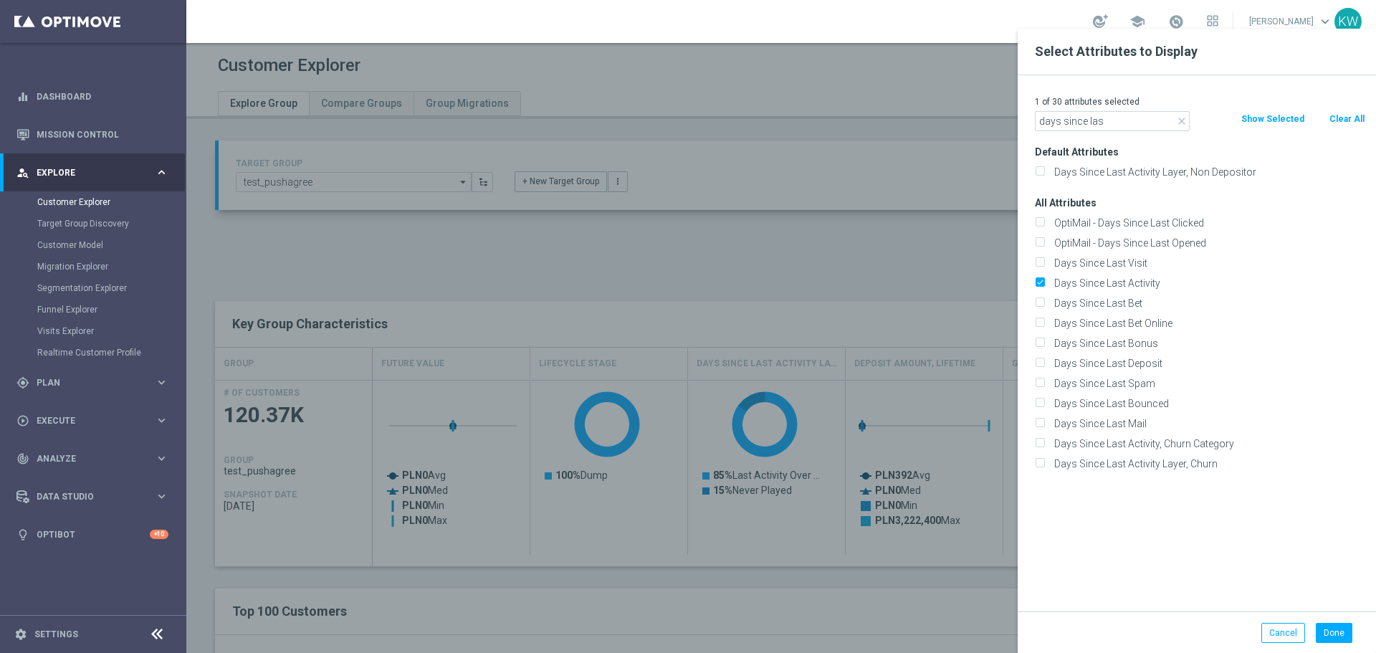
type input "Search"
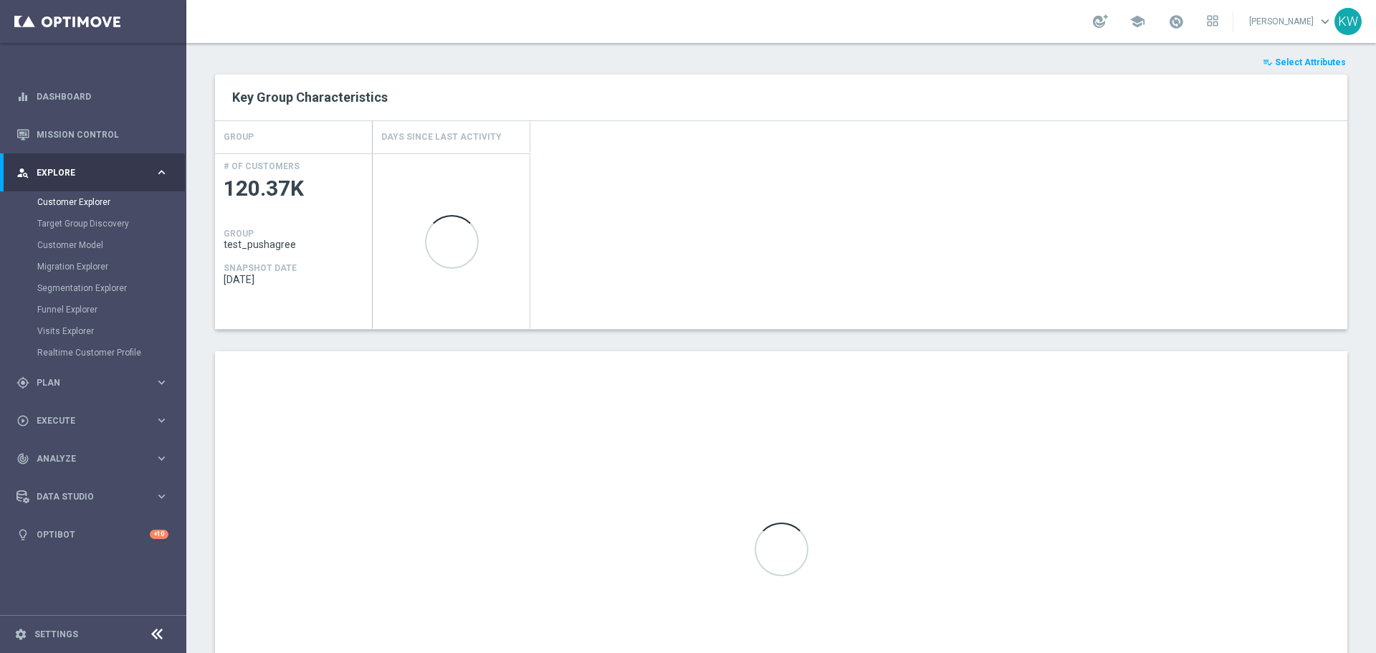
scroll to position [357, 0]
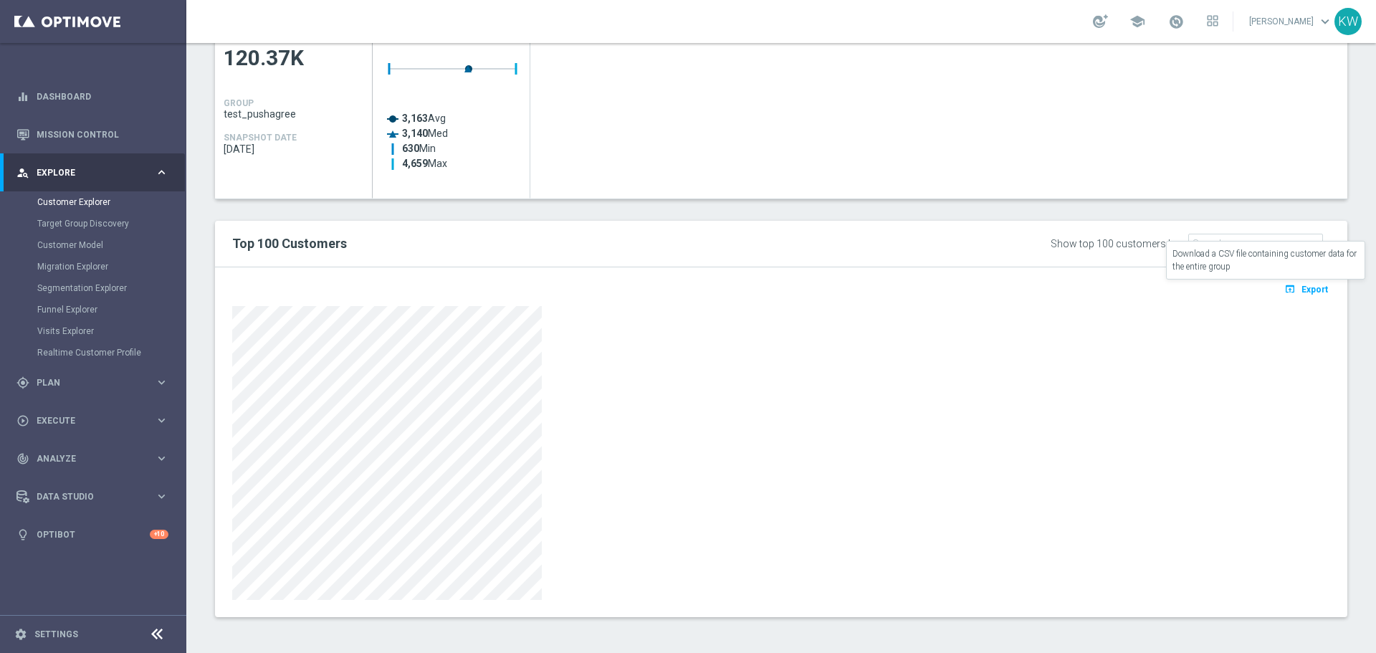
click at [1288, 284] on icon "open_in_browser" at bounding box center [1291, 288] width 15 height 11
click at [738, 113] on div "Created with Highcharts 9.3.3 3,163 Avg 3,140 Med 630 Min 4,659 Max" at bounding box center [860, 111] width 974 height 176
